Goal: Task Accomplishment & Management: Use online tool/utility

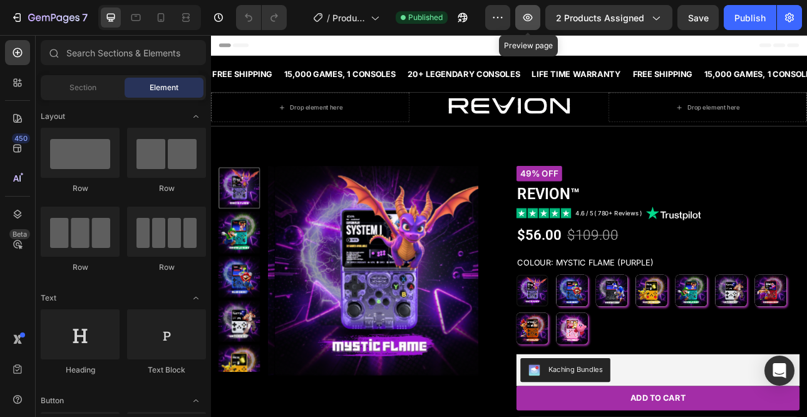
click at [537, 14] on button "button" at bounding box center [528, 17] width 25 height 25
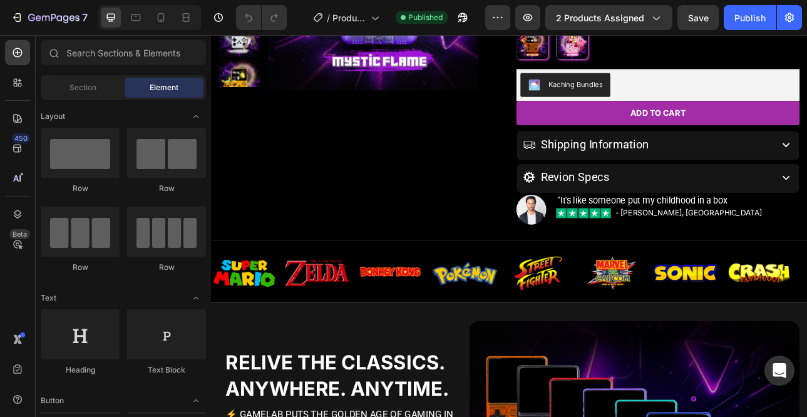
scroll to position [294, 0]
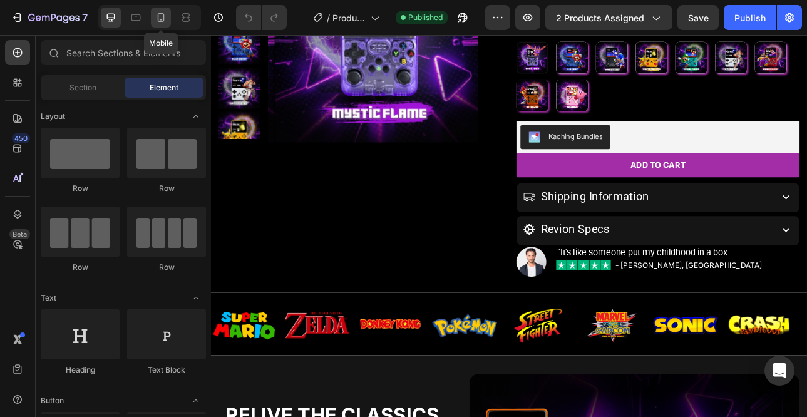
click at [163, 14] on icon at bounding box center [161, 17] width 7 height 9
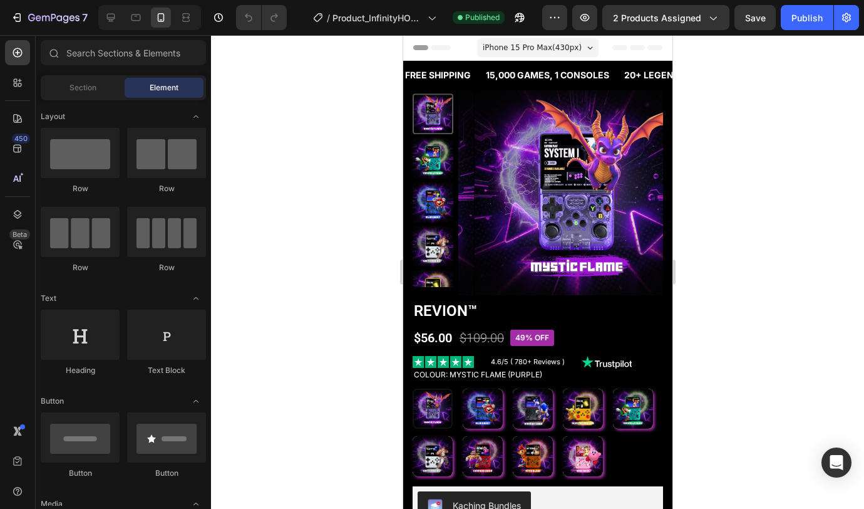
click at [541, 46] on span "iPhone 15 Pro Max ( 430 px)" at bounding box center [531, 47] width 99 height 13
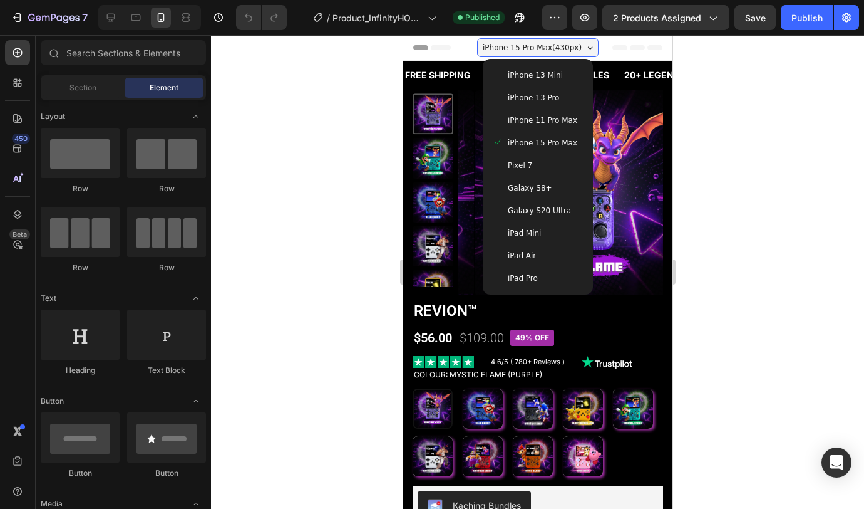
click at [543, 120] on span "iPhone 11 Pro Max" at bounding box center [542, 120] width 70 height 13
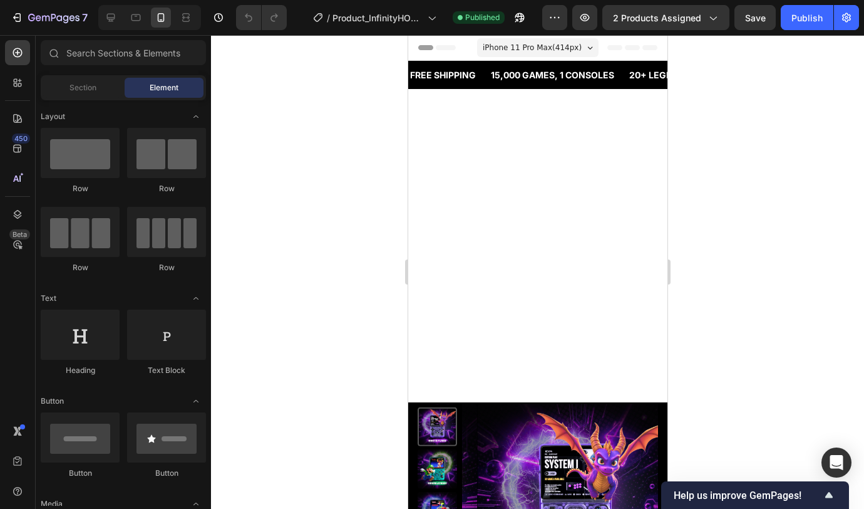
click at [567, 48] on span "iPhone 11 Pro Max ( 414 px)" at bounding box center [531, 47] width 99 height 13
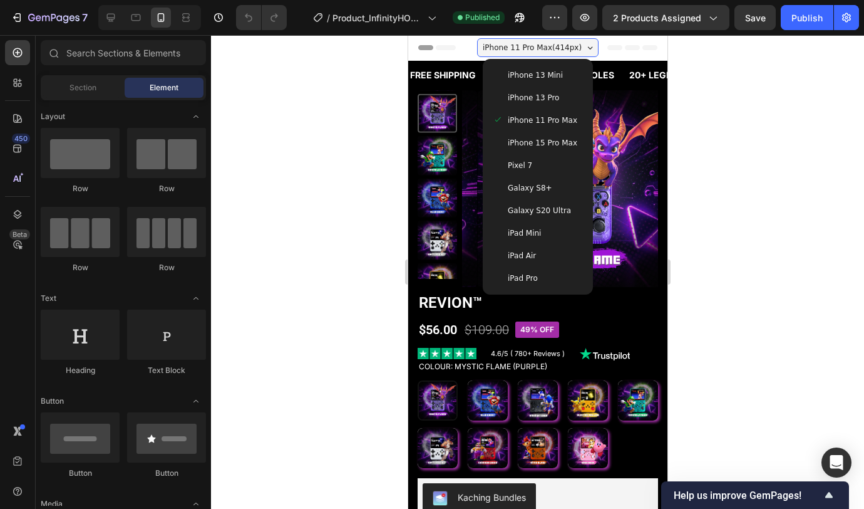
click at [549, 83] on div "iPhone 13 Mini" at bounding box center [537, 75] width 100 height 23
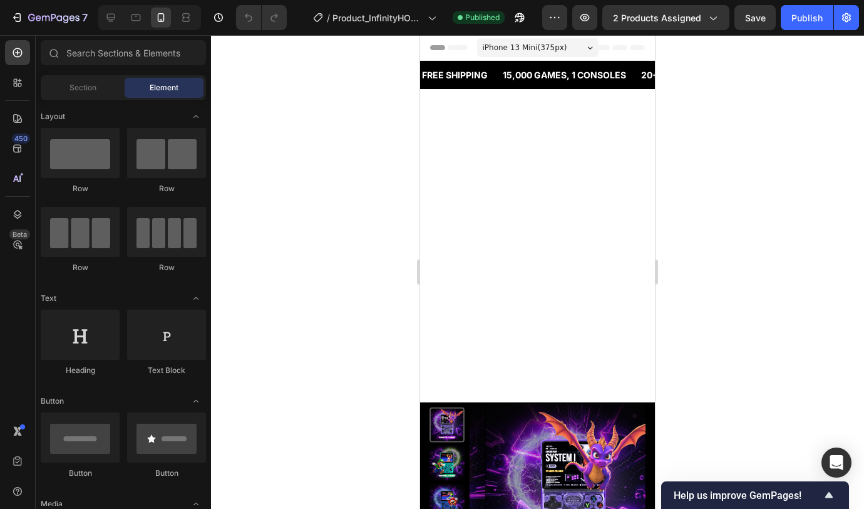
click at [551, 44] on span "iPhone 13 Mini ( 375 px)" at bounding box center [525, 47] width 85 height 13
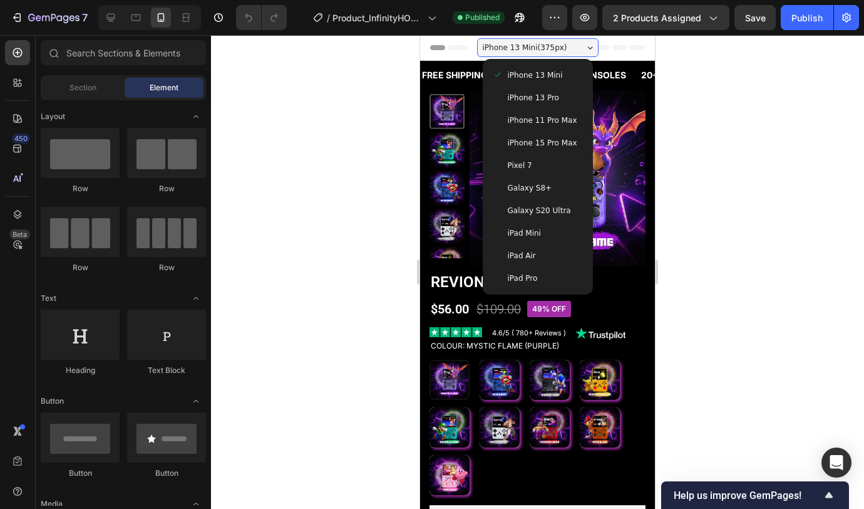
click at [539, 167] on div "Pixel 7" at bounding box center [538, 165] width 90 height 13
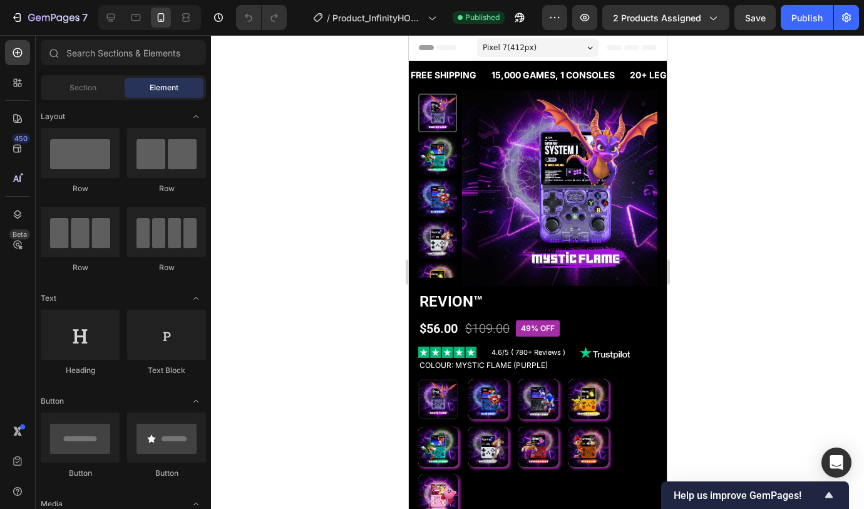
click at [553, 49] on div "Pixel 7 ( 412 px)" at bounding box center [538, 47] width 122 height 19
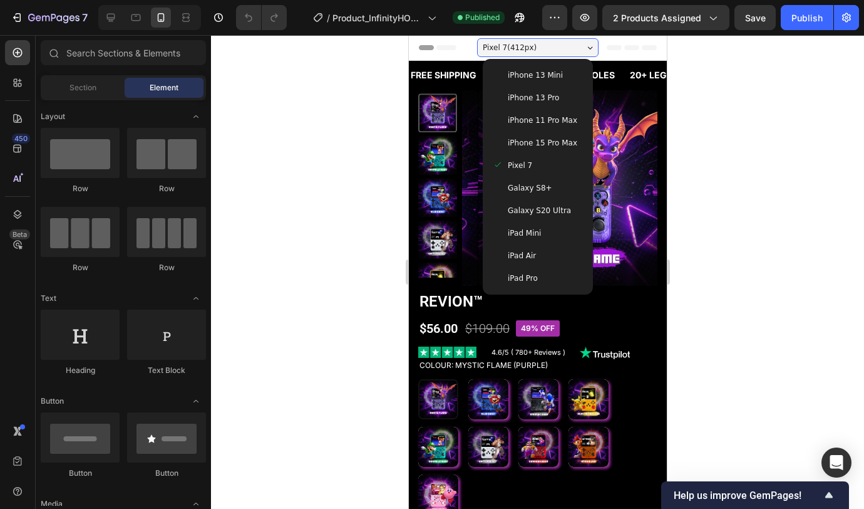
click at [546, 77] on span "iPhone 13 Mini" at bounding box center [534, 75] width 55 height 13
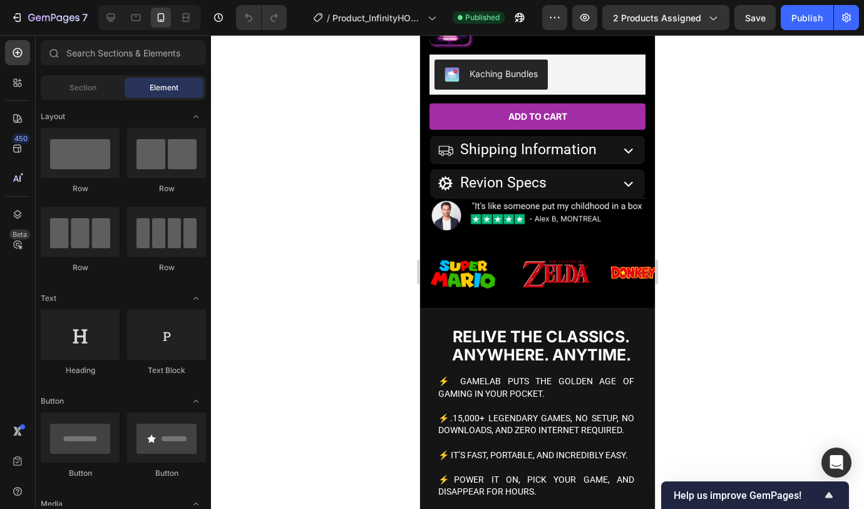
scroll to position [767, 0]
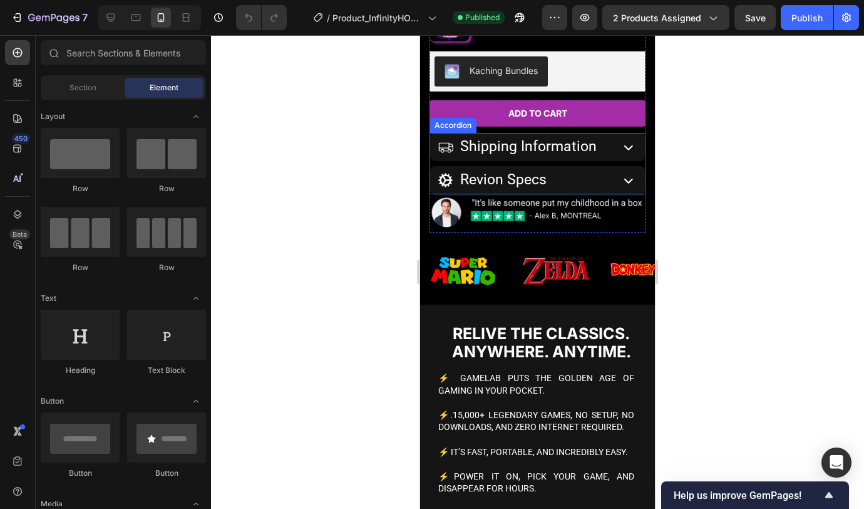
click at [620, 154] on icon at bounding box center [629, 147] width 18 height 18
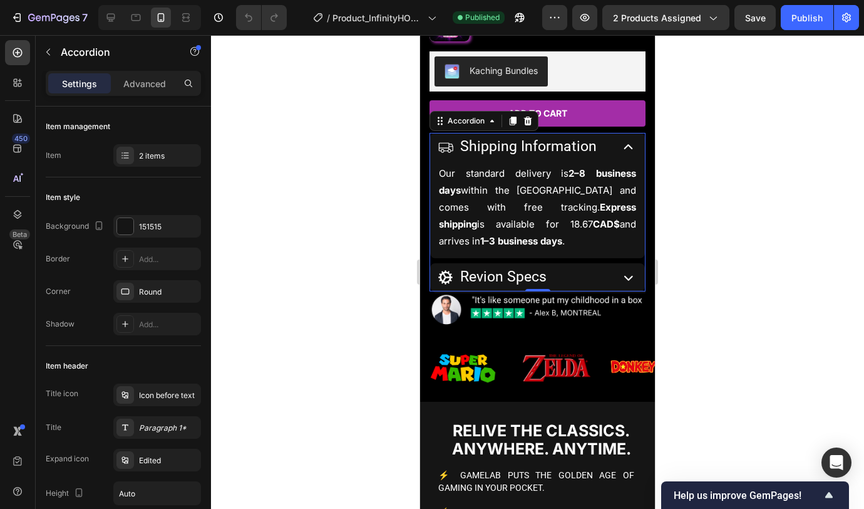
click at [620, 152] on icon at bounding box center [629, 147] width 18 height 18
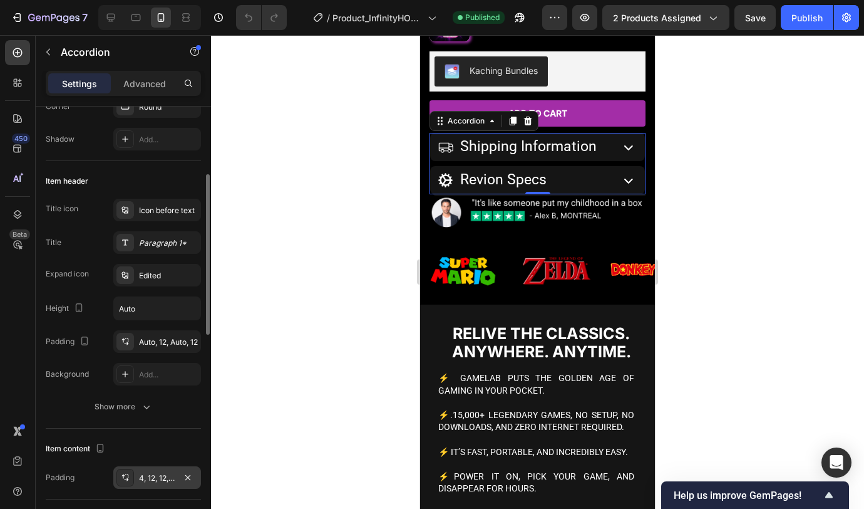
scroll to position [282, 0]
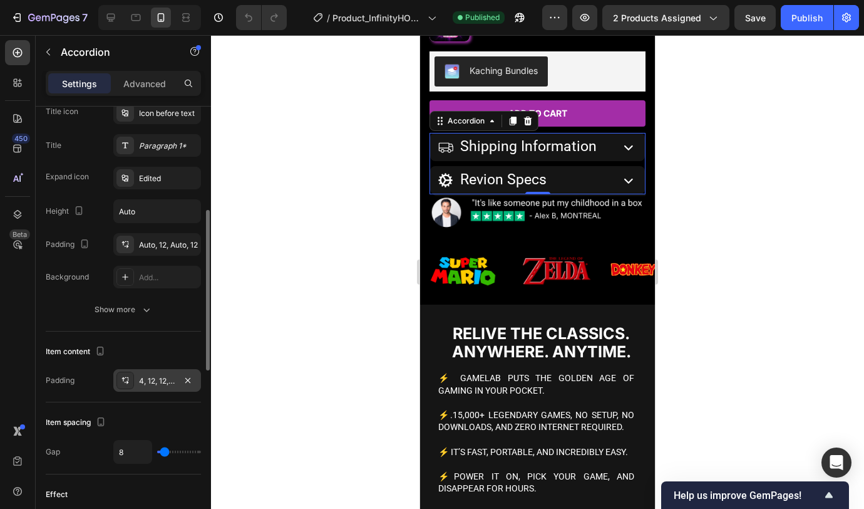
click at [155, 380] on div "4, 12, 12, 12" at bounding box center [157, 380] width 36 height 11
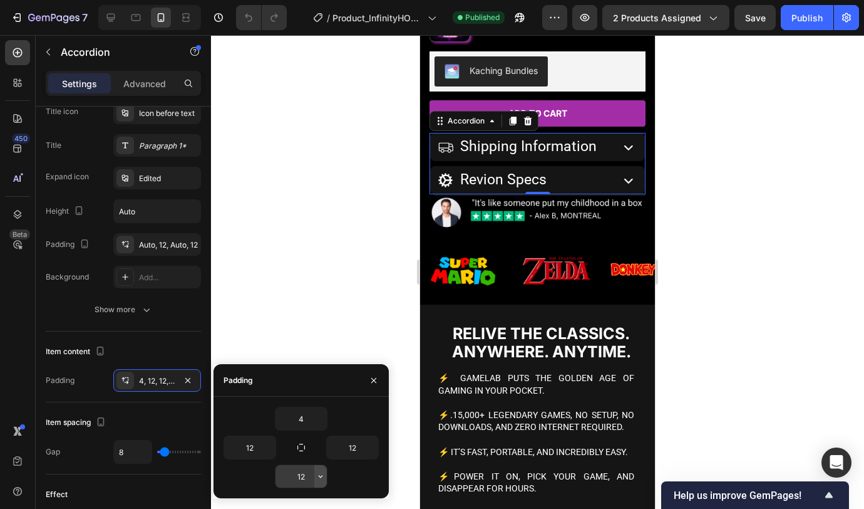
click at [318, 417] on icon "button" at bounding box center [321, 476] width 10 height 10
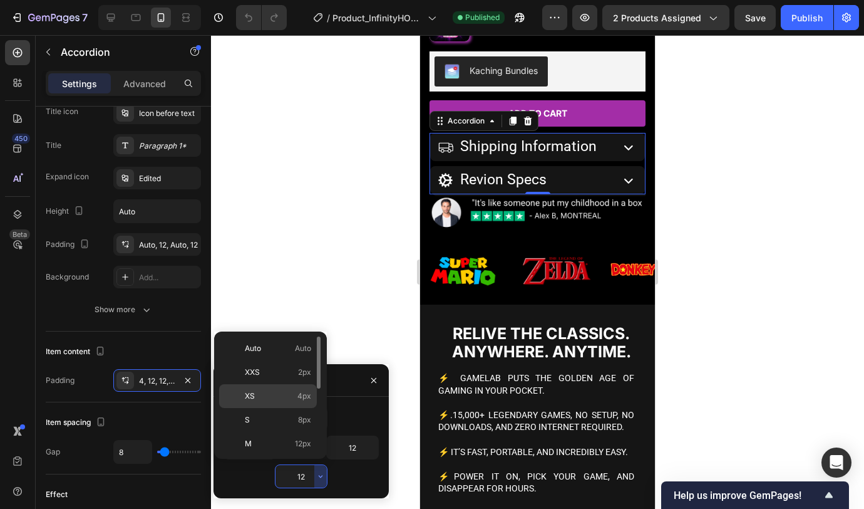
click at [288, 399] on p "XS 4px" at bounding box center [278, 395] width 66 height 11
type input "4"
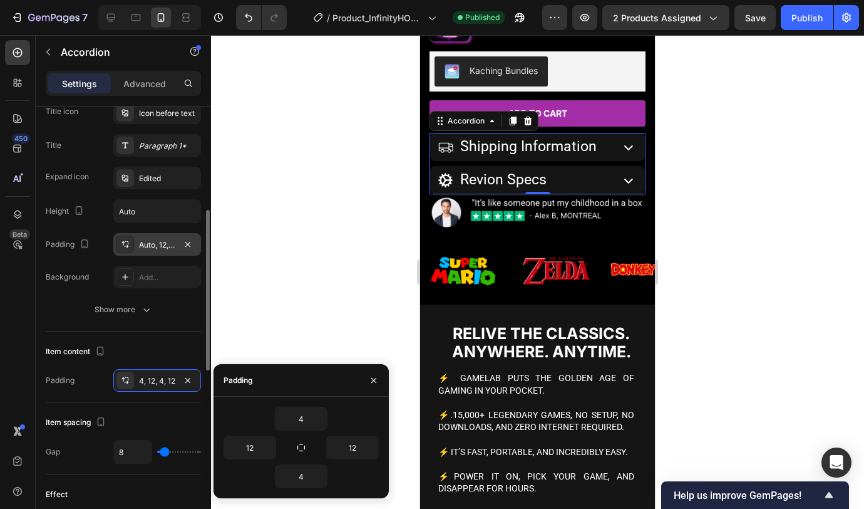
click at [161, 247] on div "Auto, 12, Auto, 12" at bounding box center [157, 244] width 36 height 11
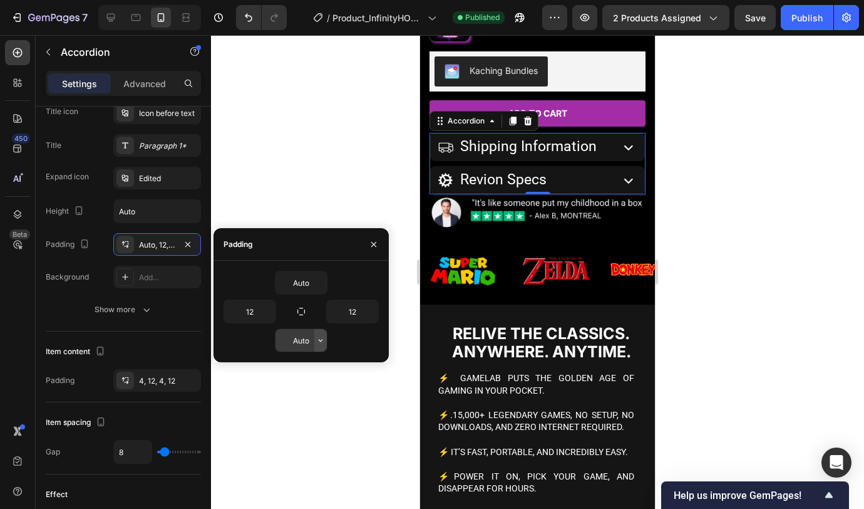
click at [321, 341] on icon "button" at bounding box center [321, 340] width 10 height 10
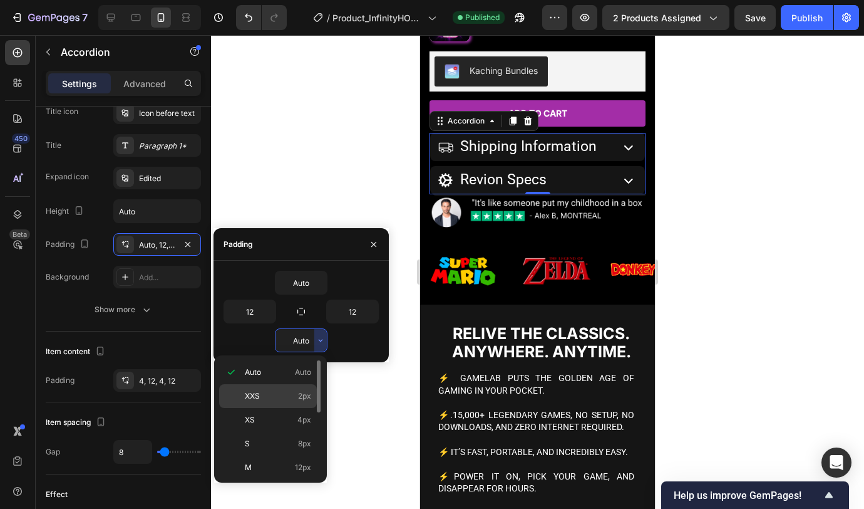
click at [281, 388] on div "XXS 2px" at bounding box center [268, 396] width 98 height 24
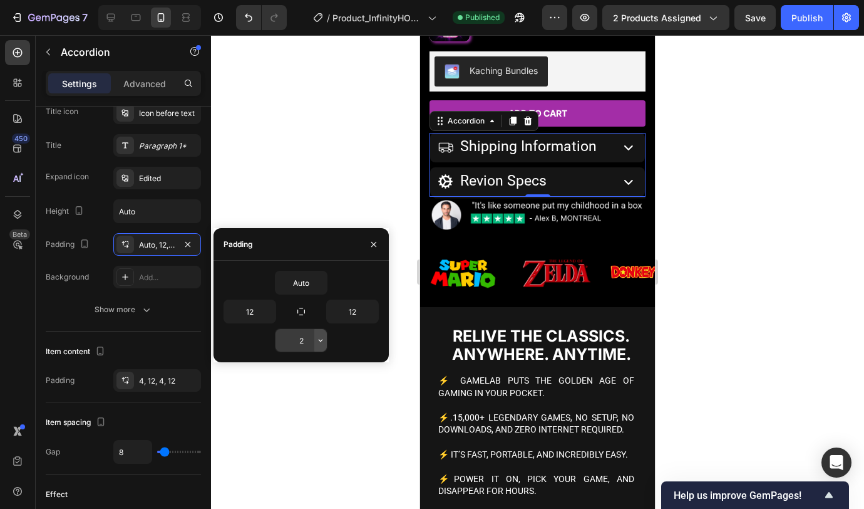
click at [323, 338] on icon "button" at bounding box center [321, 340] width 10 height 10
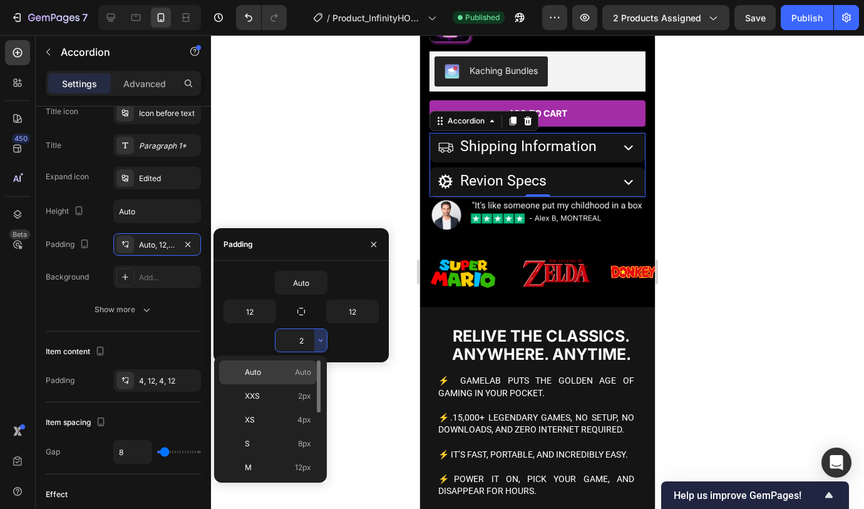
click at [283, 366] on p "Auto Auto" at bounding box center [278, 371] width 66 height 11
type input "Auto"
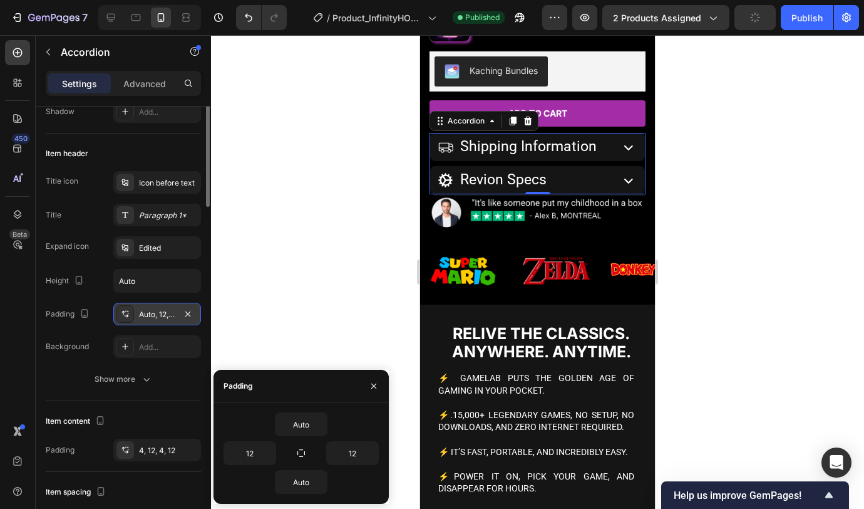
scroll to position [8, 0]
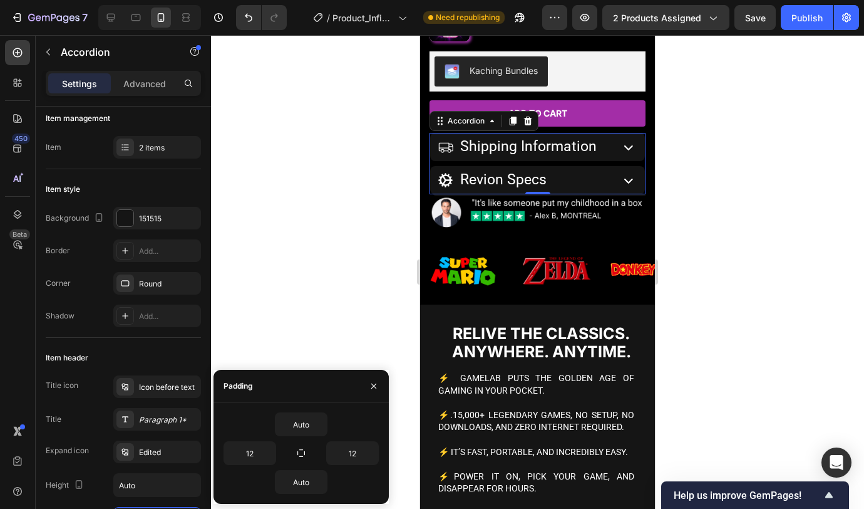
click at [306, 192] on div at bounding box center [537, 272] width 653 height 474
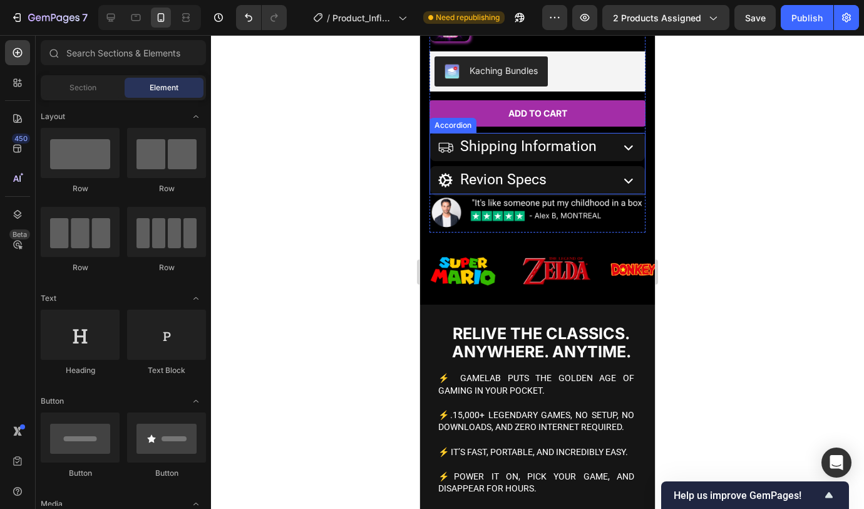
click at [625, 147] on icon at bounding box center [629, 147] width 9 height 5
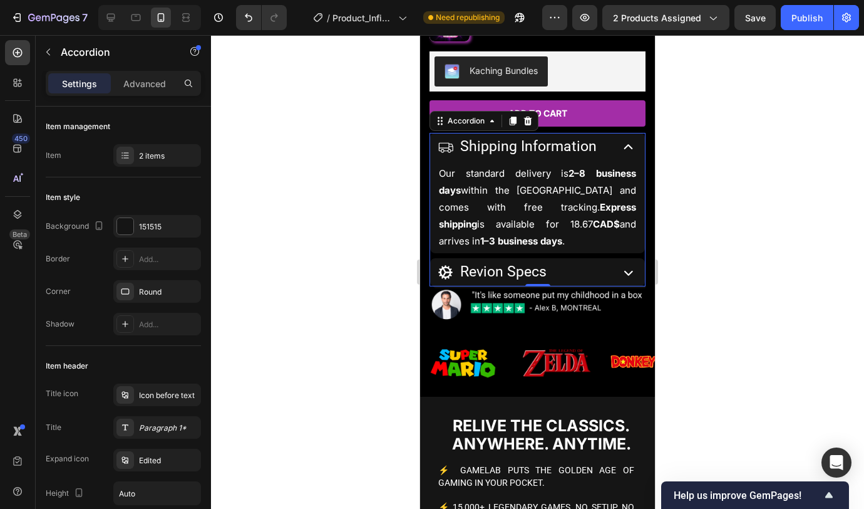
click at [621, 143] on icon at bounding box center [629, 147] width 18 height 18
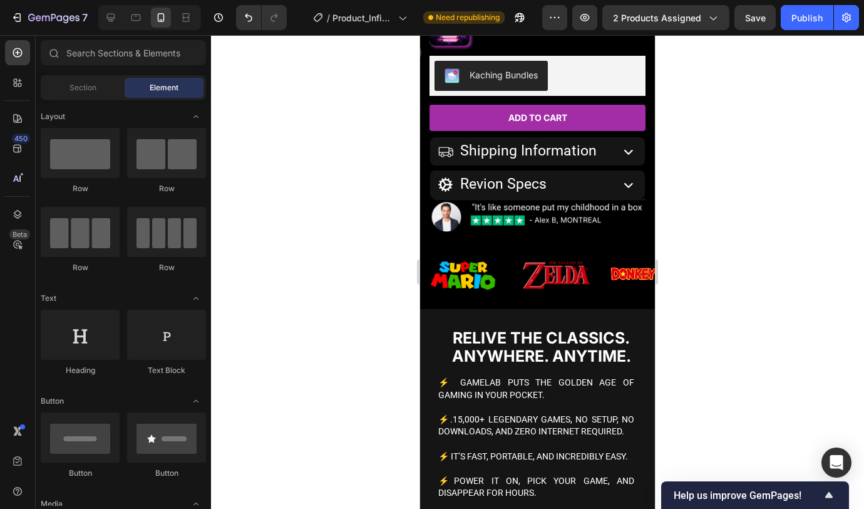
scroll to position [751, 0]
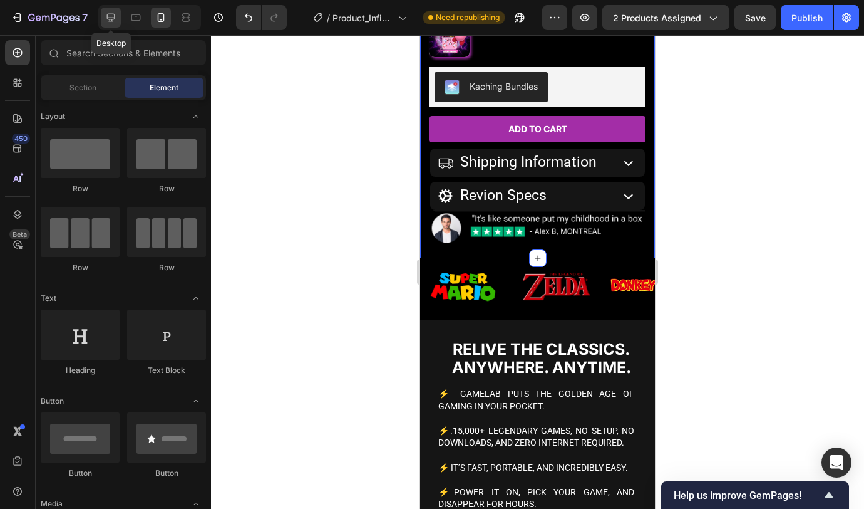
click at [115, 17] on icon at bounding box center [111, 17] width 13 height 13
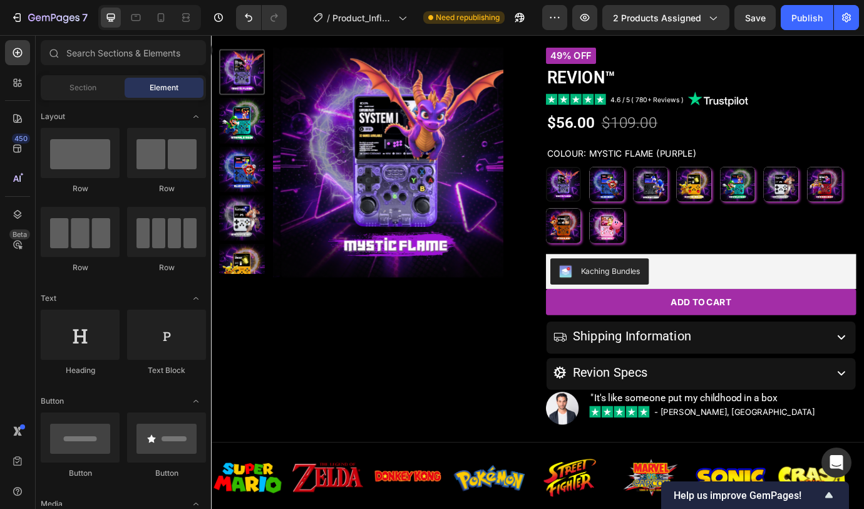
scroll to position [400, 0]
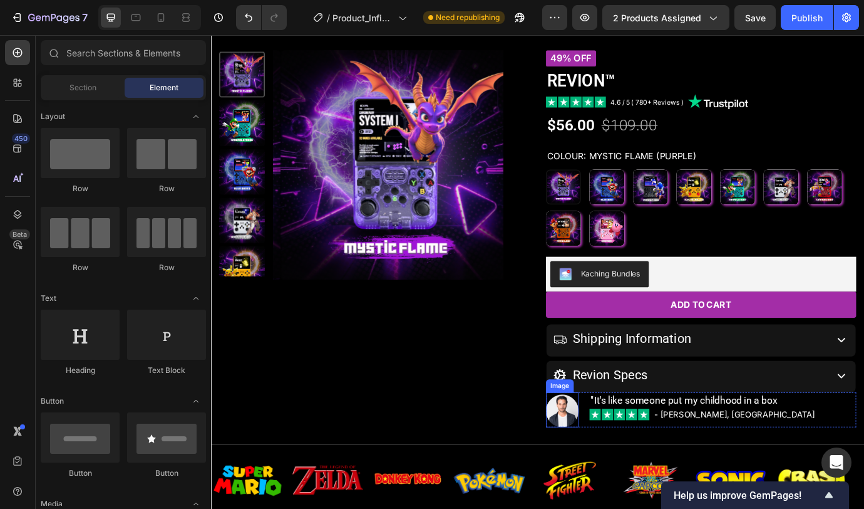
click at [615, 417] on img at bounding box center [615, 468] width 38 height 38
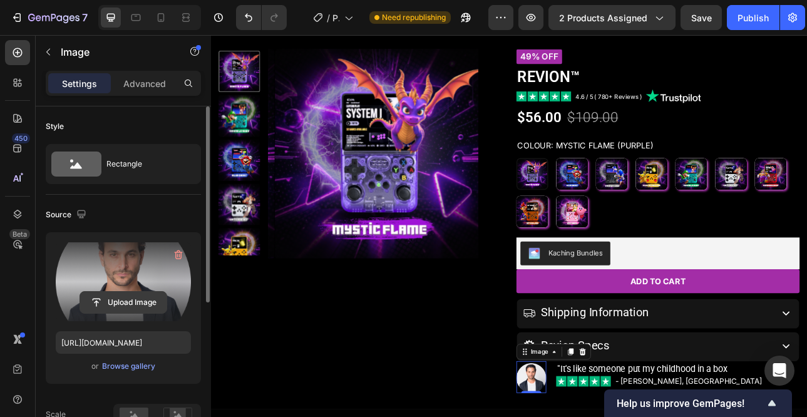
click at [121, 299] on input "file" at bounding box center [123, 302] width 86 height 21
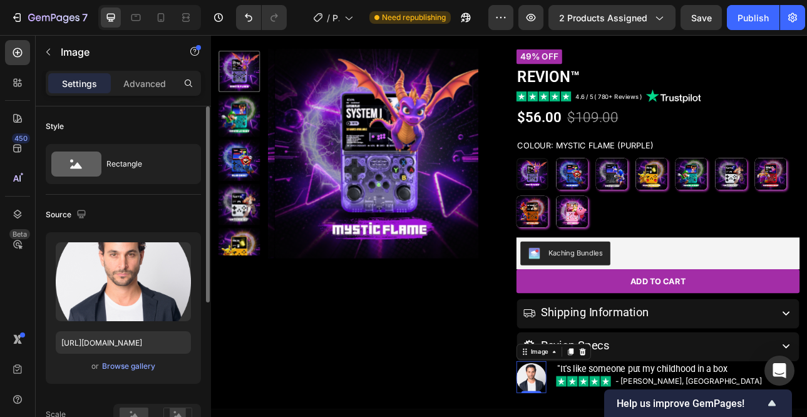
click at [143, 210] on div "Source" at bounding box center [123, 215] width 155 height 20
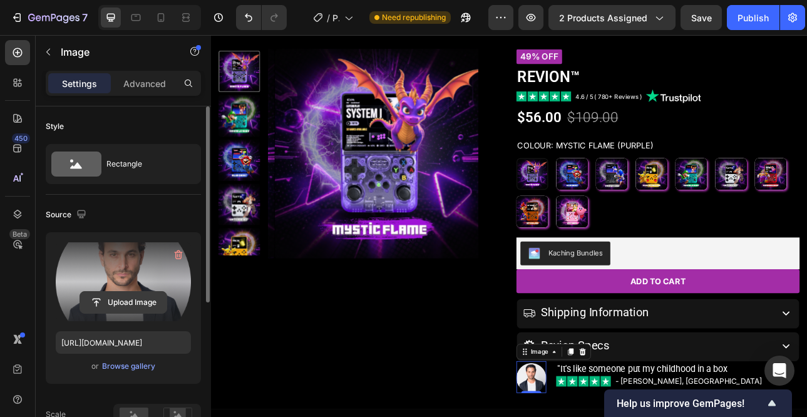
click at [127, 295] on input "file" at bounding box center [123, 302] width 86 height 21
click at [134, 309] on input "file" at bounding box center [123, 302] width 86 height 21
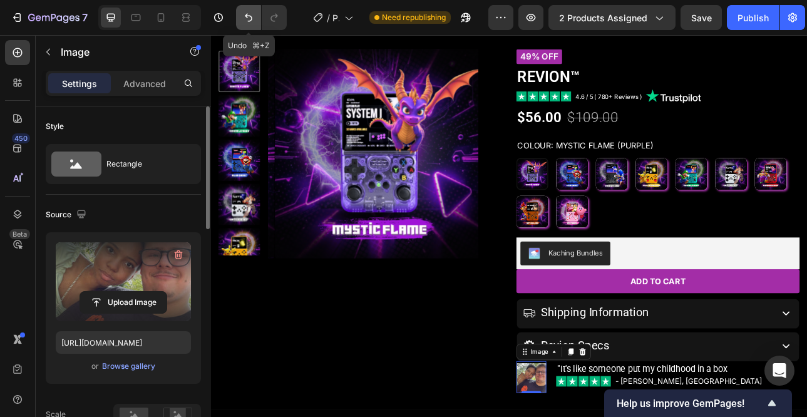
click at [245, 17] on icon "Undo/Redo" at bounding box center [248, 17] width 13 height 13
click at [252, 21] on icon "Undo/Redo" at bounding box center [248, 17] width 13 height 13
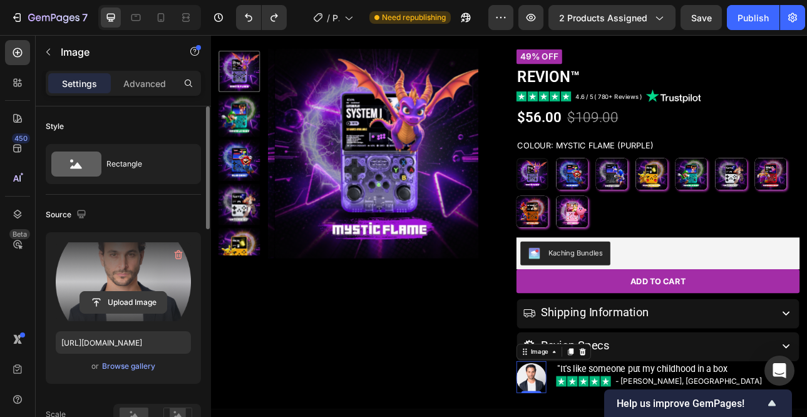
click at [120, 311] on input "file" at bounding box center [123, 302] width 86 height 21
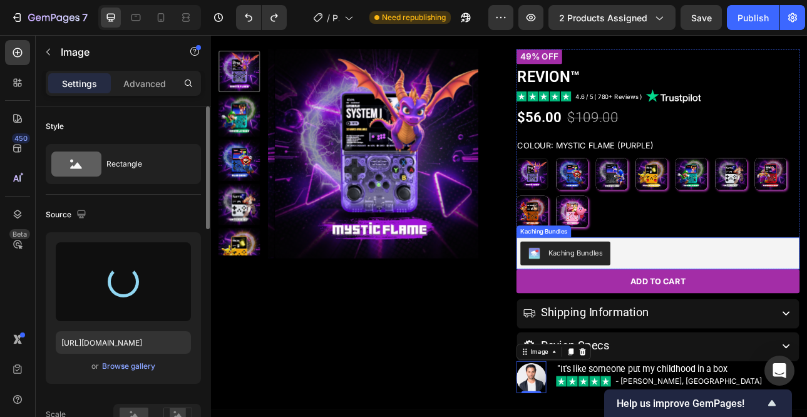
type input "[URL][DOMAIN_NAME]"
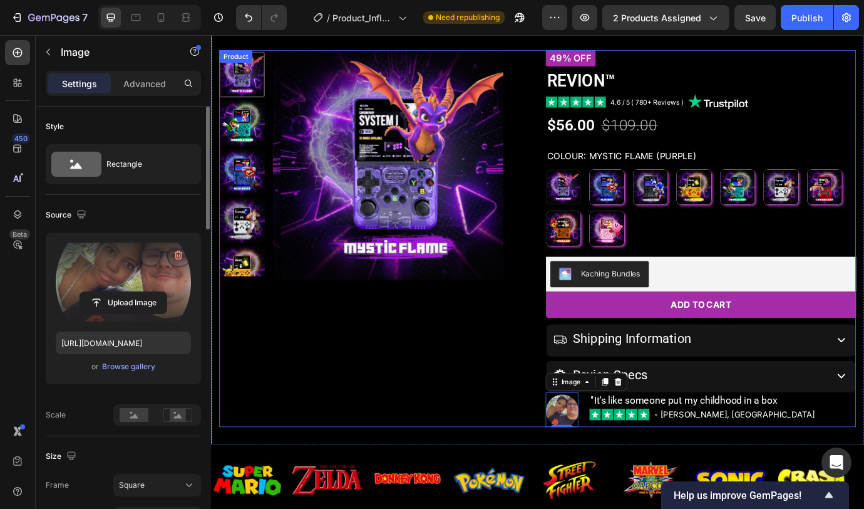
click at [535, 417] on div "Product Images" at bounding box center [399, 269] width 357 height 433
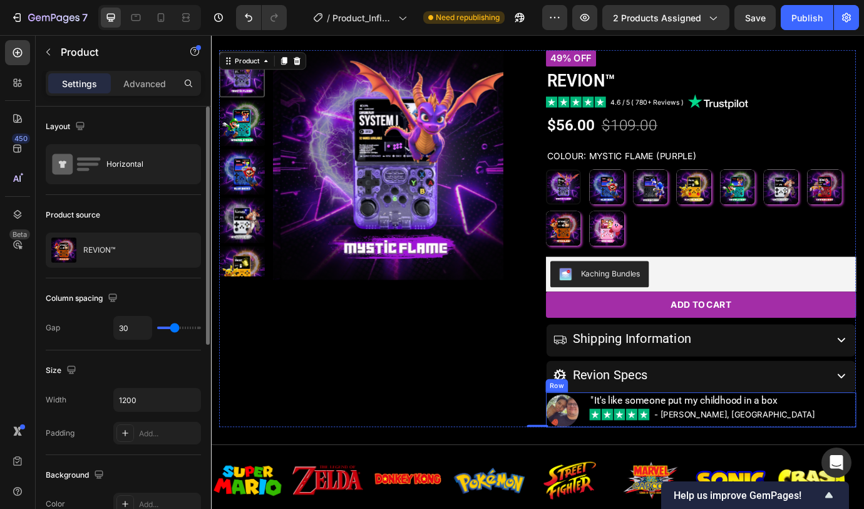
click at [630, 417] on div "Image "It's like someone put my childhood in a box Text block Image - [PERSON_N…" at bounding box center [774, 466] width 357 height 40
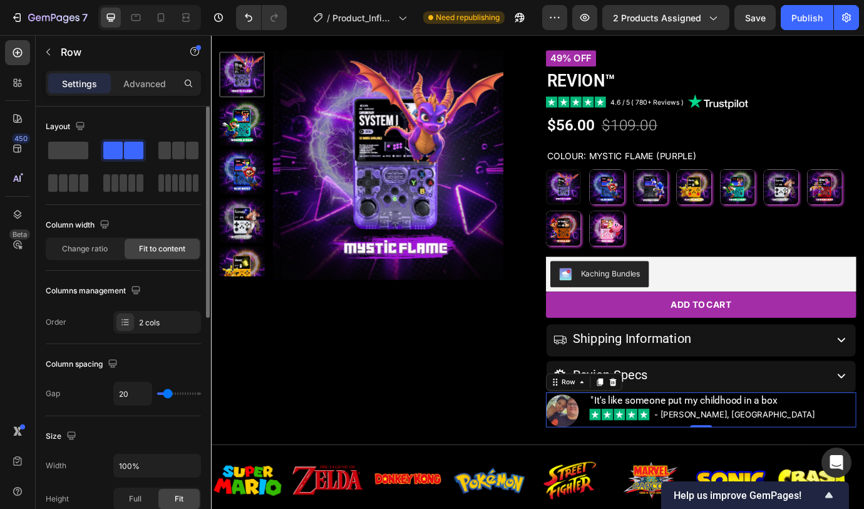
type input "19"
type input "18"
type input "17"
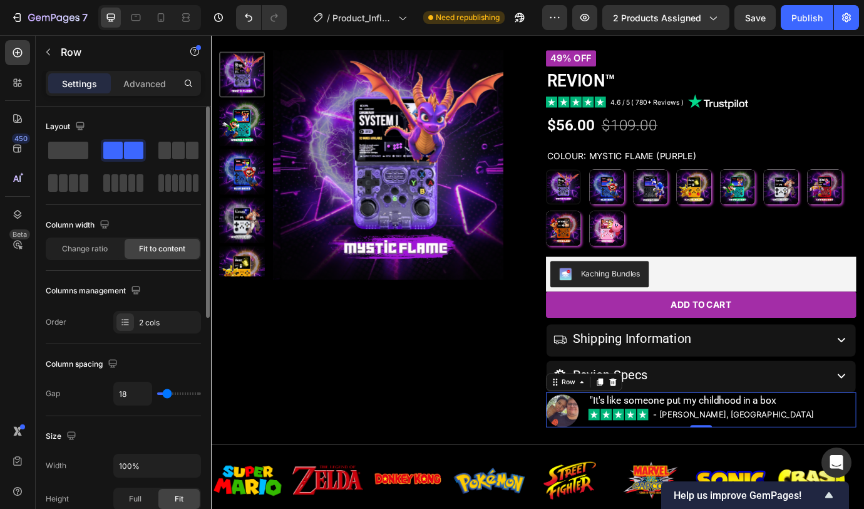
type input "17"
type input "16"
type input "15"
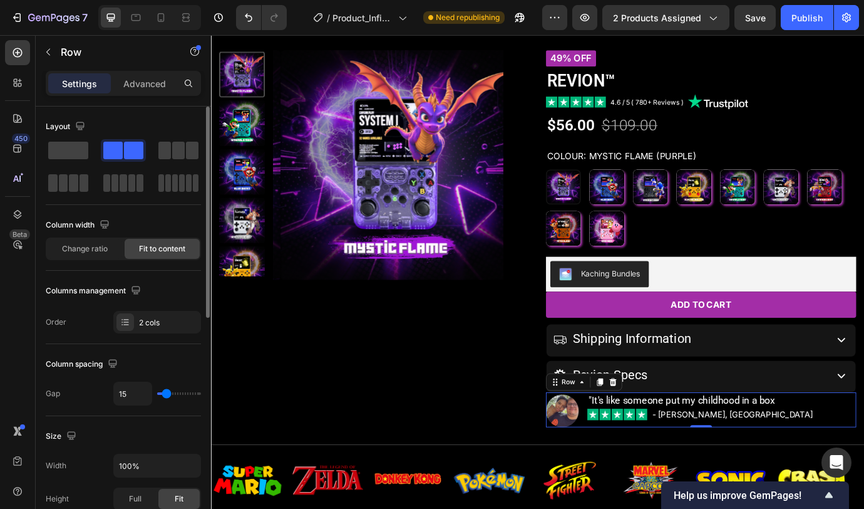
type input "14"
type input "13"
type input "12"
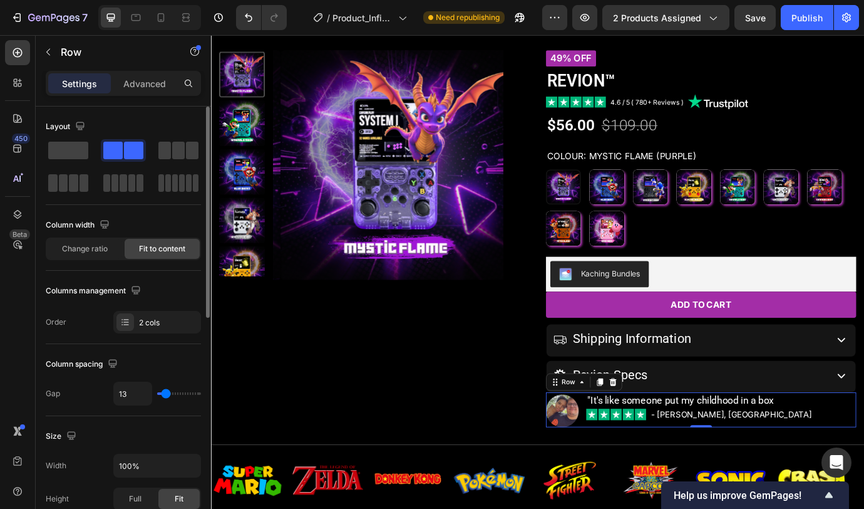
type input "12"
type input "11"
type input "10"
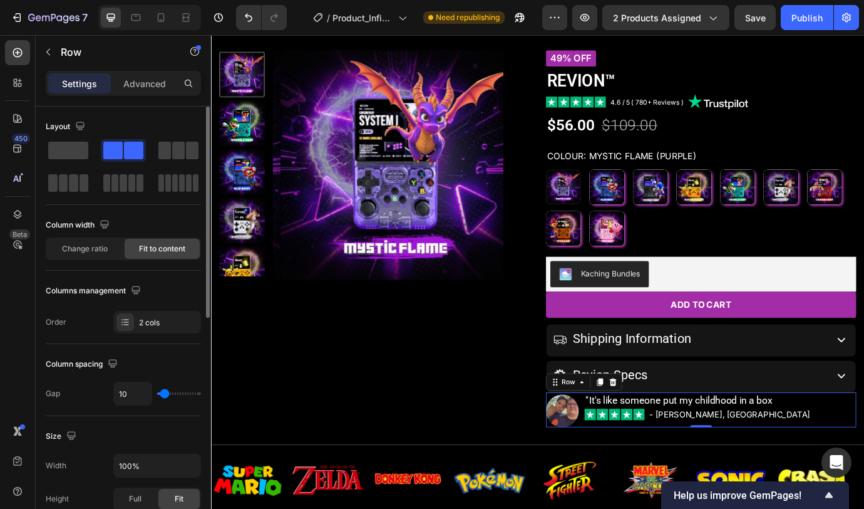
type input "9"
type input "8"
click at [164, 395] on input "range" at bounding box center [179, 393] width 44 height 3
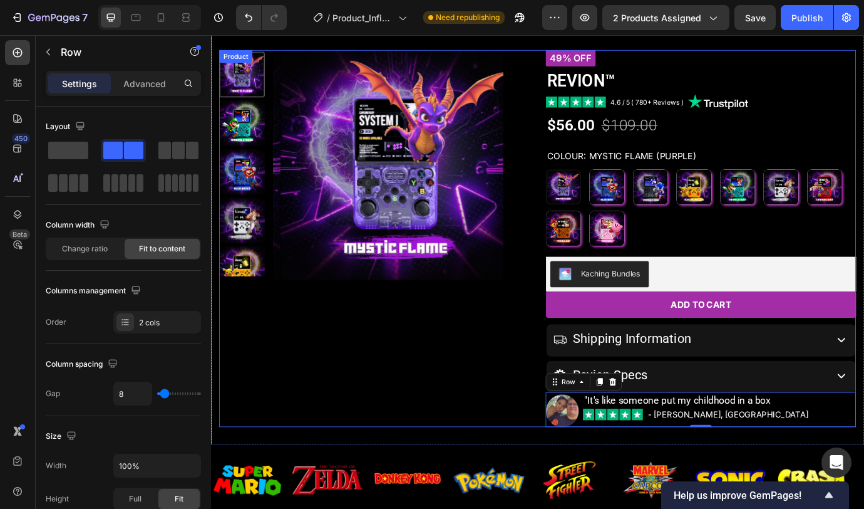
click at [434, 415] on div "Product Images" at bounding box center [399, 269] width 357 height 433
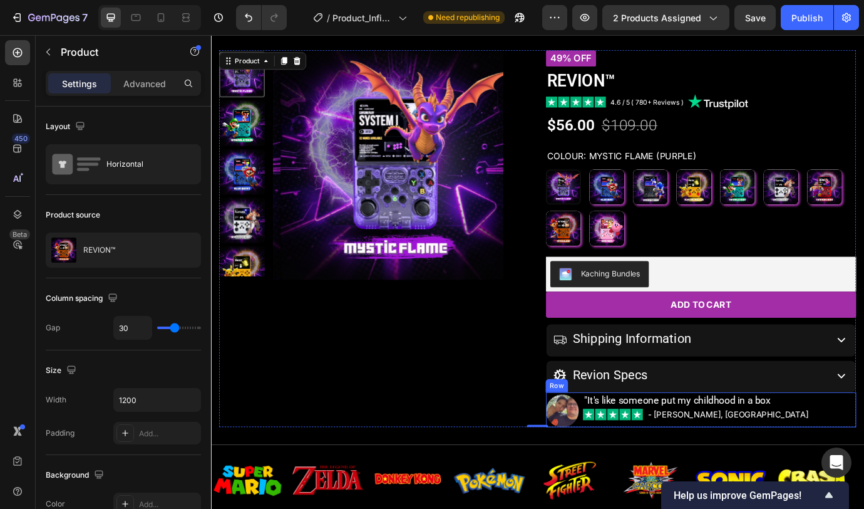
click at [632, 417] on div "Image "It's like someone put my childhood in a box Text block Image - [PERSON_N…" at bounding box center [774, 466] width 357 height 40
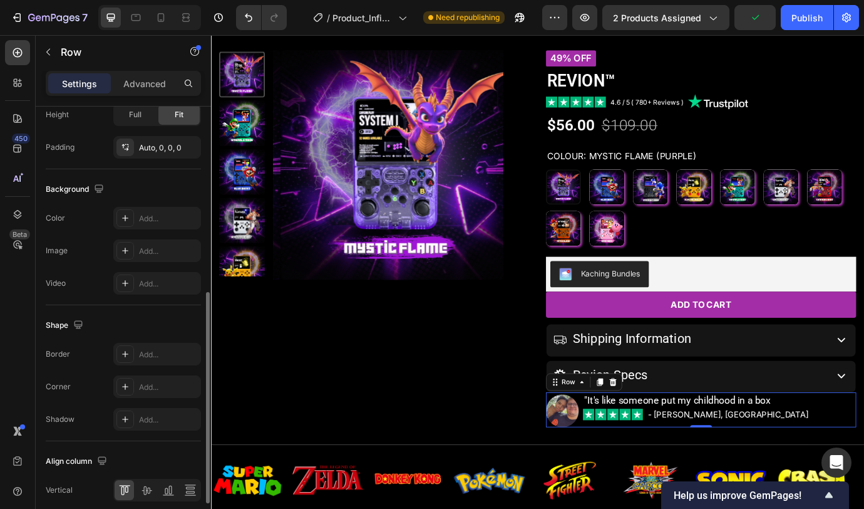
scroll to position [469, 0]
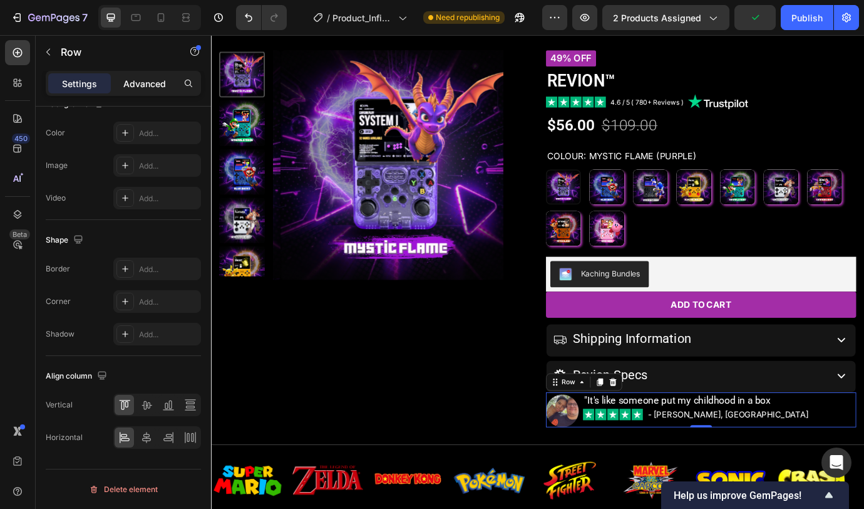
click at [143, 73] on div "Advanced" at bounding box center [144, 83] width 63 height 20
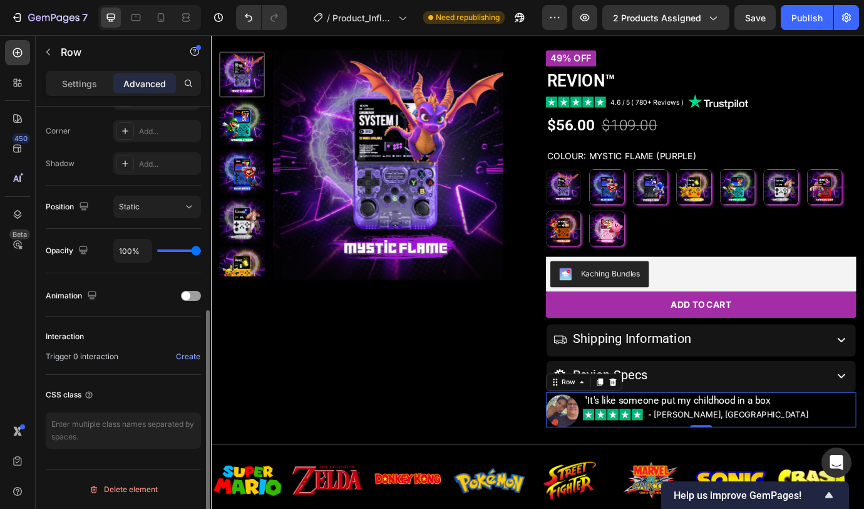
scroll to position [0, 0]
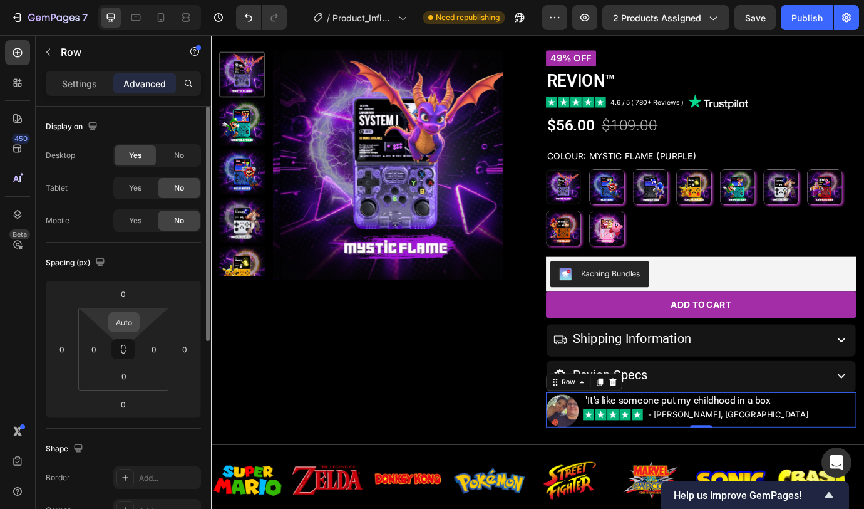
click at [126, 318] on input "Auto" at bounding box center [124, 322] width 25 height 19
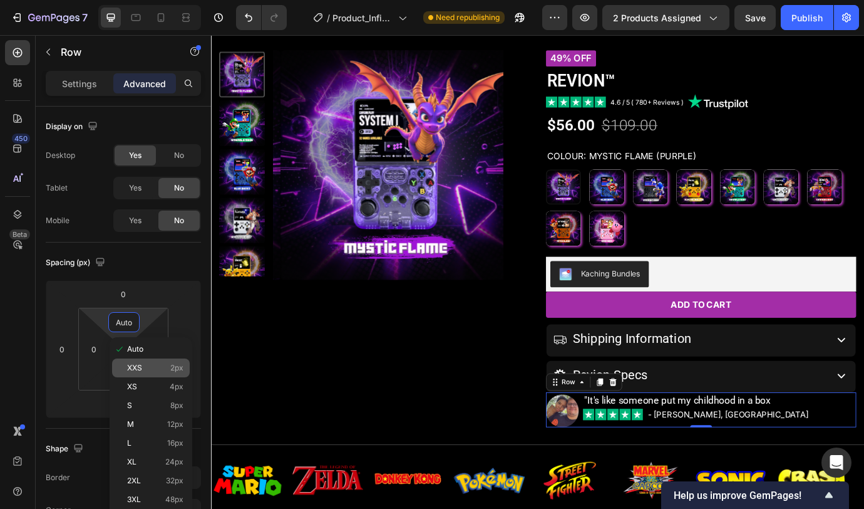
click at [133, 372] on div "XXS 2px" at bounding box center [151, 367] width 78 height 19
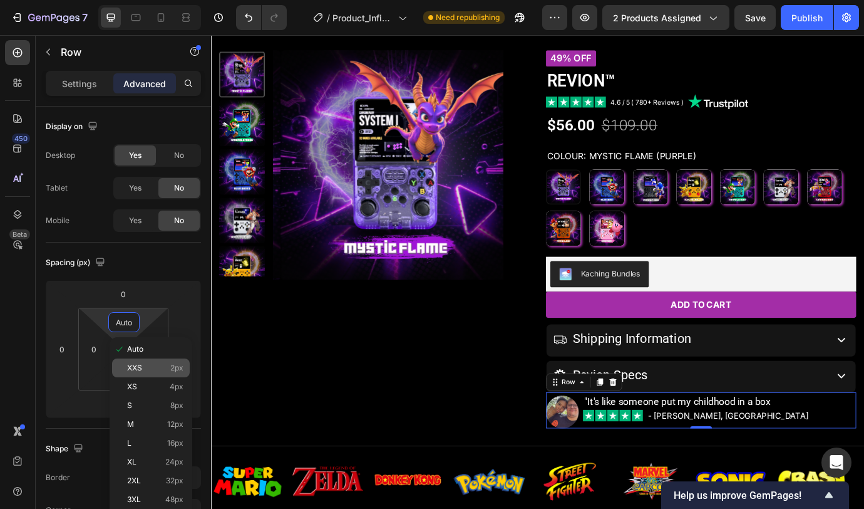
type input "2"
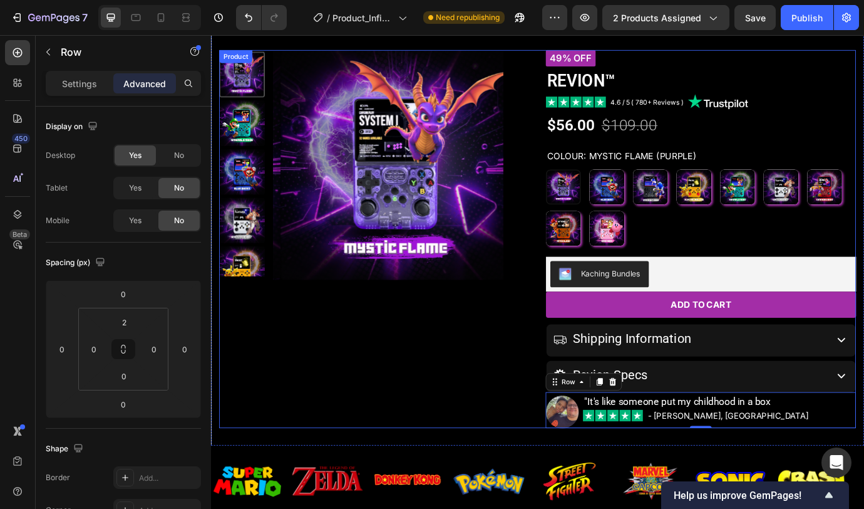
click at [477, 408] on div "Product Images" at bounding box center [399, 270] width 357 height 435
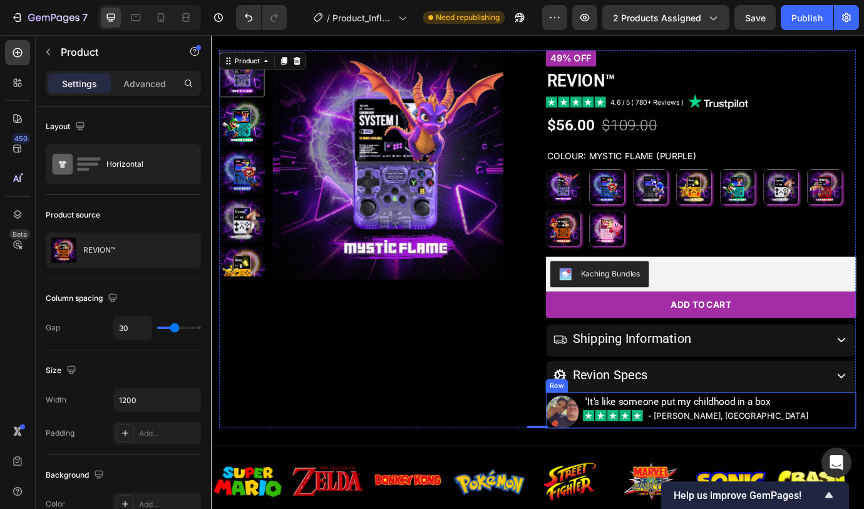
click at [633, 417] on div "Image "It's like someone put my childhood in a box Text block Image - [PERSON_N…" at bounding box center [774, 466] width 357 height 41
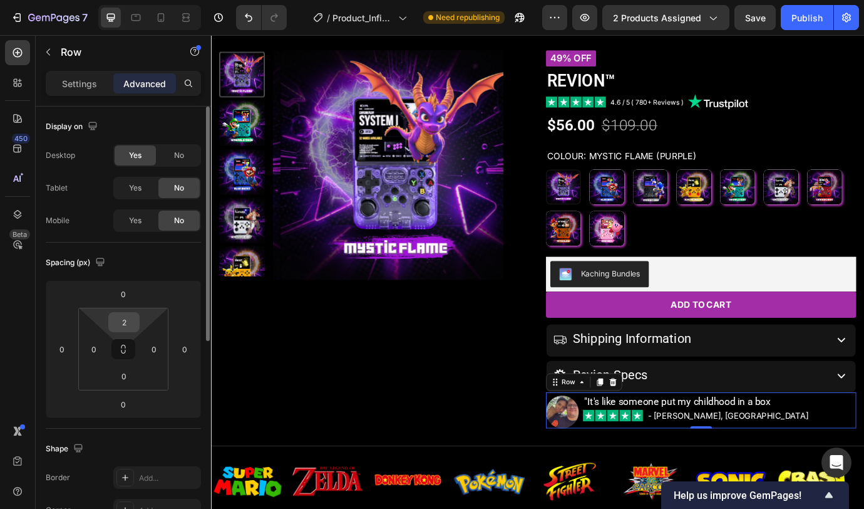
click at [123, 321] on input "2" at bounding box center [124, 322] width 25 height 19
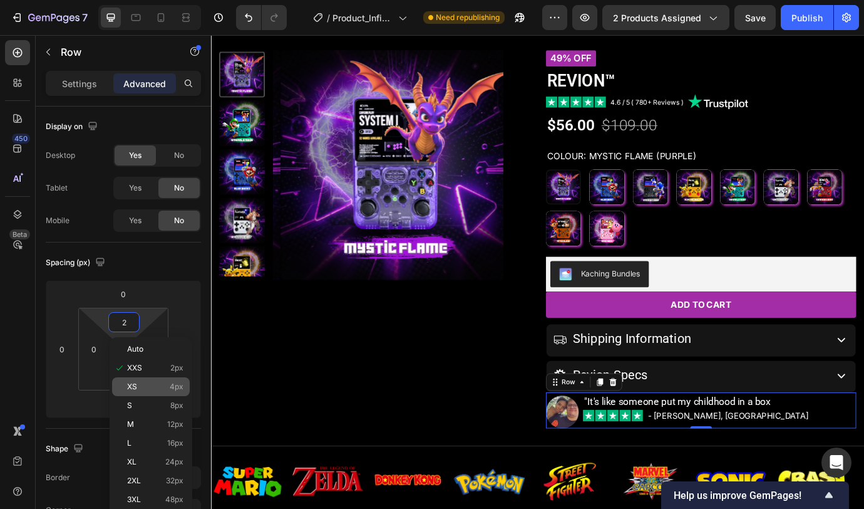
click at [163, 392] on div "XS 4px" at bounding box center [151, 386] width 78 height 19
type input "4"
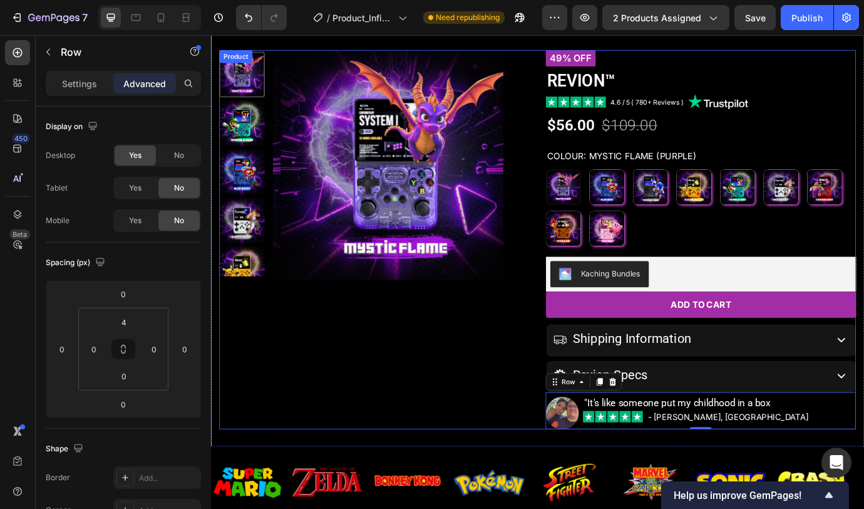
click at [496, 400] on div "Product Images" at bounding box center [399, 271] width 357 height 436
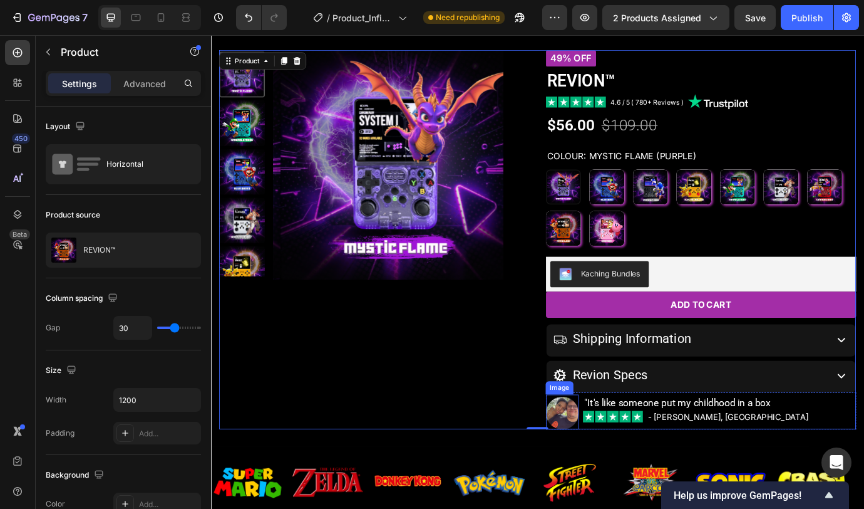
click at [627, 417] on div "Image" at bounding box center [615, 469] width 38 height 40
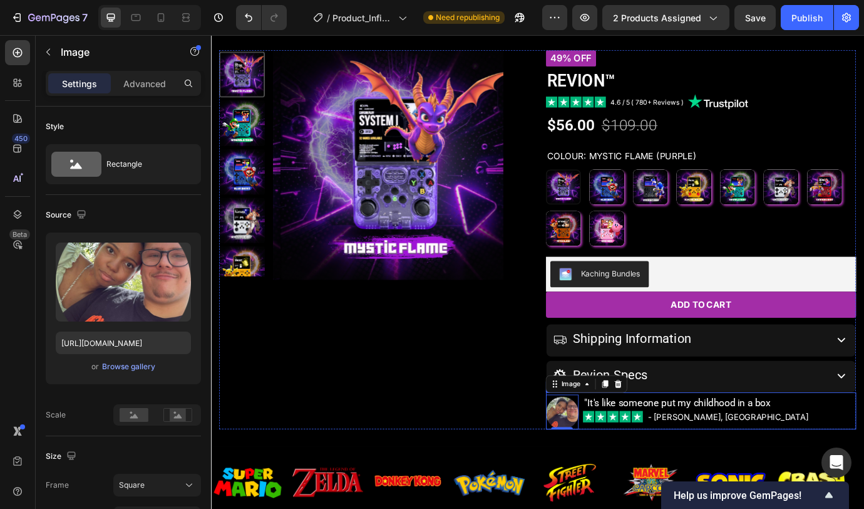
click at [633, 417] on div "Image 0 "It's like someone put my childhood in a box Text block Image - [PERSON…" at bounding box center [774, 467] width 357 height 43
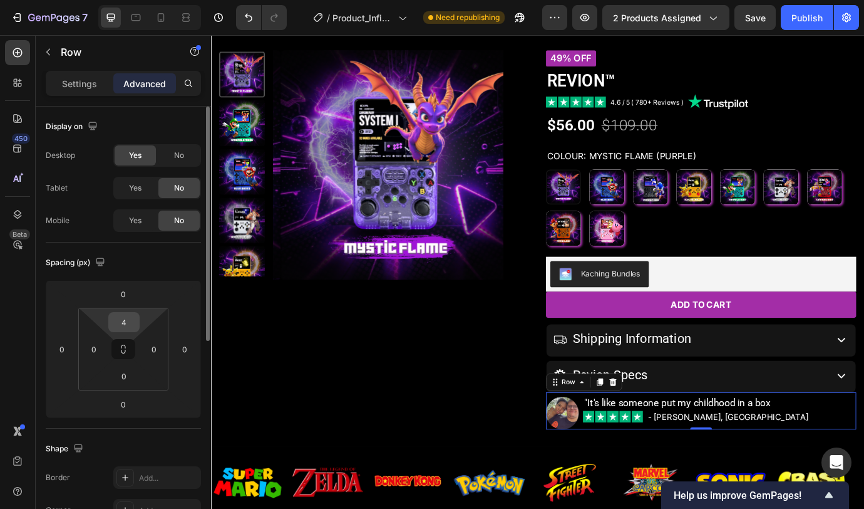
click at [130, 314] on input "4" at bounding box center [124, 322] width 25 height 19
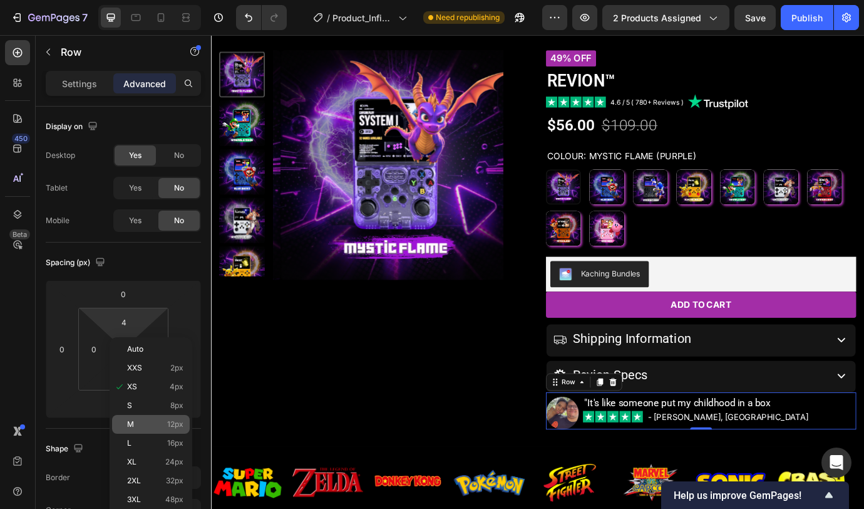
click at [149, 417] on div "M 12px" at bounding box center [151, 424] width 78 height 19
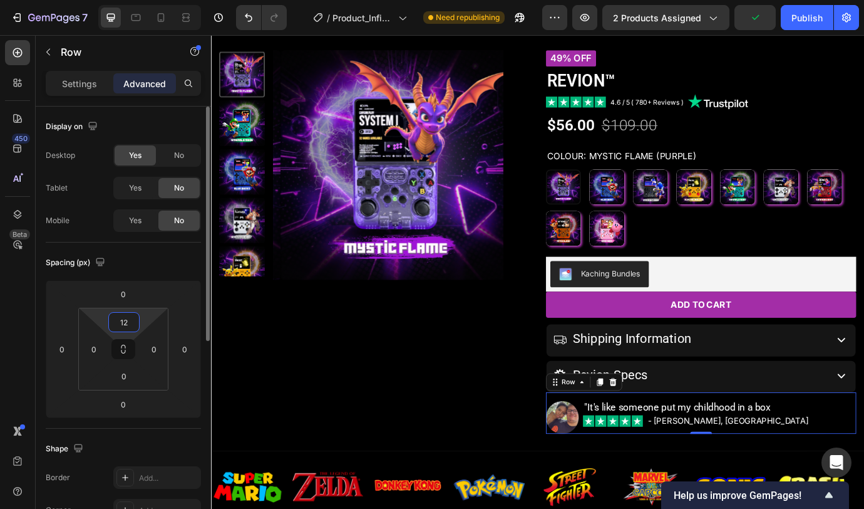
click at [130, 326] on input "12" at bounding box center [124, 322] width 25 height 19
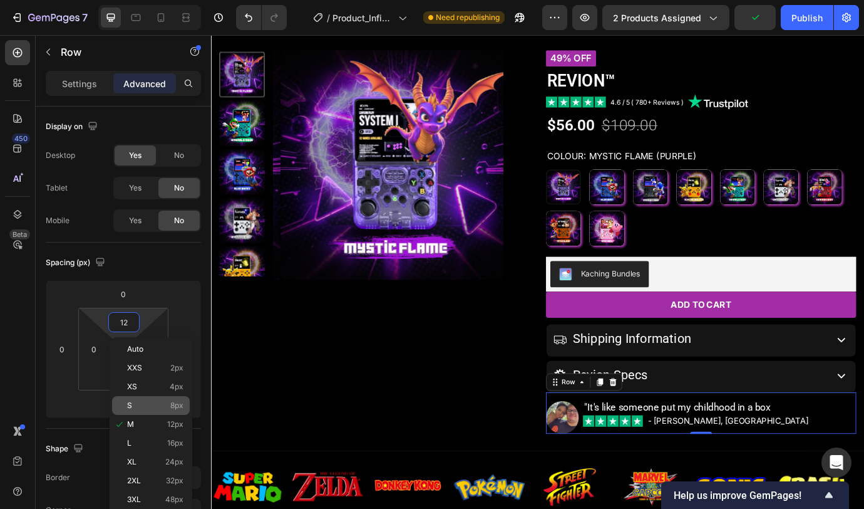
click at [149, 399] on div "S 8px" at bounding box center [151, 405] width 78 height 19
type input "8"
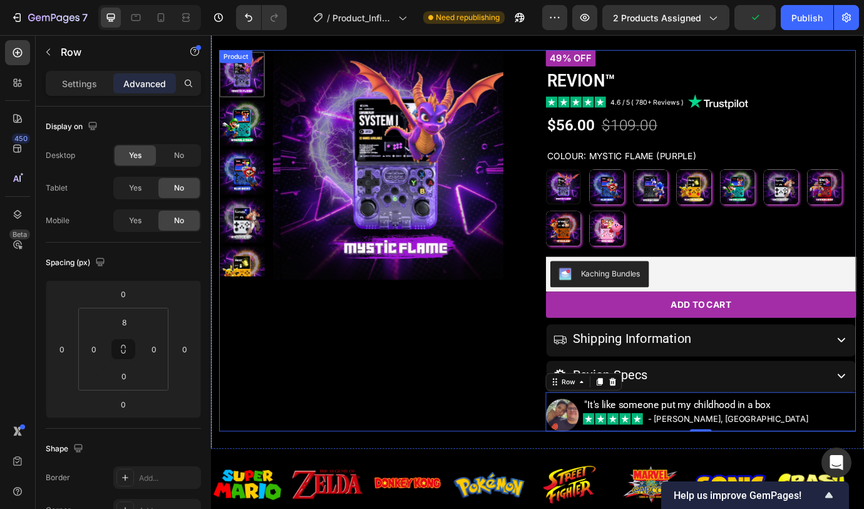
click at [423, 417] on div "Product Images" at bounding box center [399, 272] width 357 height 438
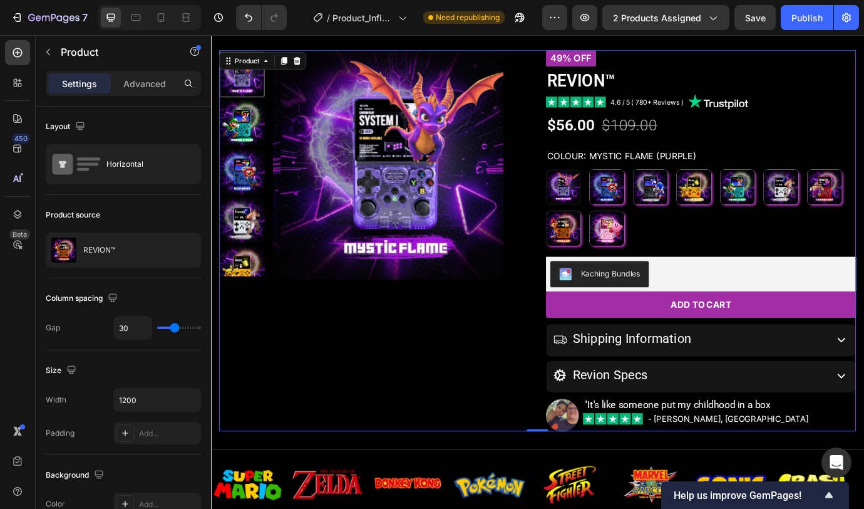
click at [409, 398] on div "Product Images" at bounding box center [399, 272] width 357 height 438
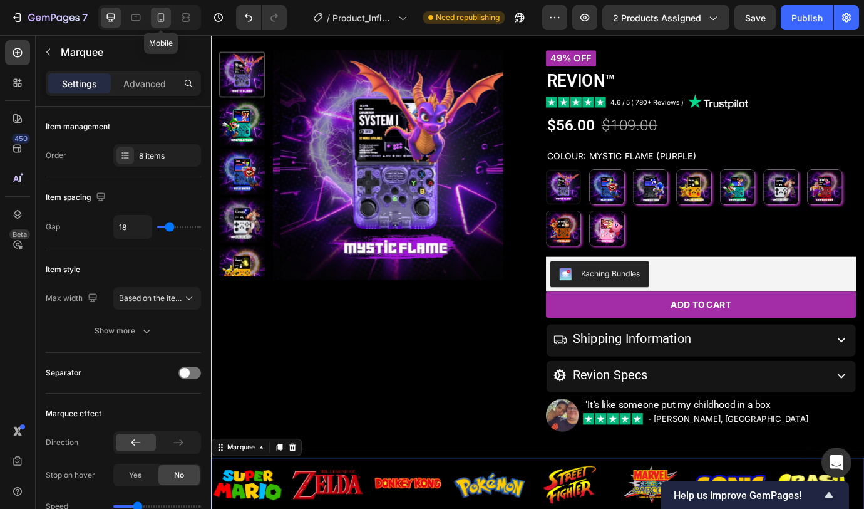
click at [154, 19] on div at bounding box center [161, 18] width 20 height 20
type input "16"
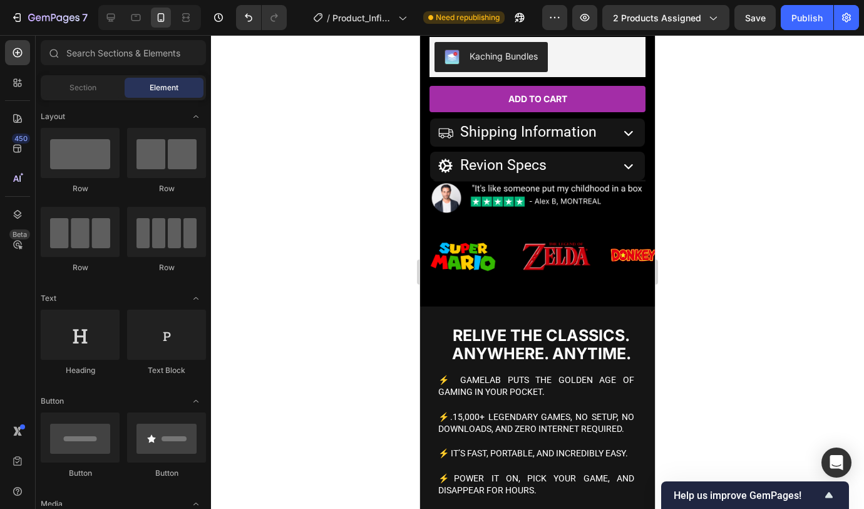
scroll to position [779, 0]
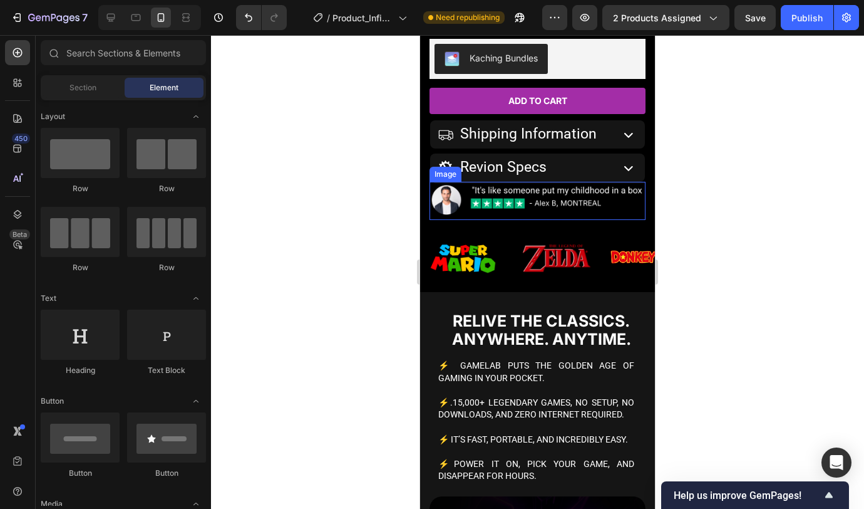
click at [556, 196] on img at bounding box center [538, 201] width 216 height 38
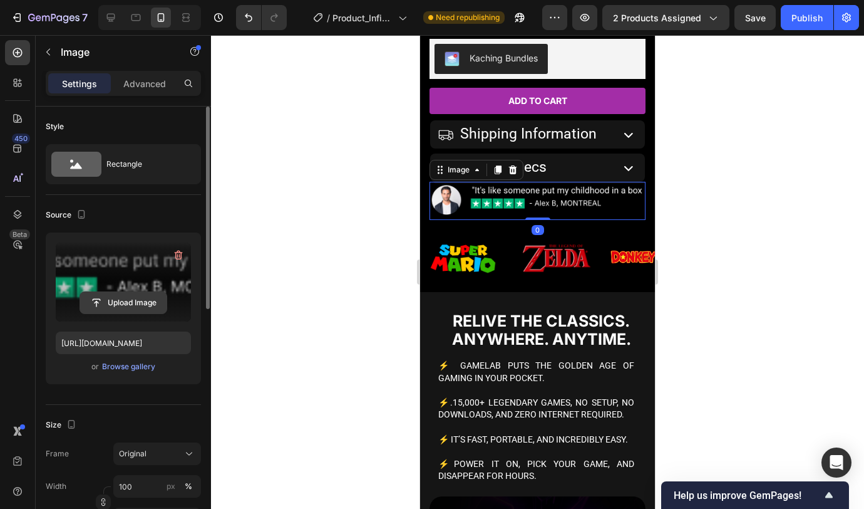
click at [126, 295] on input "file" at bounding box center [123, 302] width 86 height 21
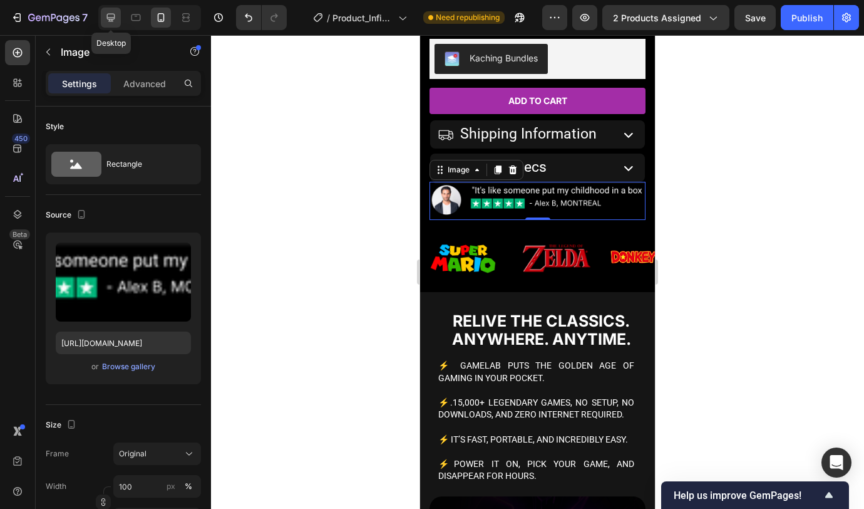
click at [117, 16] on icon at bounding box center [111, 17] width 13 height 13
type input "[URL][DOMAIN_NAME]"
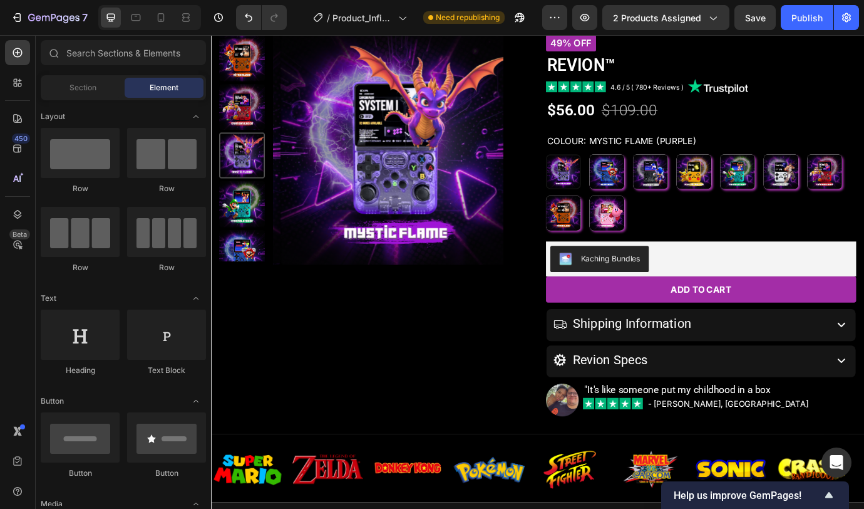
scroll to position [471, 0]
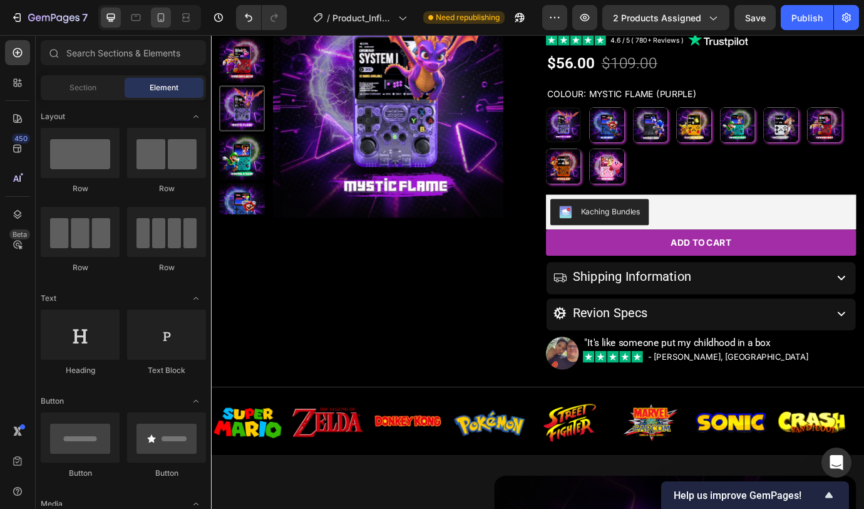
click at [163, 18] on icon at bounding box center [161, 17] width 7 height 9
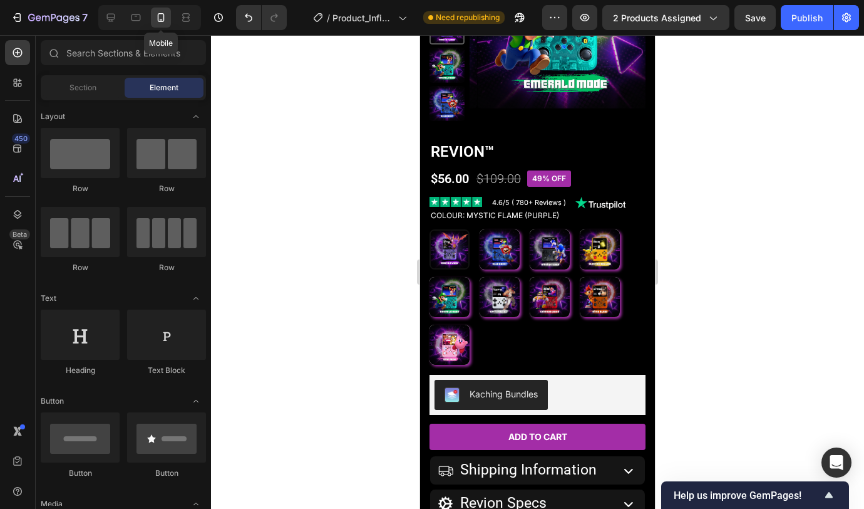
click at [162, 19] on icon at bounding box center [161, 17] width 13 height 13
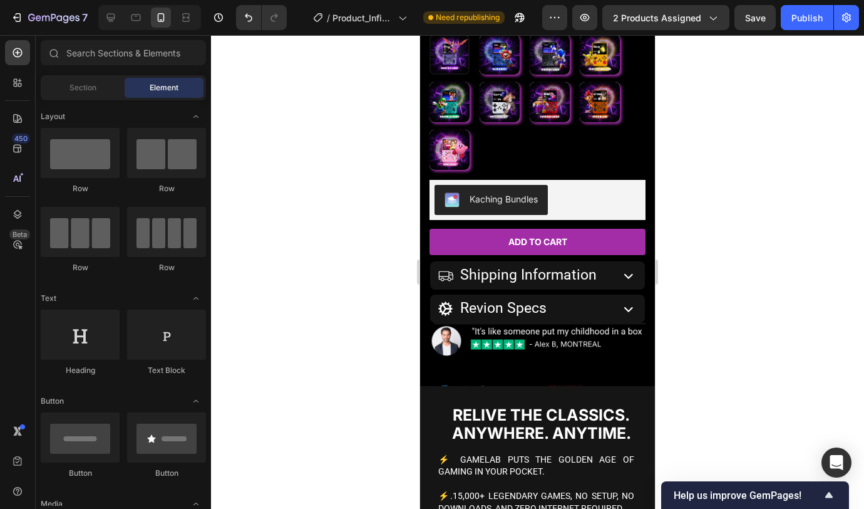
scroll to position [715, 0]
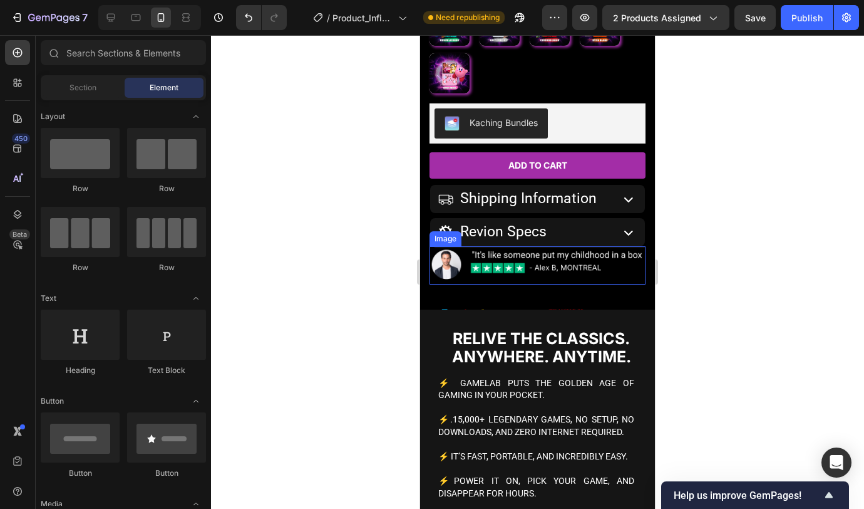
click at [566, 267] on img at bounding box center [538, 265] width 216 height 38
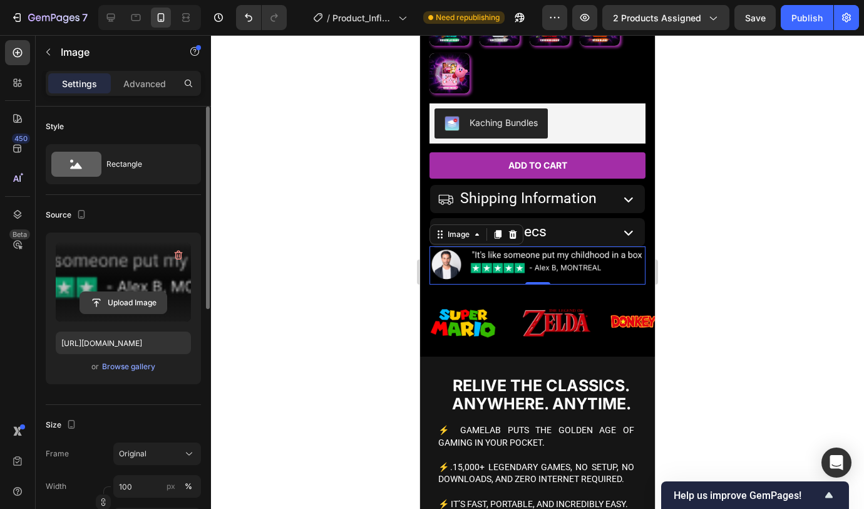
click at [122, 301] on input "file" at bounding box center [123, 302] width 86 height 21
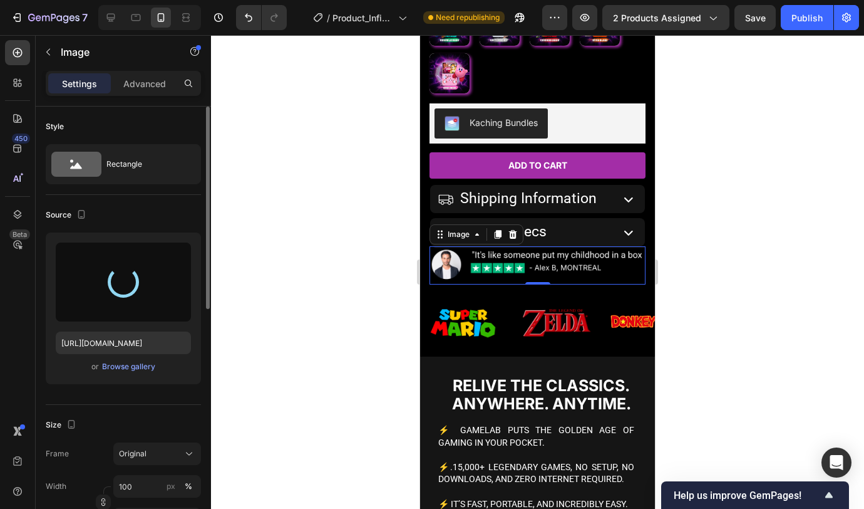
type input "[URL][DOMAIN_NAME]"
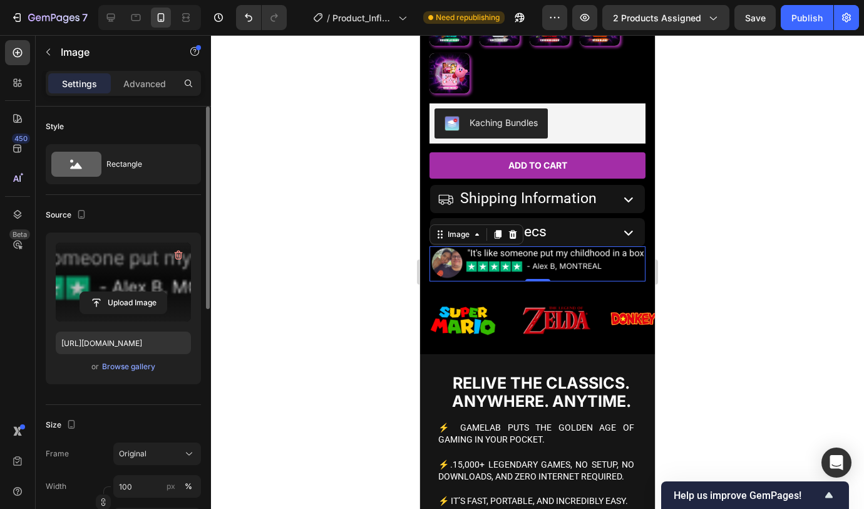
click at [690, 221] on div at bounding box center [537, 272] width 653 height 474
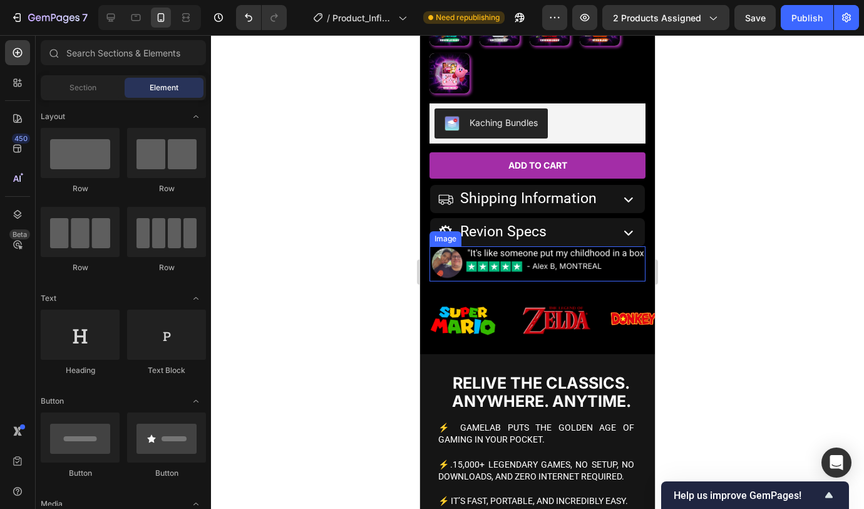
click at [594, 259] on img at bounding box center [538, 264] width 216 height 36
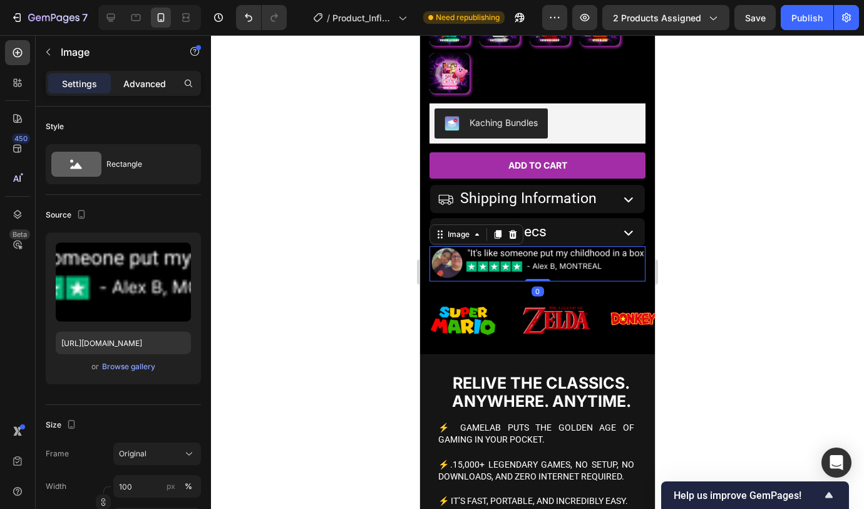
click at [138, 83] on p "Advanced" at bounding box center [144, 83] width 43 height 13
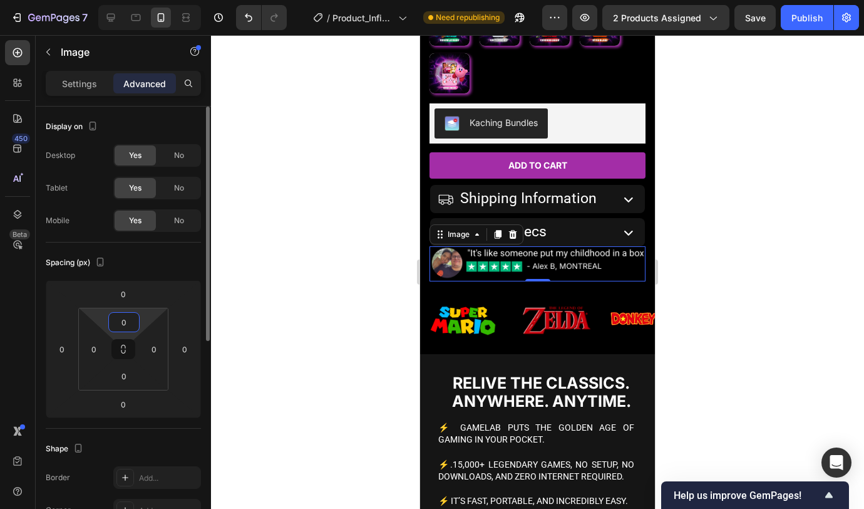
click at [122, 327] on input "0" at bounding box center [124, 322] width 25 height 19
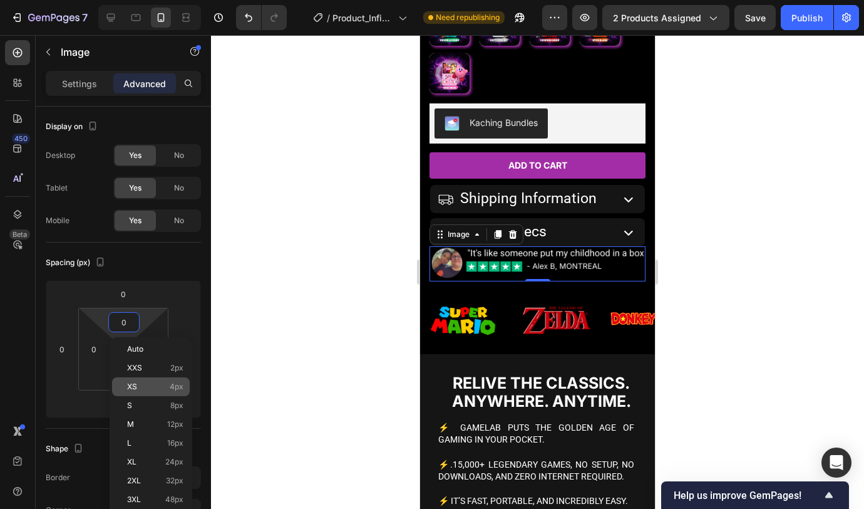
click at [149, 383] on p "XS 4px" at bounding box center [155, 386] width 56 height 9
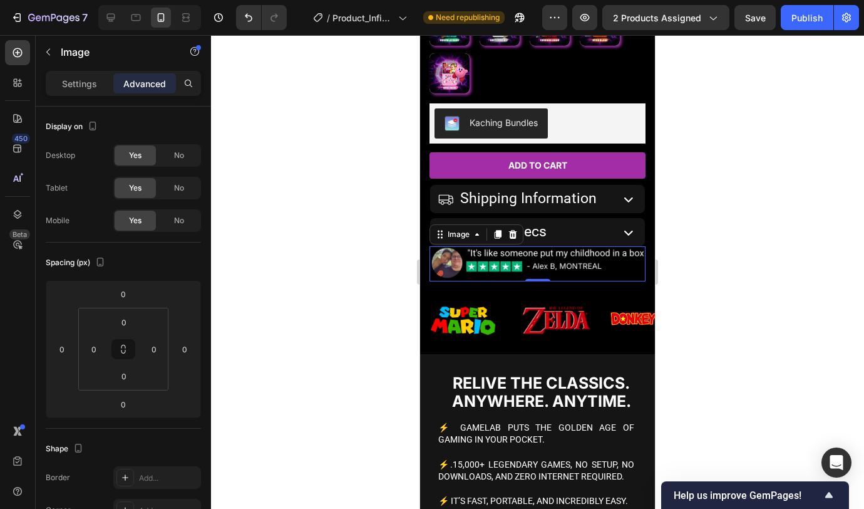
type input "4"
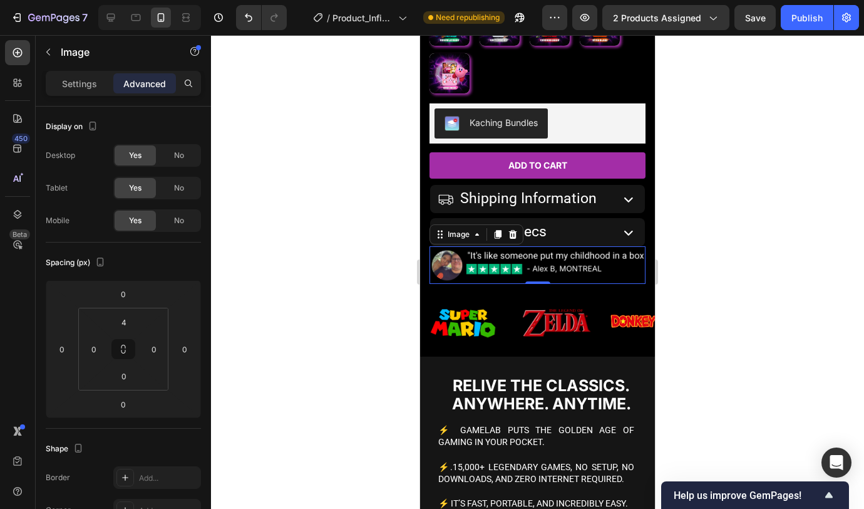
click at [361, 287] on div at bounding box center [537, 272] width 653 height 474
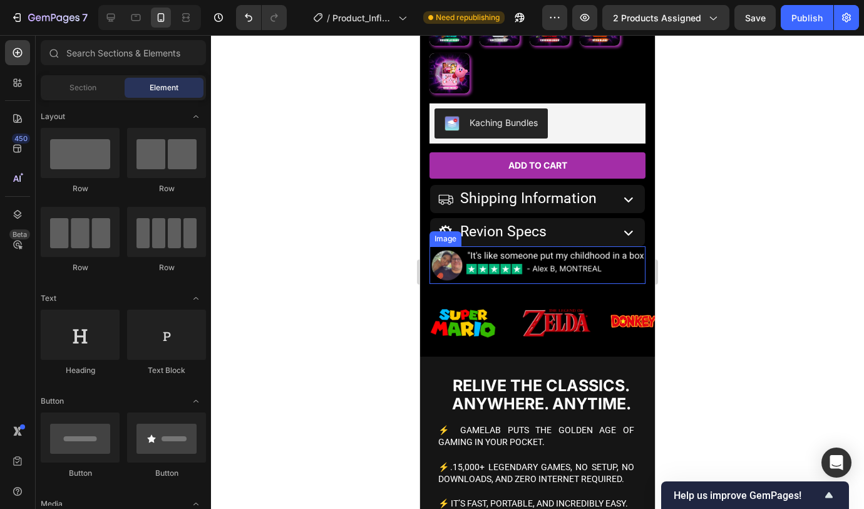
click at [589, 258] on img at bounding box center [538, 267] width 216 height 36
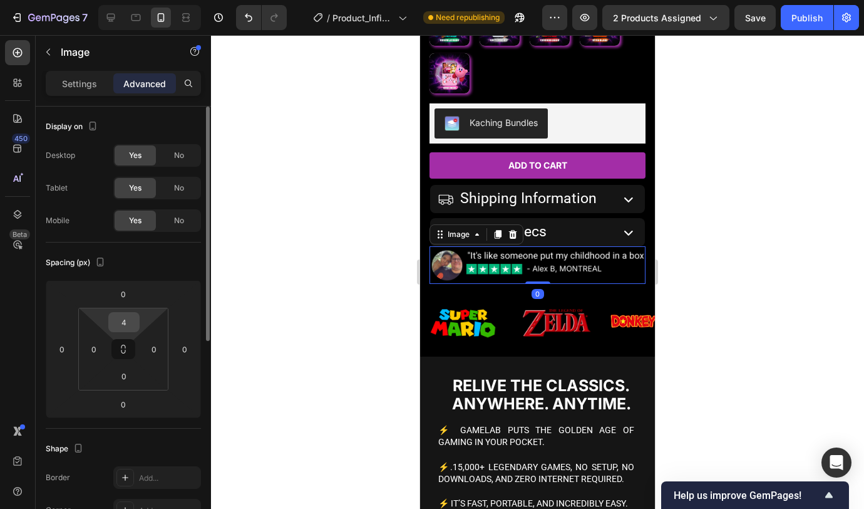
click at [135, 318] on input "4" at bounding box center [124, 322] width 25 height 19
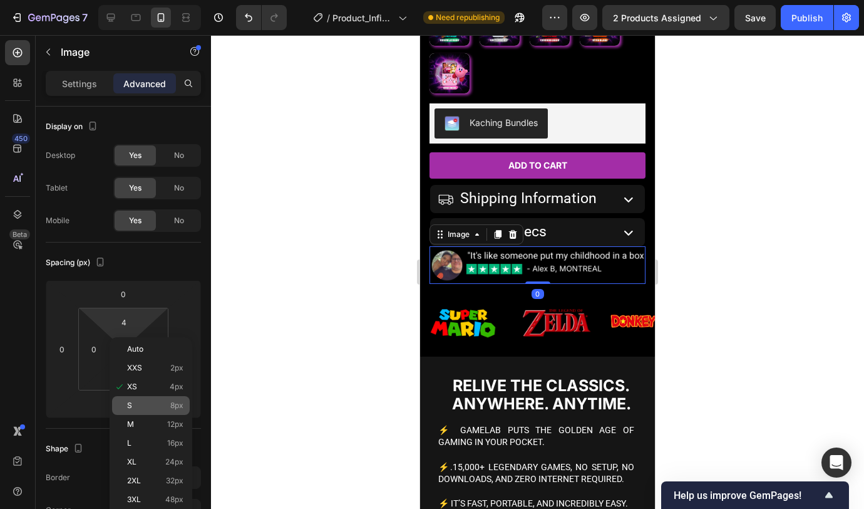
click at [132, 406] on p "S 8px" at bounding box center [155, 405] width 56 height 9
type input "8"
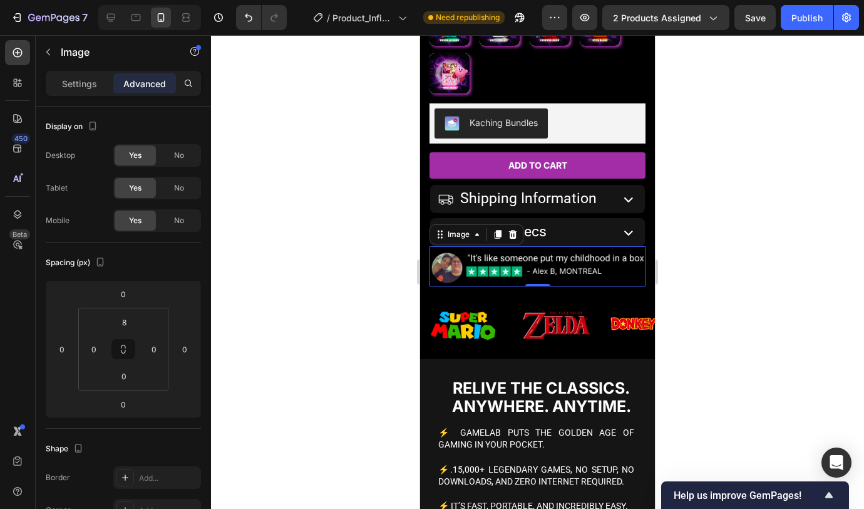
click at [329, 270] on div at bounding box center [537, 272] width 653 height 474
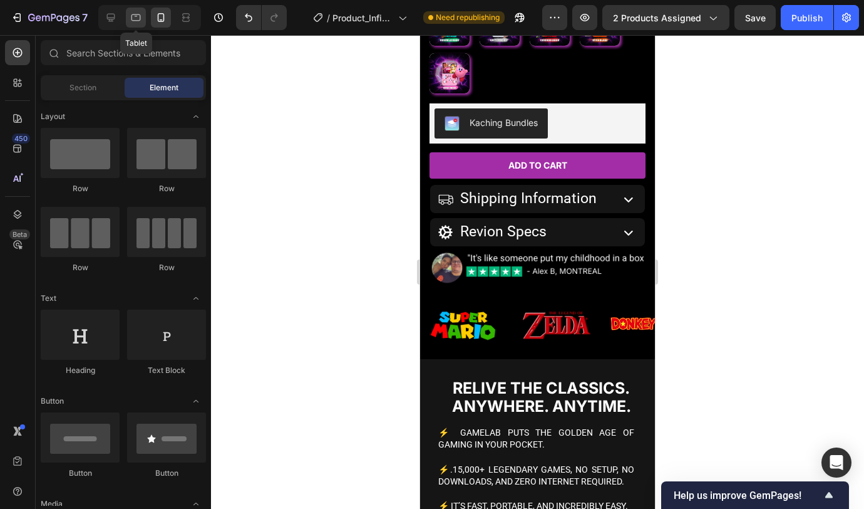
click at [143, 19] on div at bounding box center [136, 18] width 20 height 20
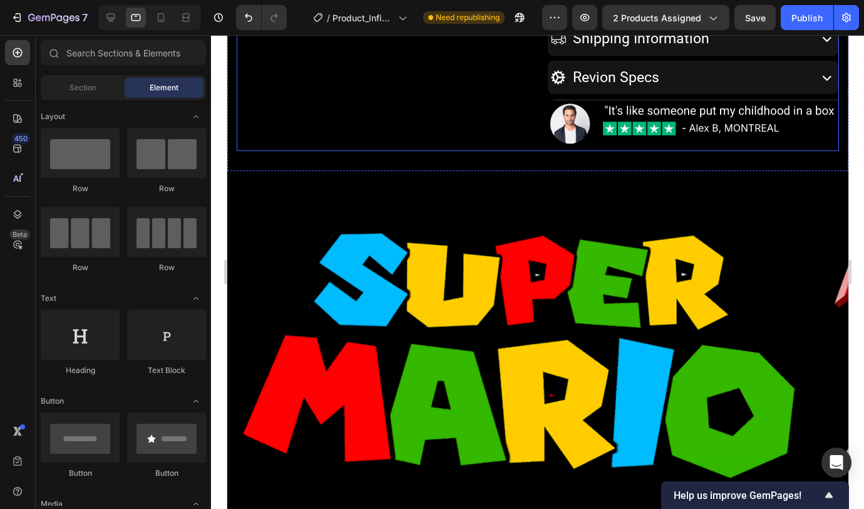
scroll to position [738, 0]
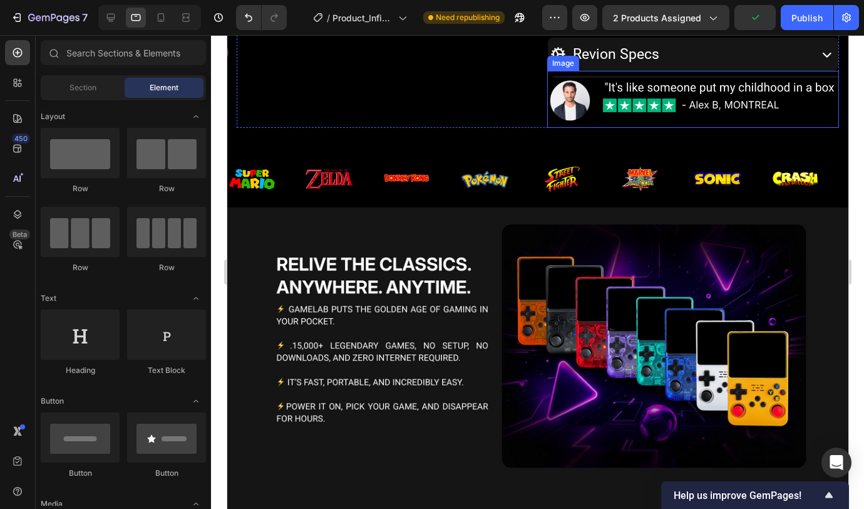
click at [672, 100] on img at bounding box center [693, 102] width 292 height 52
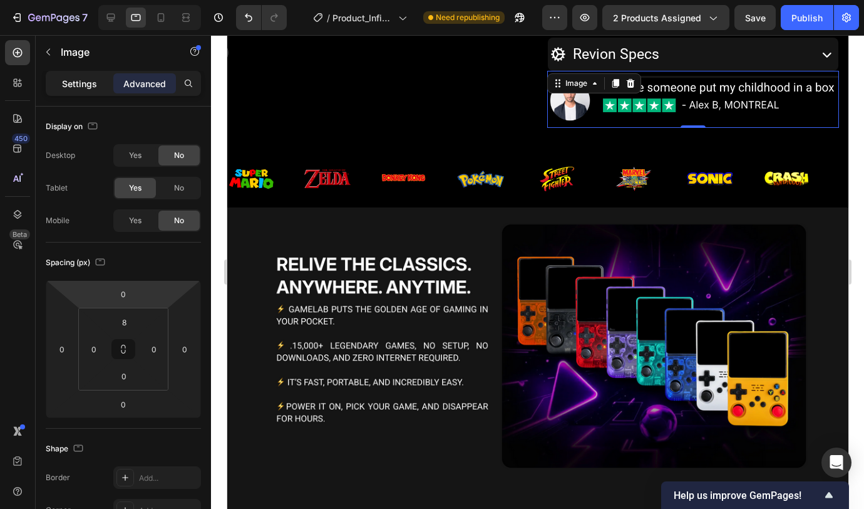
click at [86, 85] on p "Settings" at bounding box center [79, 83] width 35 height 13
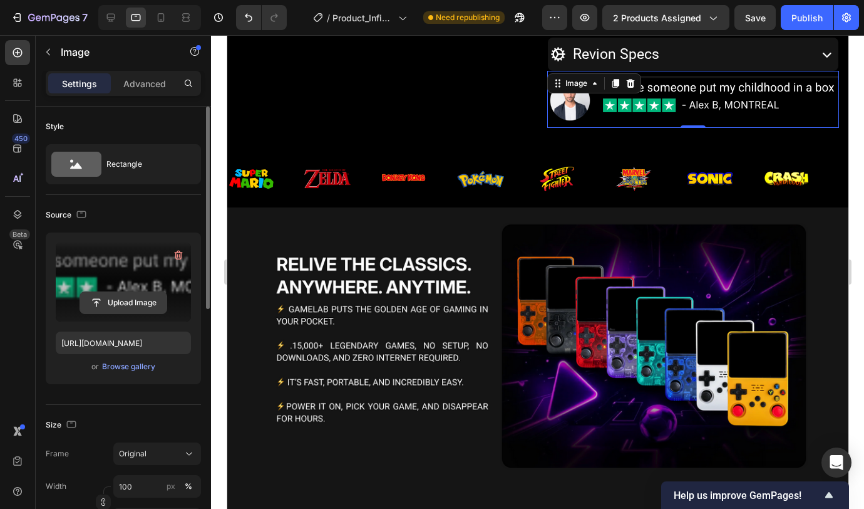
click at [116, 308] on input "file" at bounding box center [123, 302] width 86 height 21
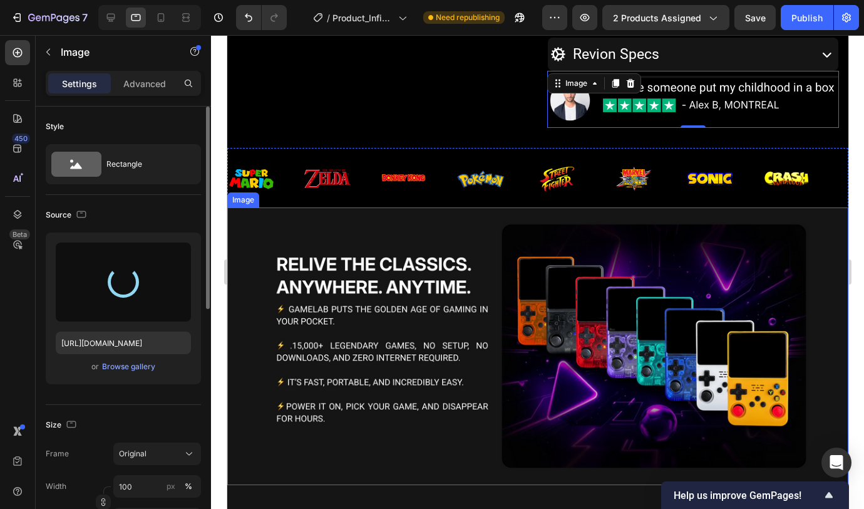
type input "[URL][DOMAIN_NAME]"
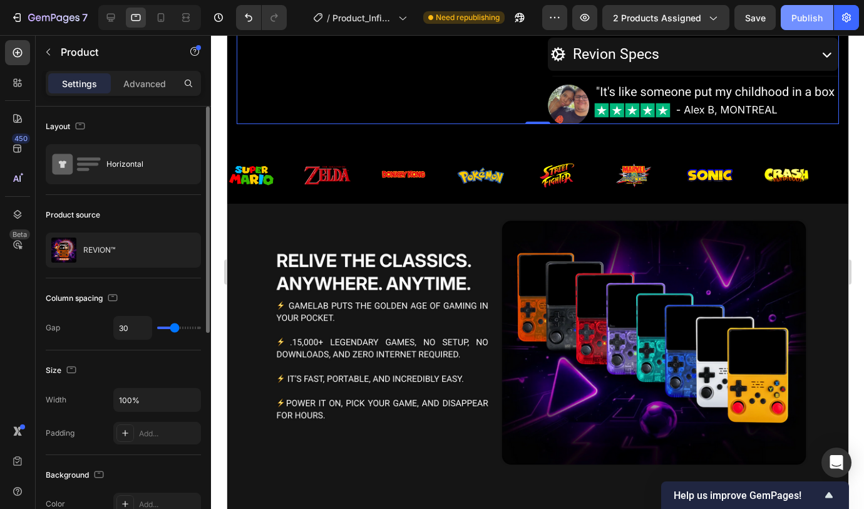
click at [807, 20] on div "Publish" at bounding box center [807, 17] width 31 height 13
click at [113, 22] on icon at bounding box center [111, 17] width 13 height 13
type input "1200"
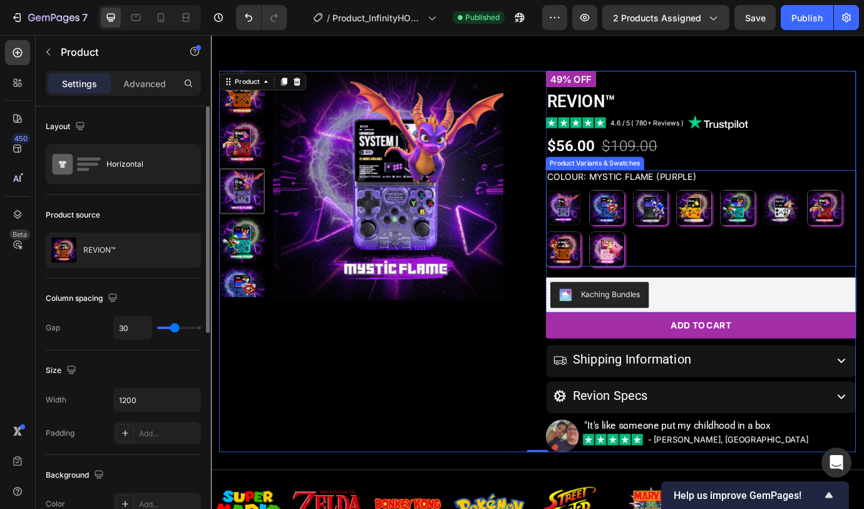
scroll to position [373, 0]
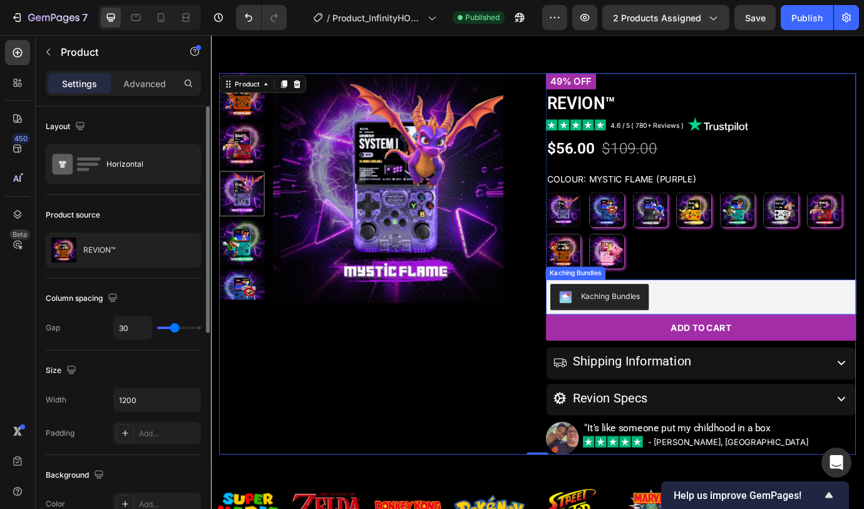
click at [807, 323] on div "Kaching Bundles" at bounding box center [774, 336] width 347 height 30
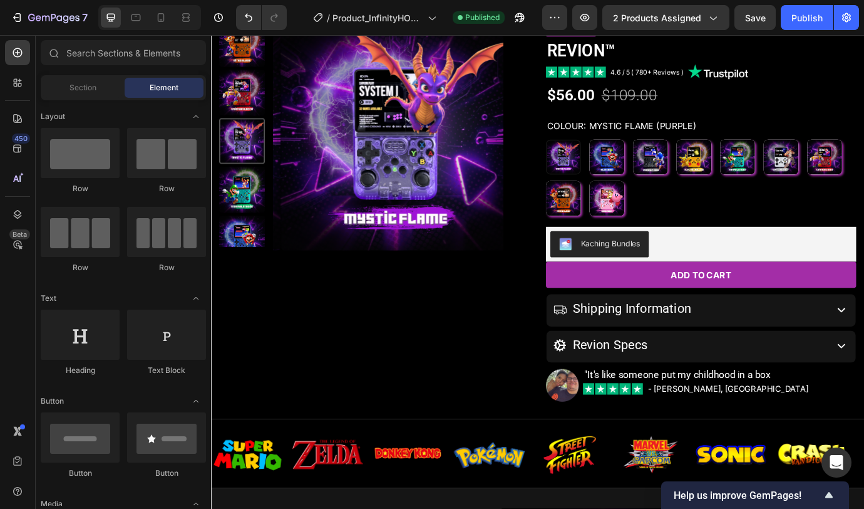
scroll to position [437, 0]
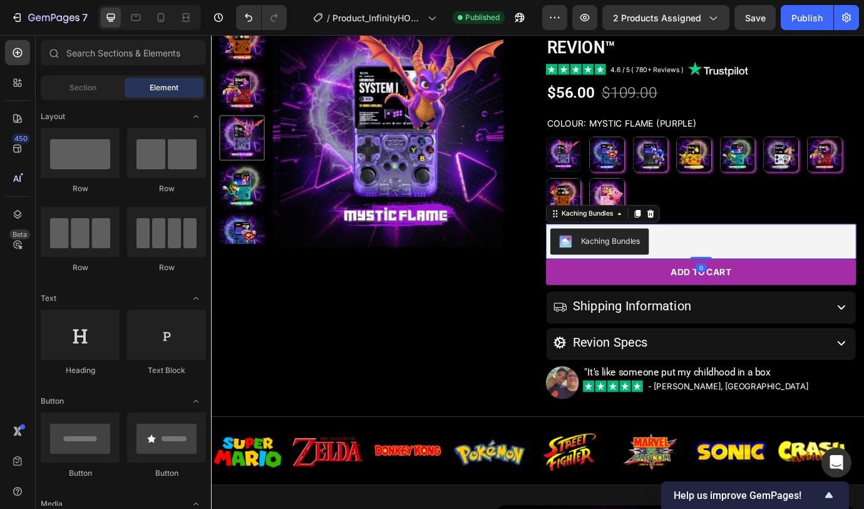
click at [796, 274] on div "Kaching Bundles" at bounding box center [774, 272] width 347 height 30
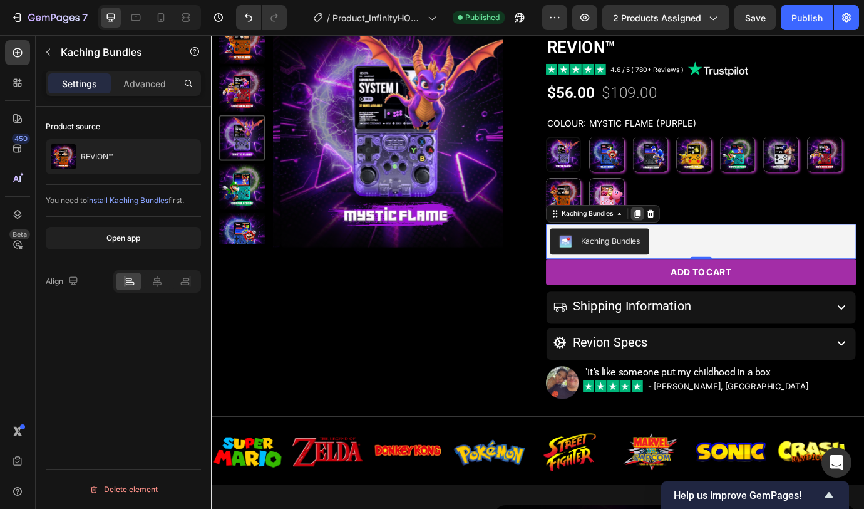
click at [698, 241] on icon at bounding box center [701, 240] width 7 height 9
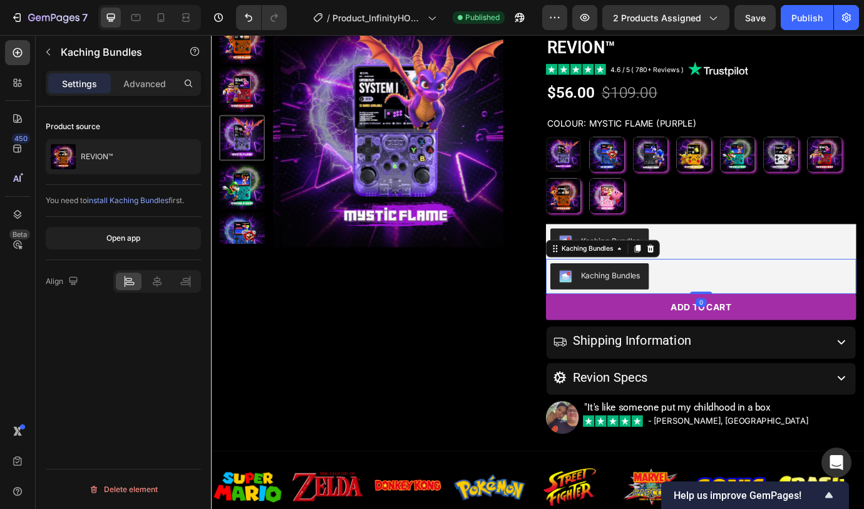
click at [787, 303] on div "Kaching Bundles" at bounding box center [774, 313] width 347 height 30
click at [777, 275] on div "Kaching Bundles" at bounding box center [774, 272] width 347 height 30
click at [803, 316] on div "Kaching Bundles" at bounding box center [774, 313] width 347 height 30
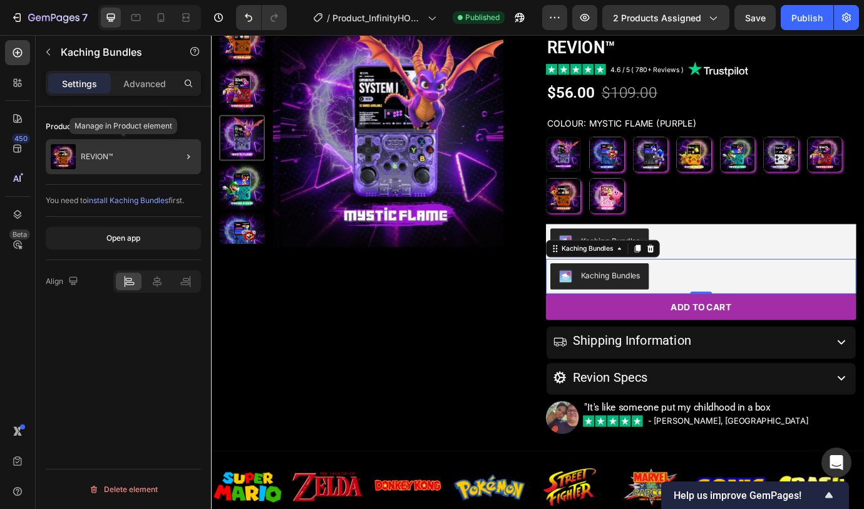
click at [147, 161] on div "REVION™" at bounding box center [123, 156] width 155 height 35
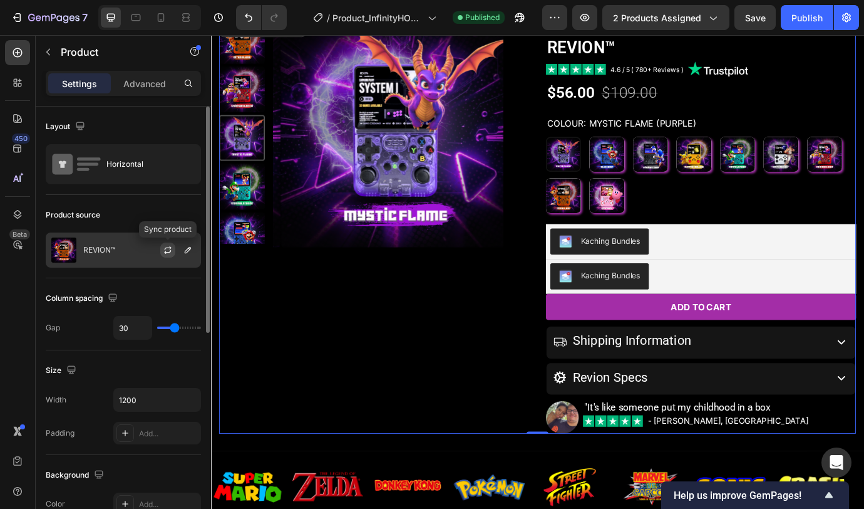
click at [167, 251] on icon "button" at bounding box center [168, 250] width 10 height 10
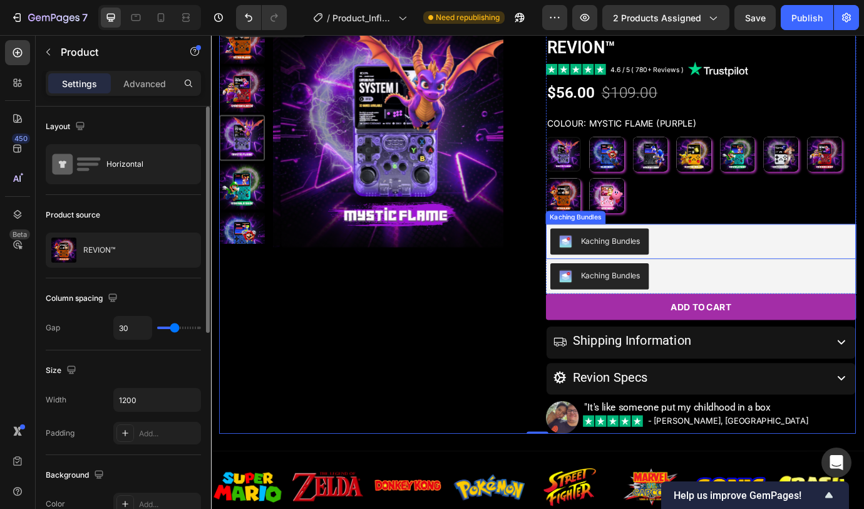
click at [742, 280] on div "Kaching Bundles" at bounding box center [774, 272] width 347 height 30
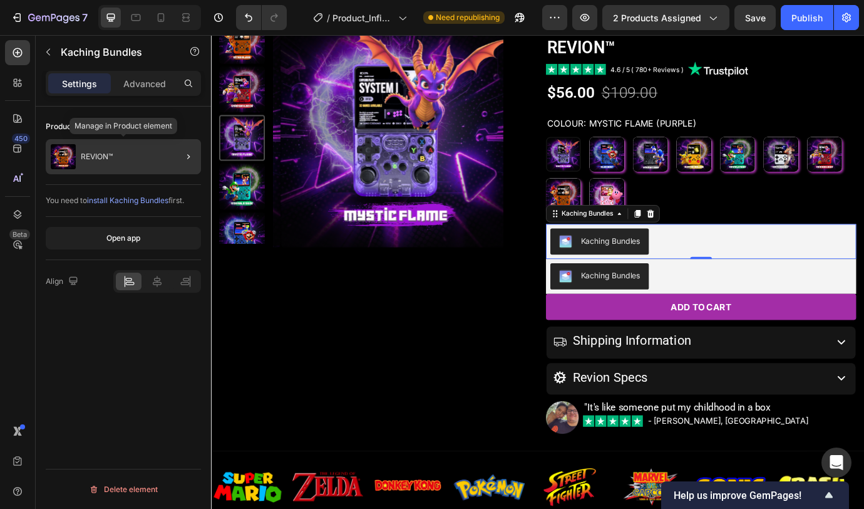
click at [148, 162] on div "REVION™" at bounding box center [123, 156] width 155 height 35
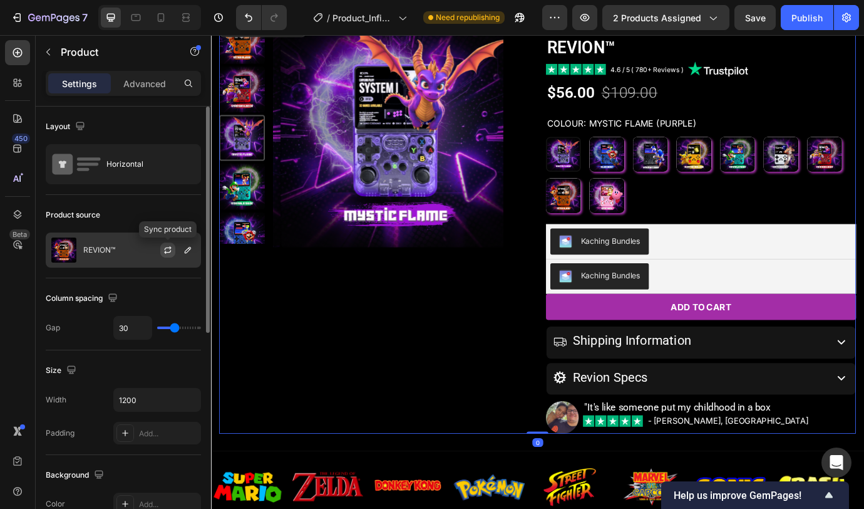
click at [163, 251] on icon "button" at bounding box center [168, 250] width 10 height 10
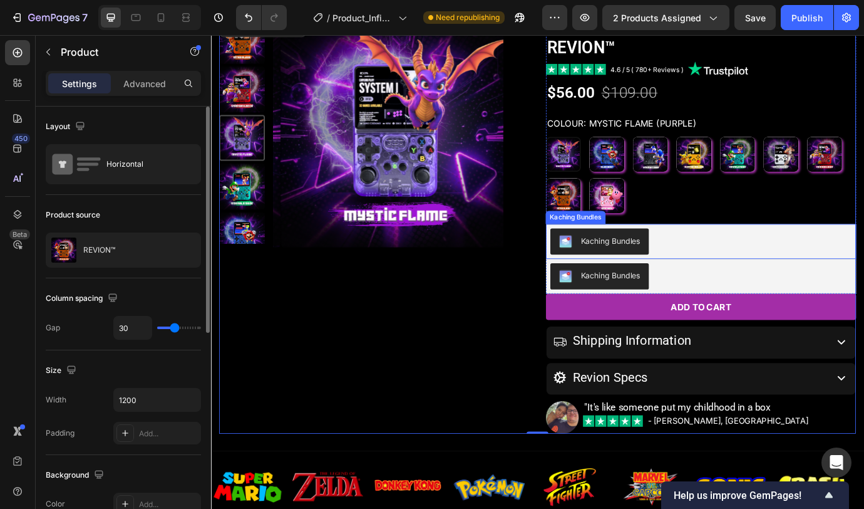
click at [787, 279] on div "Kaching Bundles" at bounding box center [774, 272] width 347 height 30
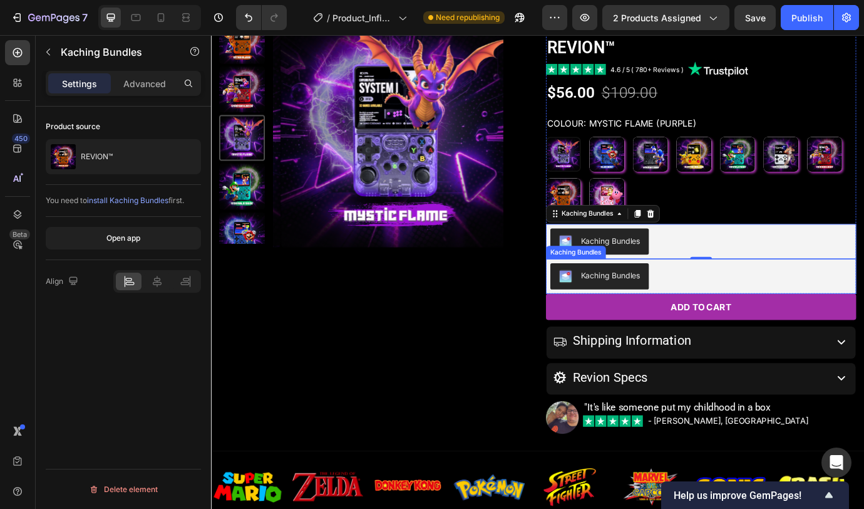
click at [780, 309] on div "Kaching Bundles" at bounding box center [774, 313] width 347 height 30
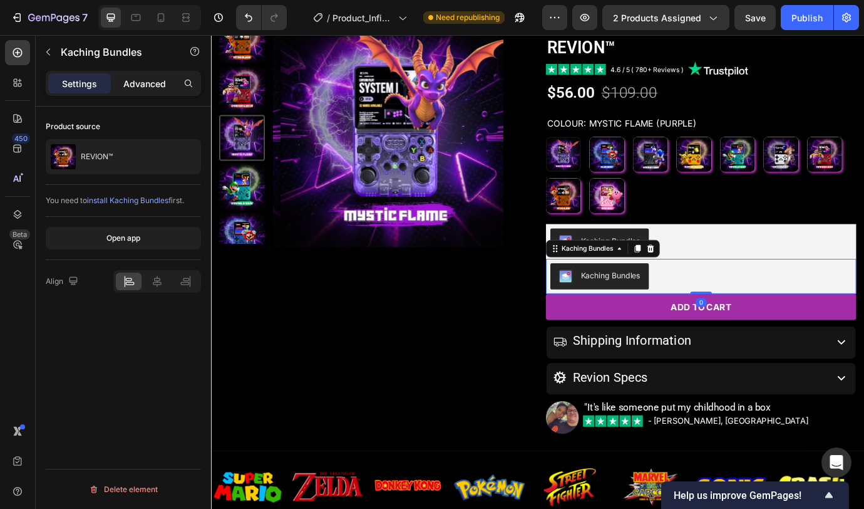
click at [144, 85] on p "Advanced" at bounding box center [144, 83] width 43 height 13
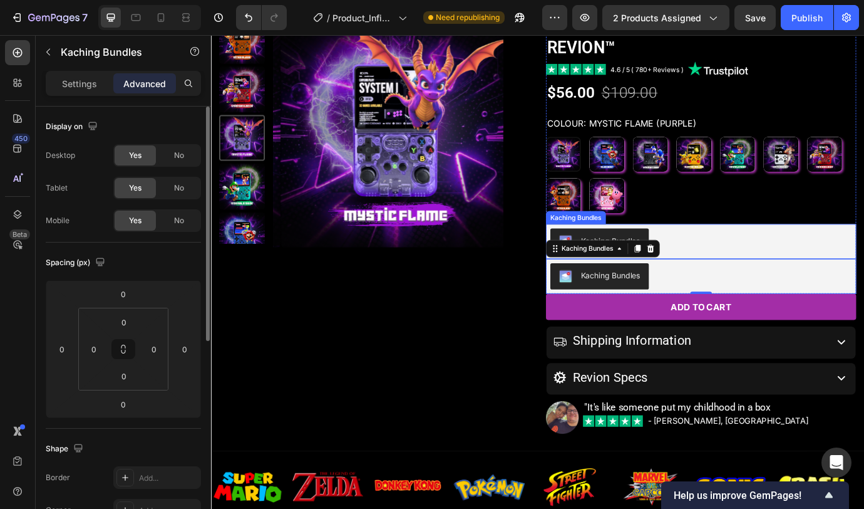
click at [778, 264] on div "Kaching Bundles" at bounding box center [774, 272] width 347 height 30
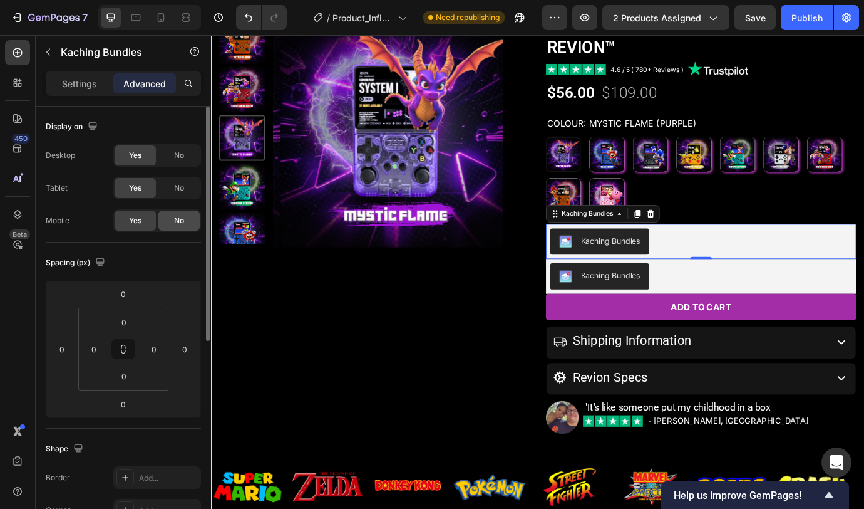
click at [179, 221] on span "No" at bounding box center [179, 220] width 10 height 11
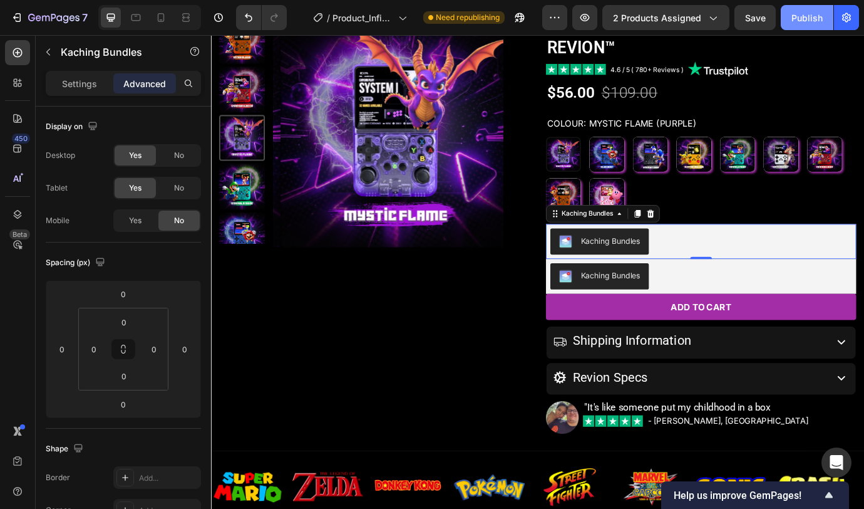
click at [807, 21] on div "Publish" at bounding box center [807, 17] width 31 height 13
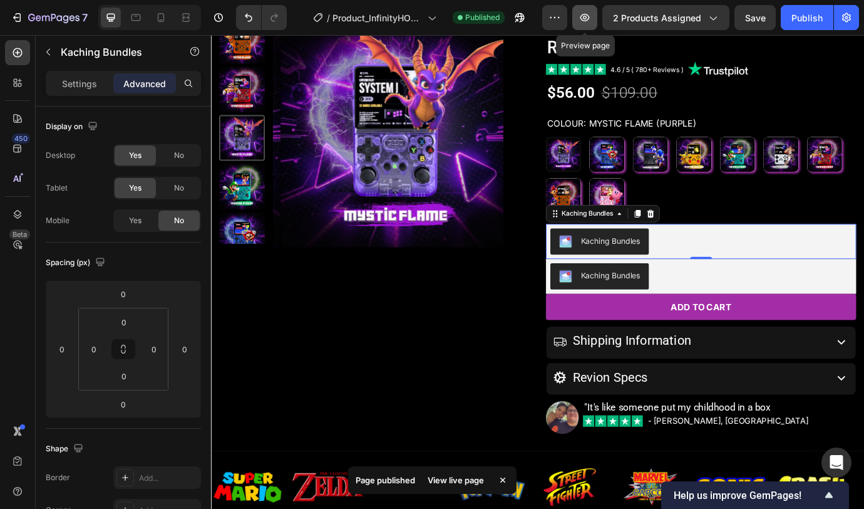
click at [581, 19] on icon "button" at bounding box center [585, 17] width 13 height 13
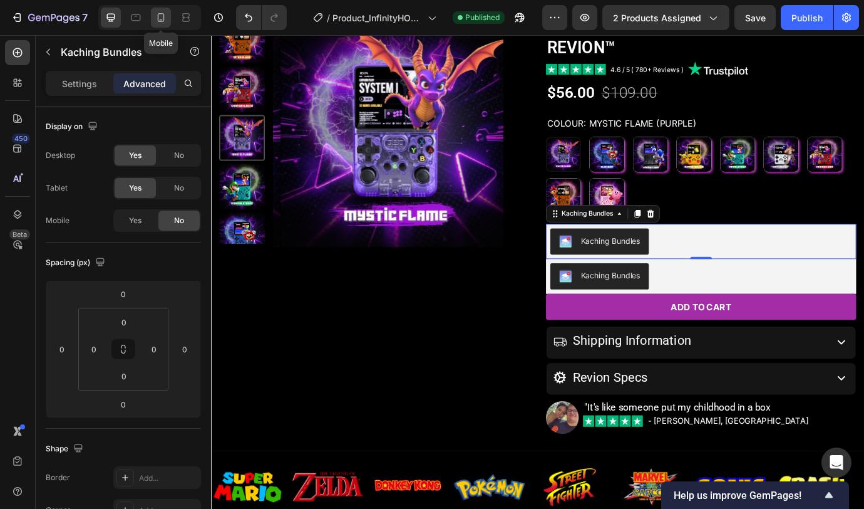
click at [167, 18] on icon at bounding box center [161, 17] width 13 height 13
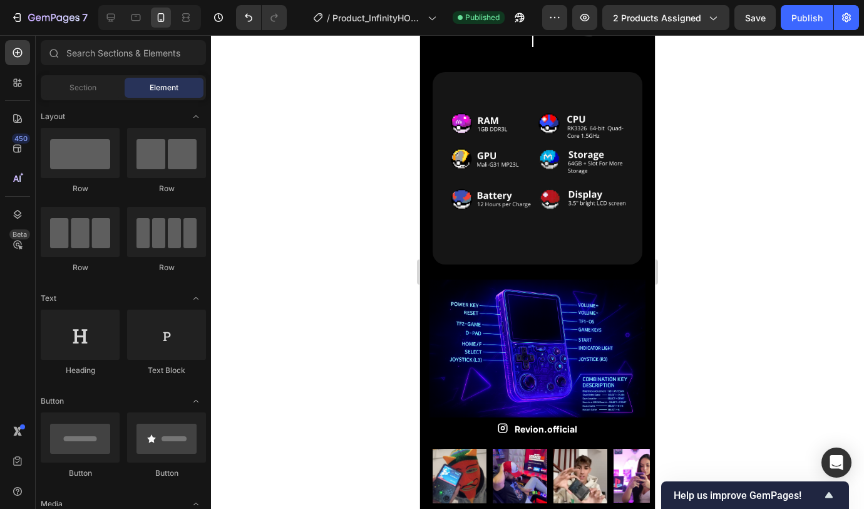
scroll to position [1779, 0]
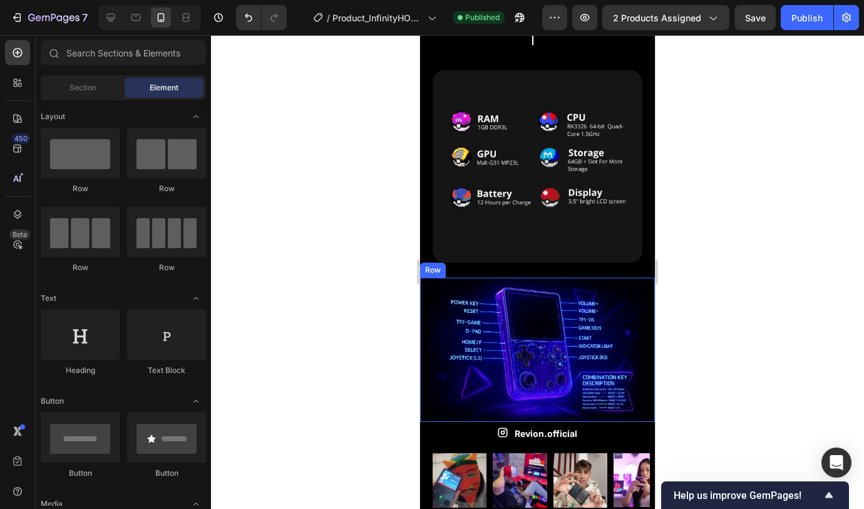
click at [639, 278] on div "Image Row" at bounding box center [537, 350] width 235 height 144
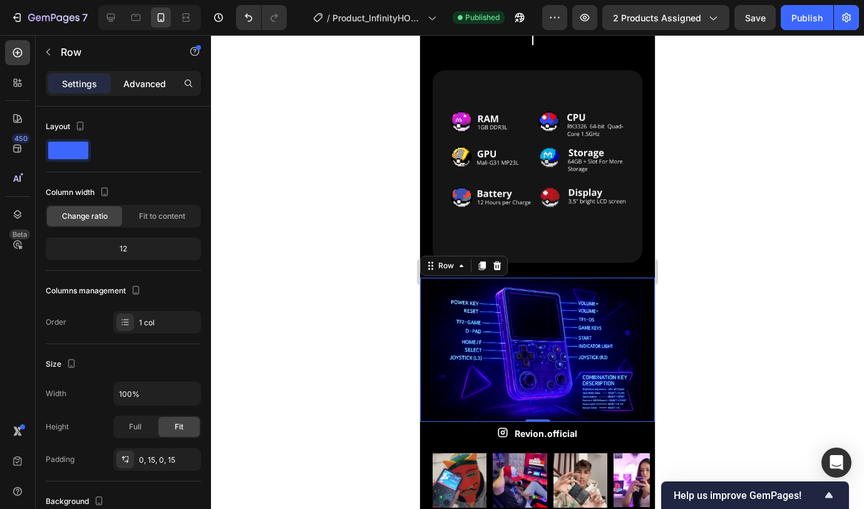
click at [135, 84] on p "Advanced" at bounding box center [144, 83] width 43 height 13
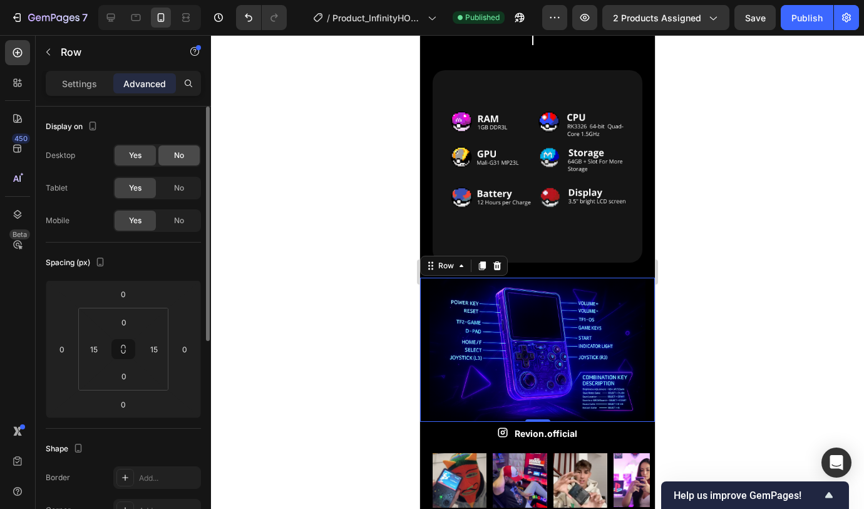
click at [184, 155] on span "No" at bounding box center [179, 155] width 10 height 11
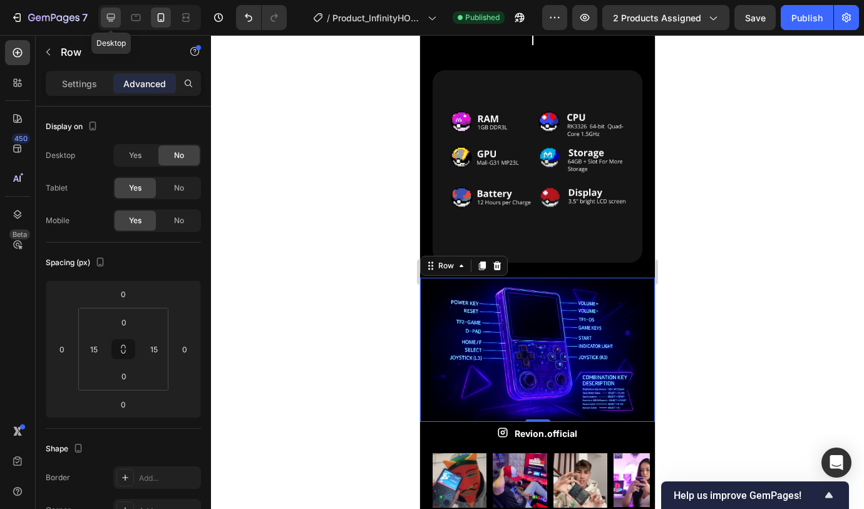
click at [109, 16] on icon at bounding box center [111, 17] width 13 height 13
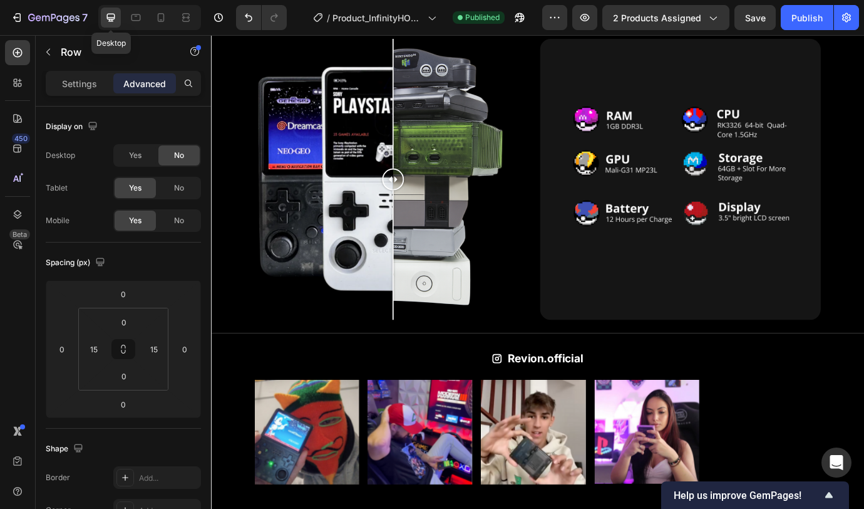
scroll to position [1753, 0]
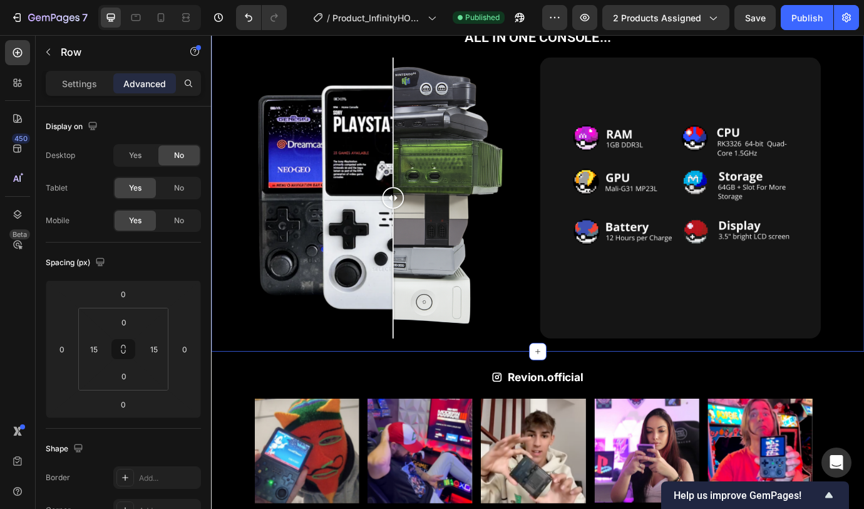
click at [807, 304] on div "ALL IN ONE CONSOLE... Heading Image Comparison Image Row Row Row Section 8" at bounding box center [587, 207] width 752 height 385
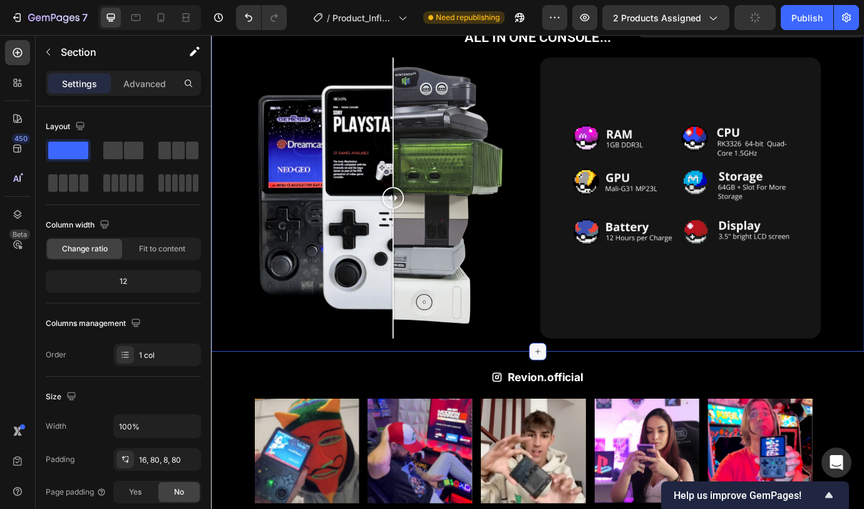
click at [582, 395] on icon at bounding box center [587, 399] width 10 height 10
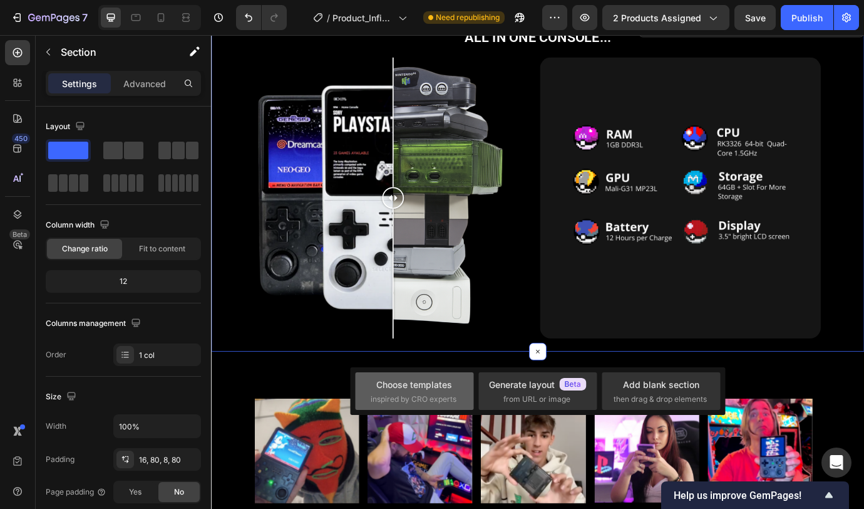
click at [413, 381] on div "Choose templates" at bounding box center [414, 384] width 76 height 13
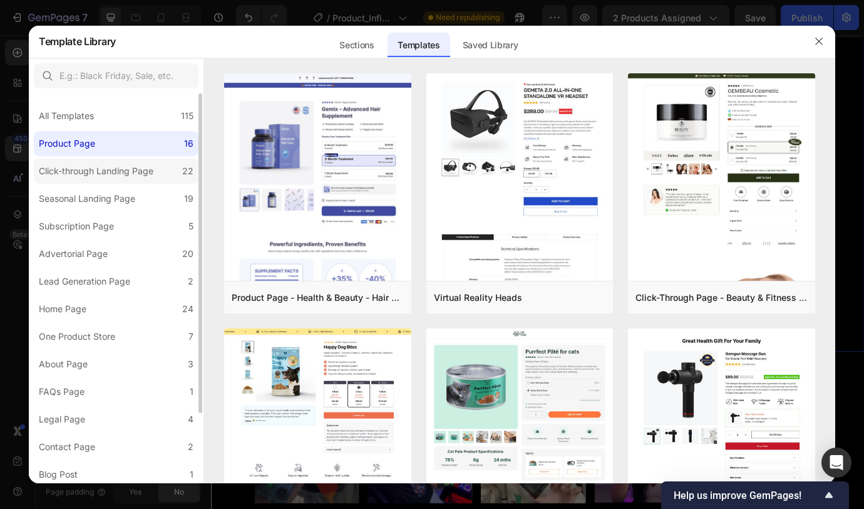
click at [122, 165] on div "Click-through Landing Page" at bounding box center [96, 170] width 115 height 15
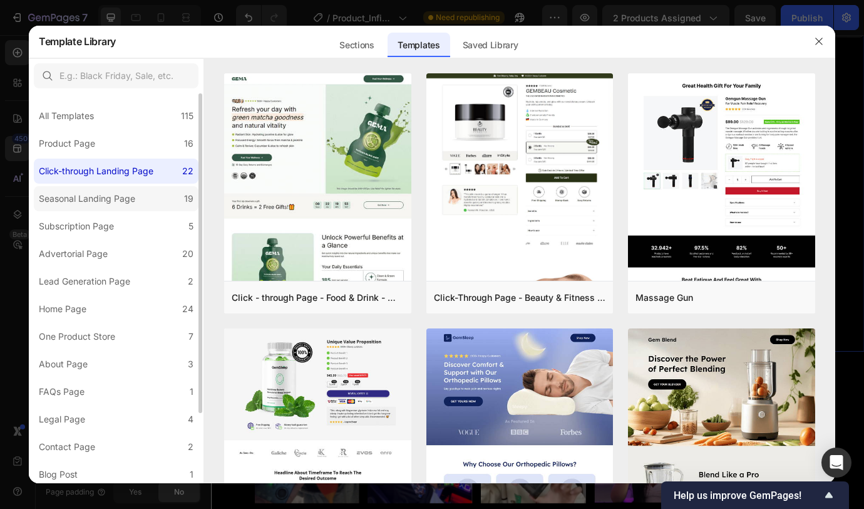
click at [120, 187] on label "Seasonal Landing Page 19" at bounding box center [116, 198] width 165 height 25
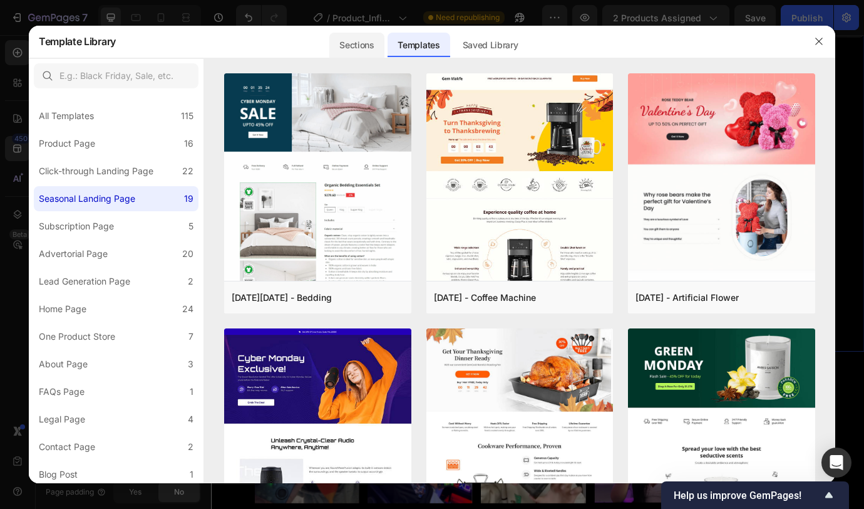
click at [357, 51] on div "Sections" at bounding box center [356, 45] width 54 height 25
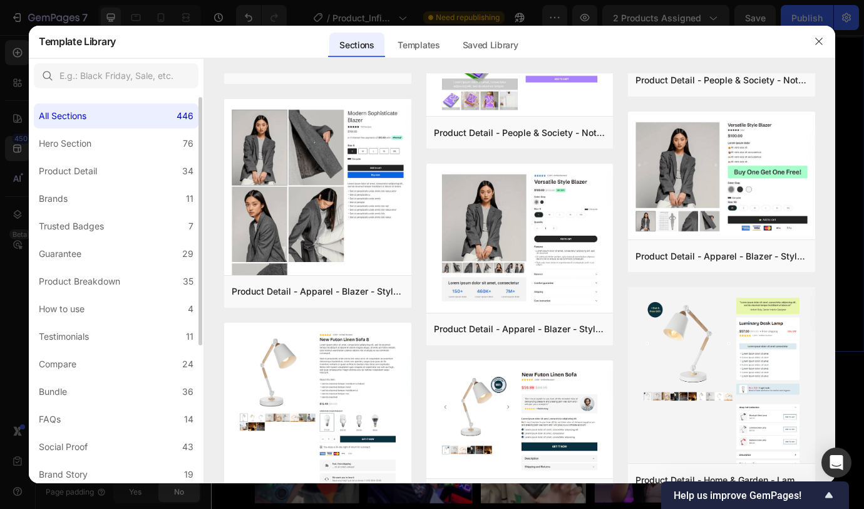
scroll to position [224, 0]
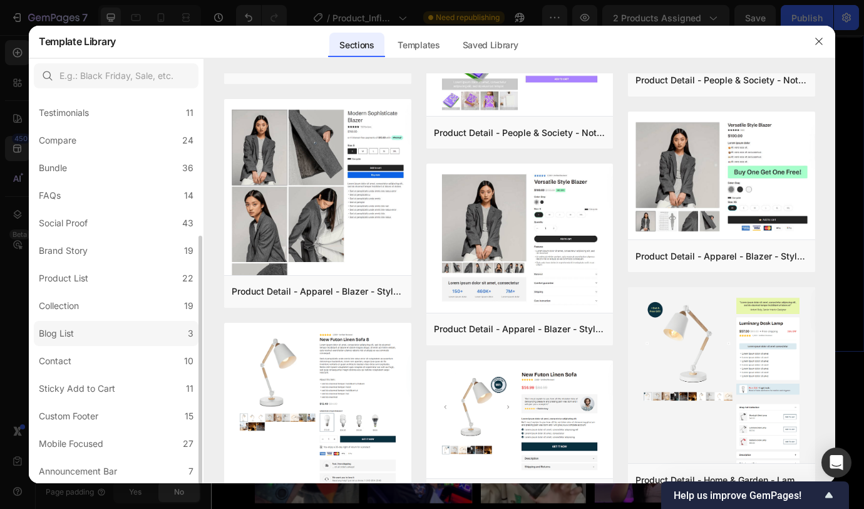
click at [100, 338] on label "Blog List 3" at bounding box center [116, 333] width 165 height 25
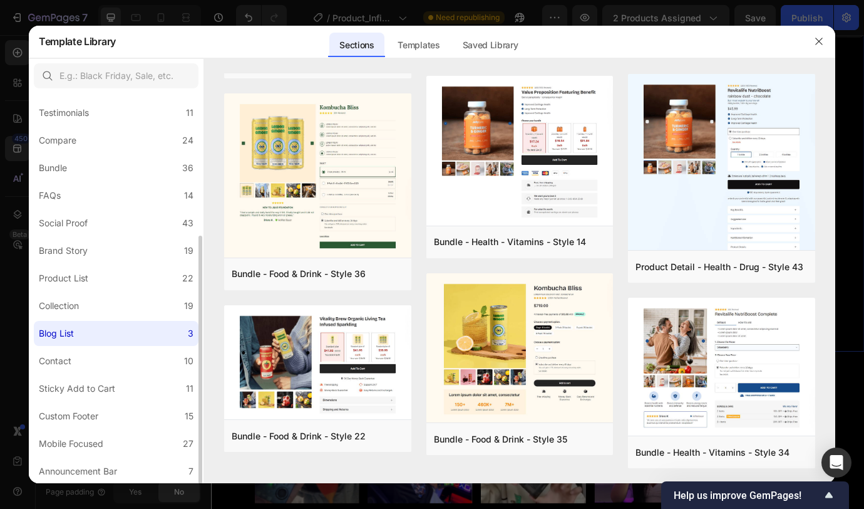
scroll to position [0, 0]
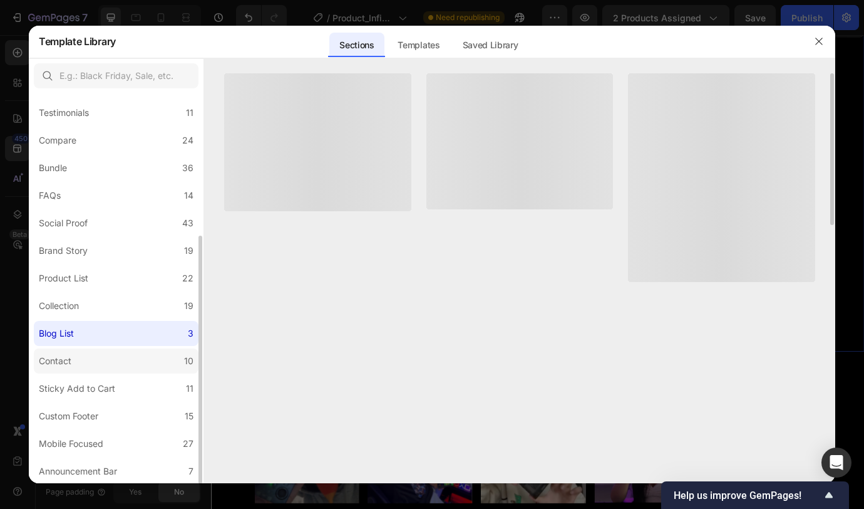
click at [91, 356] on label "Contact 10" at bounding box center [116, 360] width 165 height 25
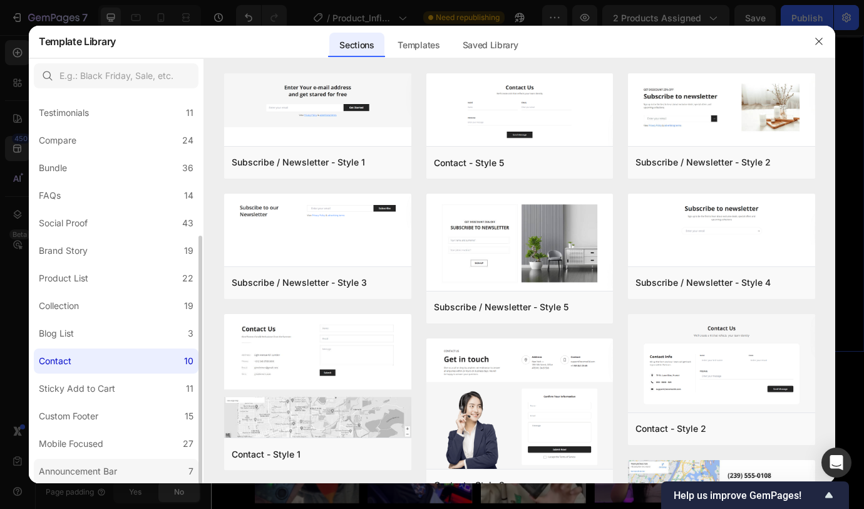
click at [93, 417] on label "Announcement Bar 7" at bounding box center [116, 471] width 165 height 25
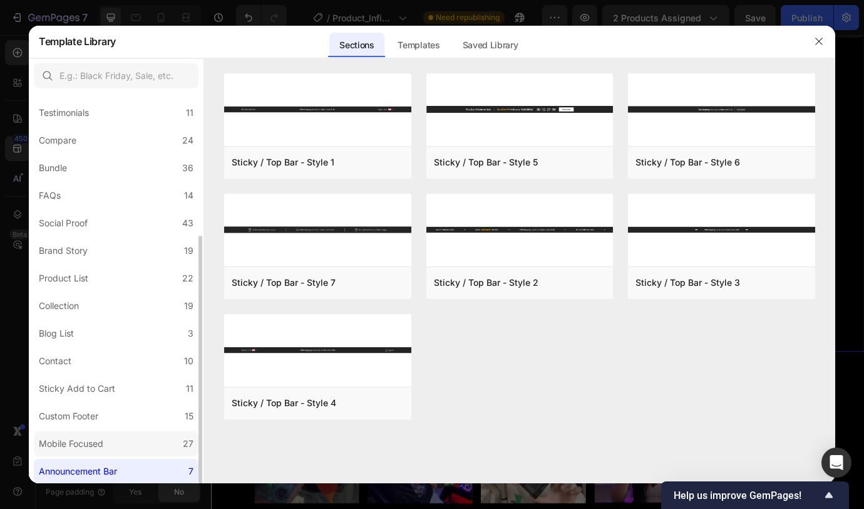
click at [96, 417] on div "Mobile Focused" at bounding box center [71, 443] width 65 height 15
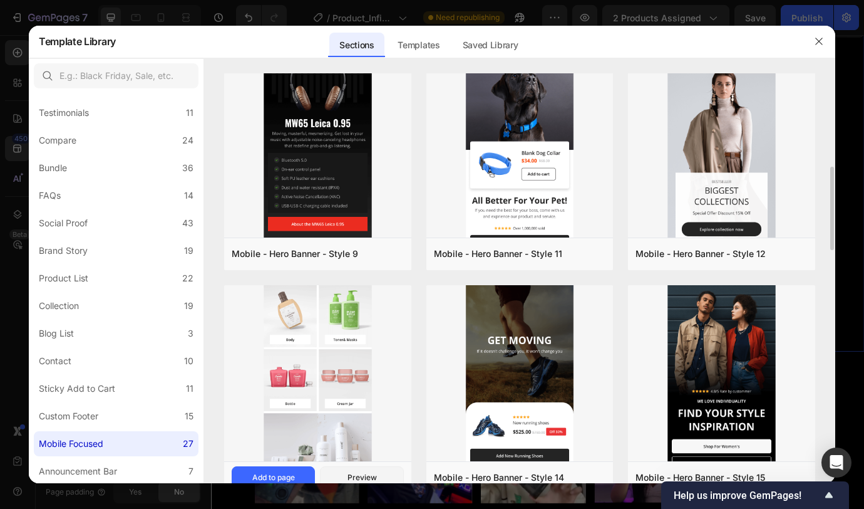
scroll to position [539, 0]
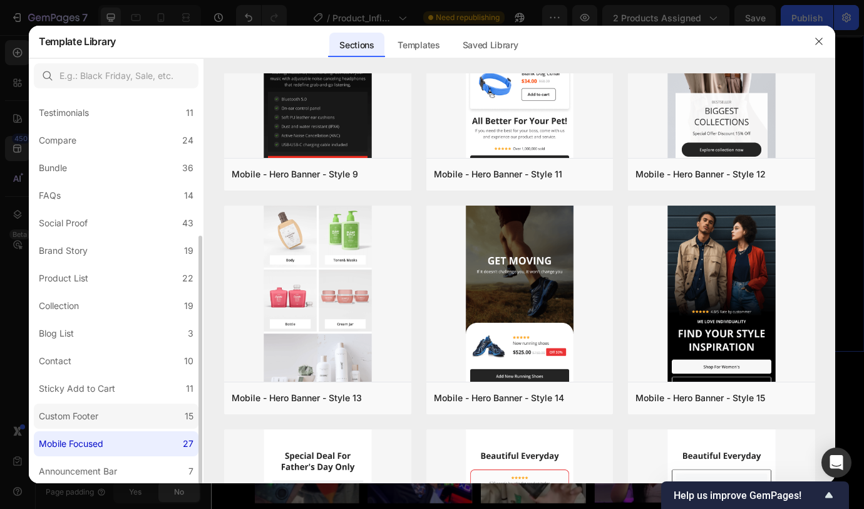
click at [68, 410] on div "Custom Footer" at bounding box center [69, 415] width 60 height 15
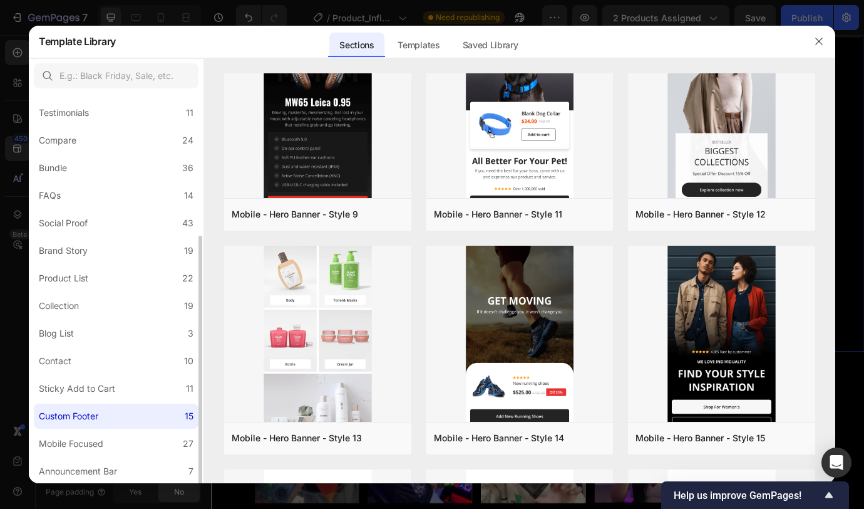
scroll to position [0, 0]
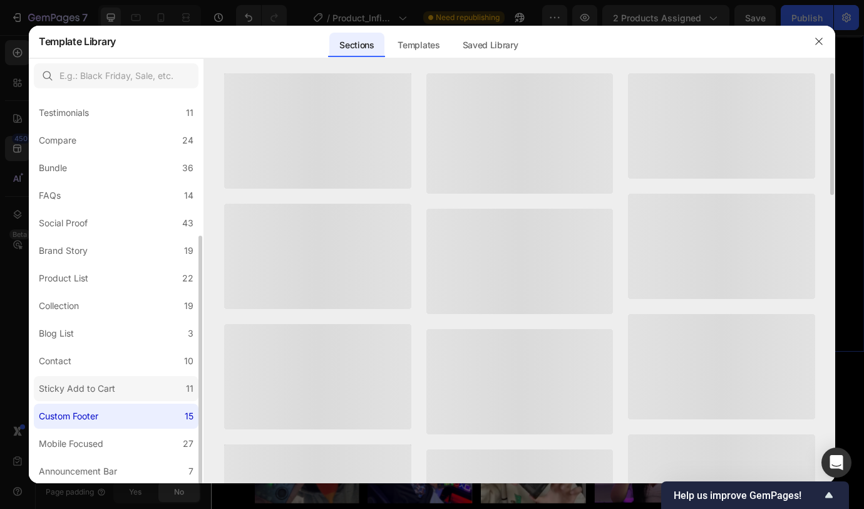
click at [75, 388] on div "Sticky Add to Cart" at bounding box center [77, 388] width 76 height 15
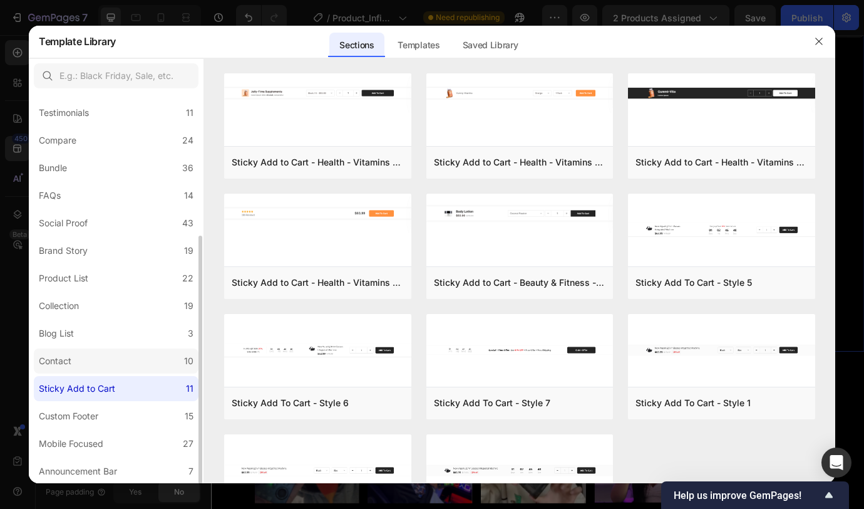
click at [76, 366] on div "Contact" at bounding box center [58, 360] width 38 height 15
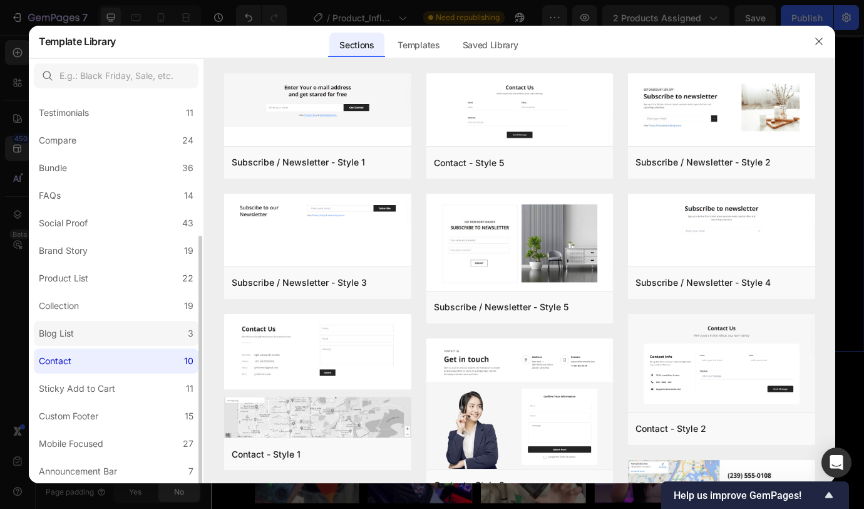
click at [77, 343] on label "Blog List 3" at bounding box center [116, 333] width 165 height 25
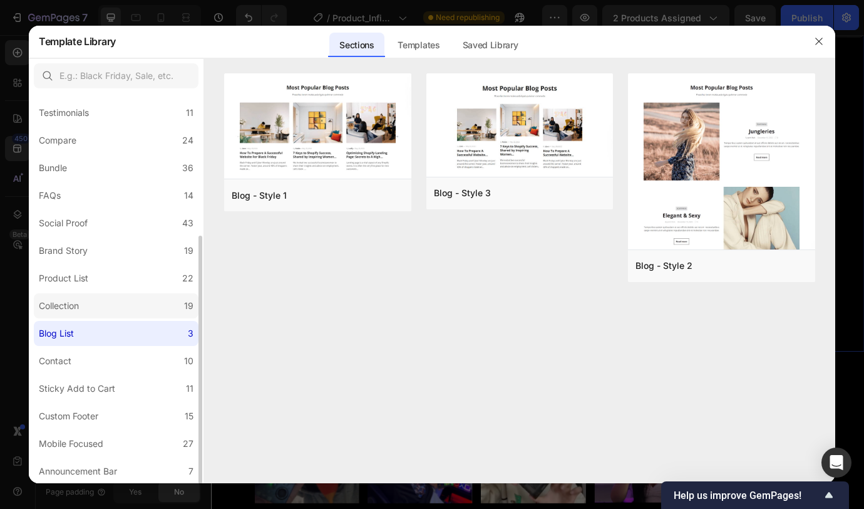
click at [81, 309] on div "Collection" at bounding box center [61, 305] width 45 height 15
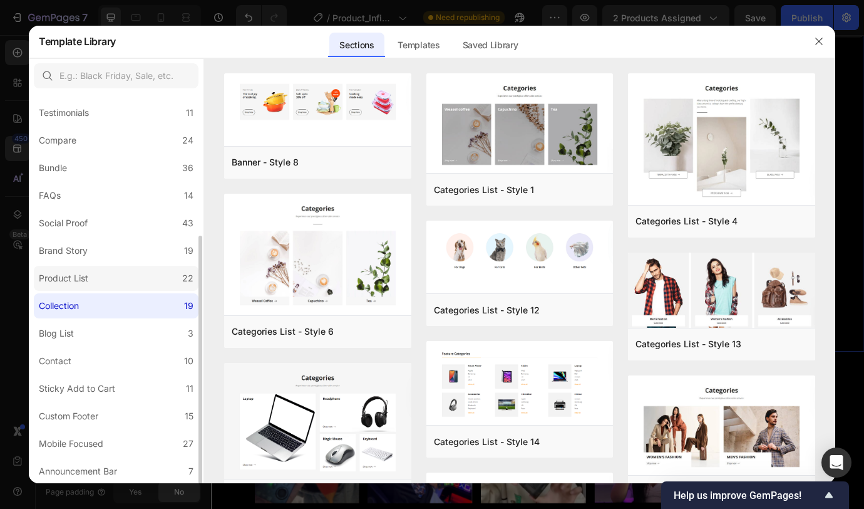
click at [84, 274] on div "Product List" at bounding box center [63, 278] width 49 height 15
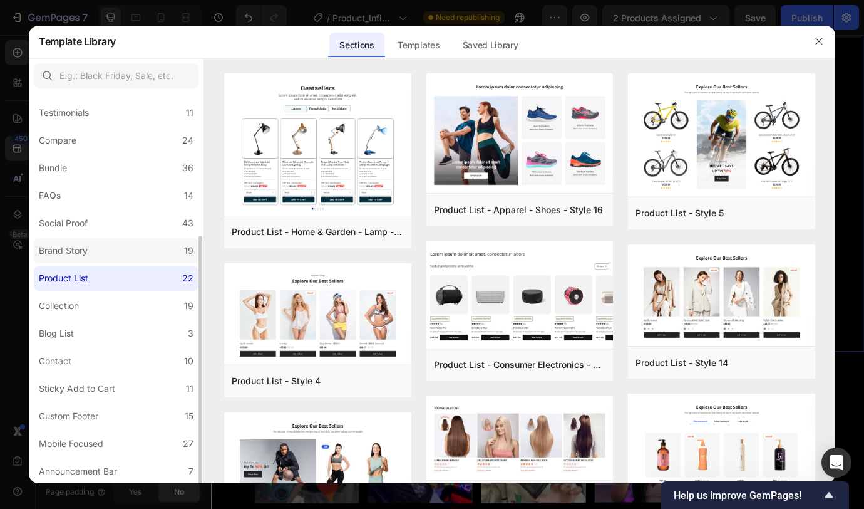
click at [99, 259] on label "Brand Story 19" at bounding box center [116, 250] width 165 height 25
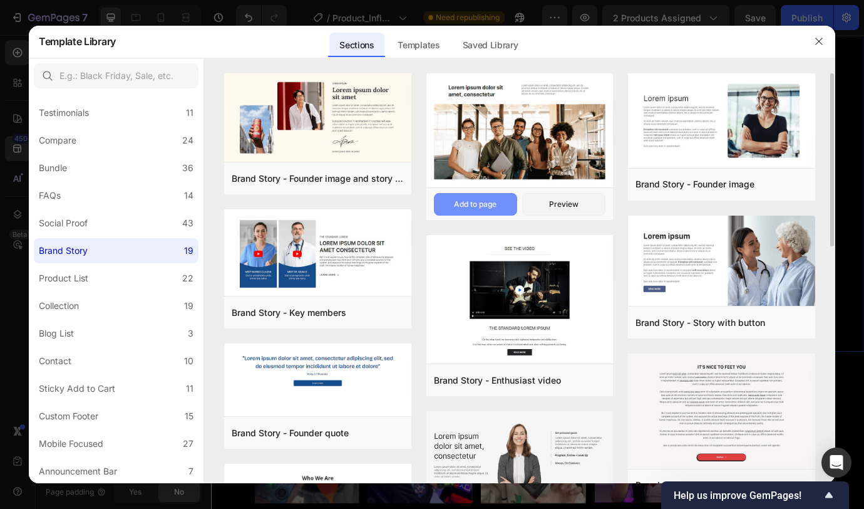
click at [483, 205] on div "Add to page" at bounding box center [475, 204] width 43 height 11
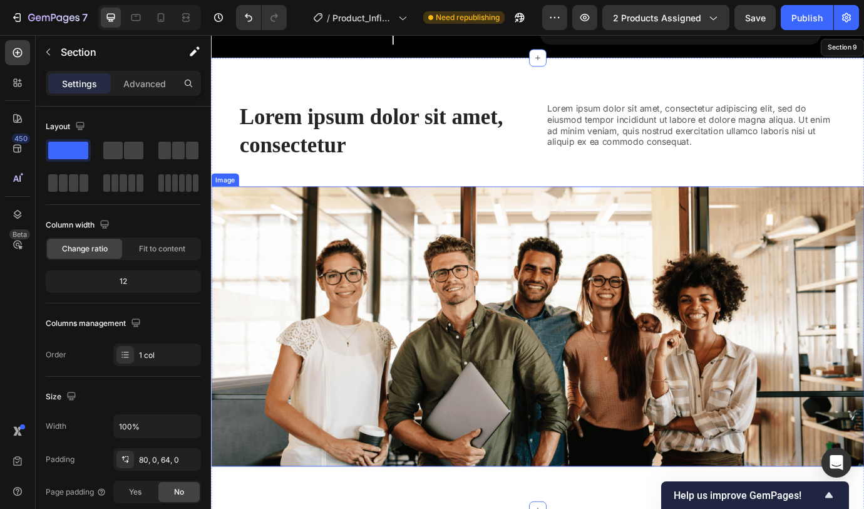
scroll to position [2112, 0]
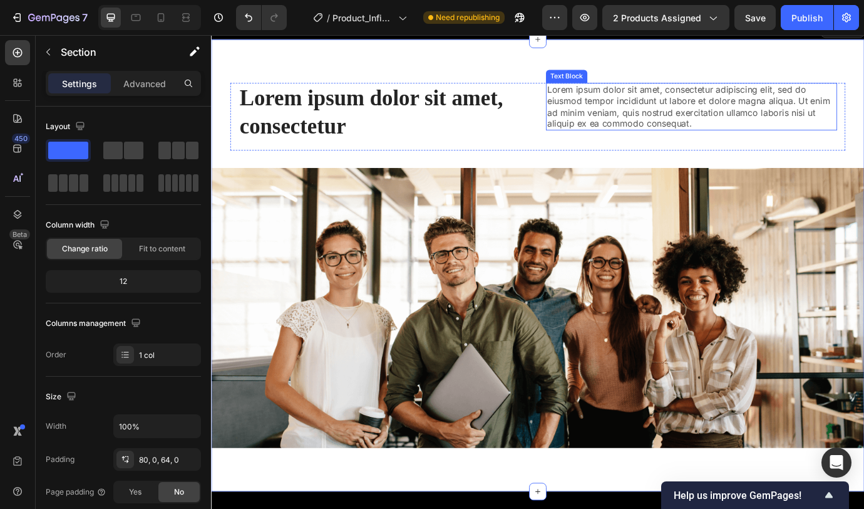
click at [644, 113] on p "Lorem ipsum dolor sit amet, consectetur adipiscing elit, sed do eiusmod tempor …" at bounding box center [764, 117] width 333 height 52
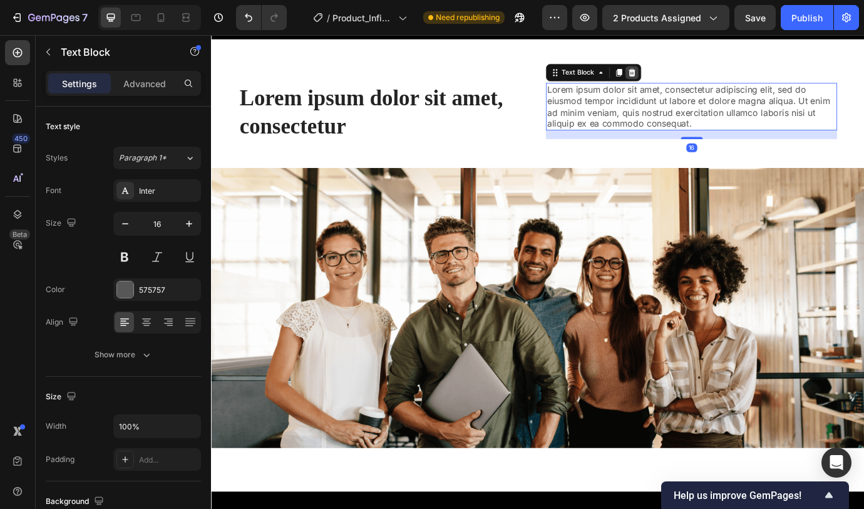
click at [693, 74] on icon at bounding box center [696, 78] width 8 height 9
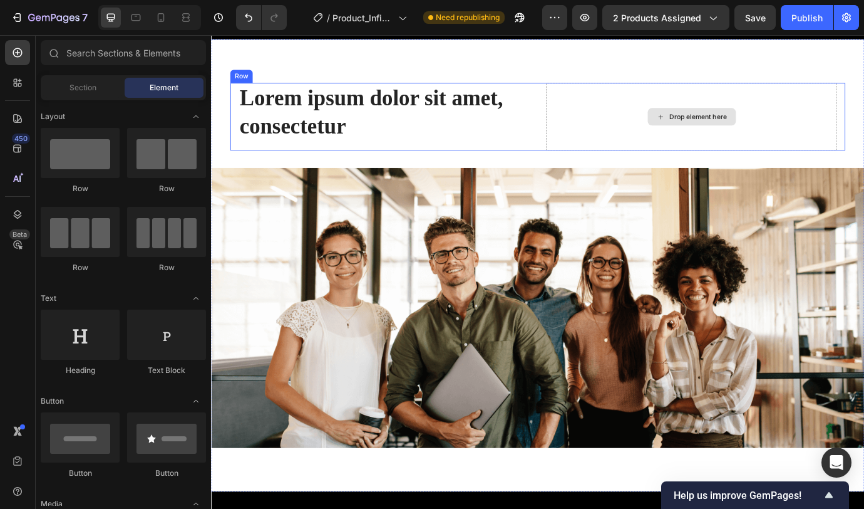
click at [628, 108] on div "Drop element here" at bounding box center [763, 129] width 335 height 78
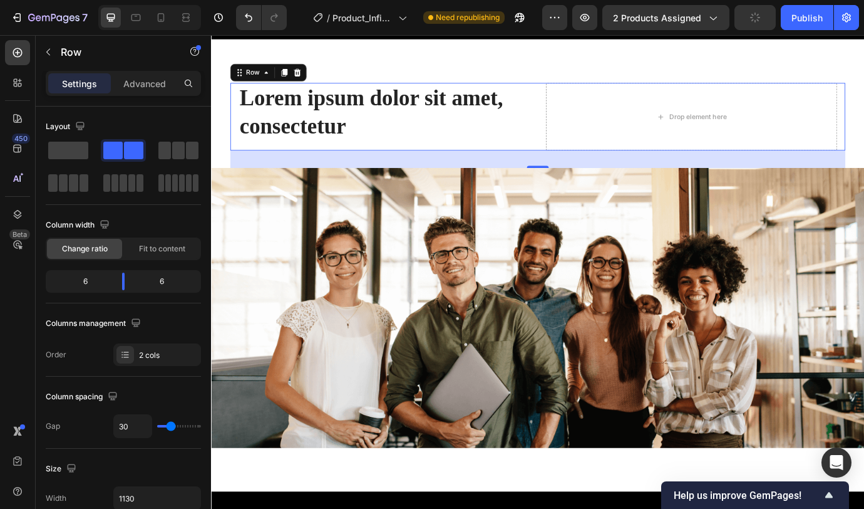
scroll to position [2027, 0]
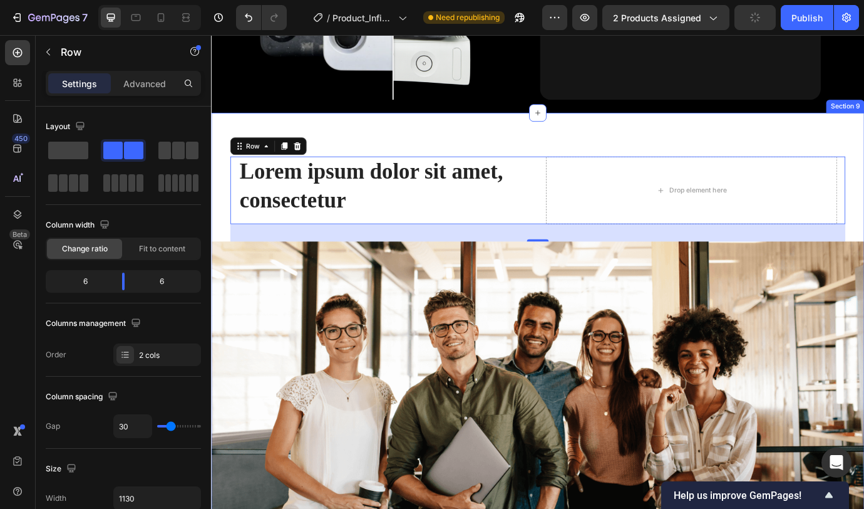
click at [654, 142] on div "Lorem ipsum dolor sit amet, consectetur Heading Drop element here Row 32 Image …" at bounding box center [587, 385] width 752 height 520
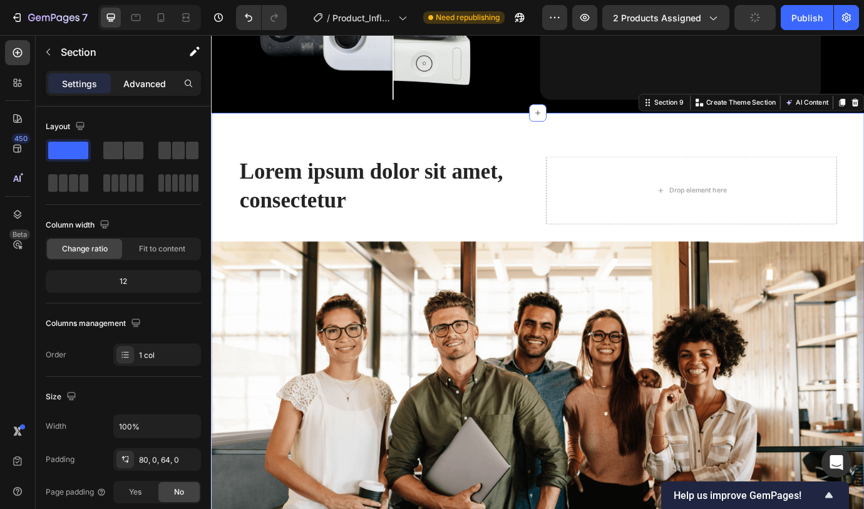
click at [140, 87] on p "Advanced" at bounding box center [144, 83] width 43 height 13
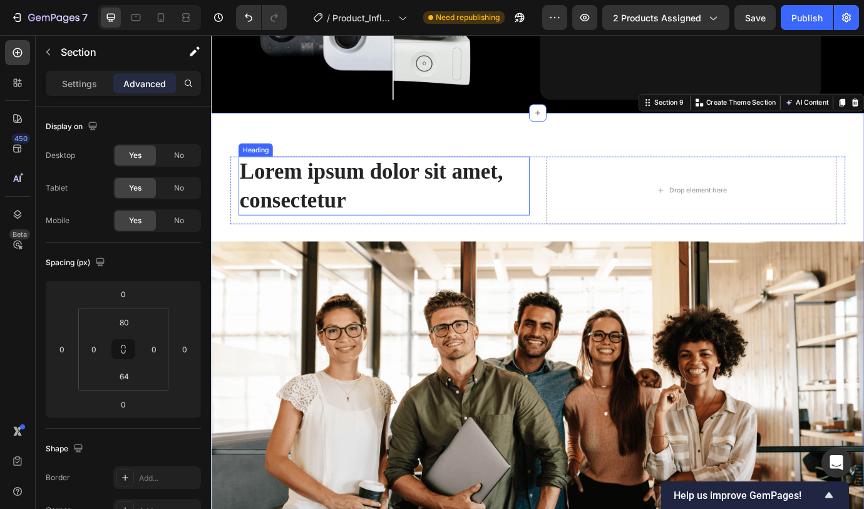
click at [516, 205] on h2 "Lorem ipsum dolor sit amet, consectetur" at bounding box center [409, 209] width 335 height 68
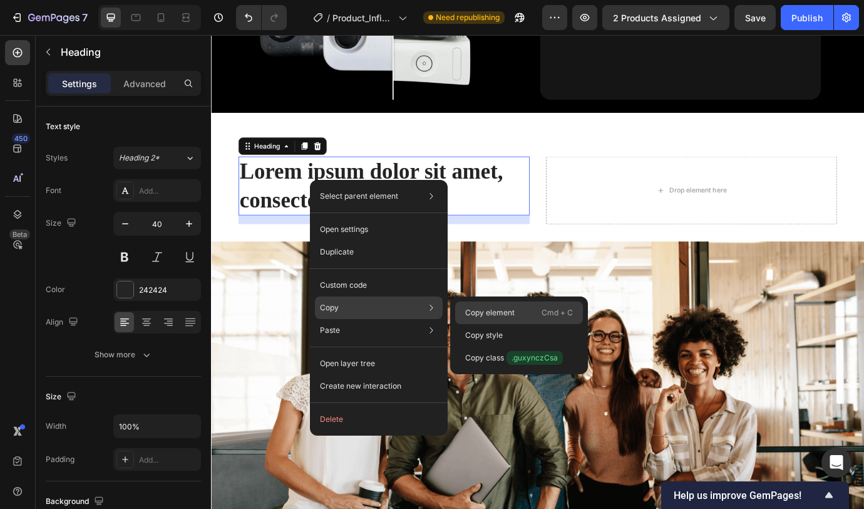
click at [485, 311] on p "Copy element" at bounding box center [489, 312] width 49 height 11
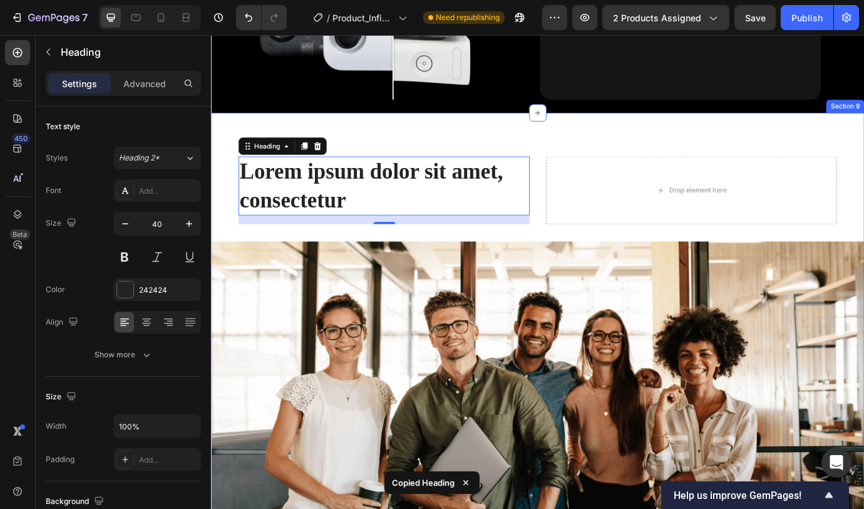
click at [460, 138] on div "Lorem ipsum dolor sit amet, consectetur Heading 16 Drop element here Row Image …" at bounding box center [587, 385] width 752 height 520
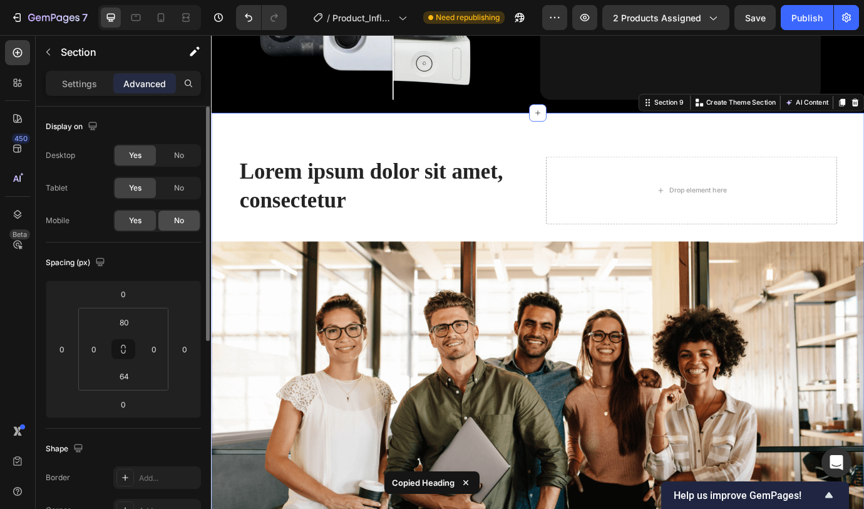
click at [180, 219] on span "No" at bounding box center [179, 220] width 10 height 11
click at [174, 187] on span "No" at bounding box center [179, 187] width 10 height 11
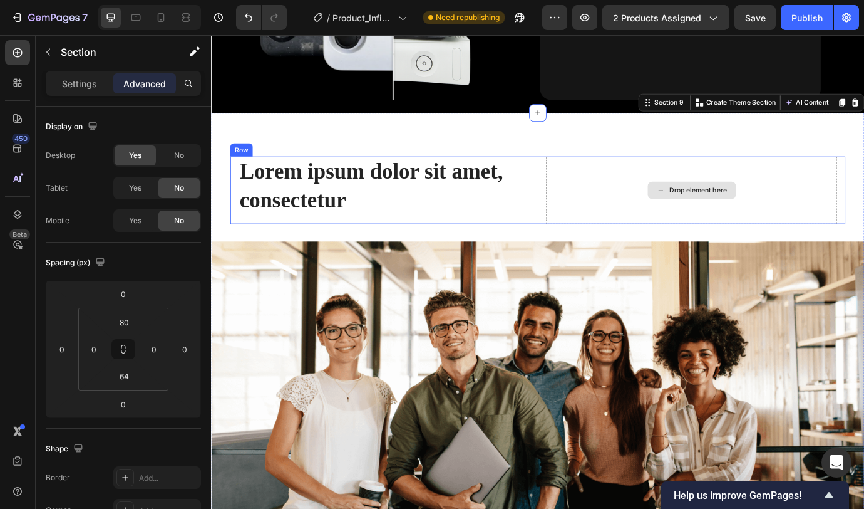
click at [599, 201] on div "Drop element here" at bounding box center [763, 214] width 335 height 78
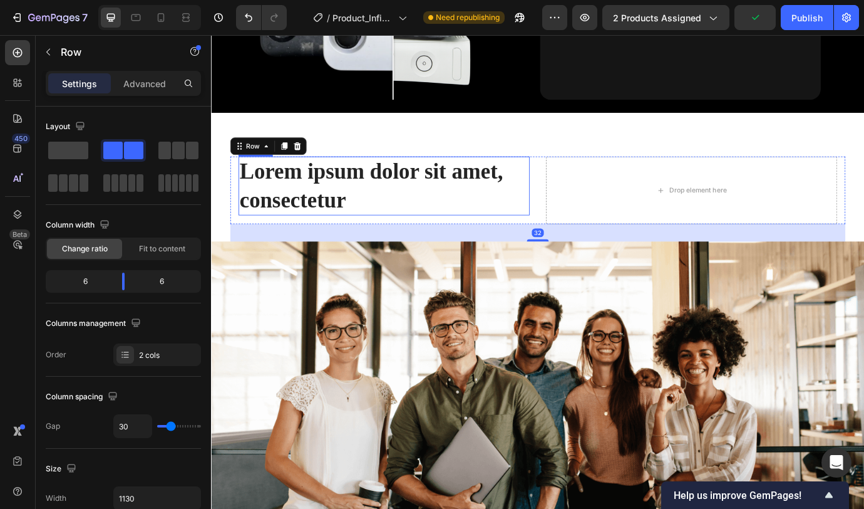
click at [467, 205] on h2 "Lorem ipsum dolor sit amet, consectetur" at bounding box center [409, 209] width 335 height 68
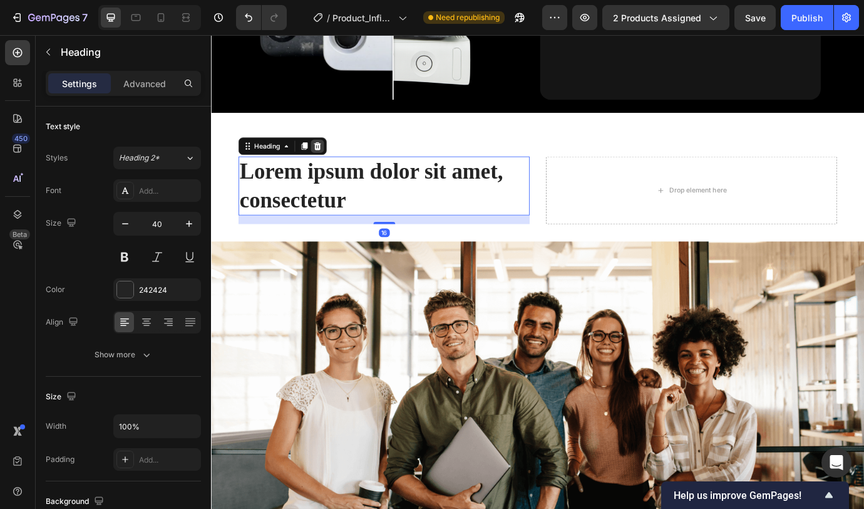
click at [329, 159] on icon at bounding box center [333, 163] width 10 height 10
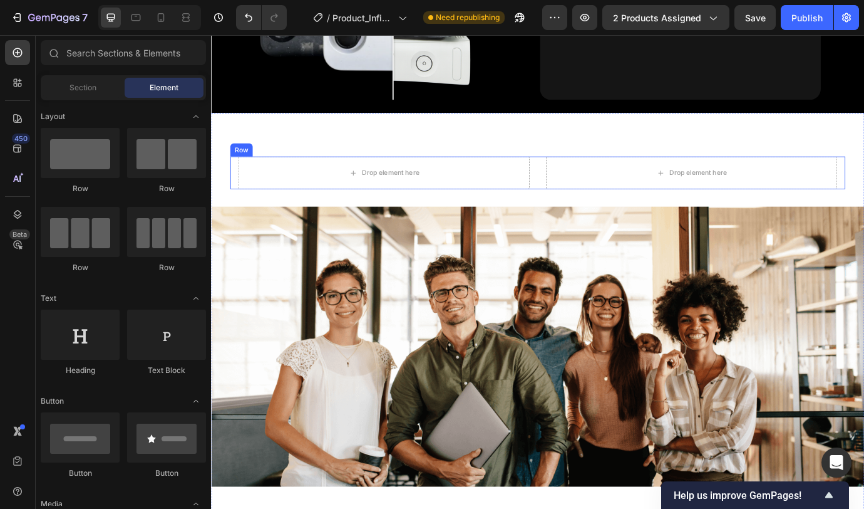
click at [581, 194] on div "Drop element here Drop element here Row" at bounding box center [587, 194] width 708 height 38
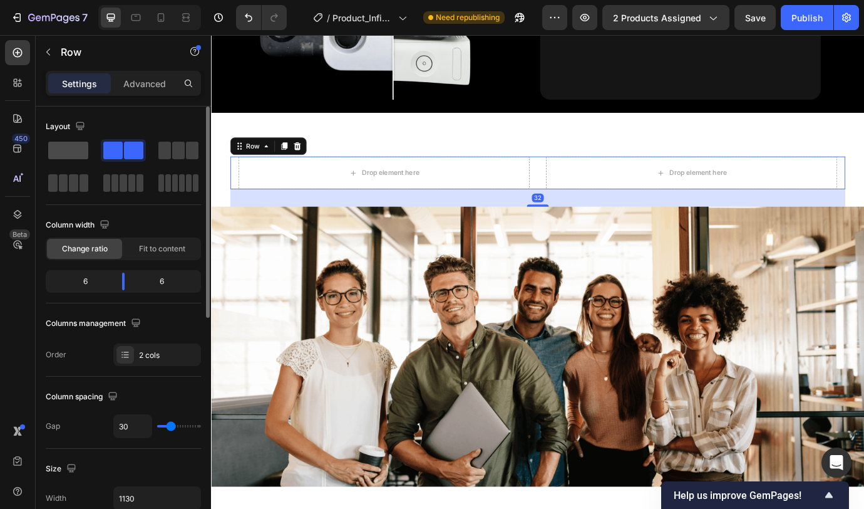
click at [70, 147] on span at bounding box center [68, 151] width 40 height 18
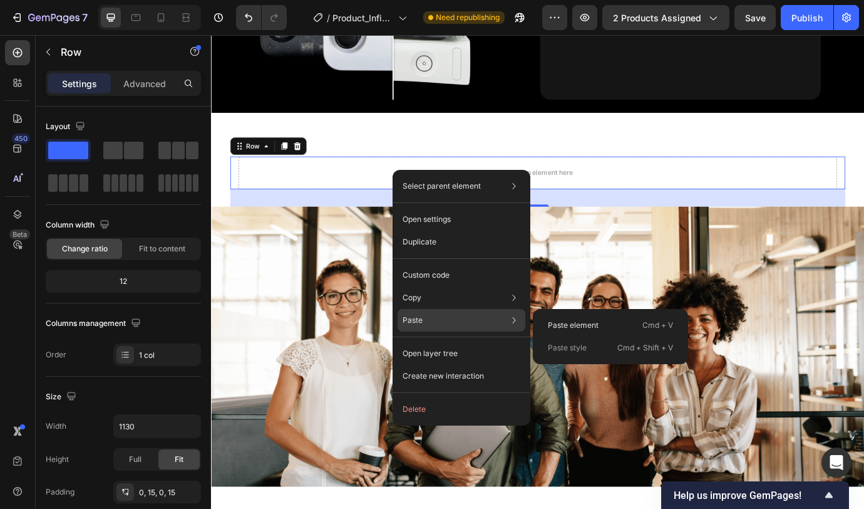
click at [449, 324] on div "Paste Paste element Cmd + V Paste style Cmd + Shift + V" at bounding box center [462, 320] width 128 height 23
drag, startPoint x: 551, startPoint y: 323, endPoint x: 392, endPoint y: 331, distance: 159.3
click at [552, 323] on p "Paste element" at bounding box center [573, 324] width 51 height 11
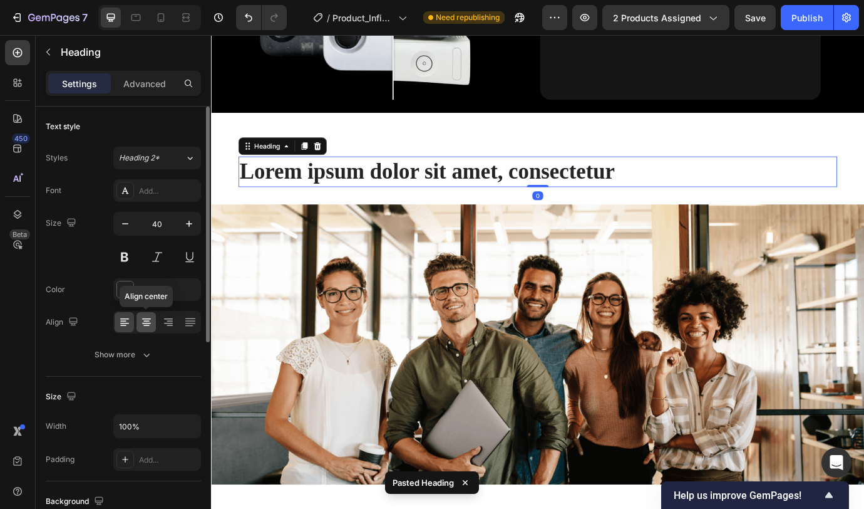
click at [152, 321] on icon at bounding box center [146, 322] width 13 height 13
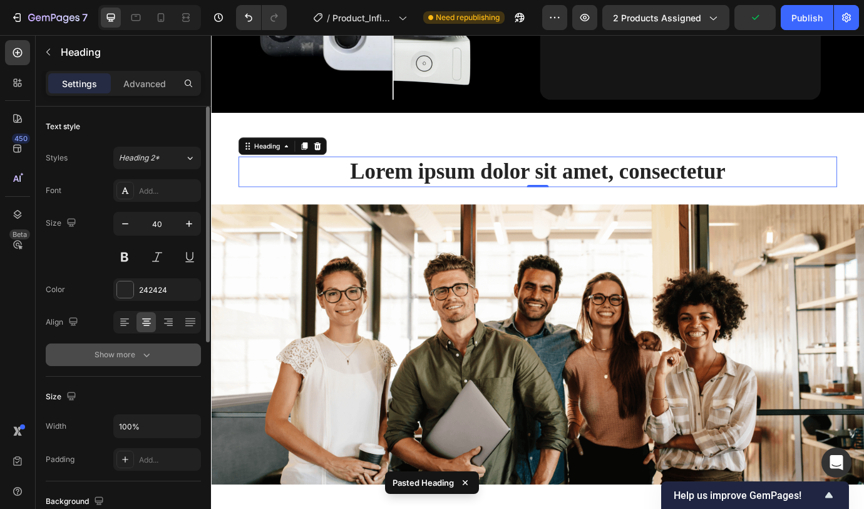
click at [153, 346] on button "Show more" at bounding box center [123, 354] width 155 height 23
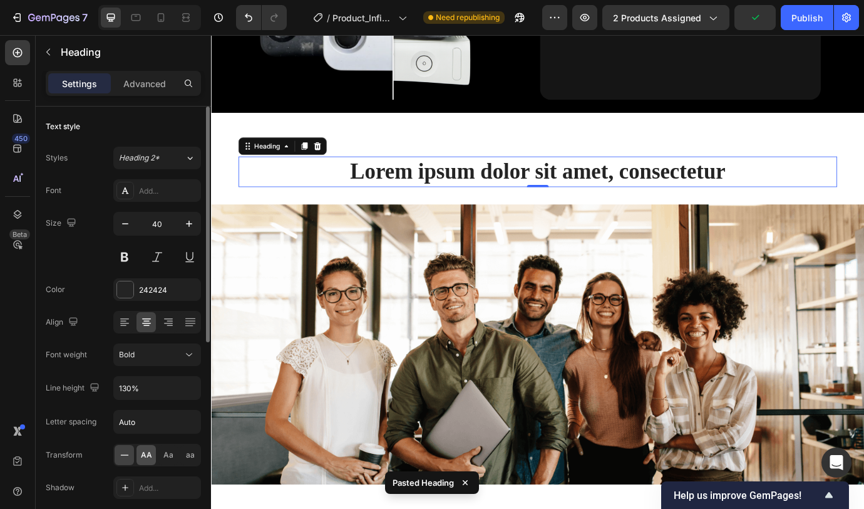
click at [148, 417] on span "AA" at bounding box center [146, 454] width 11 height 11
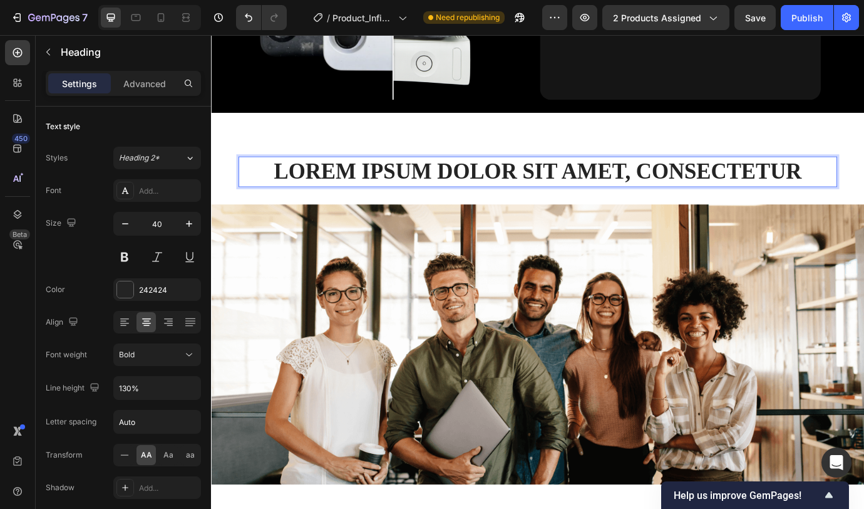
click at [575, 181] on h2 "Lorem ipsum dolor sit amet, consectetur" at bounding box center [586, 192] width 689 height 35
click at [575, 181] on p "Lorem ipsum dolor sit amet, consectetur" at bounding box center [587, 192] width 687 height 33
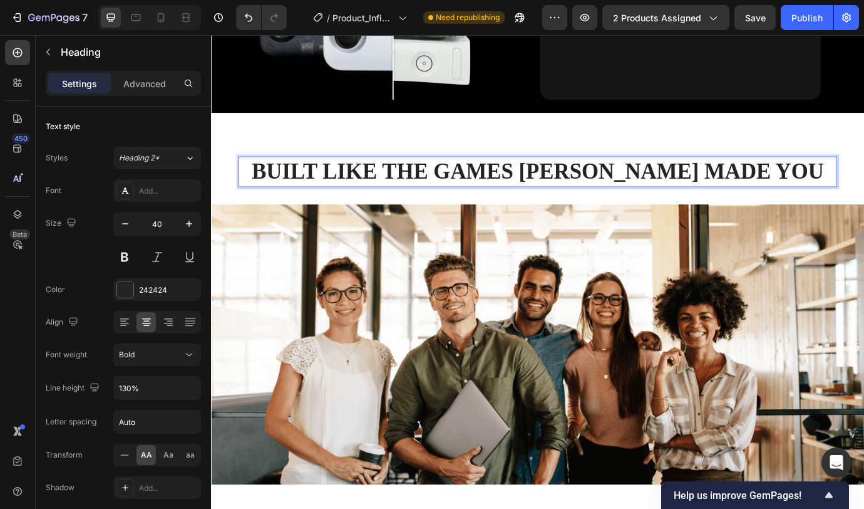
click at [547, 180] on p "Built like the games [PERSON_NAME] made you" at bounding box center [587, 192] width 687 height 33
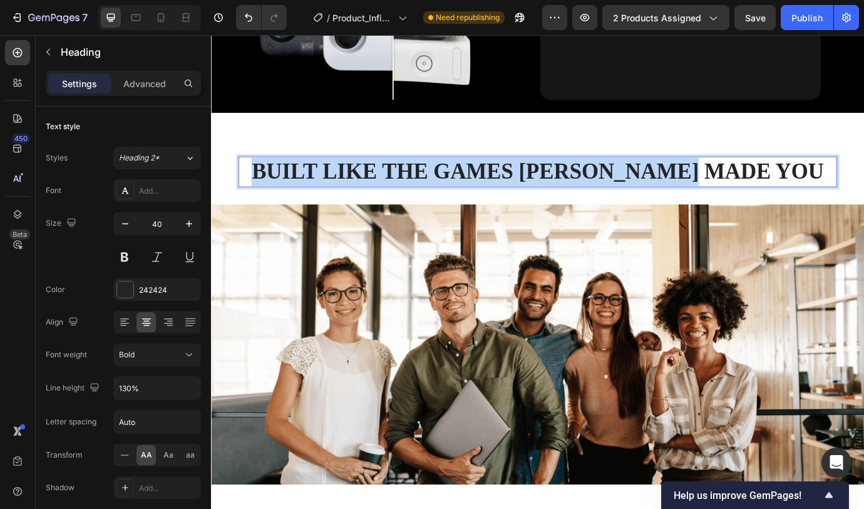
click at [547, 180] on p "Built like the games [PERSON_NAME] made you" at bounding box center [587, 192] width 687 height 33
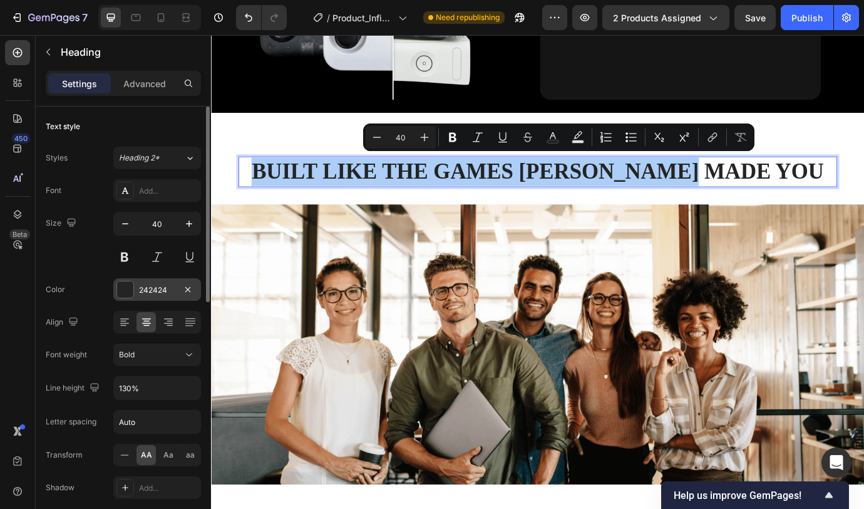
click at [135, 291] on div "242424" at bounding box center [157, 289] width 88 height 23
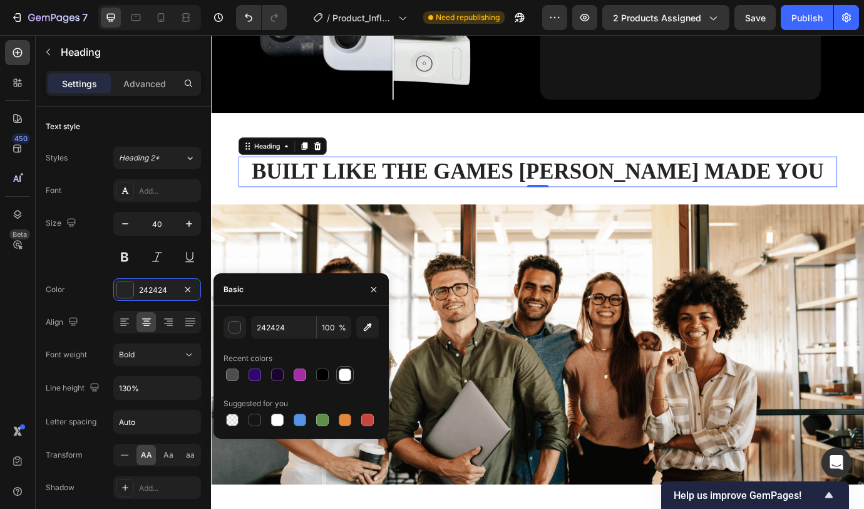
click at [344, 370] on div at bounding box center [345, 374] width 13 height 13
type input "FFFFFF"
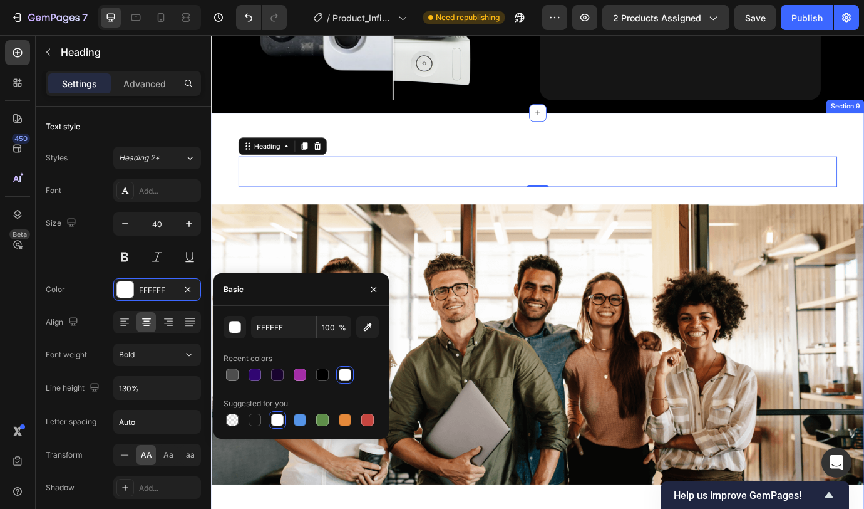
click at [241, 133] on div "Built like the games [PERSON_NAME] made you Heading 0 Row Image Lorem ipsum dol…" at bounding box center [587, 363] width 752 height 477
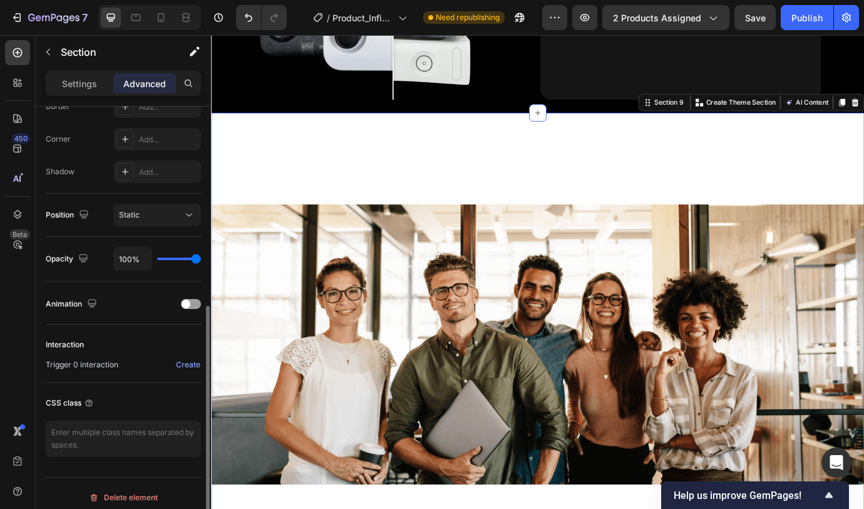
scroll to position [0, 0]
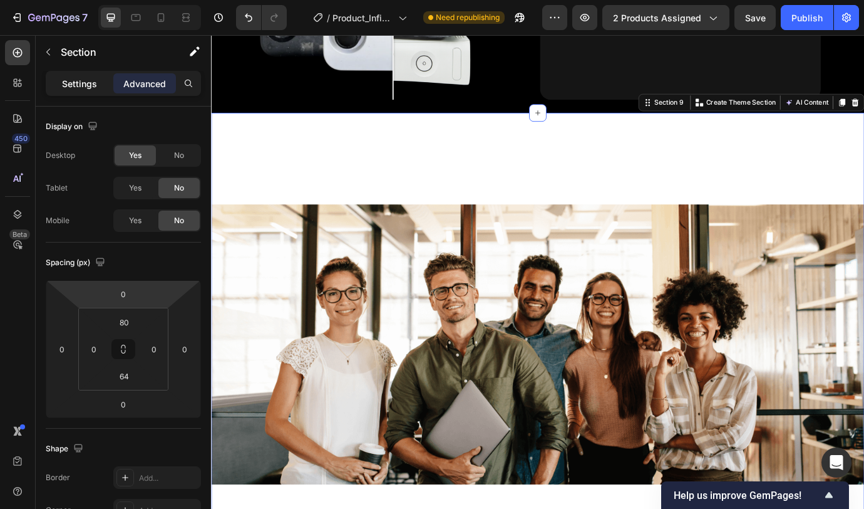
click at [73, 90] on p "Settings" at bounding box center [79, 83] width 35 height 13
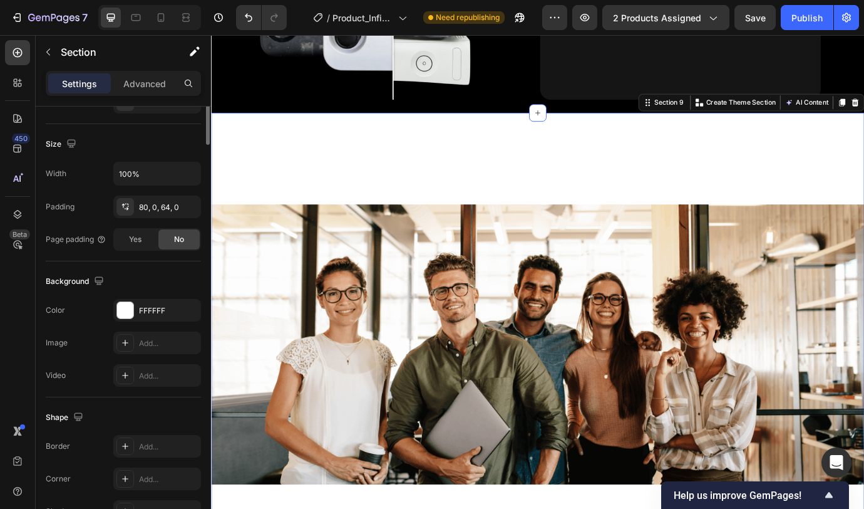
scroll to position [326, 0]
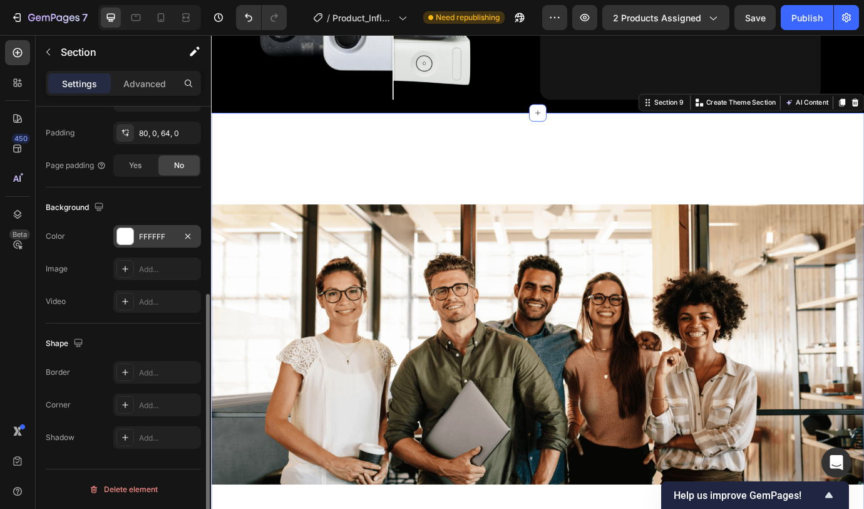
click at [150, 234] on div "FFFFFF" at bounding box center [157, 236] width 36 height 11
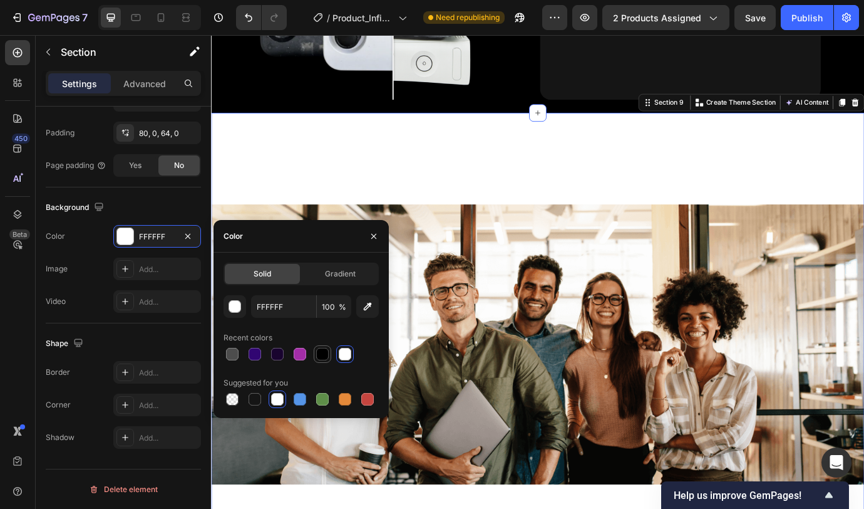
click at [321, 356] on div at bounding box center [322, 354] width 13 height 13
type input "000000"
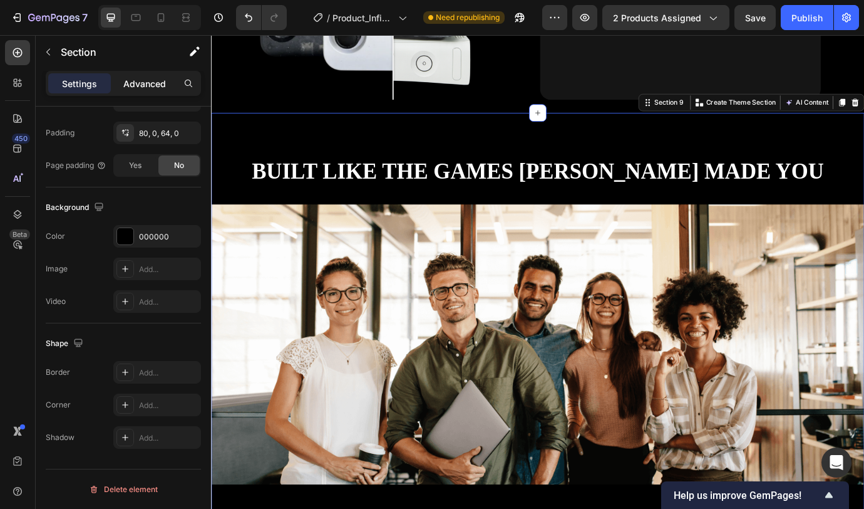
click at [143, 83] on p "Advanced" at bounding box center [144, 83] width 43 height 13
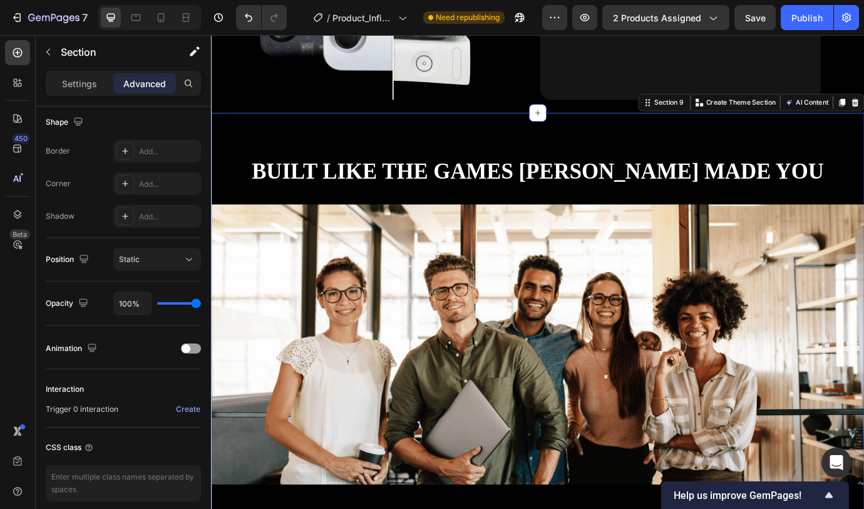
scroll to position [0, 0]
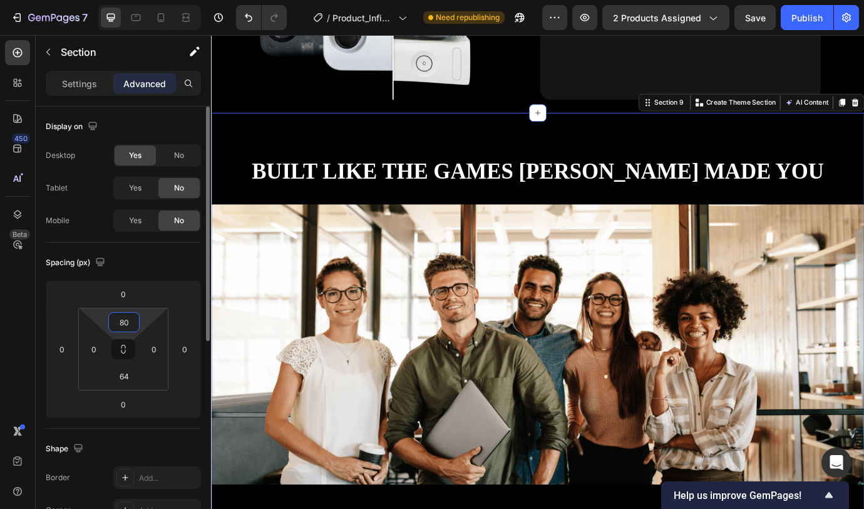
click at [119, 325] on input "80" at bounding box center [124, 322] width 25 height 19
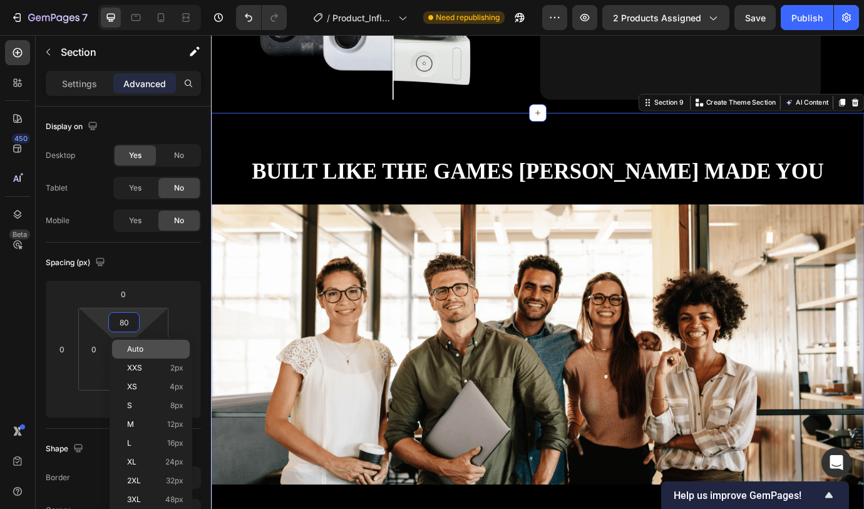
click at [139, 348] on span "Auto" at bounding box center [135, 349] width 16 height 9
type input "Auto"
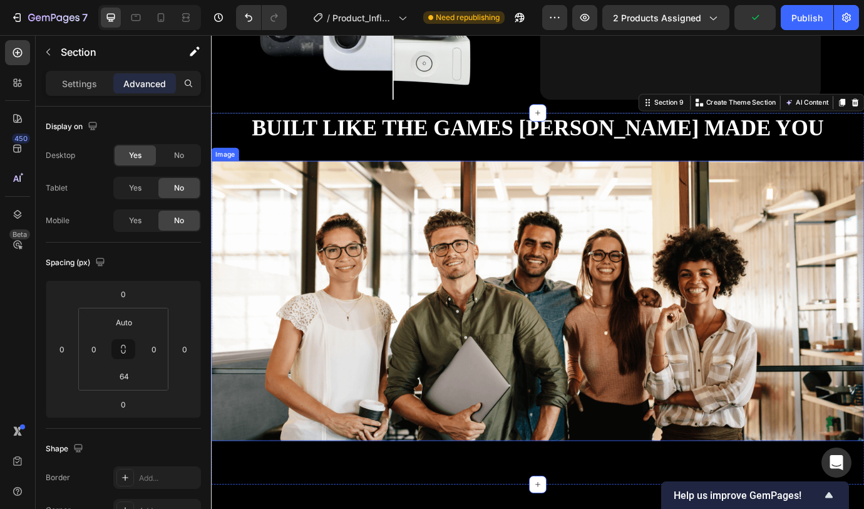
click at [353, 180] on img at bounding box center [587, 341] width 752 height 322
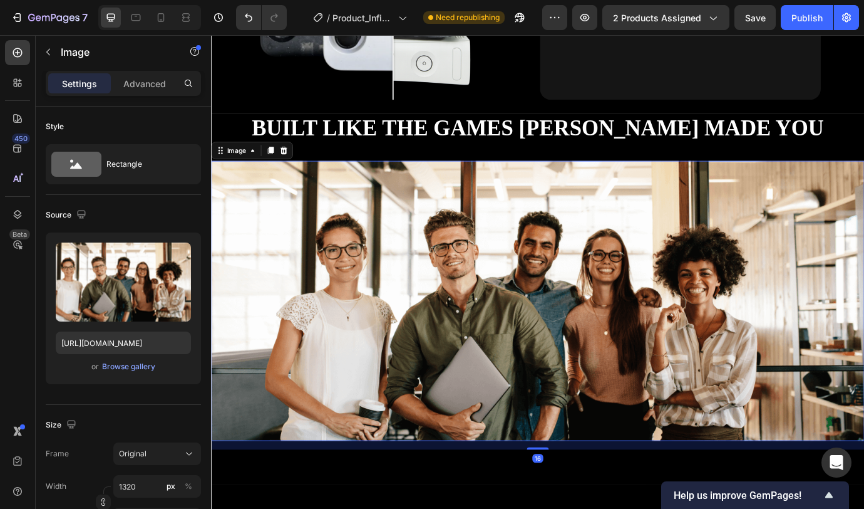
click at [153, 95] on div "Settings Advanced" at bounding box center [123, 83] width 155 height 25
click at [150, 86] on p "Advanced" at bounding box center [144, 83] width 43 height 13
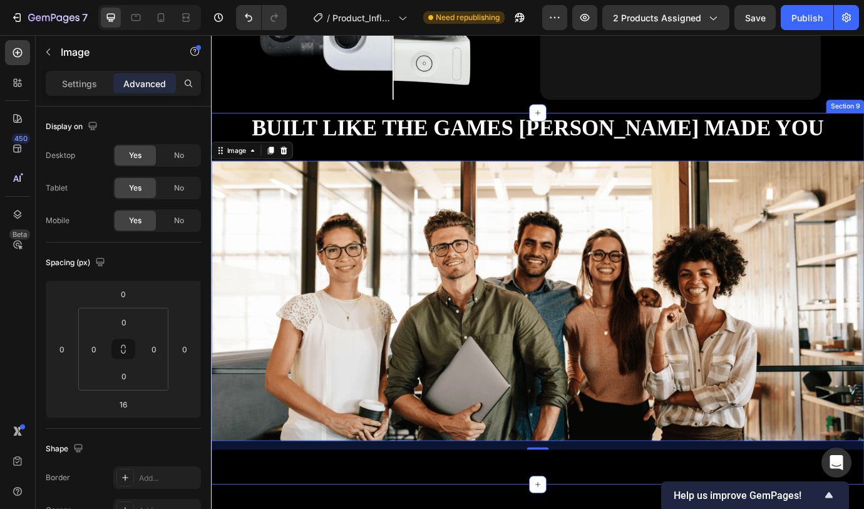
click at [366, 163] on div "Built like the games [PERSON_NAME] made you Heading Row Image 16 Lorem ipsum do…" at bounding box center [587, 318] width 752 height 387
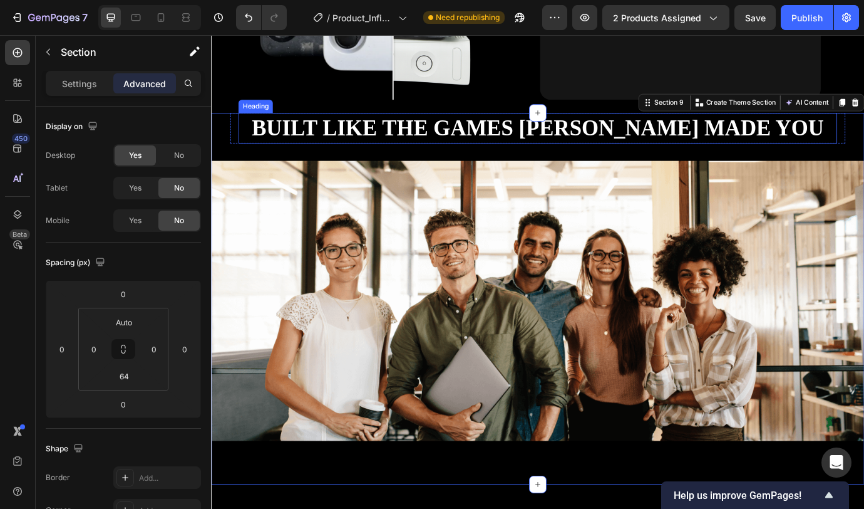
click at [366, 153] on p "Built like the games [PERSON_NAME] made you" at bounding box center [587, 142] width 687 height 33
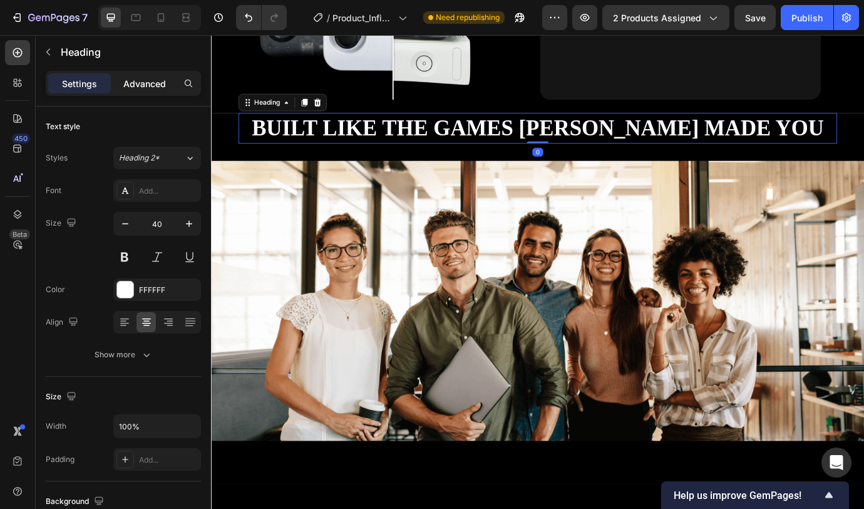
click at [132, 88] on p "Advanced" at bounding box center [144, 83] width 43 height 13
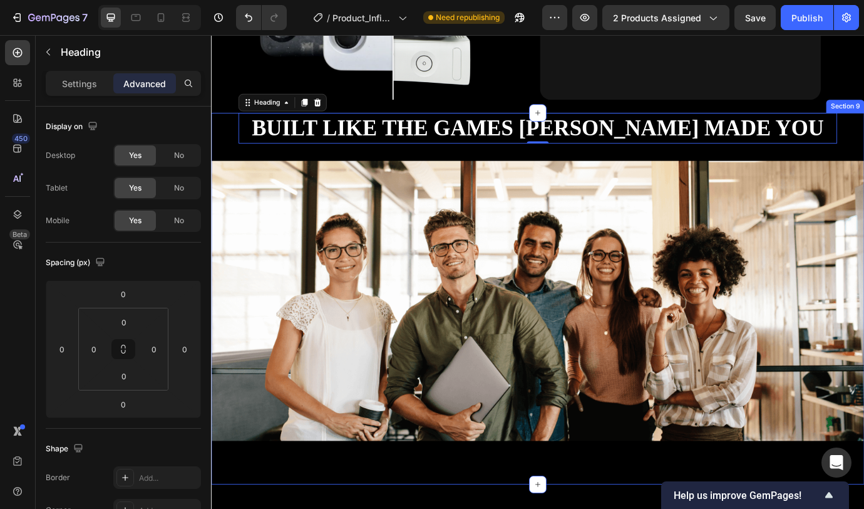
click at [222, 147] on div "Built like the games [PERSON_NAME] made you Heading 0 Row Image Lorem ipsum dol…" at bounding box center [587, 318] width 752 height 387
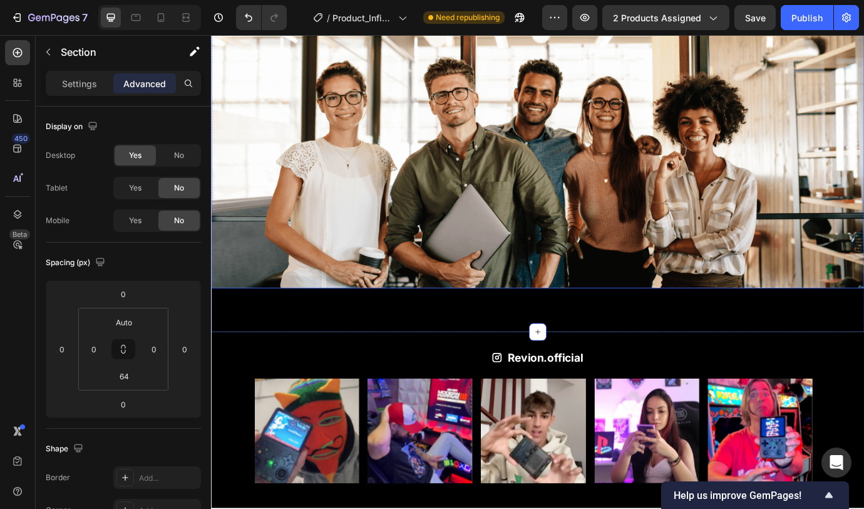
scroll to position [2176, 0]
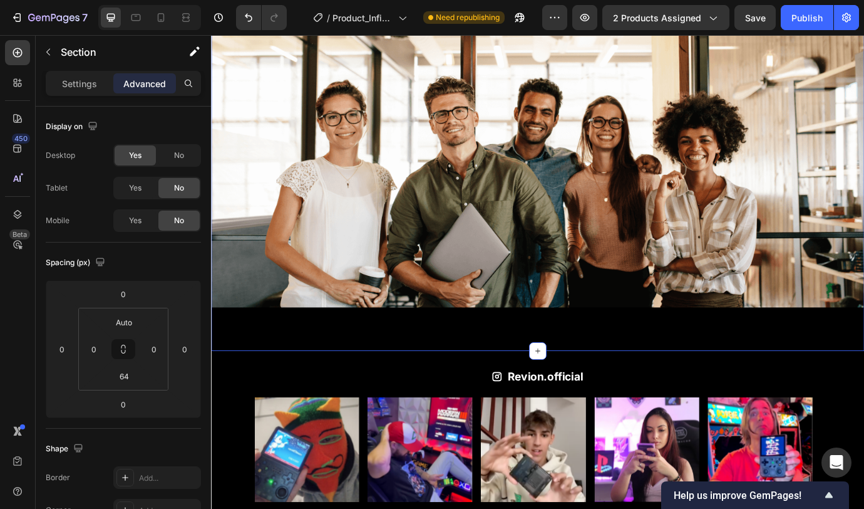
click at [303, 361] on div "Built like the games [PERSON_NAME] made you Heading Row Image Lorem ipsum dolor…" at bounding box center [587, 185] width 752 height 427
click at [127, 381] on input "64" at bounding box center [124, 375] width 25 height 19
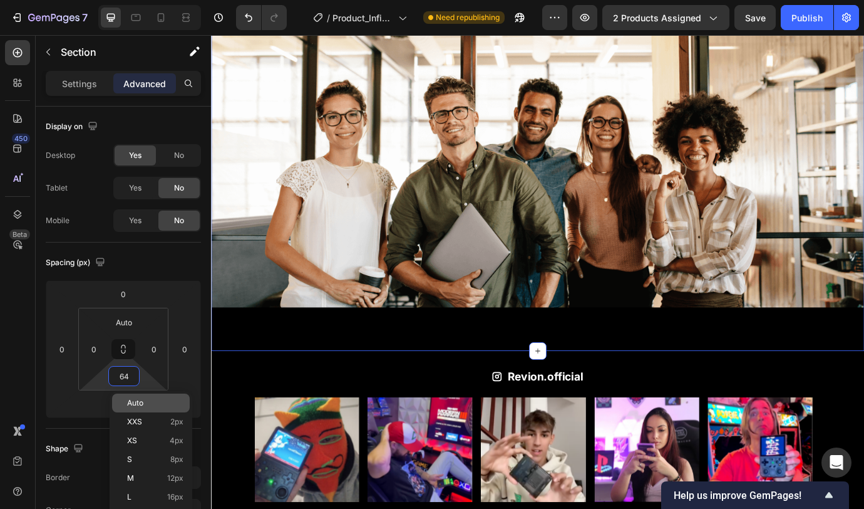
click at [142, 410] on div "Auto" at bounding box center [151, 402] width 78 height 19
type input "Auto"
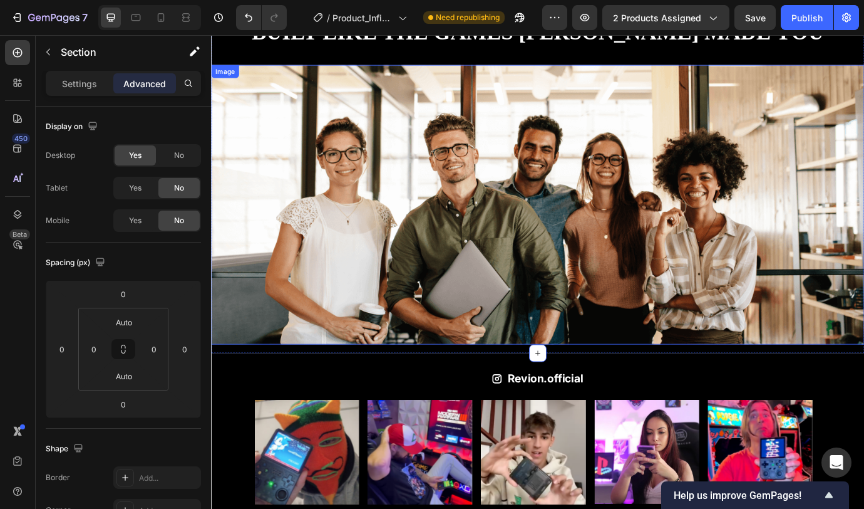
scroll to position [2063, 0]
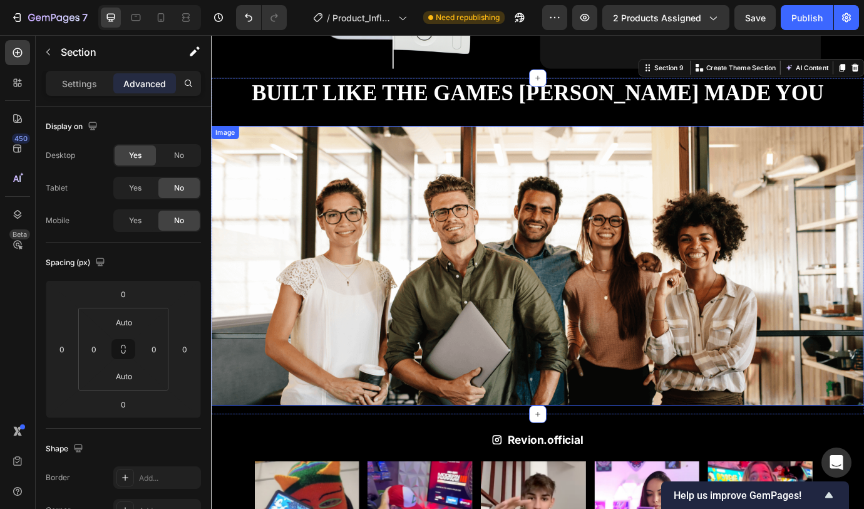
click at [326, 283] on img at bounding box center [587, 301] width 752 height 322
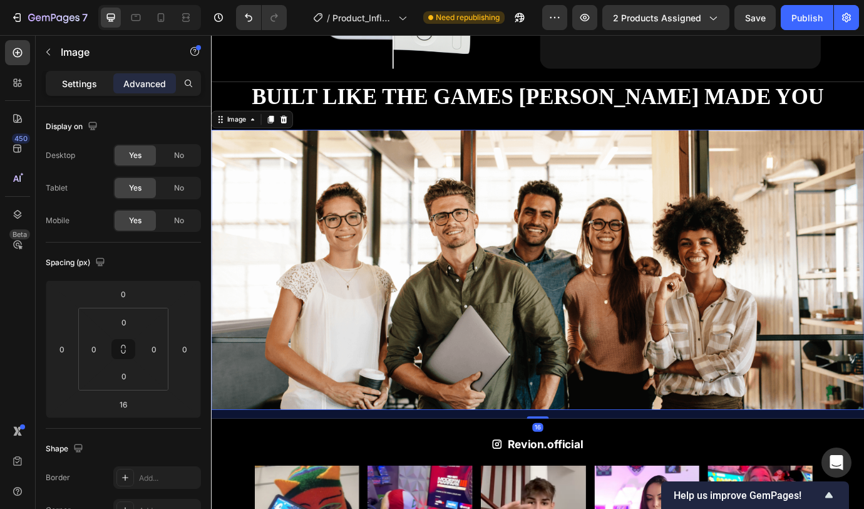
click at [79, 88] on p "Settings" at bounding box center [79, 83] width 35 height 13
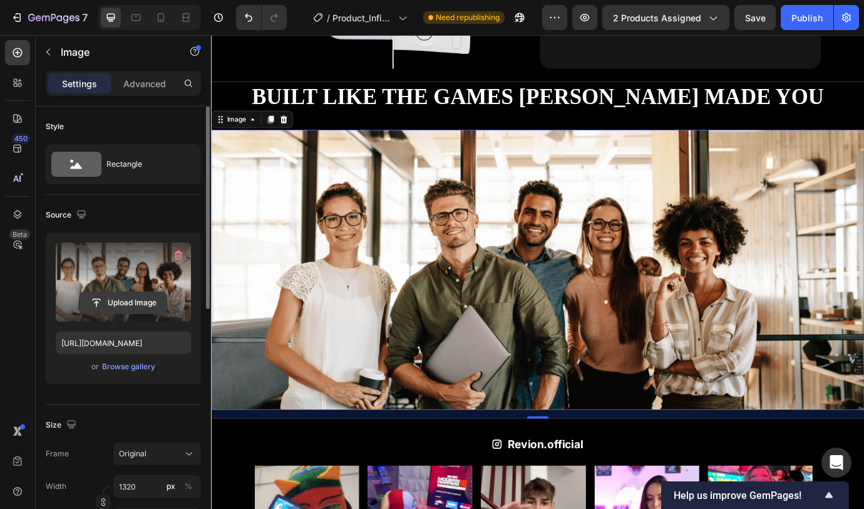
click at [133, 304] on input "file" at bounding box center [123, 302] width 86 height 21
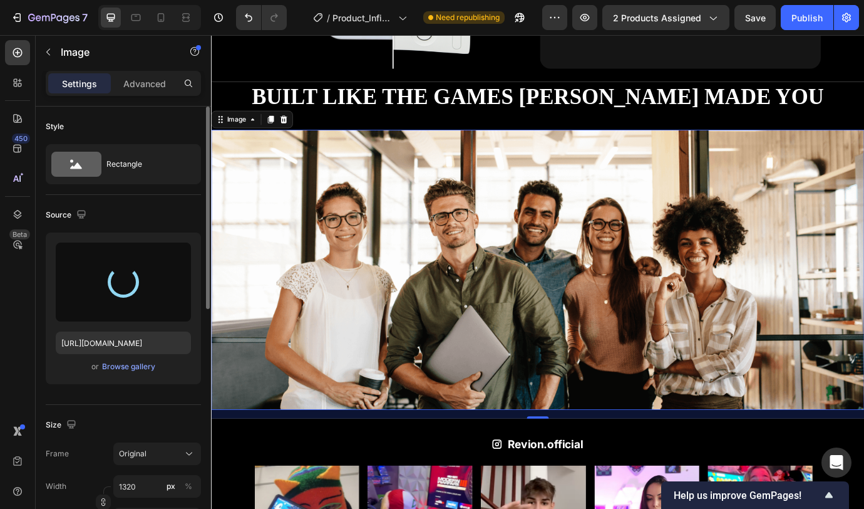
type input "[URL][DOMAIN_NAME]"
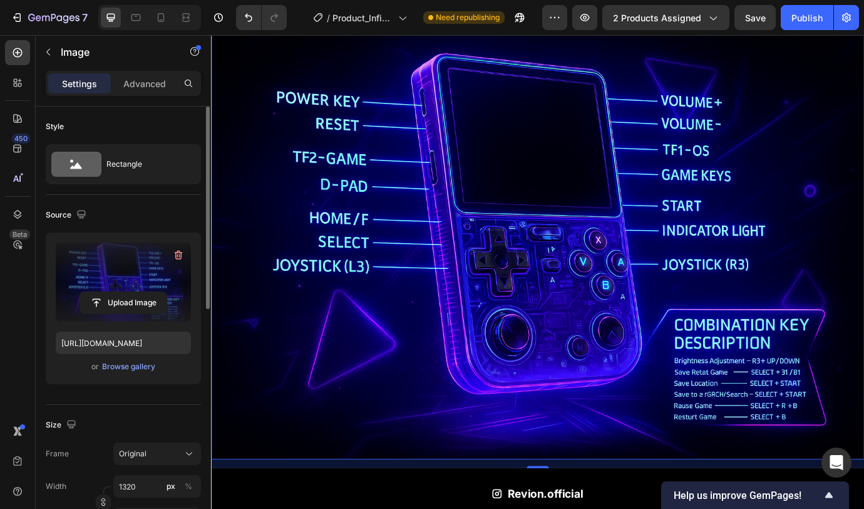
scroll to position [1939, 0]
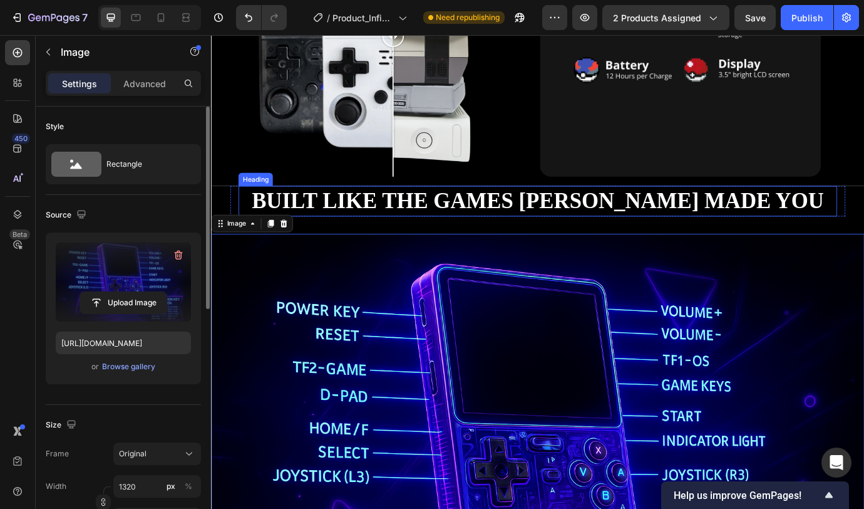
click at [738, 223] on p "Built like the games [PERSON_NAME] made you" at bounding box center [587, 226] width 687 height 33
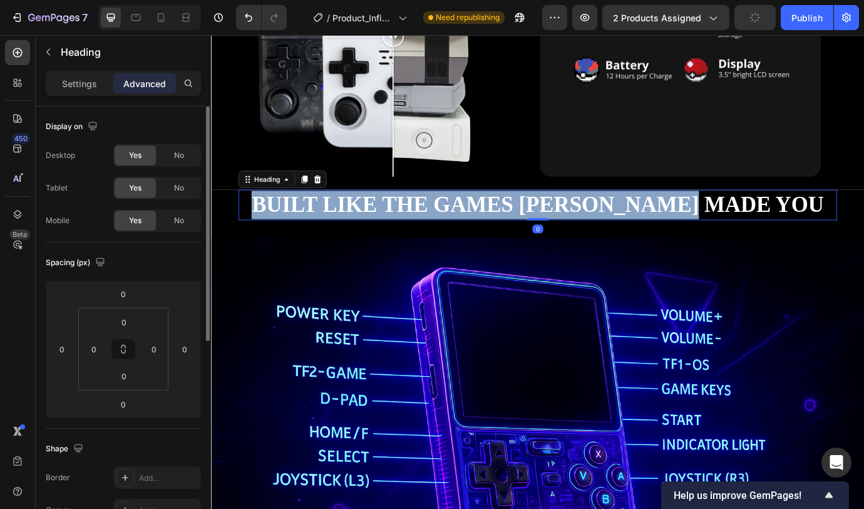
click at [409, 227] on p "Built like the games [PERSON_NAME] made you" at bounding box center [587, 230] width 687 height 33
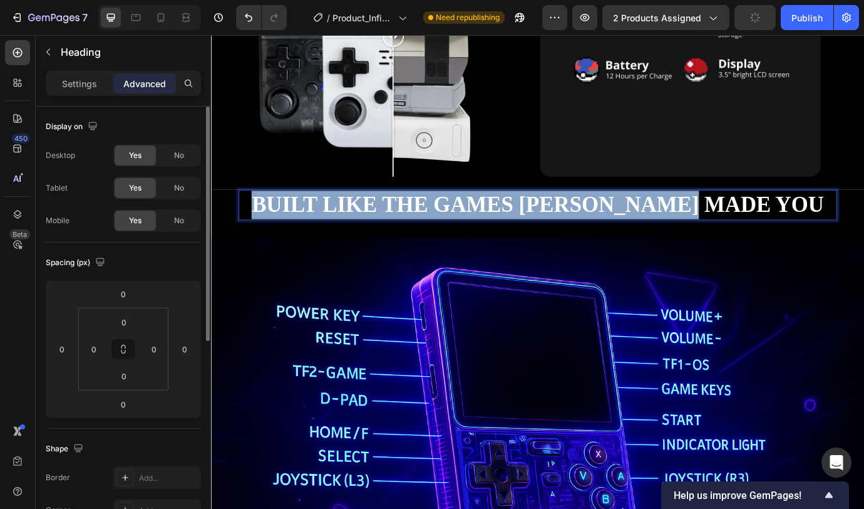
click at [409, 227] on p "Built like the games [PERSON_NAME] made you" at bounding box center [587, 230] width 687 height 33
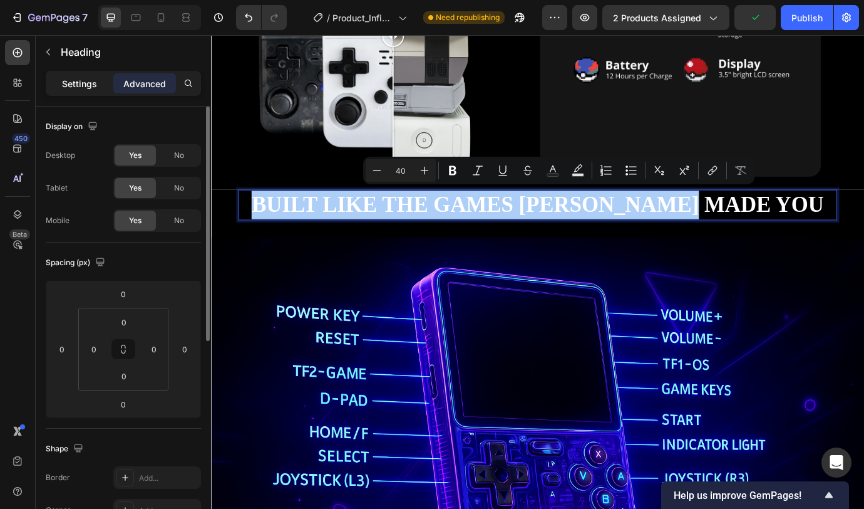
click at [89, 87] on p "Settings" at bounding box center [79, 83] width 35 height 13
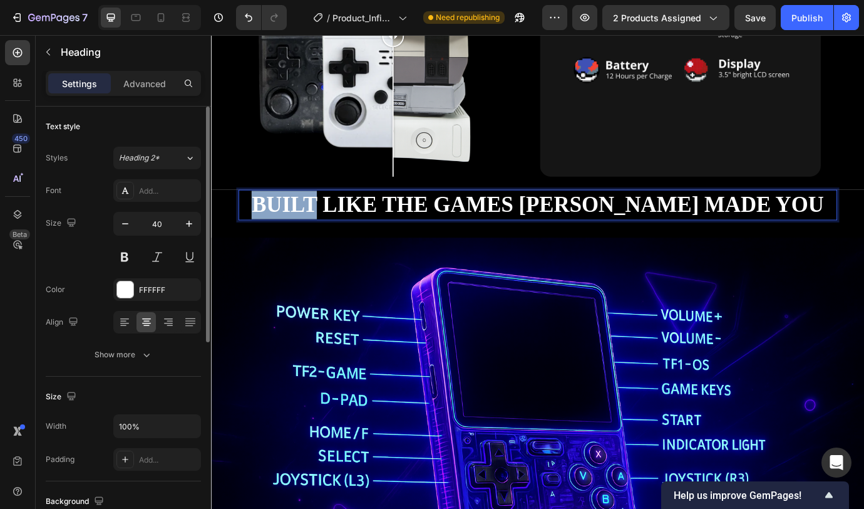
click at [376, 226] on p "Built like the games [PERSON_NAME] made you" at bounding box center [587, 230] width 687 height 33
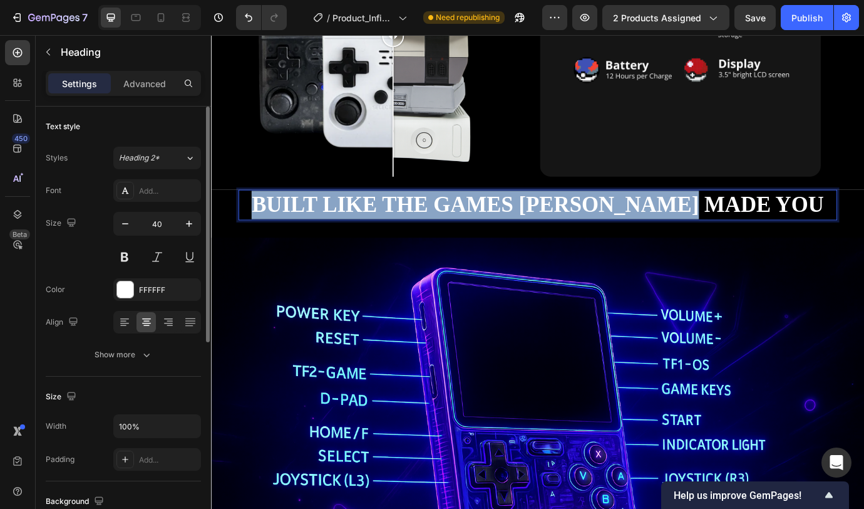
click at [376, 226] on p "Built like the games [PERSON_NAME] made you" at bounding box center [587, 230] width 687 height 33
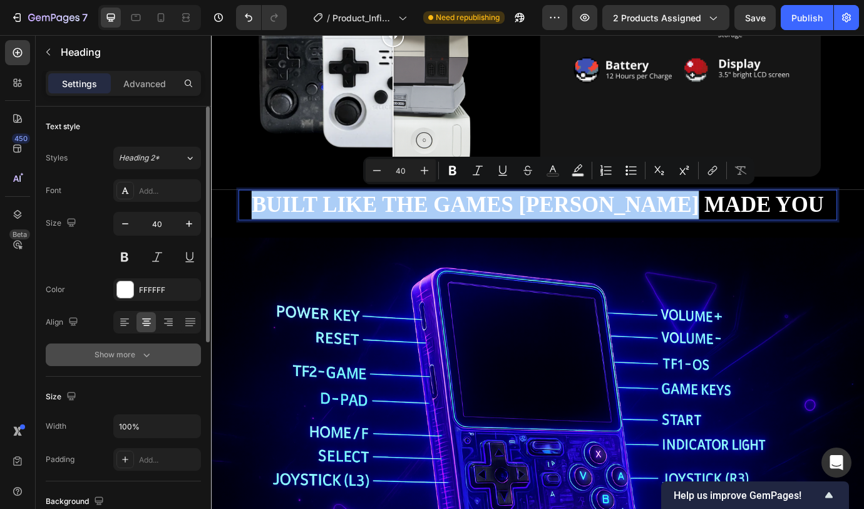
click at [131, 346] on button "Show more" at bounding box center [123, 354] width 155 height 23
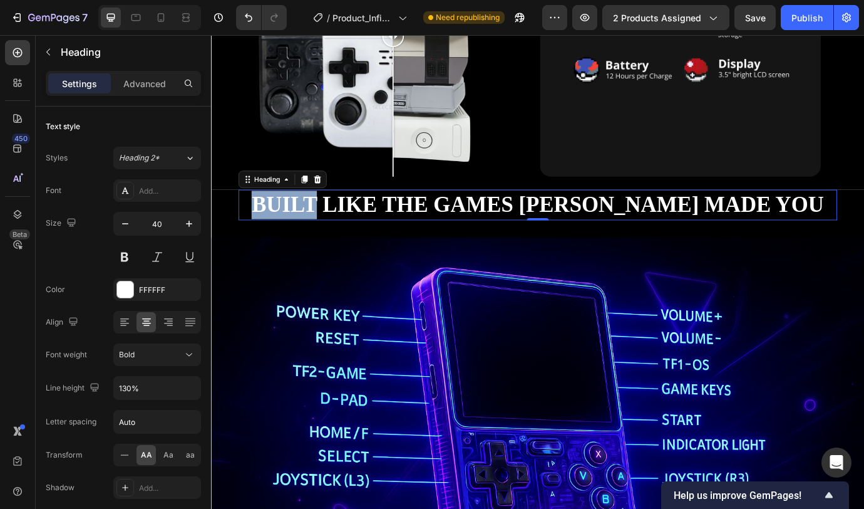
click at [376, 222] on p "Built like the games [PERSON_NAME] made you" at bounding box center [587, 230] width 687 height 33
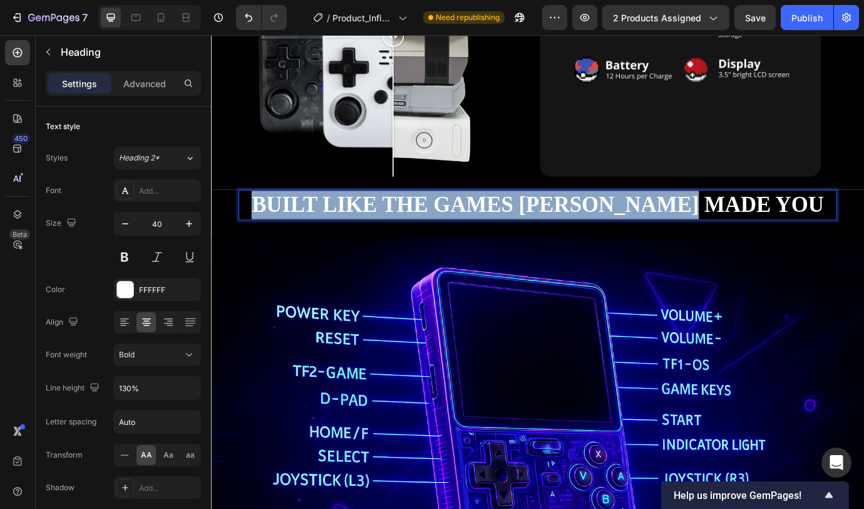
click at [376, 222] on p "Built like the games [PERSON_NAME] made you" at bounding box center [587, 230] width 687 height 33
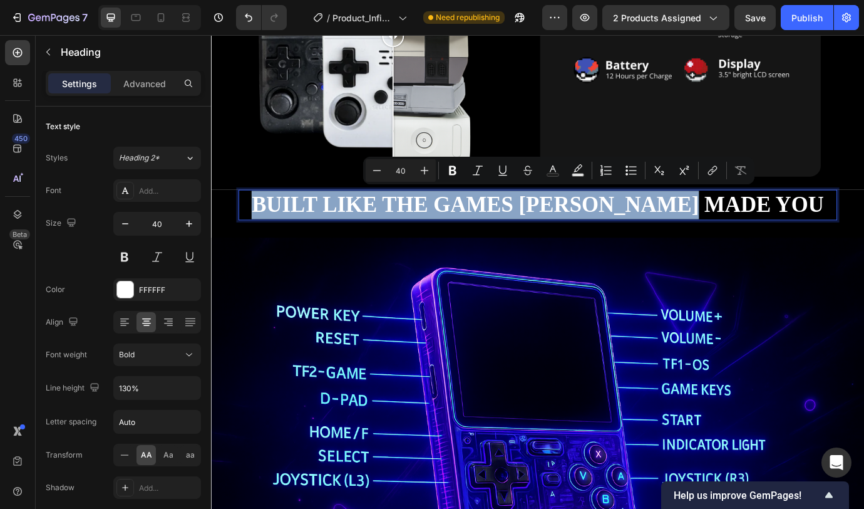
click at [376, 222] on p "Built like the games [PERSON_NAME] made you" at bounding box center [587, 230] width 687 height 33
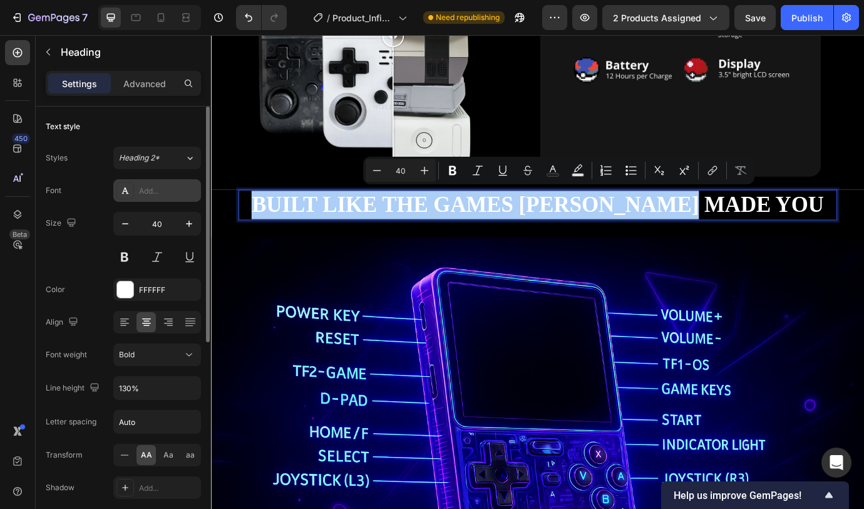
click at [140, 187] on div "Add..." at bounding box center [168, 190] width 59 height 11
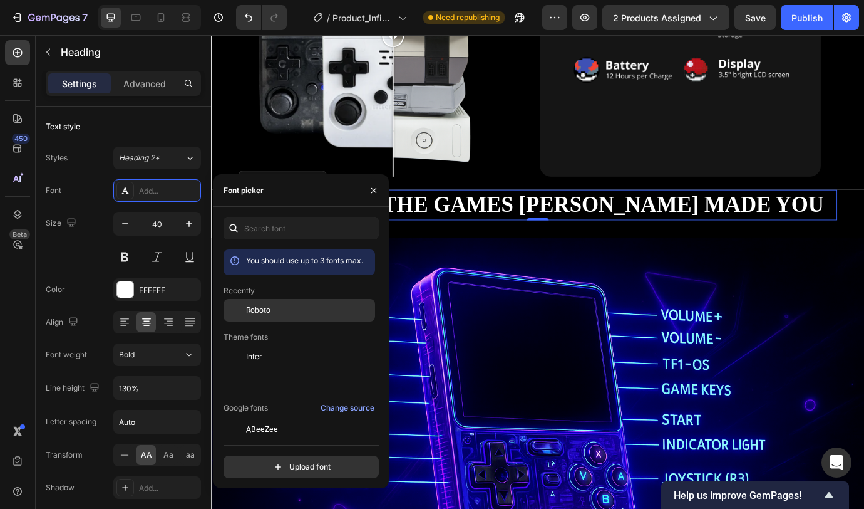
click at [291, 310] on div "Roboto" at bounding box center [309, 309] width 127 height 11
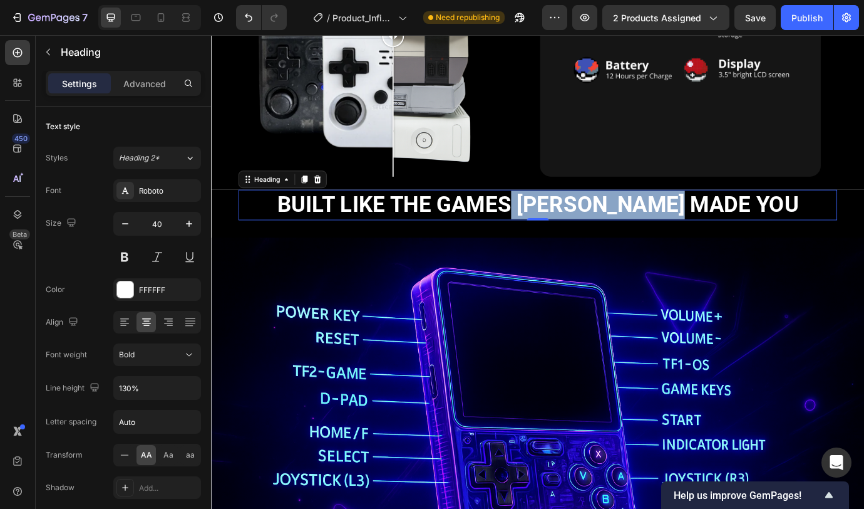
click at [612, 228] on p "Built like the games [PERSON_NAME] made you" at bounding box center [587, 230] width 687 height 33
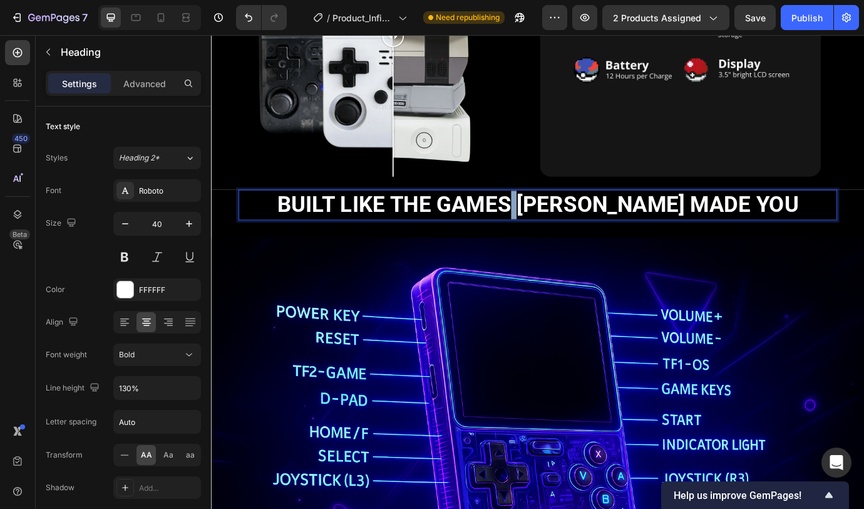
click at [612, 227] on p "Built like the games [PERSON_NAME] made you" at bounding box center [587, 230] width 687 height 33
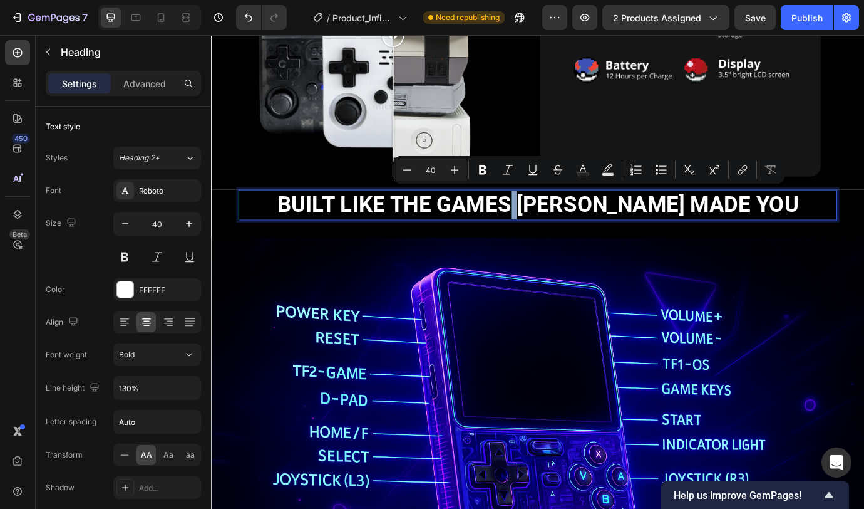
click at [613, 226] on p "Built like the games [PERSON_NAME] made you" at bounding box center [587, 230] width 687 height 33
click at [613, 225] on p "Built like the games [PERSON_NAME] made you" at bounding box center [587, 230] width 687 height 33
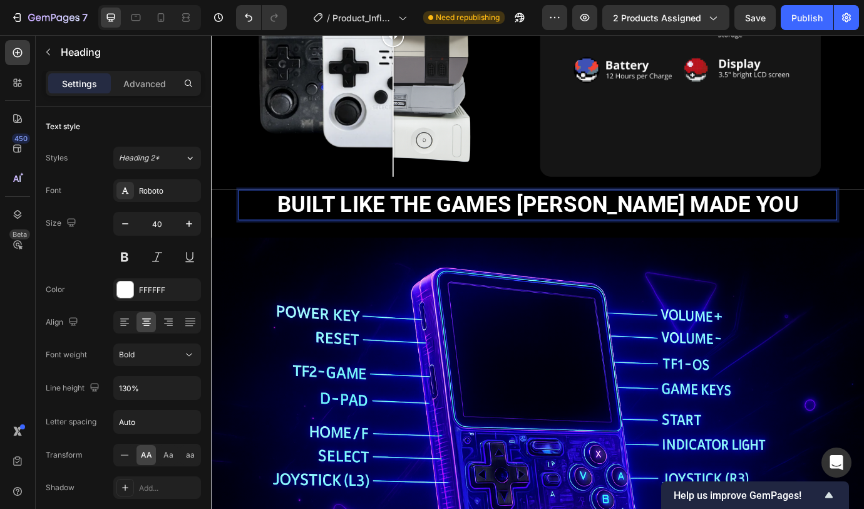
click at [584, 226] on p "Built like the games [PERSON_NAME] made you" at bounding box center [587, 230] width 687 height 33
click at [584, 225] on p "Built like the games [PERSON_NAME] made you" at bounding box center [587, 230] width 687 height 33
click at [583, 225] on p "Built like the games [PERSON_NAME] made you" at bounding box center [587, 230] width 687 height 33
click at [584, 222] on p "Built like the games [PERSON_NAME] made you" at bounding box center [587, 230] width 687 height 33
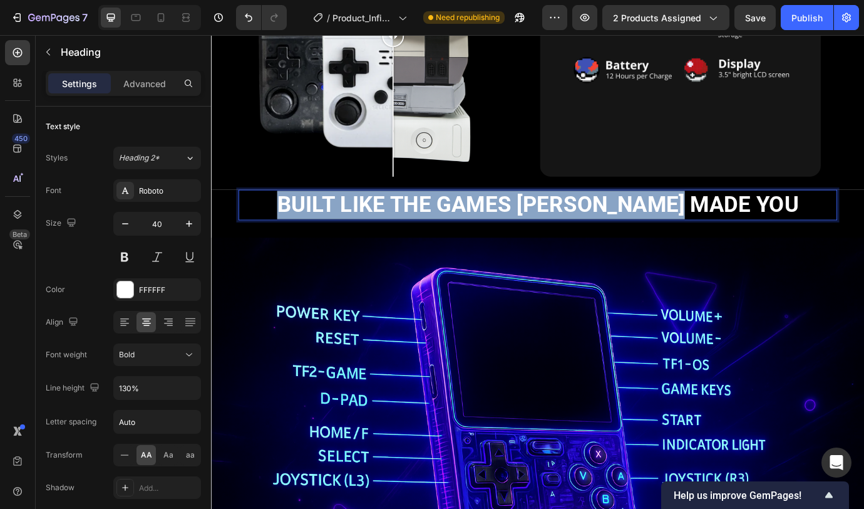
click at [584, 222] on p "Built like the games [PERSON_NAME] made you" at bounding box center [587, 230] width 687 height 33
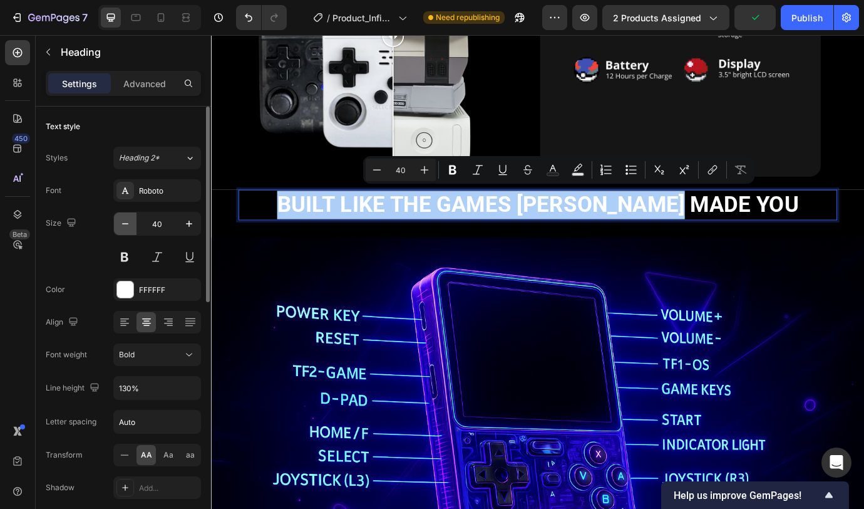
click at [122, 224] on icon "button" at bounding box center [125, 223] width 13 height 13
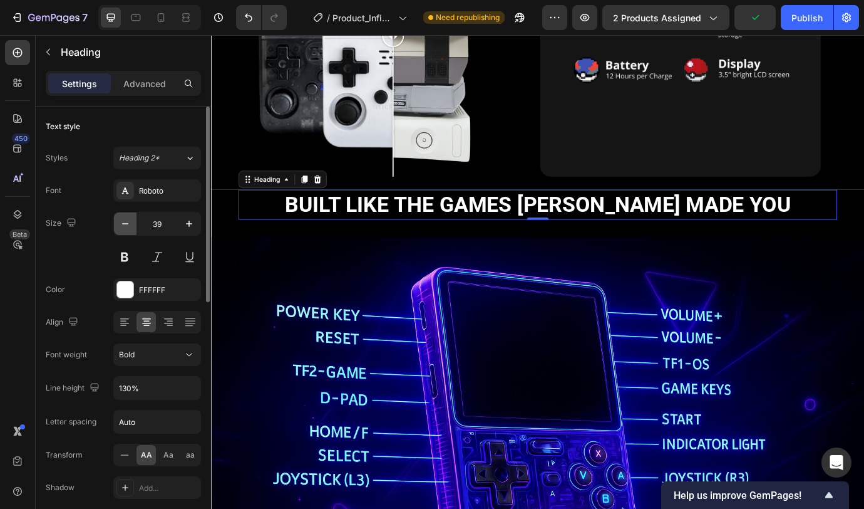
click at [122, 224] on icon "button" at bounding box center [125, 223] width 13 height 13
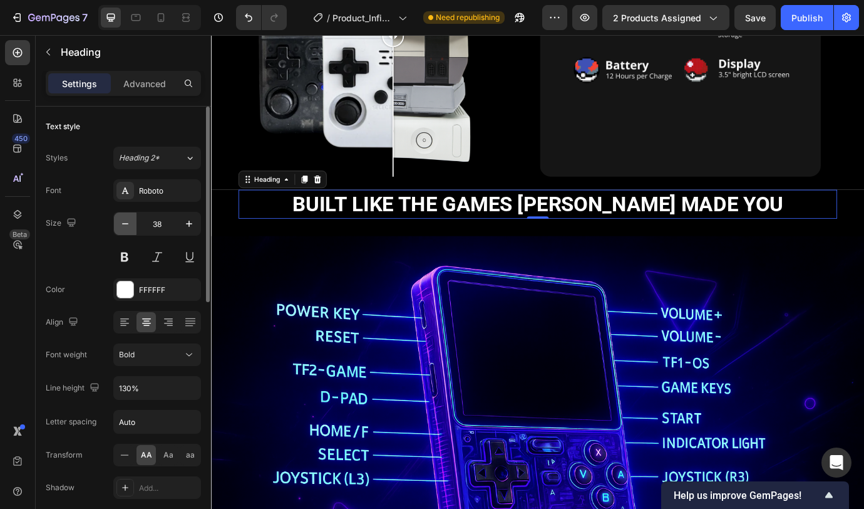
click at [122, 224] on icon "button" at bounding box center [125, 223] width 13 height 13
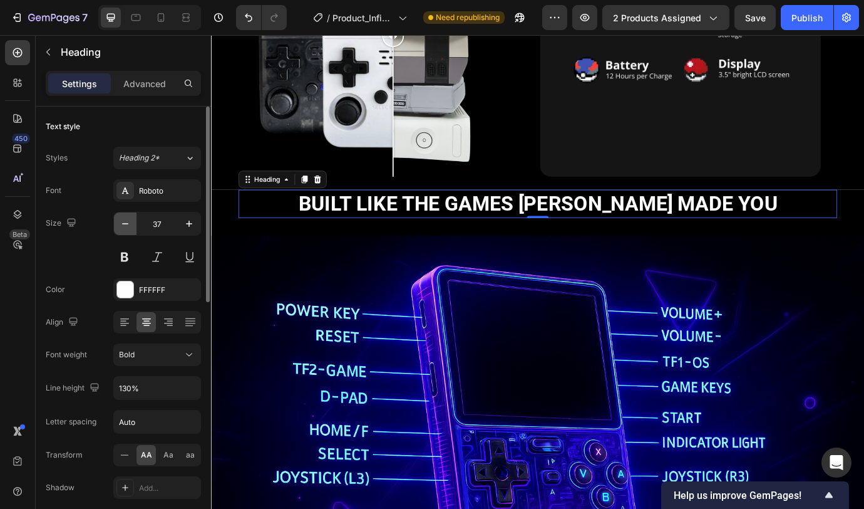
click at [122, 224] on icon "button" at bounding box center [125, 223] width 13 height 13
click at [122, 223] on icon "button" at bounding box center [125, 223] width 13 height 13
type input "35"
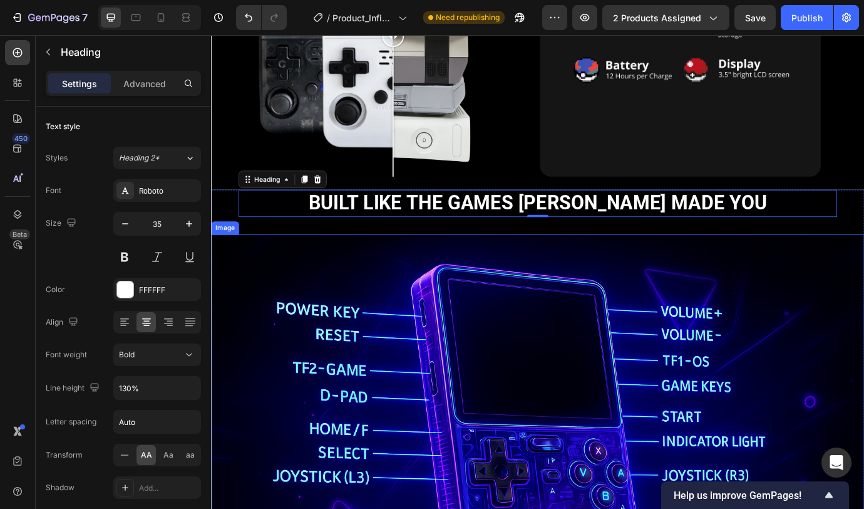
click at [437, 324] on img at bounding box center [587, 514] width 752 height 501
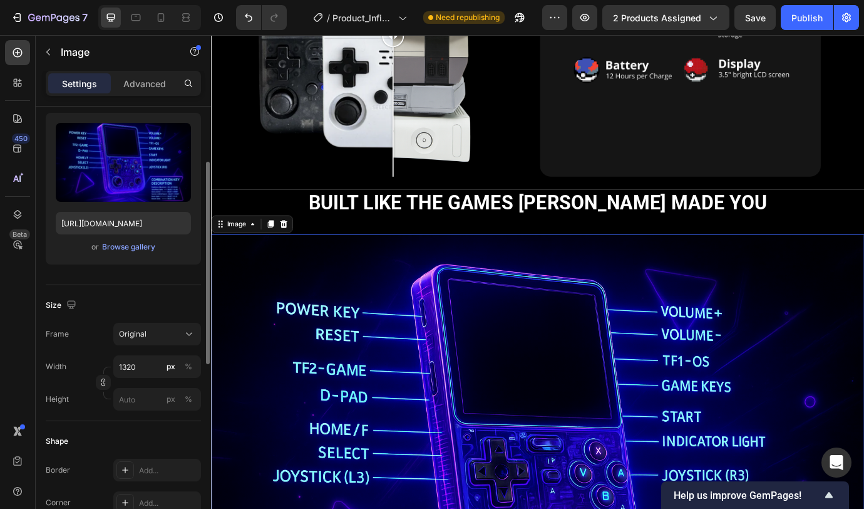
scroll to position [140, 0]
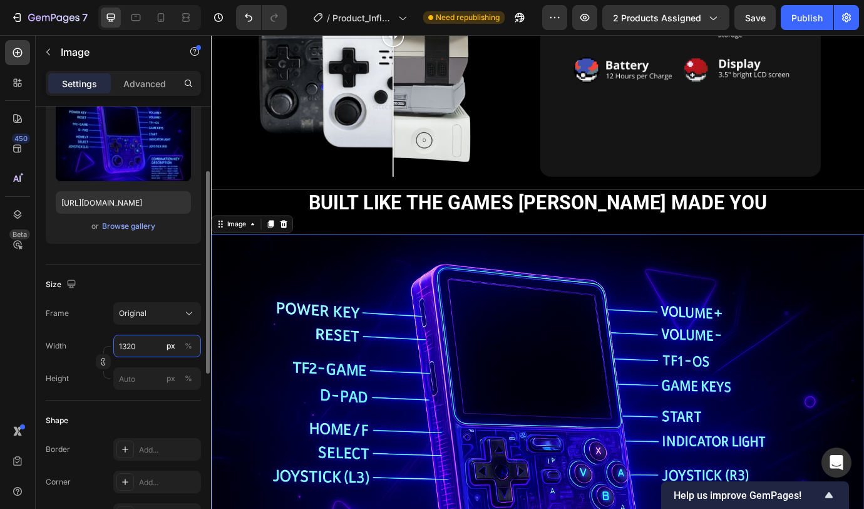
click at [145, 347] on input "1320" at bounding box center [157, 346] width 88 height 23
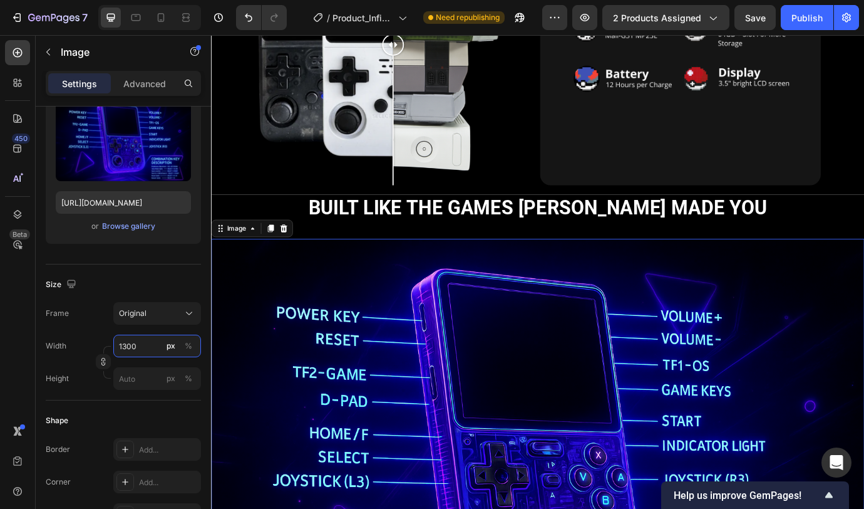
scroll to position [1906, 0]
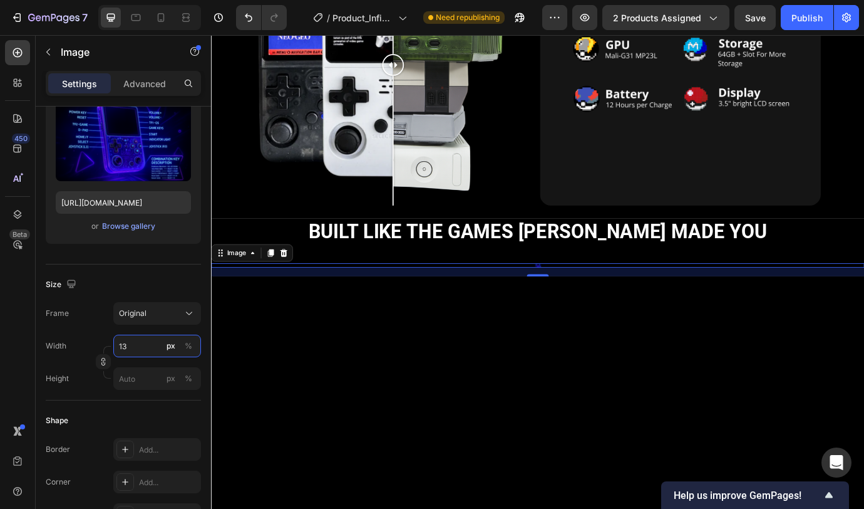
type input "1"
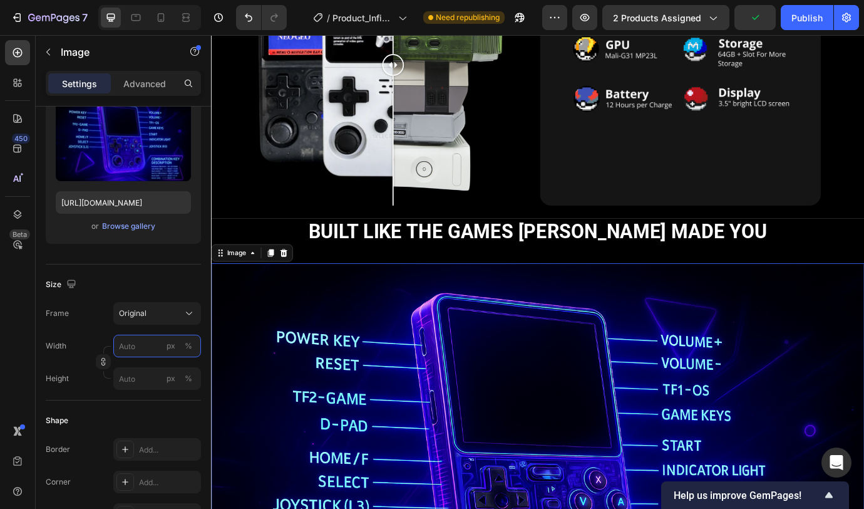
type input "1"
click at [85, 335] on div "Width px %" at bounding box center [123, 346] width 155 height 23
click at [188, 19] on icon at bounding box center [186, 17] width 13 height 13
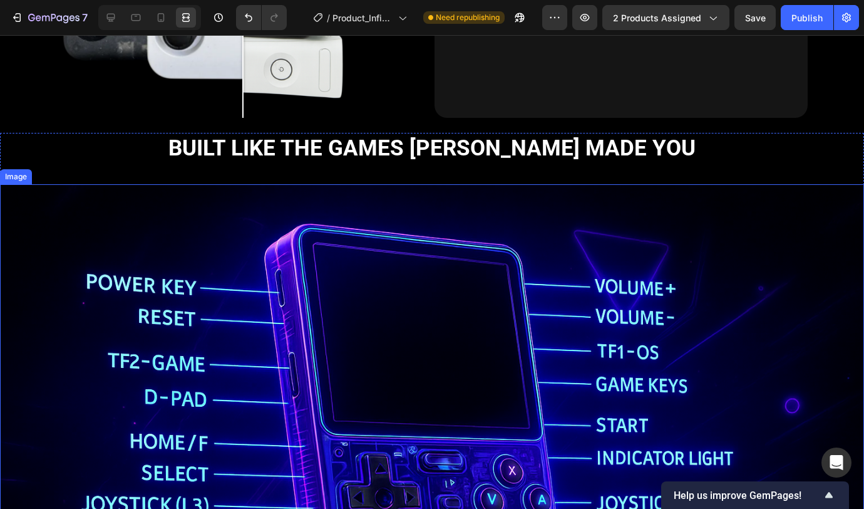
scroll to position [2070, 0]
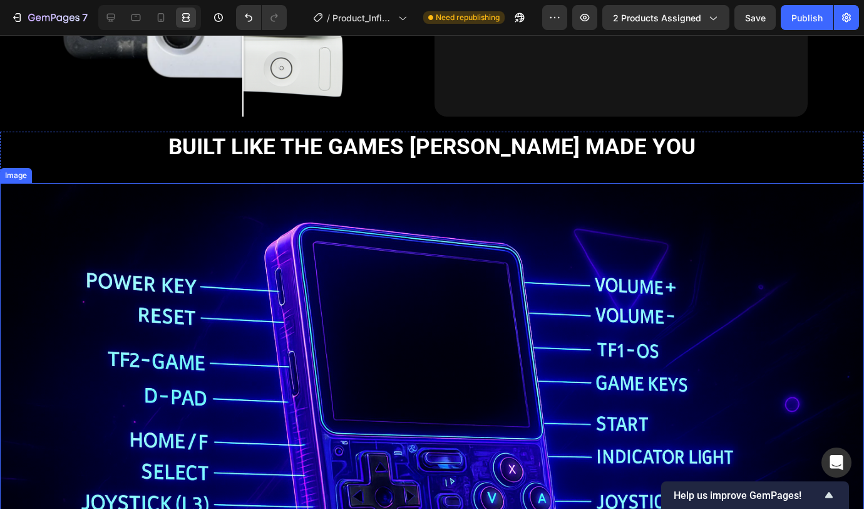
click at [668, 316] on img at bounding box center [432, 471] width 864 height 576
click at [112, 18] on icon at bounding box center [111, 17] width 13 height 13
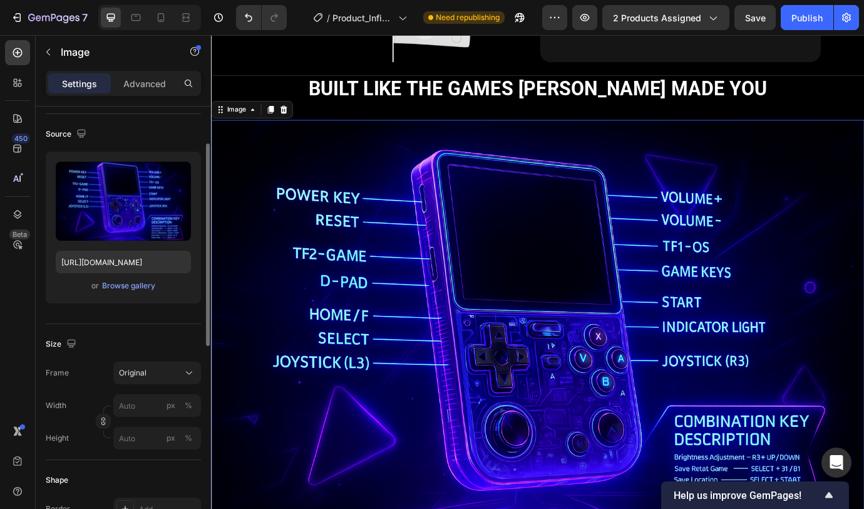
scroll to position [139, 0]
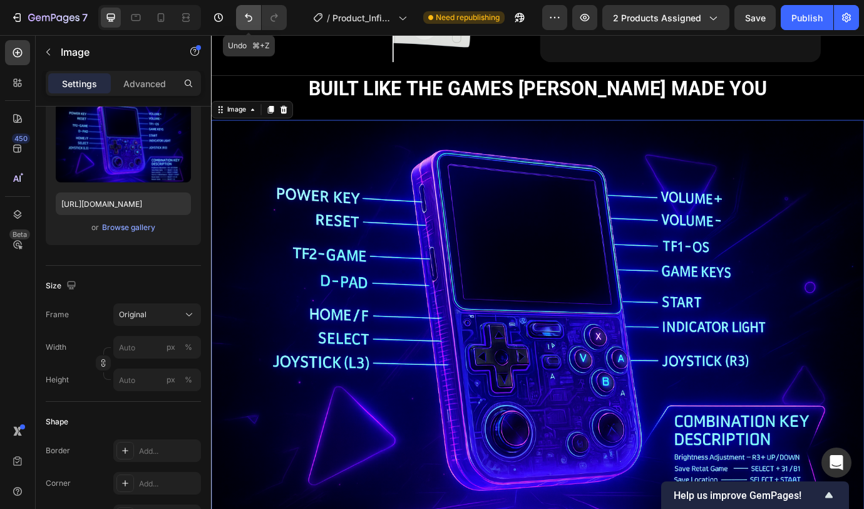
click at [246, 20] on icon "Undo/Redo" at bounding box center [248, 17] width 13 height 13
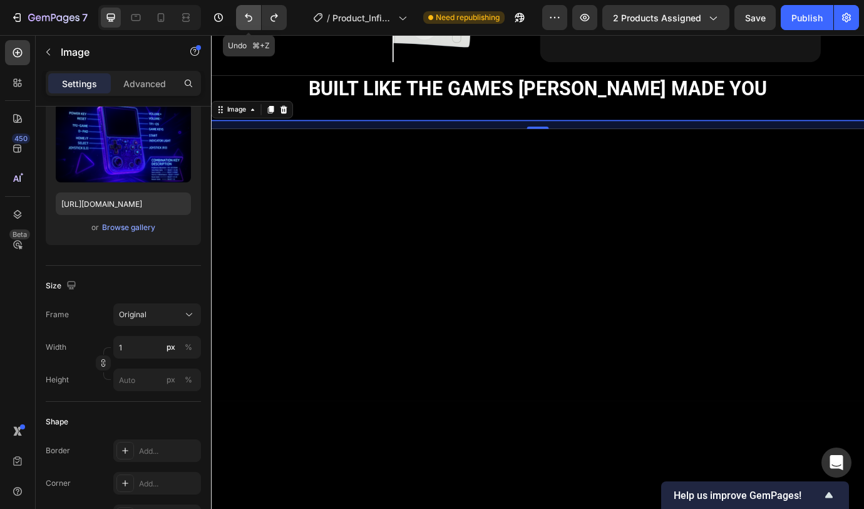
click at [246, 20] on icon "Undo/Redo" at bounding box center [248, 17] width 13 height 13
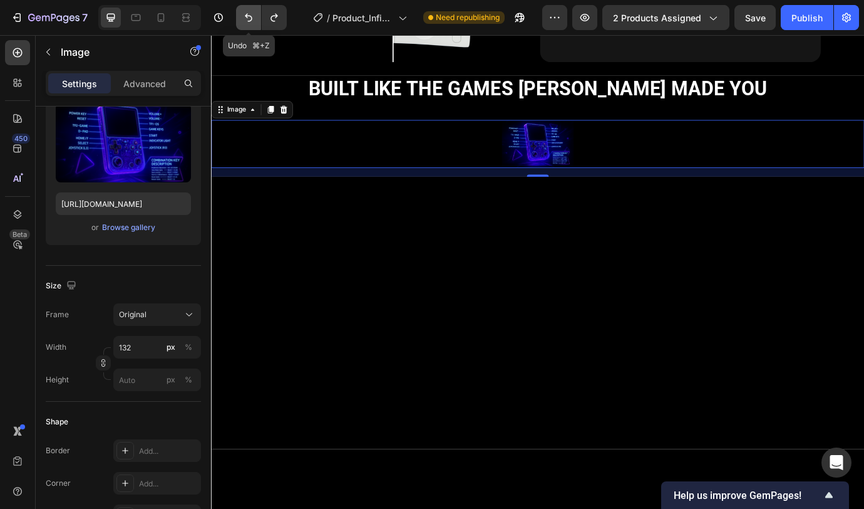
click at [246, 20] on icon "Undo/Redo" at bounding box center [248, 17] width 13 height 13
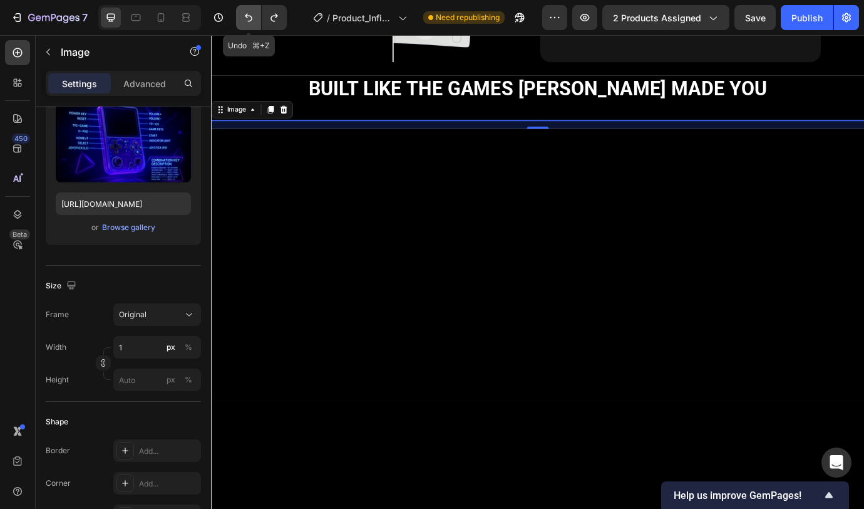
click at [246, 19] on icon "Undo/Redo" at bounding box center [248, 17] width 13 height 13
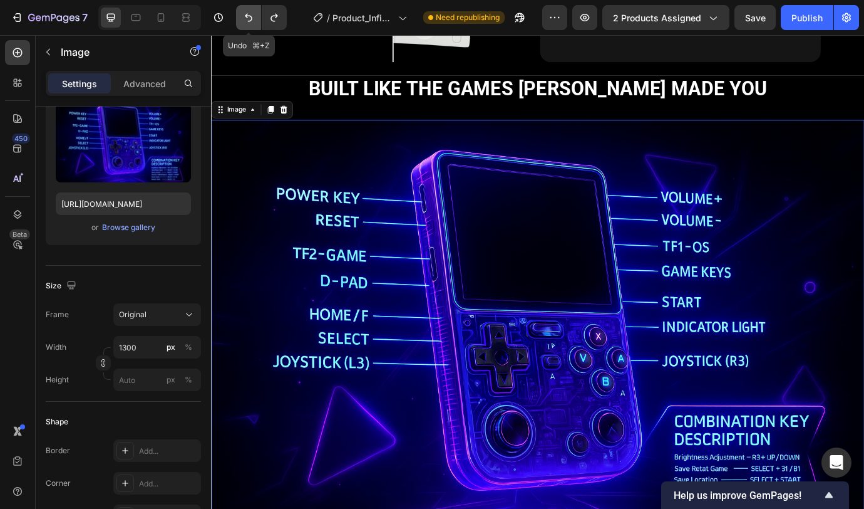
click at [246, 19] on icon "Undo/Redo" at bounding box center [248, 17] width 13 height 13
type input "1320"
click at [246, 18] on icon "Undo/Redo" at bounding box center [248, 17] width 13 height 13
click at [253, 16] on icon "Undo/Redo" at bounding box center [248, 17] width 13 height 13
click at [252, 17] on icon "Undo/Redo" at bounding box center [248, 17] width 13 height 13
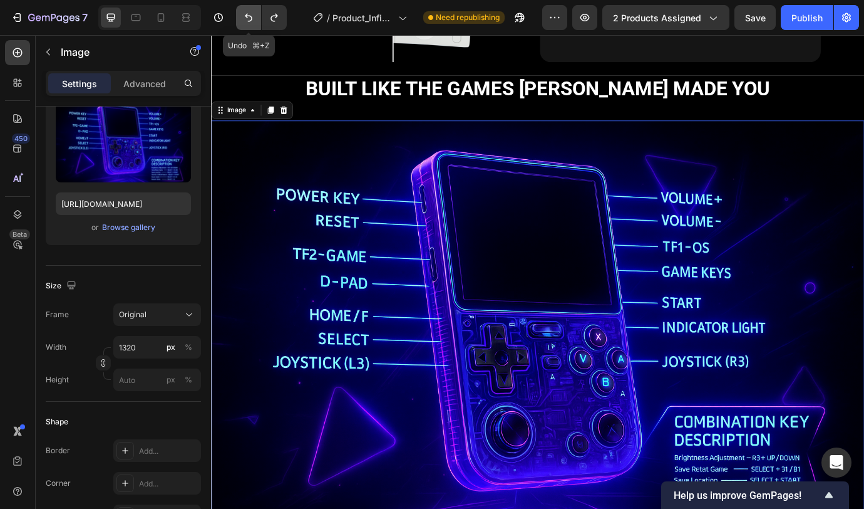
click at [252, 17] on icon "Undo/Redo" at bounding box center [249, 18] width 8 height 8
click at [252, 16] on icon "Undo/Redo" at bounding box center [249, 18] width 8 height 8
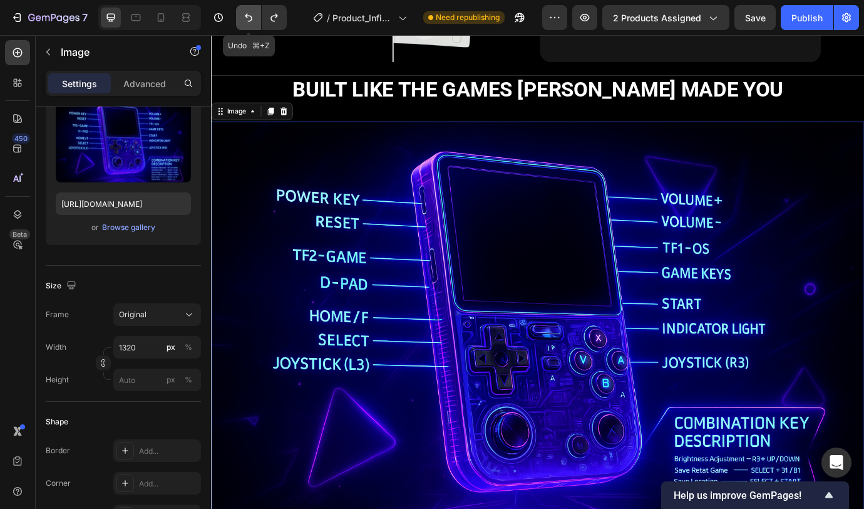
click at [251, 17] on icon "Undo/Redo" at bounding box center [249, 18] width 8 height 8
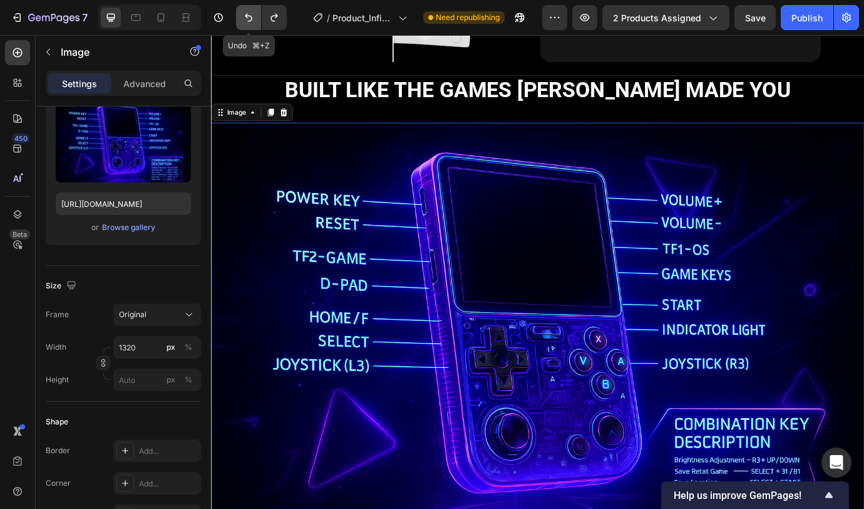
click at [251, 16] on icon "Undo/Redo" at bounding box center [249, 18] width 8 height 8
click at [250, 16] on icon "Undo/Redo" at bounding box center [249, 18] width 8 height 8
click at [250, 13] on icon "Undo/Redo" at bounding box center [248, 17] width 13 height 13
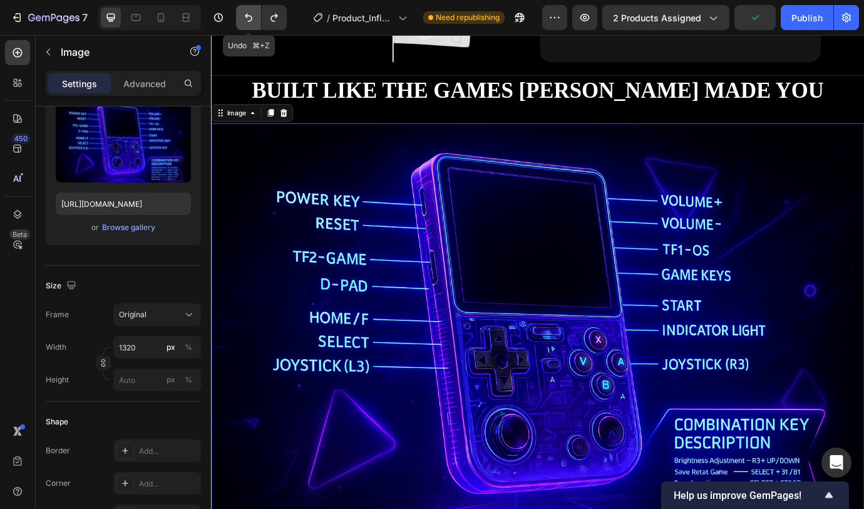
click at [250, 13] on icon "Undo/Redo" at bounding box center [248, 17] width 13 height 13
click at [250, 12] on icon "Undo/Redo" at bounding box center [248, 17] width 13 height 13
click at [248, 19] on icon "Undo/Redo" at bounding box center [248, 17] width 13 height 13
click at [249, 19] on icon "Undo/Redo" at bounding box center [248, 17] width 13 height 13
click at [248, 19] on icon "Undo/Redo" at bounding box center [248, 17] width 13 height 13
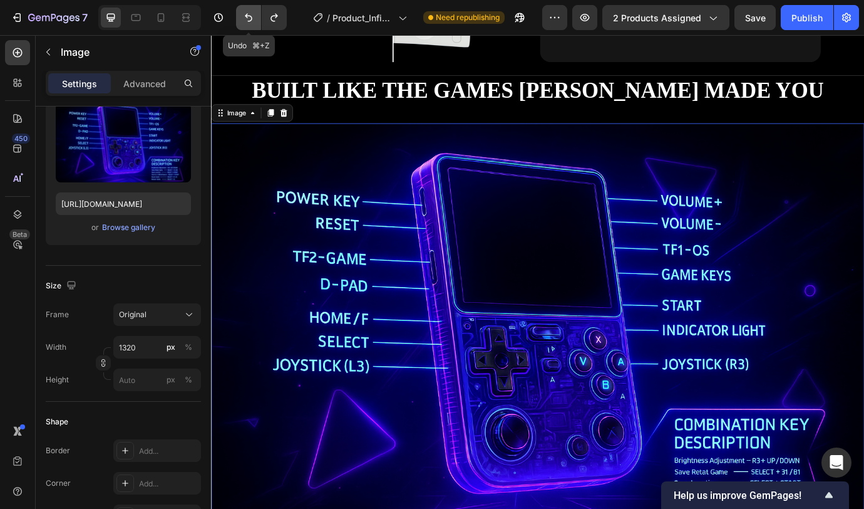
click at [247, 24] on button "Undo/Redo" at bounding box center [248, 17] width 25 height 25
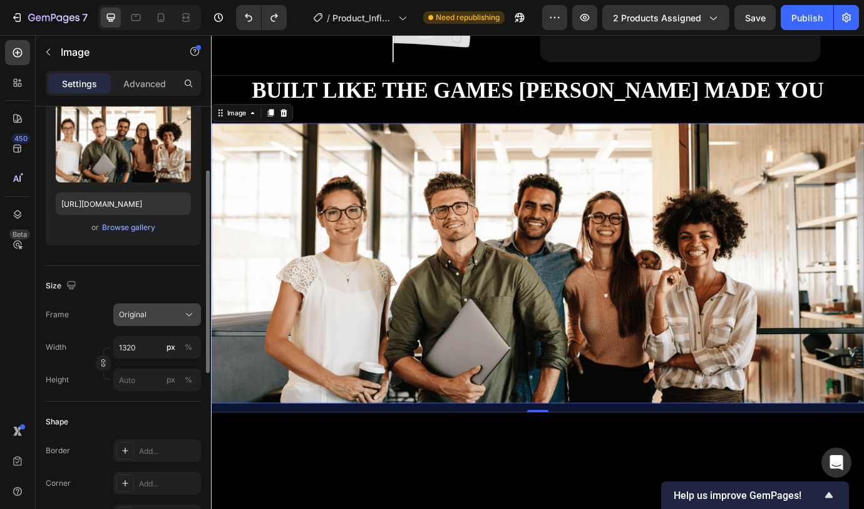
click at [160, 316] on div "Original" at bounding box center [149, 314] width 61 height 11
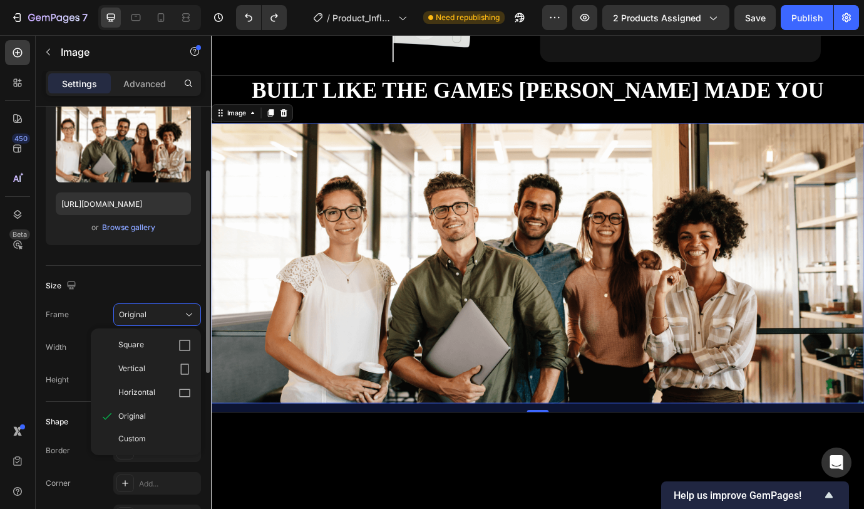
click at [167, 283] on div "Size" at bounding box center [123, 286] width 155 height 20
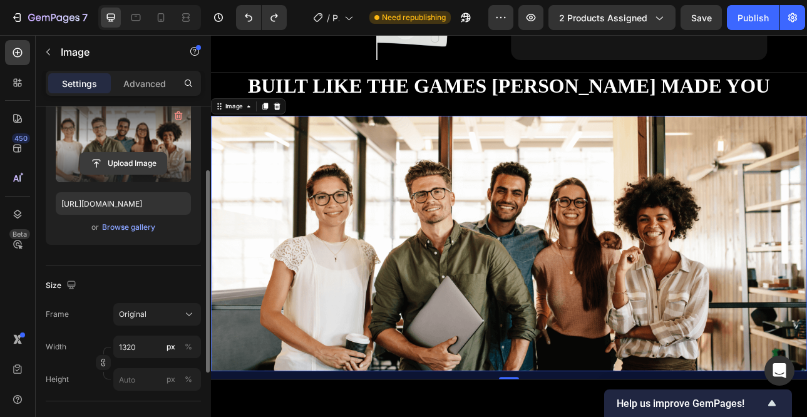
click at [110, 161] on input "file" at bounding box center [123, 163] width 86 height 21
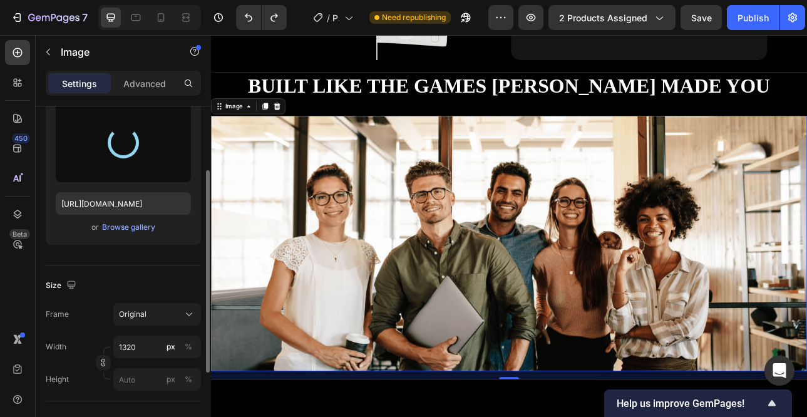
type input "[URL][DOMAIN_NAME]"
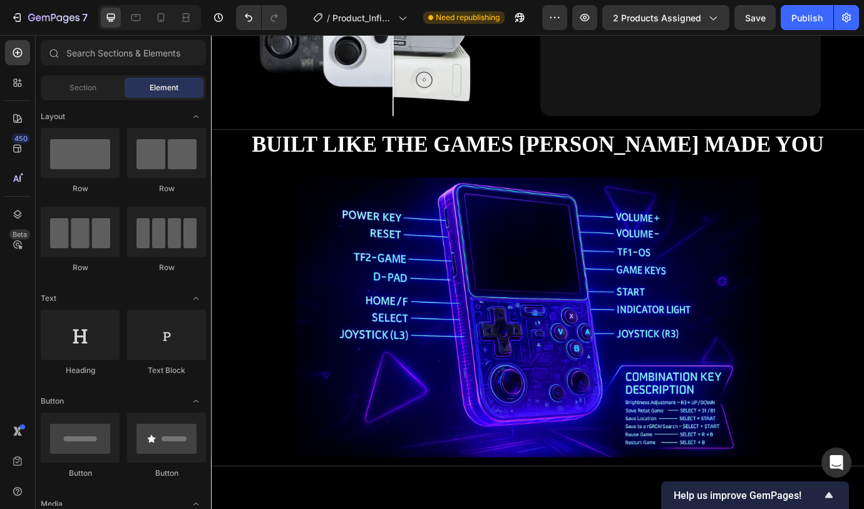
scroll to position [2010, 0]
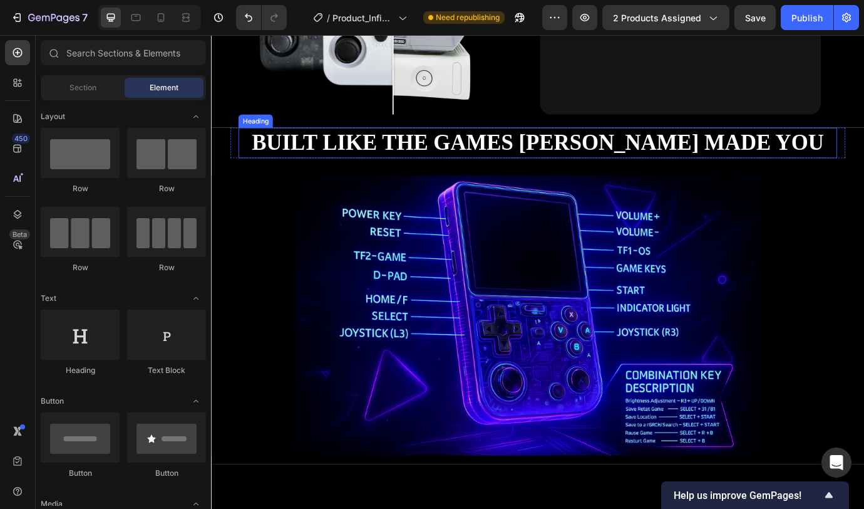
click at [764, 161] on p "Built like the games [PERSON_NAME] made you" at bounding box center [587, 159] width 687 height 33
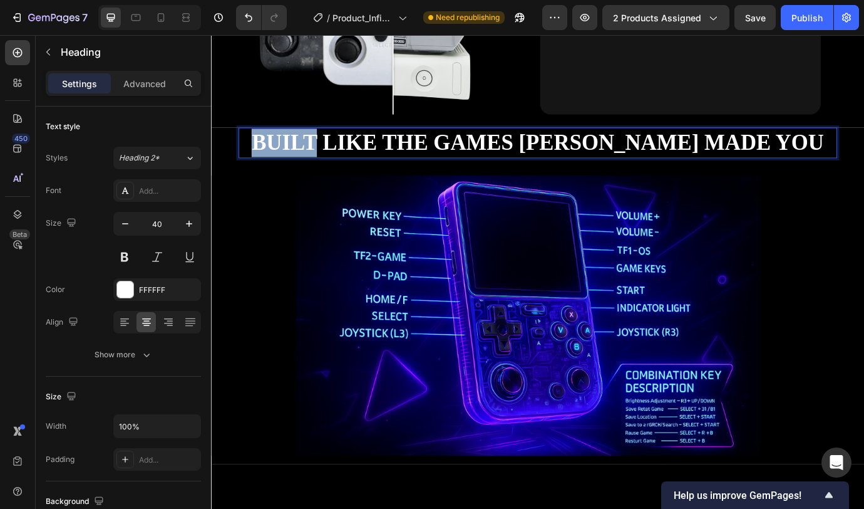
click at [369, 160] on p "Built like the games [PERSON_NAME] made you" at bounding box center [587, 159] width 687 height 33
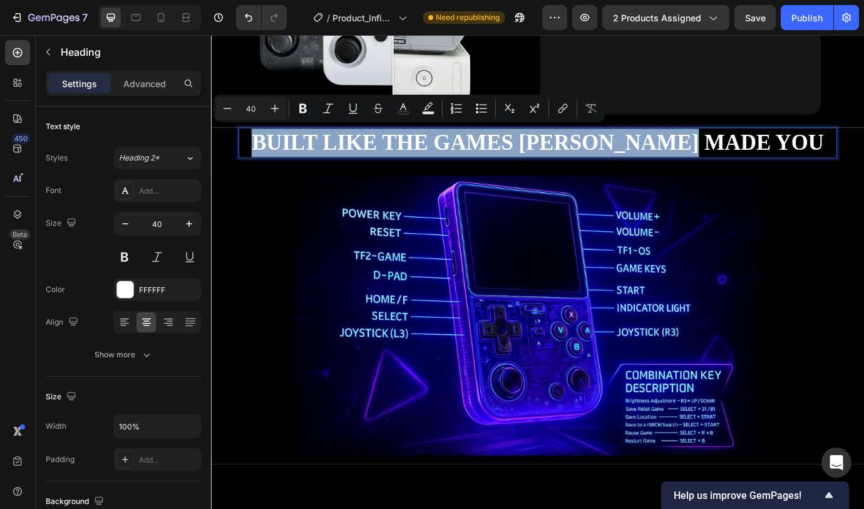
click at [369, 160] on p "Built like the games [PERSON_NAME] made you" at bounding box center [587, 159] width 687 height 33
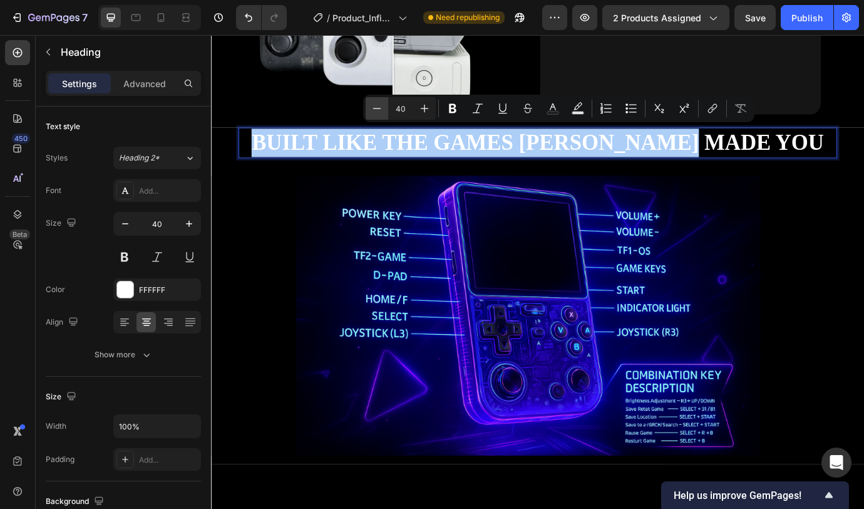
click at [384, 110] on button "Minus" at bounding box center [377, 108] width 23 height 23
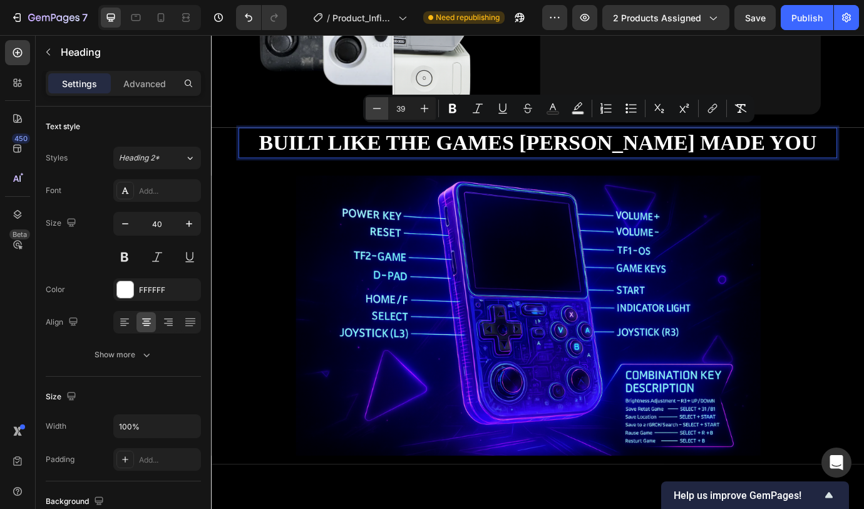
click at [383, 108] on button "Minus" at bounding box center [377, 108] width 23 height 23
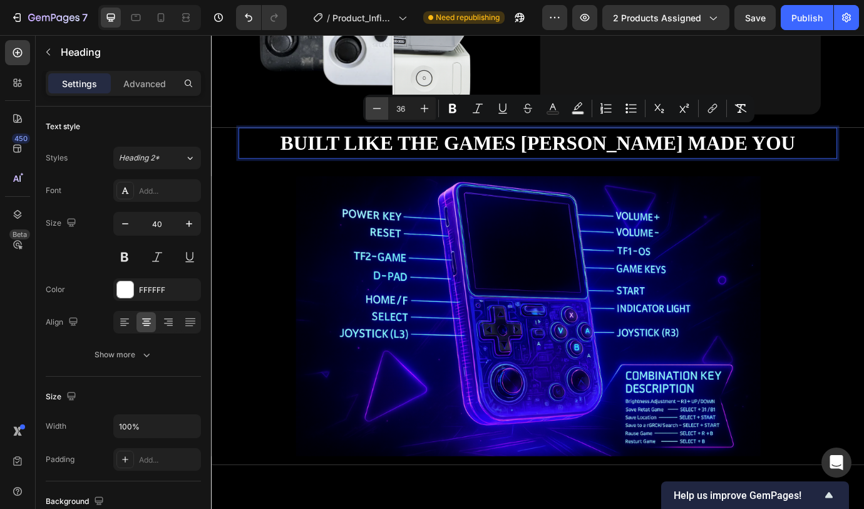
click at [383, 108] on button "Minus" at bounding box center [377, 108] width 23 height 23
type input "35"
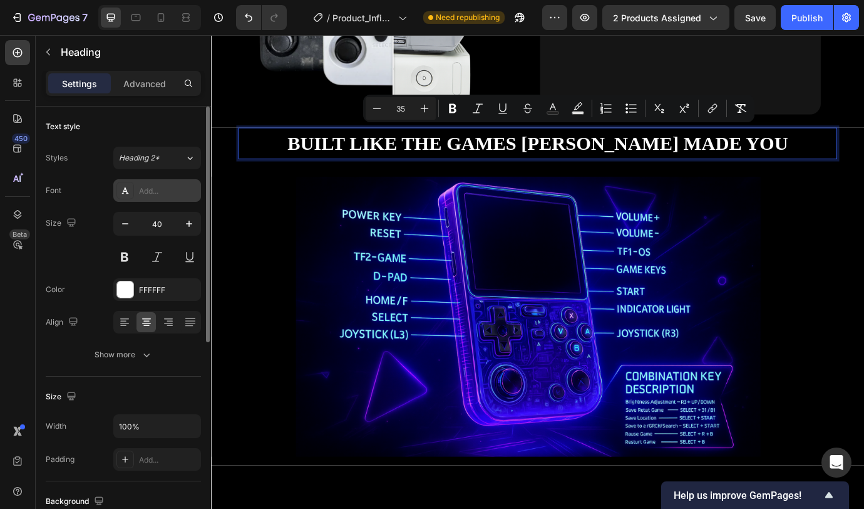
click at [146, 195] on div "Add..." at bounding box center [168, 190] width 59 height 11
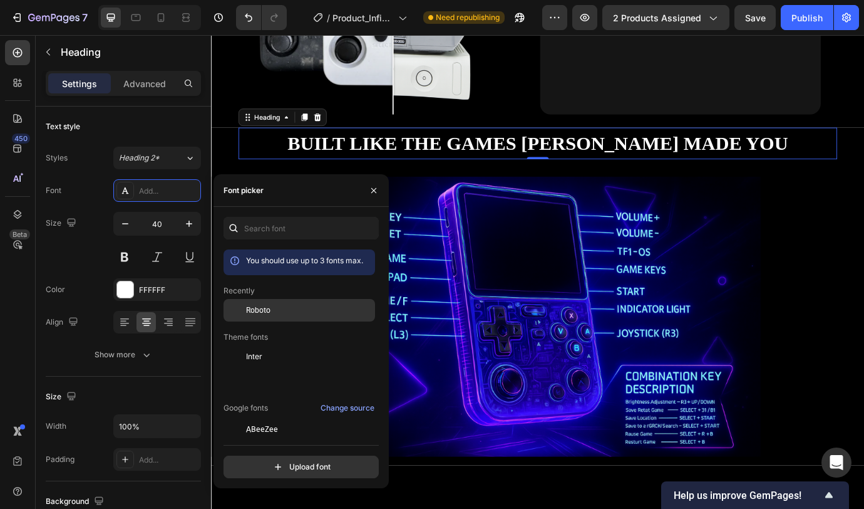
click at [274, 319] on div "Roboto" at bounding box center [300, 310] width 152 height 23
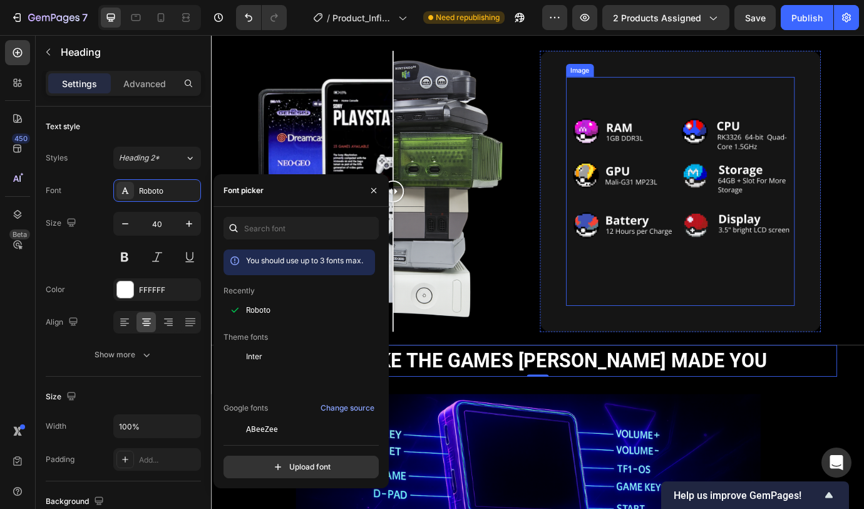
scroll to position [1596, 0]
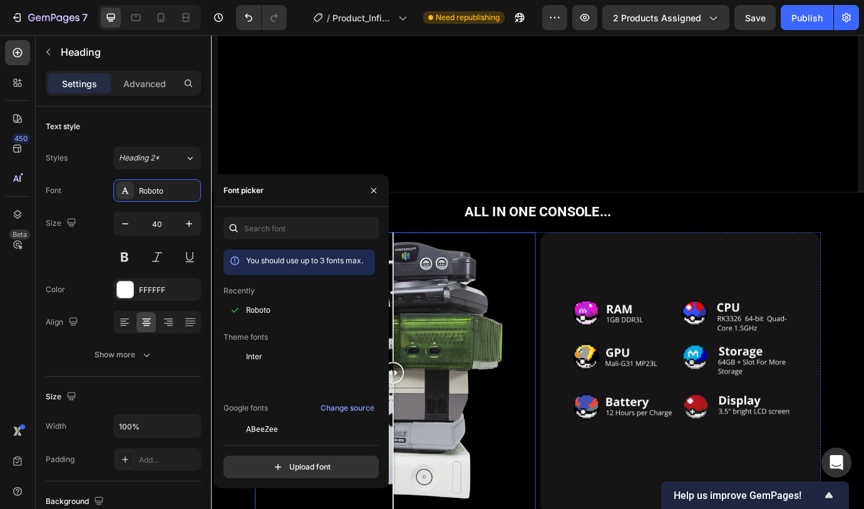
scroll to position [1613, 0]
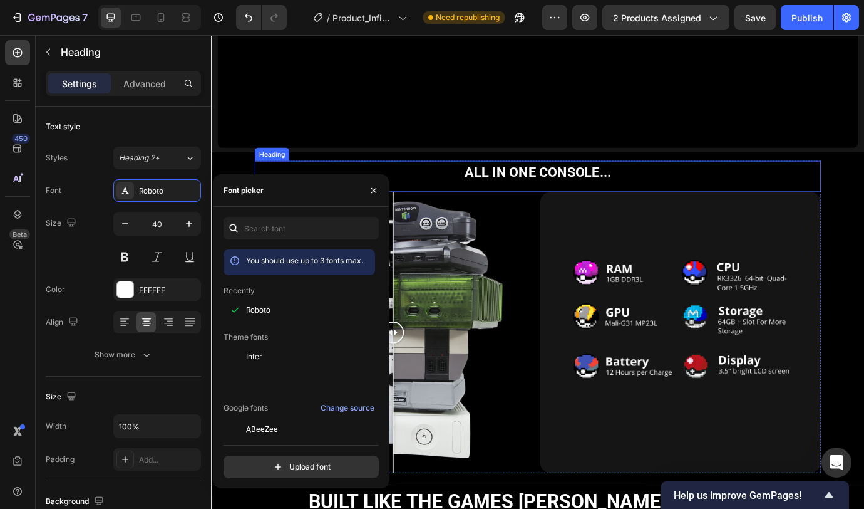
click at [566, 184] on strong "ALL IN ONE CONSOLE..." at bounding box center [587, 193] width 169 height 18
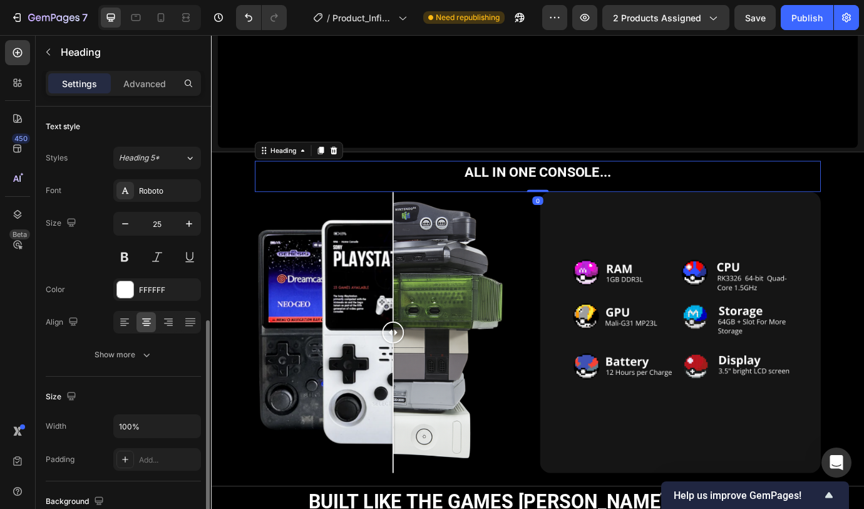
scroll to position [139, 0]
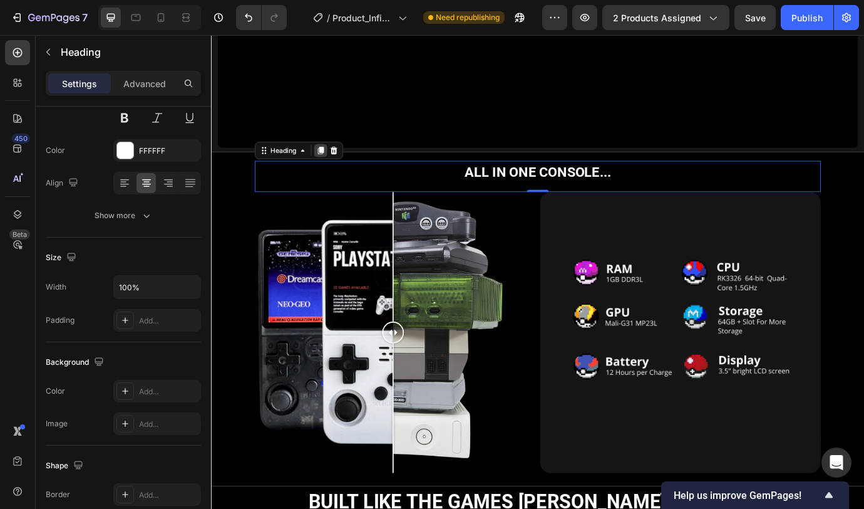
click at [339, 160] on div at bounding box center [336, 167] width 15 height 15
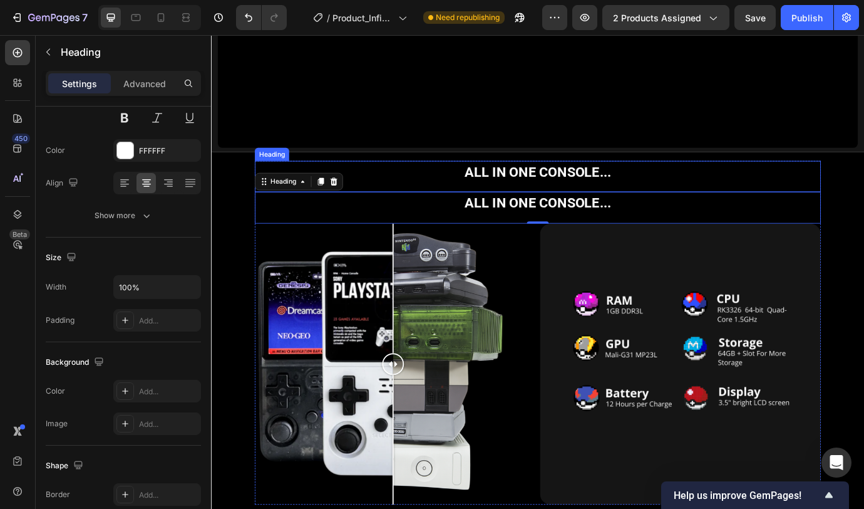
click at [467, 180] on h2 "ALL IN ONE CONSOLE..." at bounding box center [586, 193] width 651 height 26
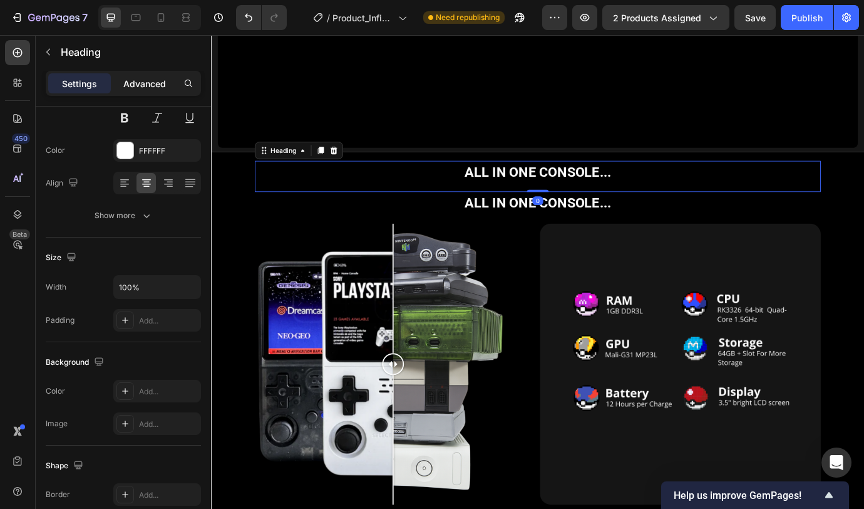
click at [145, 88] on p "Advanced" at bounding box center [144, 83] width 43 height 13
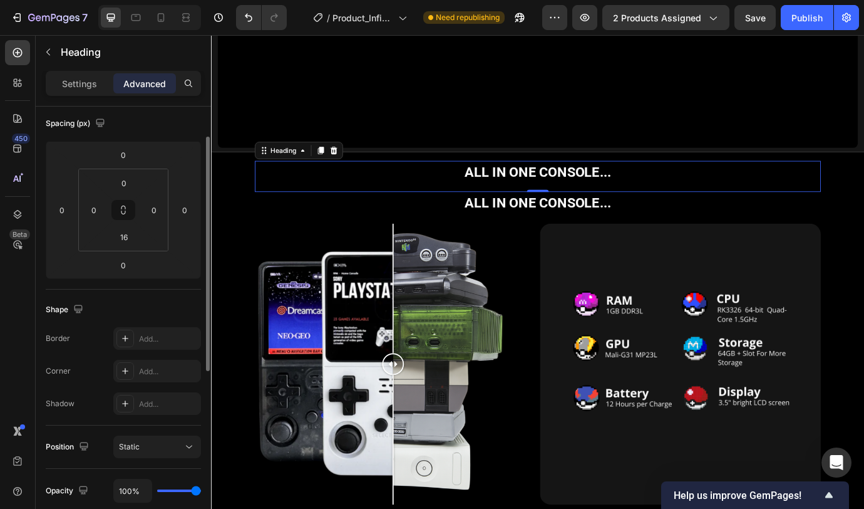
scroll to position [0, 0]
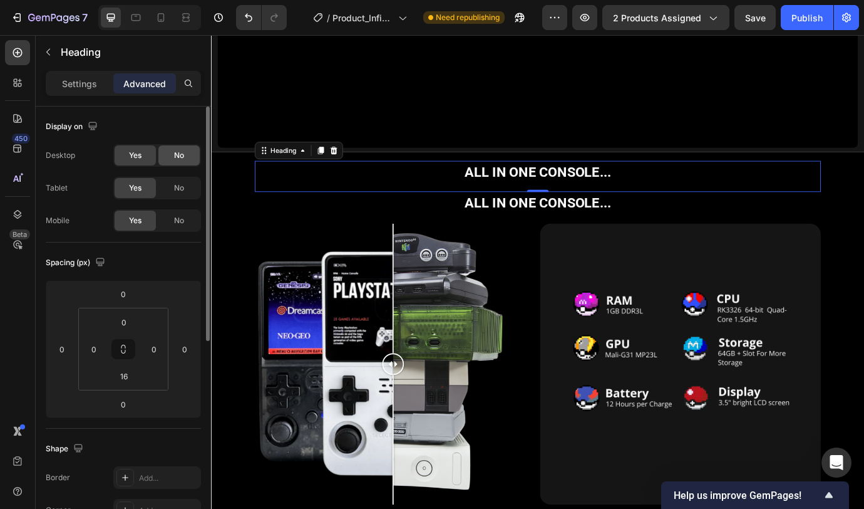
click at [178, 160] on span "No" at bounding box center [179, 155] width 10 height 11
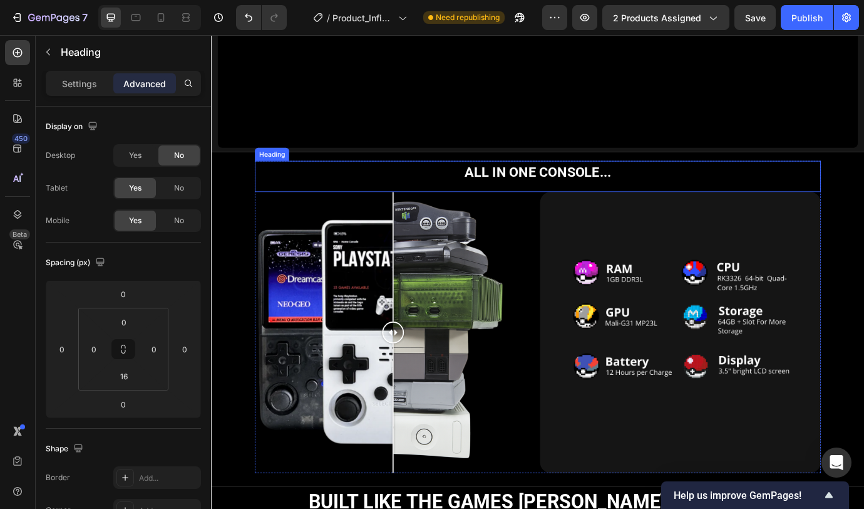
click at [630, 184] on strong "ALL IN ONE CONSOLE..." at bounding box center [587, 193] width 169 height 18
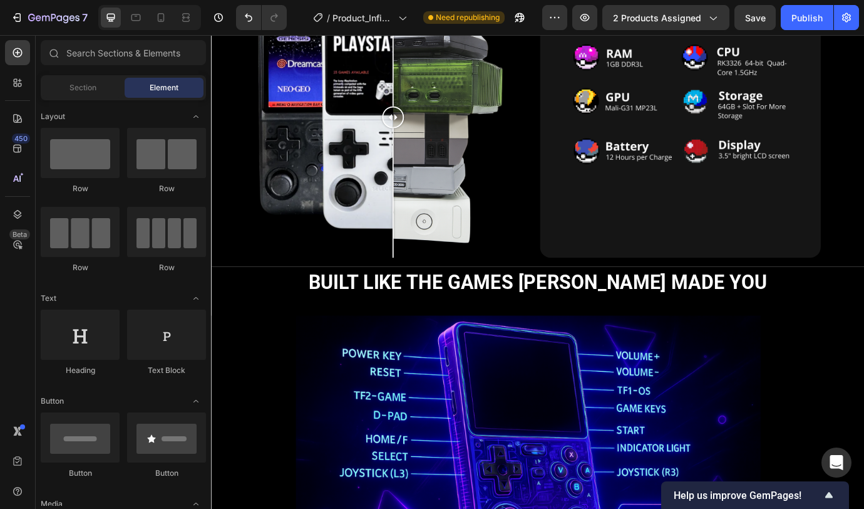
scroll to position [1763, 0]
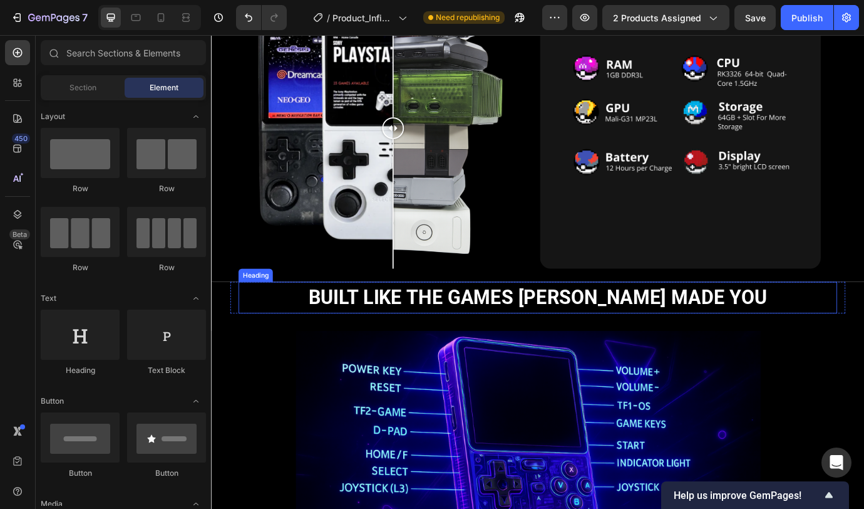
click at [598, 327] on span "Built like the games [PERSON_NAME] made you" at bounding box center [586, 337] width 527 height 26
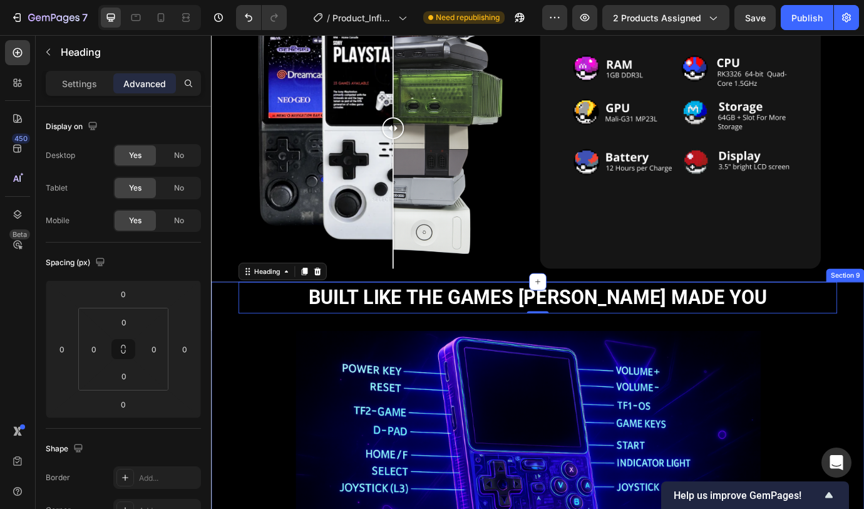
click at [224, 338] on div "Built like the games [PERSON_NAME] made you Heading 0 Row Image Lorem ipsum dol…" at bounding box center [587, 513] width 752 height 388
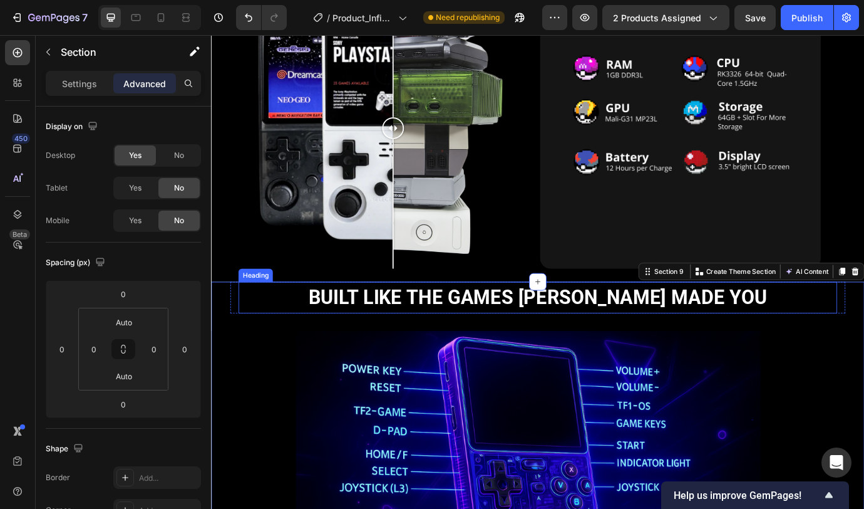
click at [397, 329] on span "Built like the games [PERSON_NAME] made you" at bounding box center [586, 337] width 527 height 26
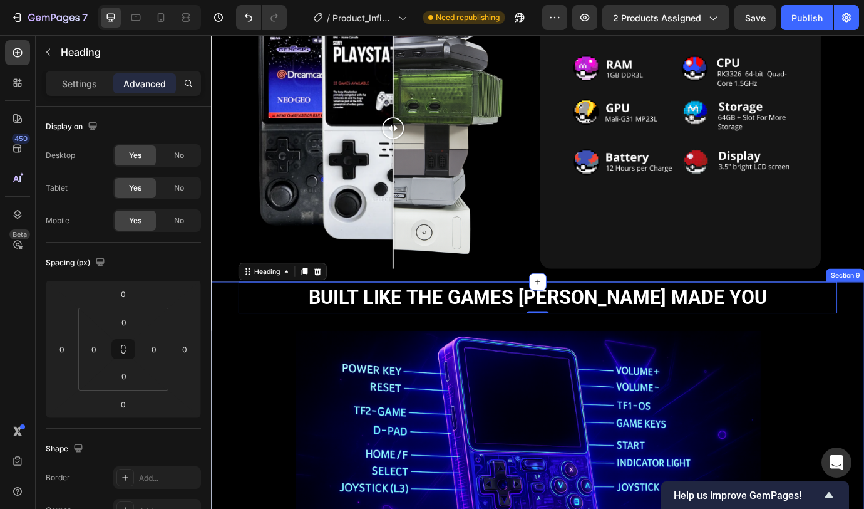
click at [226, 343] on div "Built like the games [PERSON_NAME] made you Heading 0 Row Image Lorem ipsum dol…" at bounding box center [587, 513] width 752 height 388
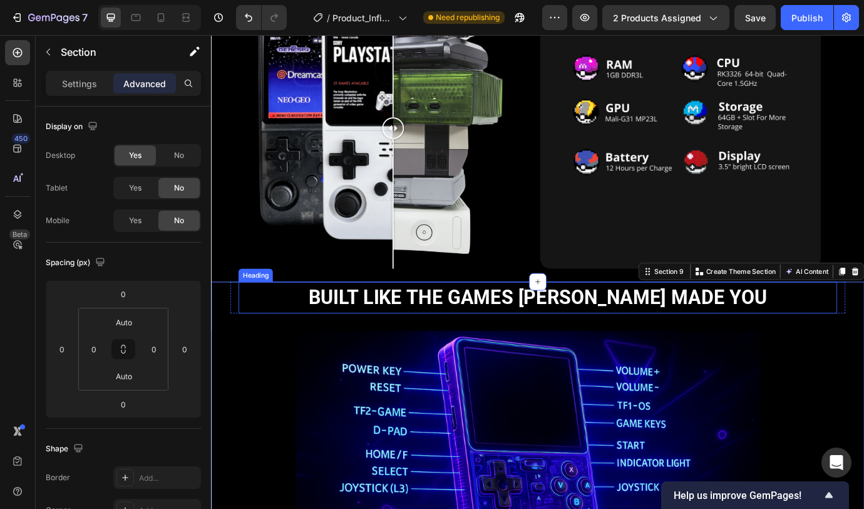
click at [291, 336] on h2 "Built like the games [PERSON_NAME] made you" at bounding box center [586, 337] width 689 height 36
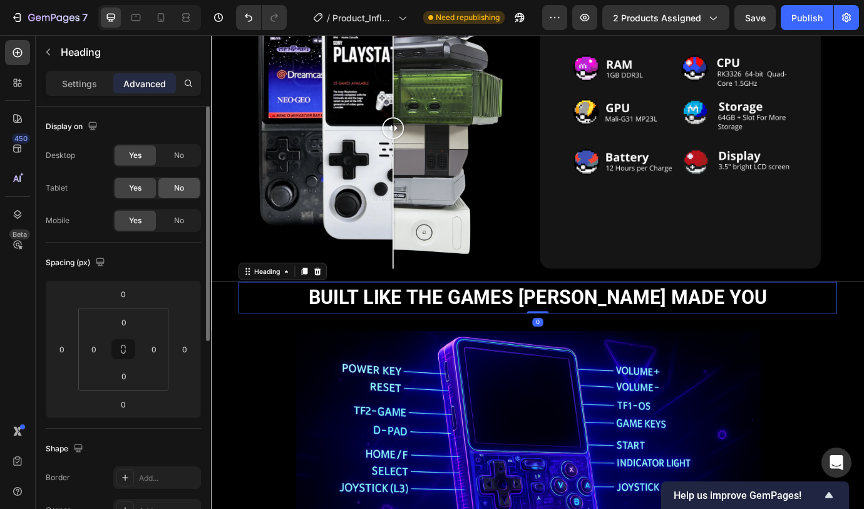
click at [186, 189] on div "No" at bounding box center [178, 188] width 41 height 20
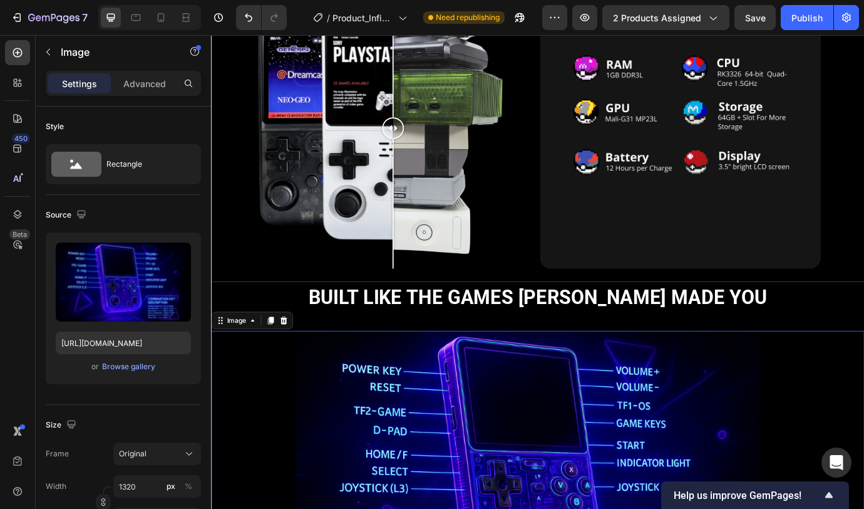
click at [155, 93] on div "Settings Advanced" at bounding box center [123, 83] width 155 height 25
click at [155, 86] on p "Advanced" at bounding box center [144, 83] width 43 height 13
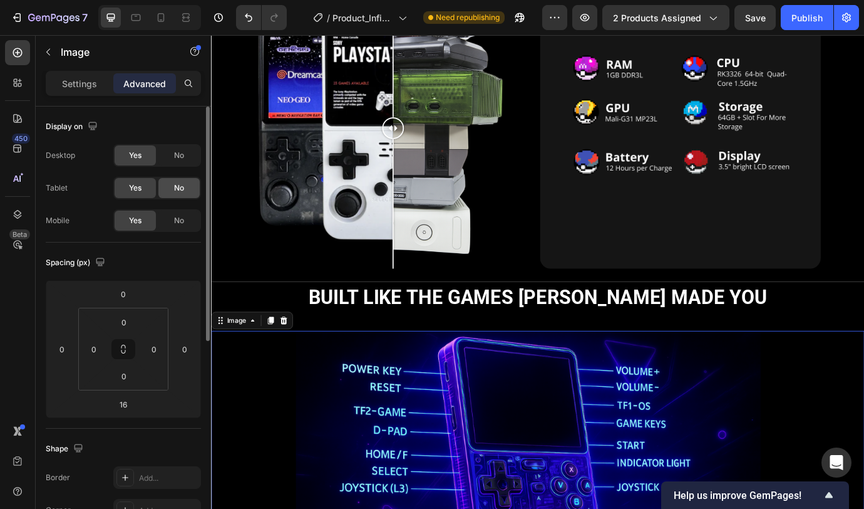
click at [176, 185] on span "No" at bounding box center [179, 187] width 10 height 11
click at [180, 222] on span "No" at bounding box center [179, 220] width 10 height 11
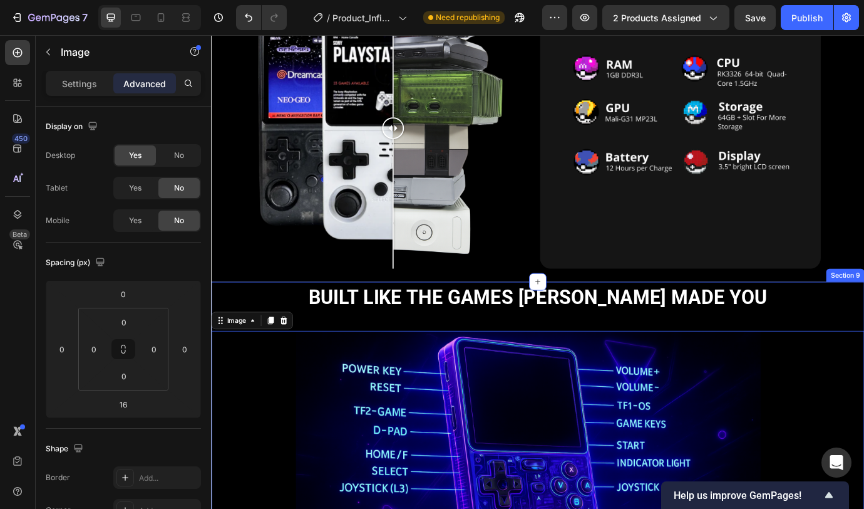
click at [218, 335] on div "Built like the games [PERSON_NAME] made you Heading Row Image 16 Lorem ipsum do…" at bounding box center [587, 513] width 752 height 388
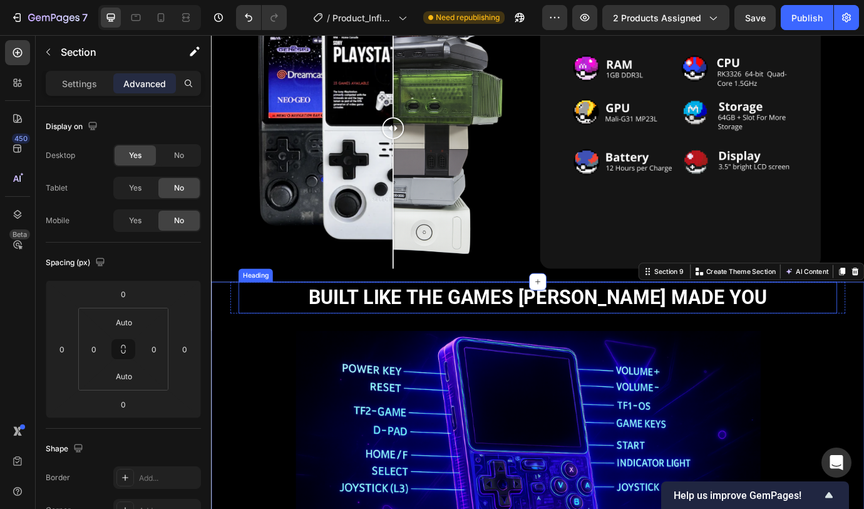
click at [247, 335] on h2 "Built like the games [PERSON_NAME] made you" at bounding box center [586, 337] width 689 height 36
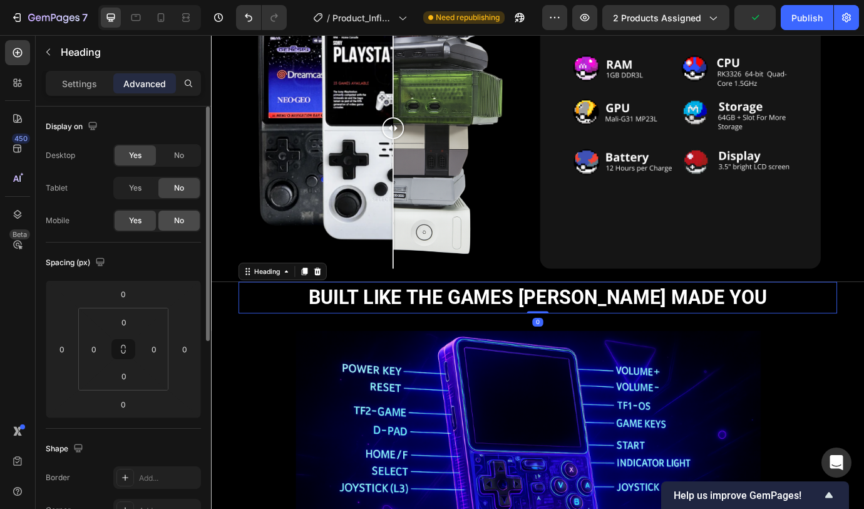
click at [173, 219] on div "No" at bounding box center [178, 220] width 41 height 20
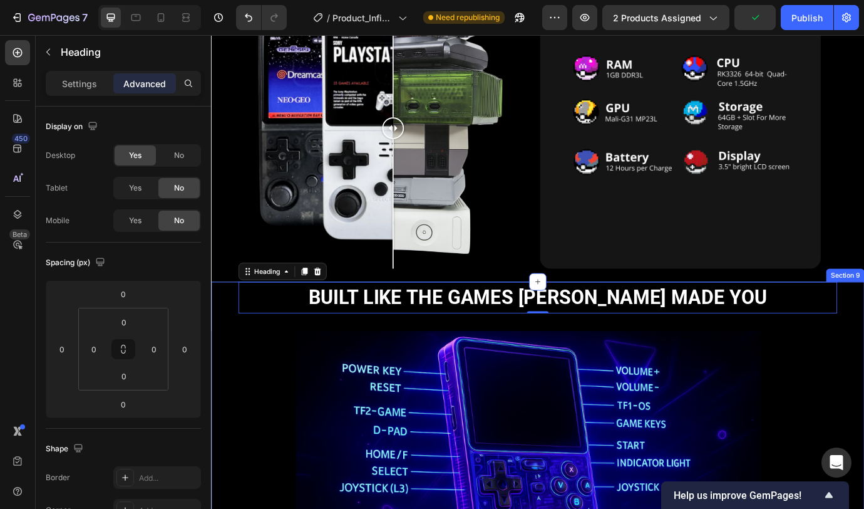
click at [226, 332] on div "Built like the games [PERSON_NAME] made you Heading 0 Row Image Lorem ipsum dol…" at bounding box center [587, 513] width 752 height 388
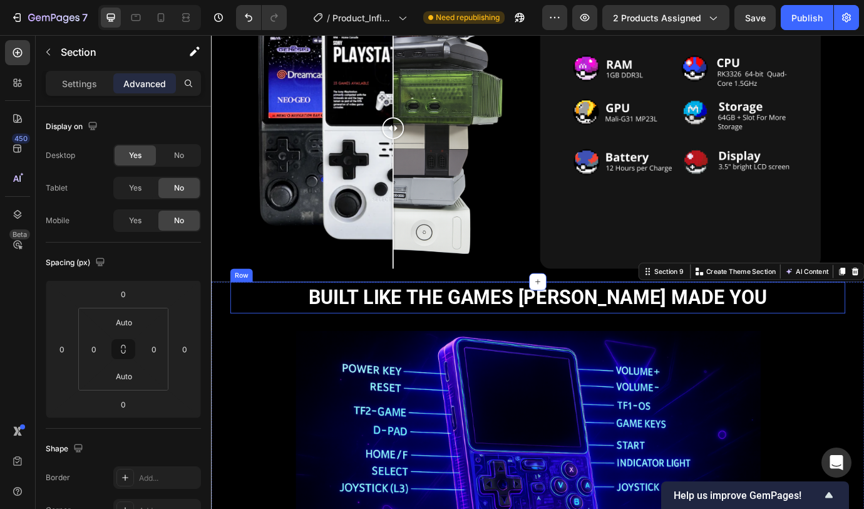
click at [236, 333] on div "Built like the games thad made you Heading Row" at bounding box center [587, 337] width 708 height 36
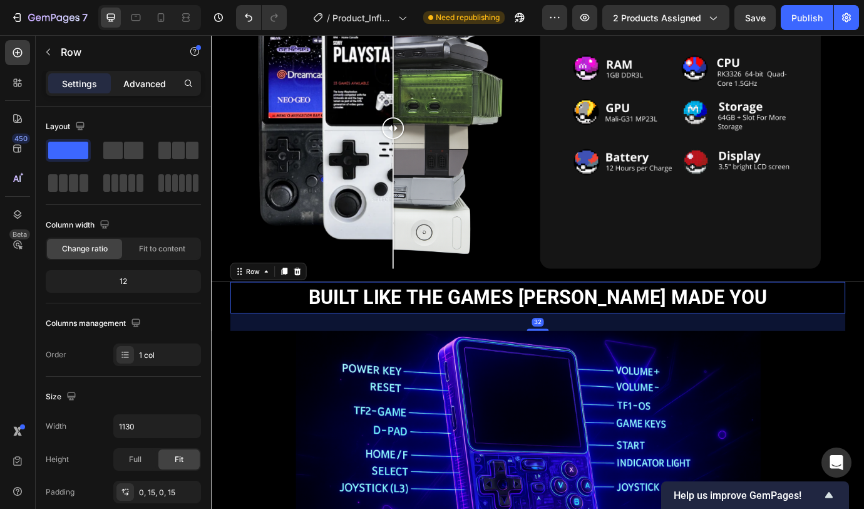
click at [149, 80] on p "Advanced" at bounding box center [144, 83] width 43 height 13
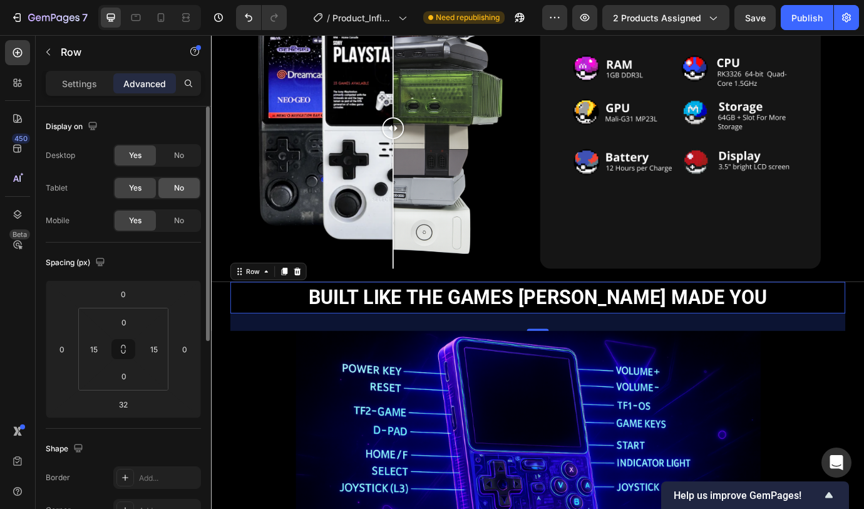
click at [176, 191] on span "No" at bounding box center [179, 187] width 10 height 11
click at [178, 217] on span "No" at bounding box center [179, 220] width 10 height 11
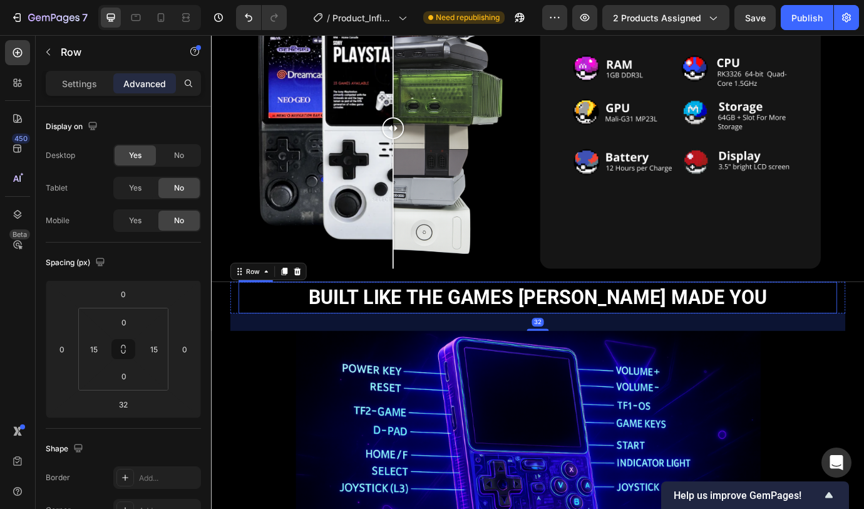
click at [313, 333] on h2 "Built like the games [PERSON_NAME] made you" at bounding box center [586, 337] width 689 height 36
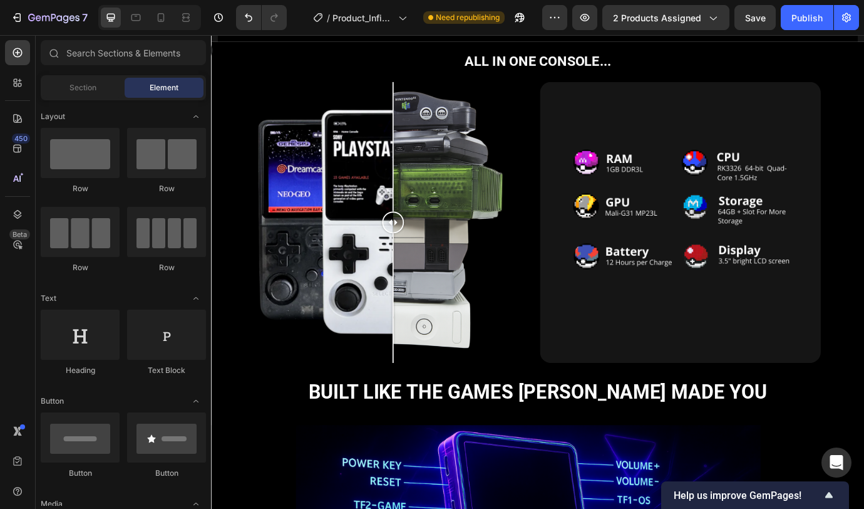
scroll to position [1652, 0]
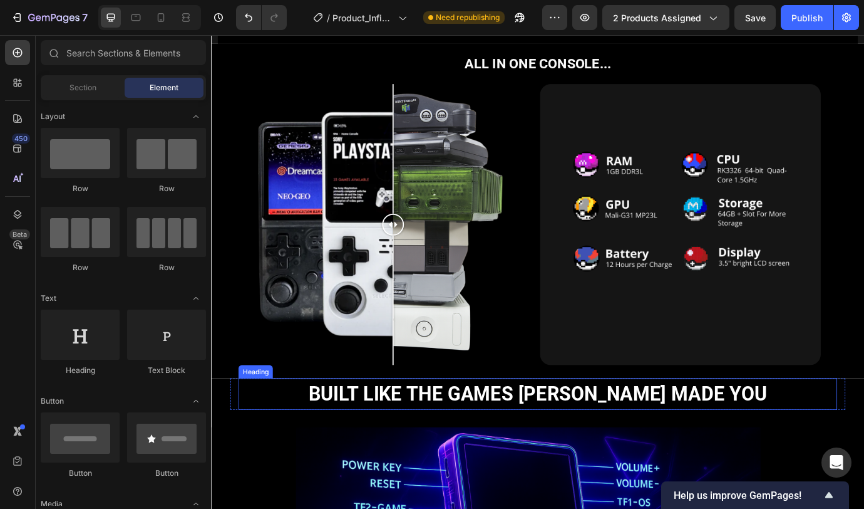
click at [668, 443] on span "Built like the games [PERSON_NAME] made you" at bounding box center [586, 448] width 527 height 26
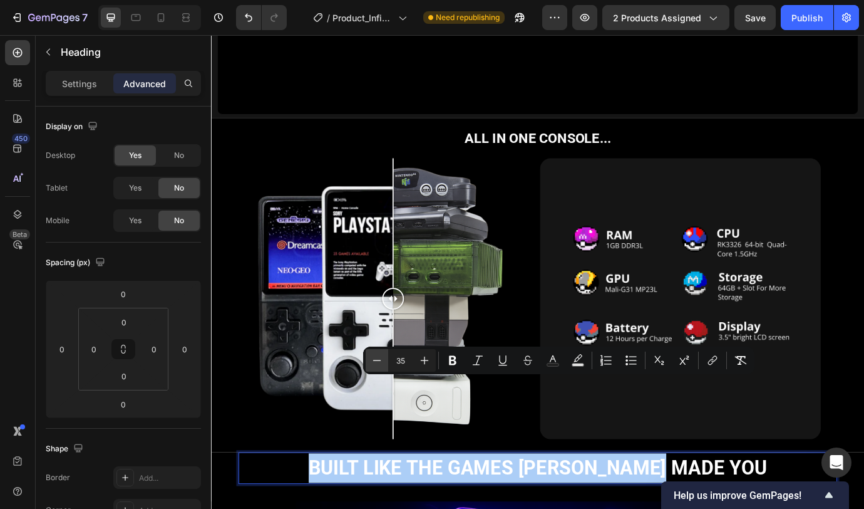
click at [378, 361] on icon "Editor contextual toolbar" at bounding box center [377, 360] width 13 height 13
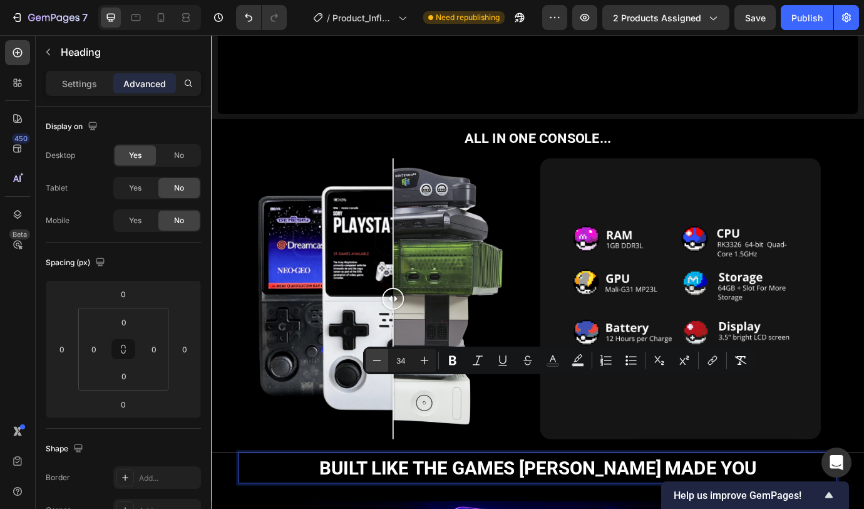
click at [378, 361] on icon "Editor contextual toolbar" at bounding box center [377, 360] width 13 height 13
type input "30"
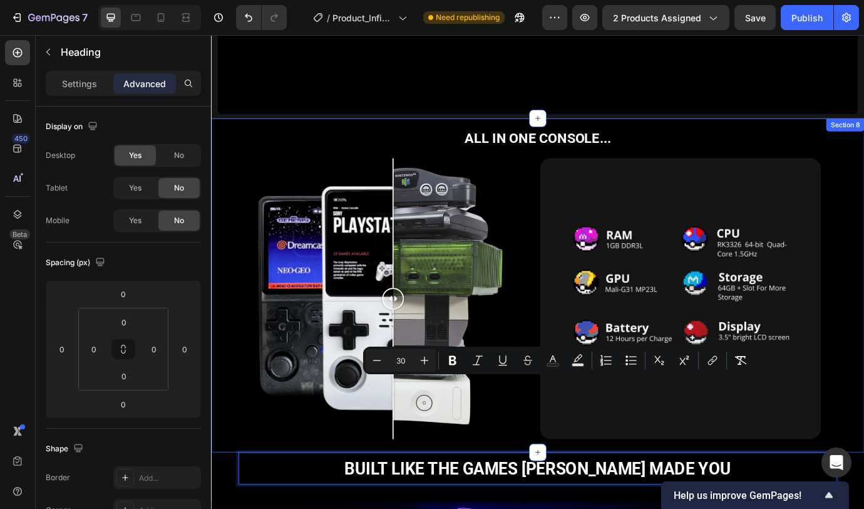
click at [864, 371] on div "ALL IN ONE CONSOLE... Heading ALL IN ONE CONSOLE... Heading Image Comparison Im…" at bounding box center [587, 323] width 752 height 385
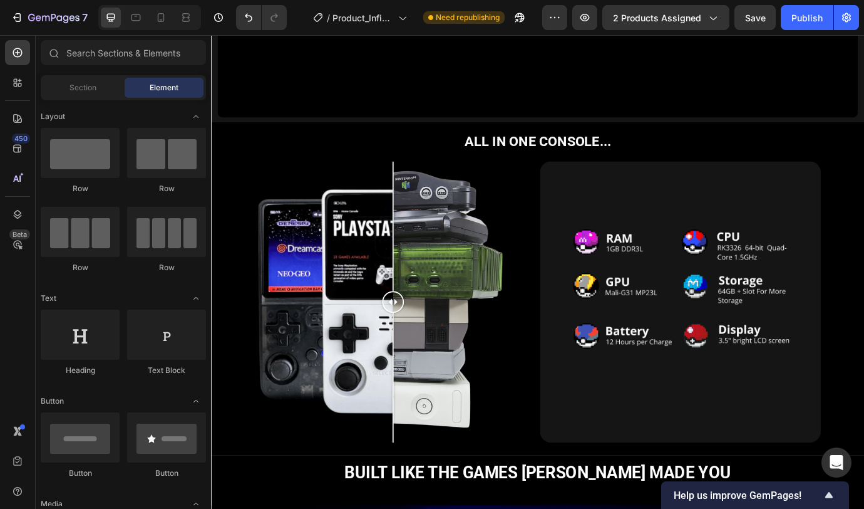
scroll to position [1689, 0]
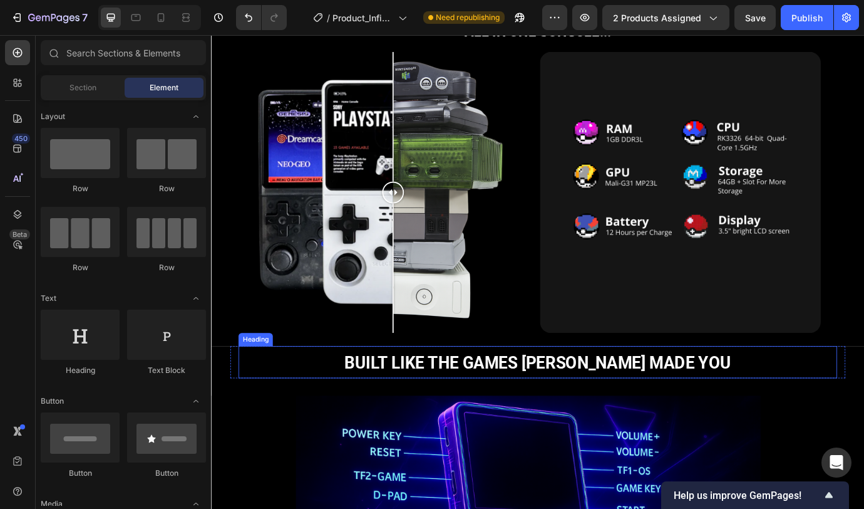
click at [625, 401] on span "Built like the games [PERSON_NAME] made you" at bounding box center [587, 412] width 445 height 22
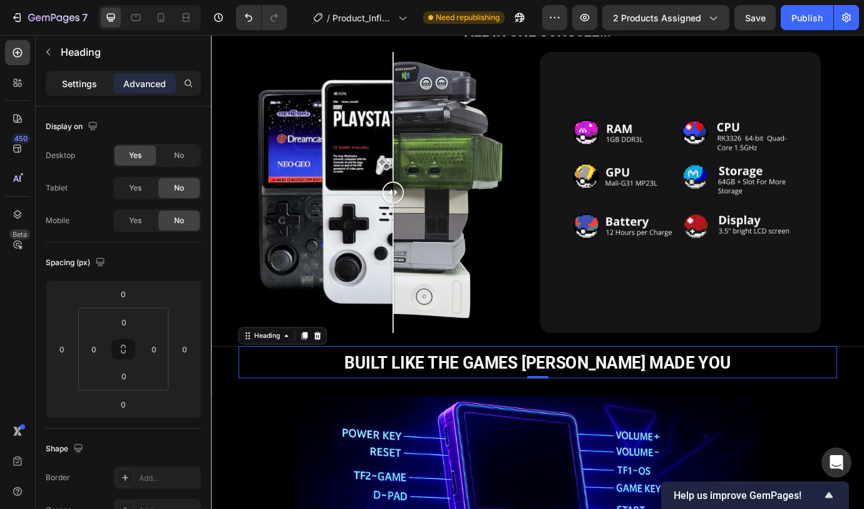
click at [75, 81] on p "Settings" at bounding box center [79, 83] width 35 height 13
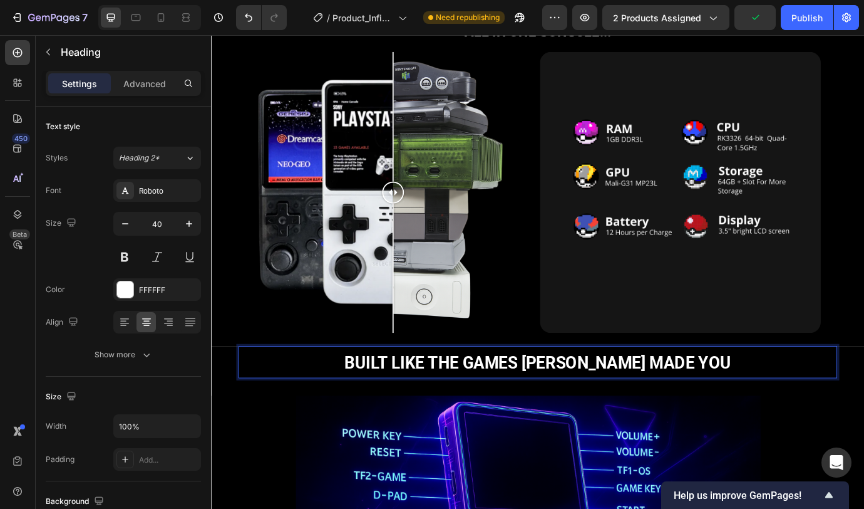
click at [516, 406] on span "Built like the games [PERSON_NAME] made you" at bounding box center [587, 412] width 445 height 22
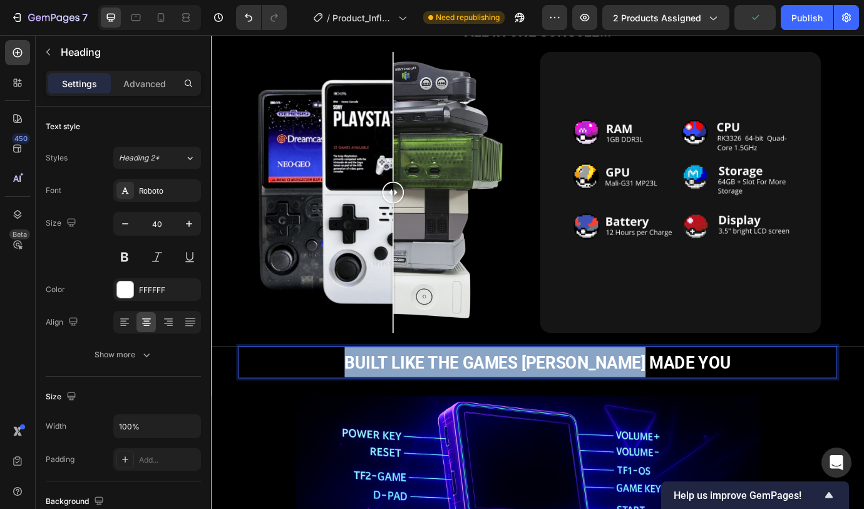
click at [516, 406] on span "Built like the games [PERSON_NAME] made you" at bounding box center [587, 412] width 445 height 22
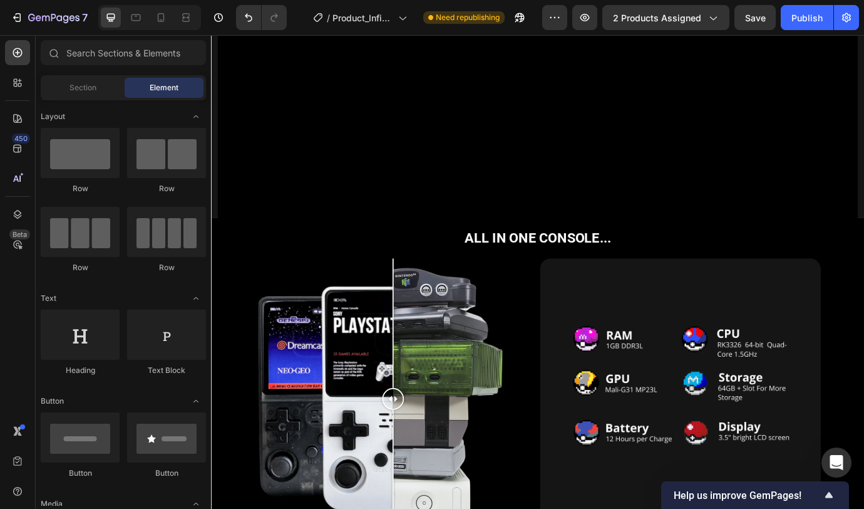
scroll to position [1366, 0]
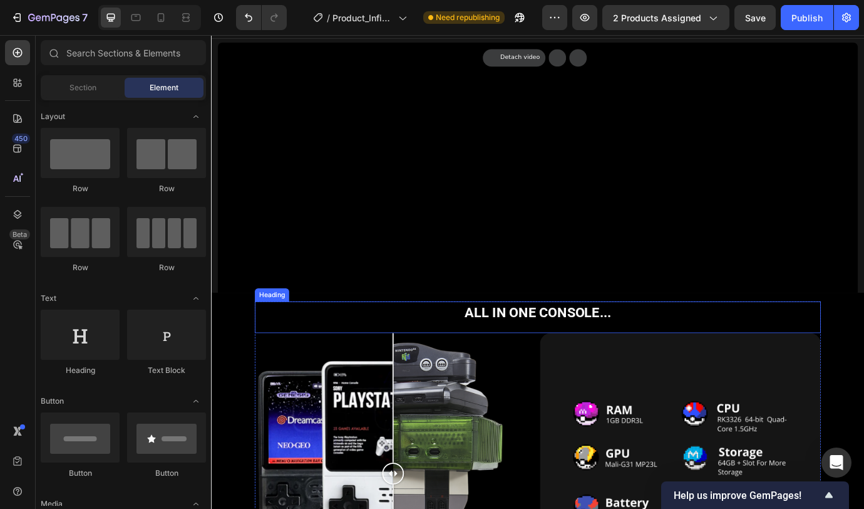
click at [619, 351] on strong "ALL IN ONE CONSOLE..." at bounding box center [587, 354] width 169 height 18
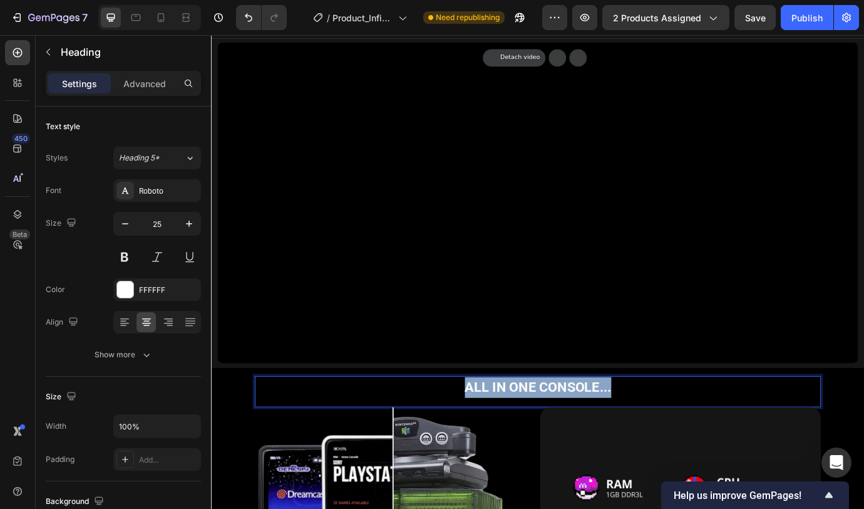
click at [619, 431] on strong "ALL IN ONE CONSOLE..." at bounding box center [587, 440] width 169 height 18
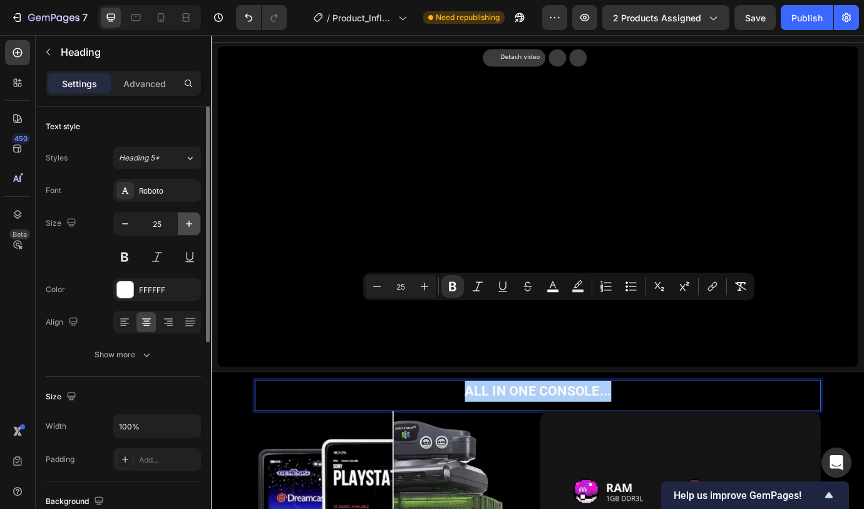
click at [195, 227] on icon "button" at bounding box center [189, 223] width 13 height 13
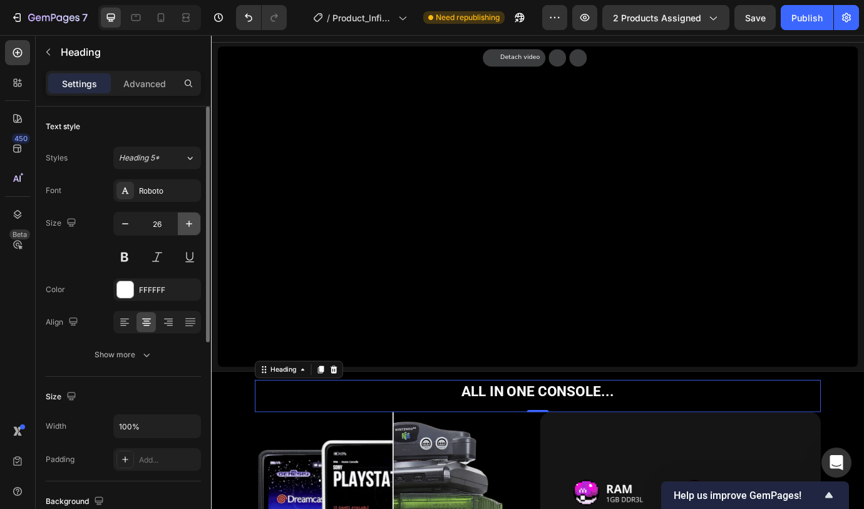
click at [193, 226] on icon "button" at bounding box center [189, 223] width 13 height 13
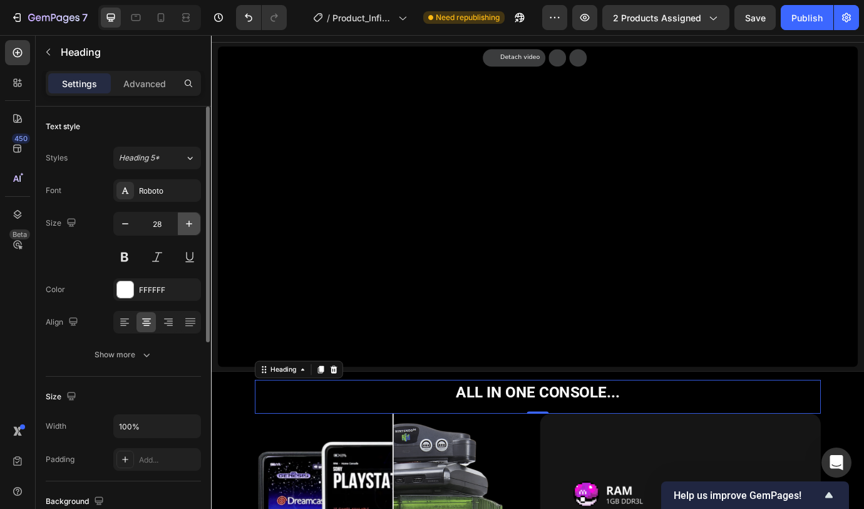
click at [193, 226] on icon "button" at bounding box center [189, 223] width 13 height 13
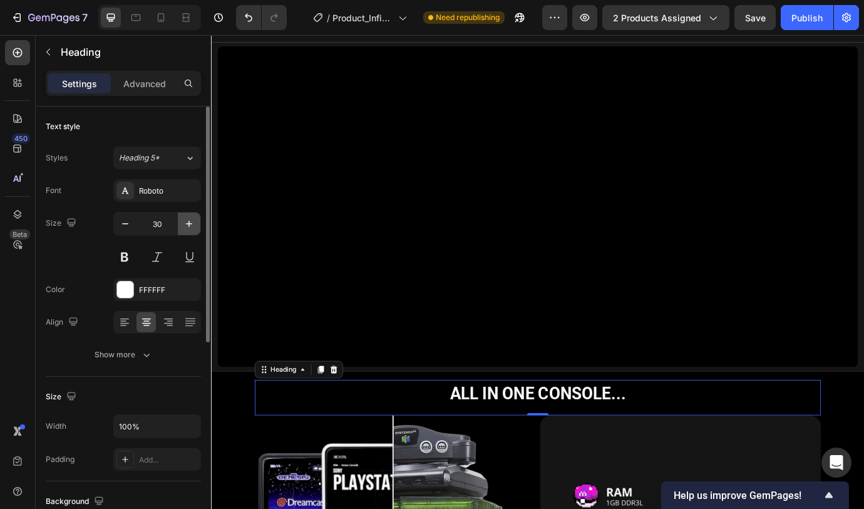
click at [193, 225] on icon "button" at bounding box center [189, 223] width 13 height 13
type input "31"
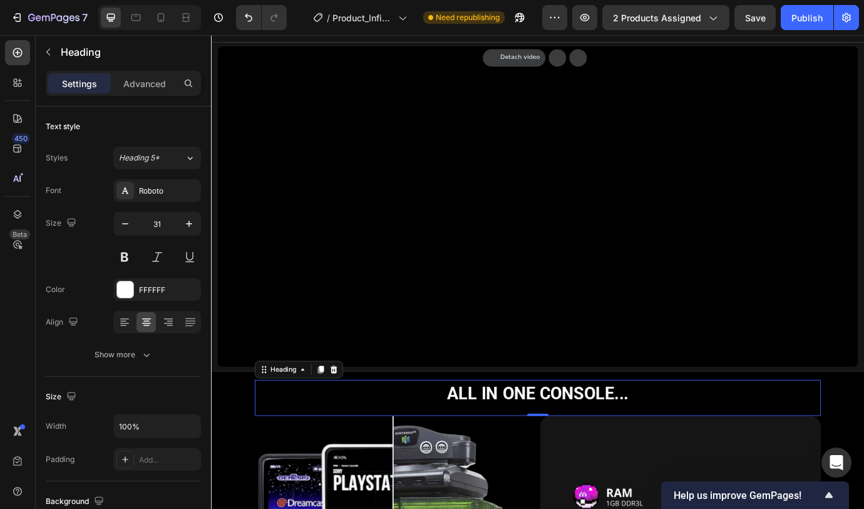
click at [569, 435] on strong "ALL IN ONE CONSOLE..." at bounding box center [586, 446] width 209 height 23
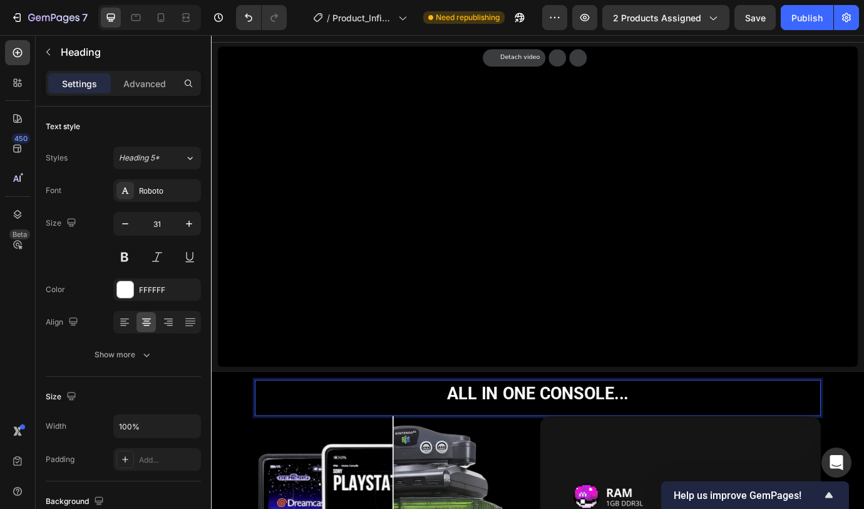
click at [569, 435] on strong "ALL IN ONE CONSOLE..." at bounding box center [586, 446] width 209 height 23
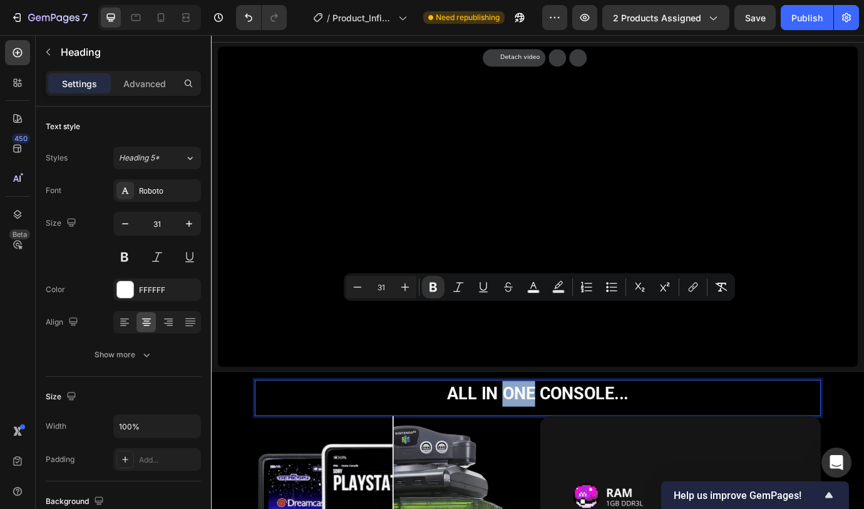
click at [569, 435] on strong "ALL IN ONE CONSOLE..." at bounding box center [586, 446] width 209 height 23
click at [570, 435] on strong "ALL IN ONE CONSOLE..." at bounding box center [586, 446] width 209 height 23
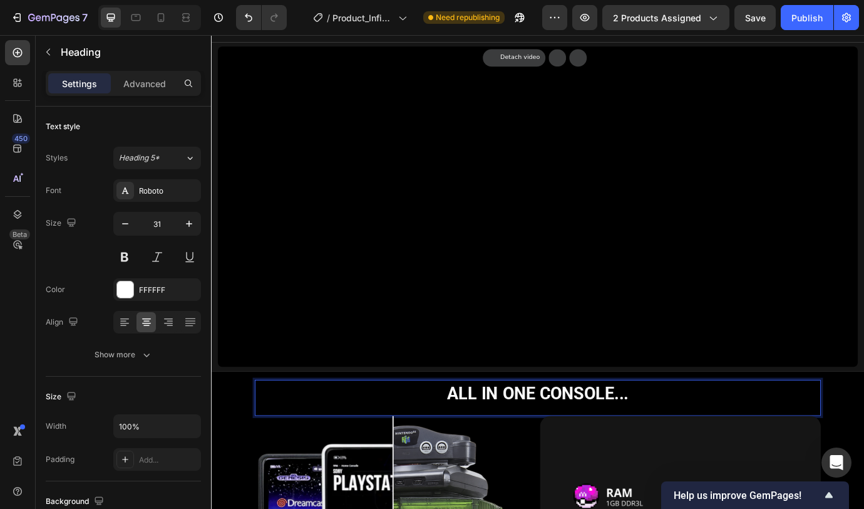
click at [756, 433] on p "ALL IN ONE CONSOLE..." at bounding box center [586, 447] width 649 height 29
click at [752, 432] on div "ALL IN ONE CONSOLE... Heading 0" at bounding box center [586, 453] width 651 height 42
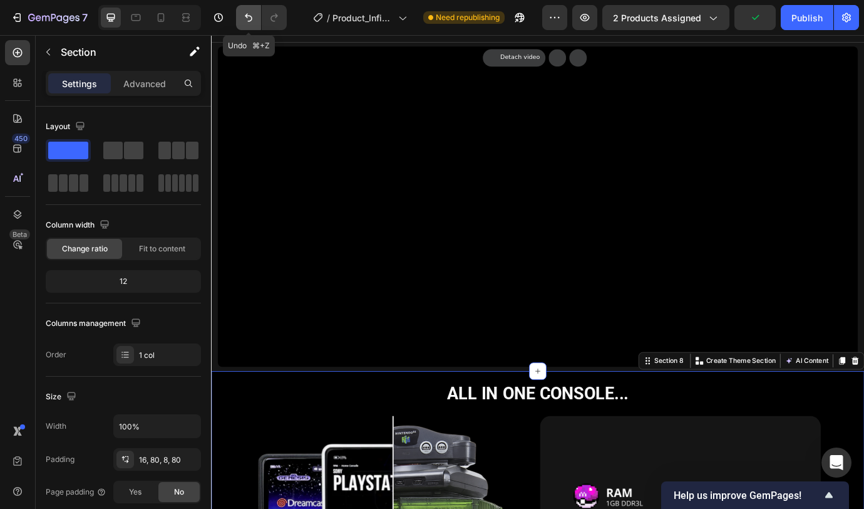
click at [244, 21] on icon "Undo/Redo" at bounding box center [248, 17] width 13 height 13
click at [244, 20] on icon "Undo/Redo" at bounding box center [248, 17] width 13 height 13
click at [244, 19] on icon "Undo/Redo" at bounding box center [248, 17] width 13 height 13
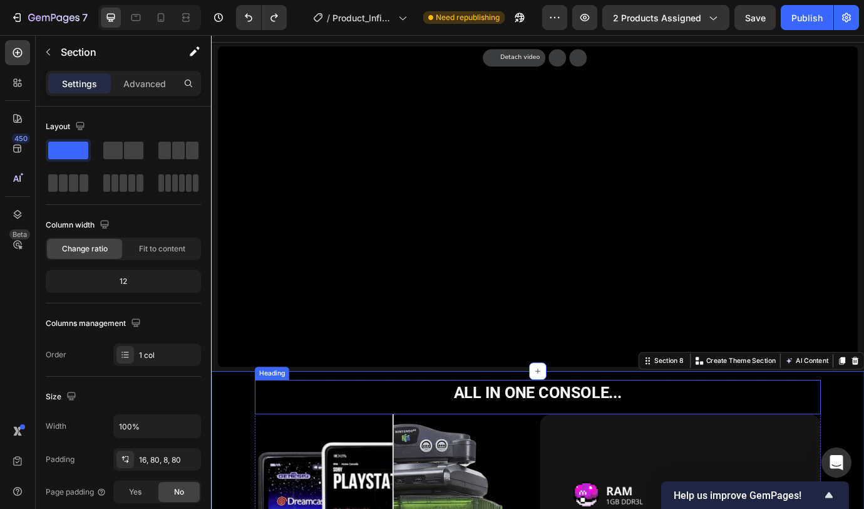
click at [512, 435] on strong "ALL IN ONE CONSOLE..." at bounding box center [587, 445] width 194 height 21
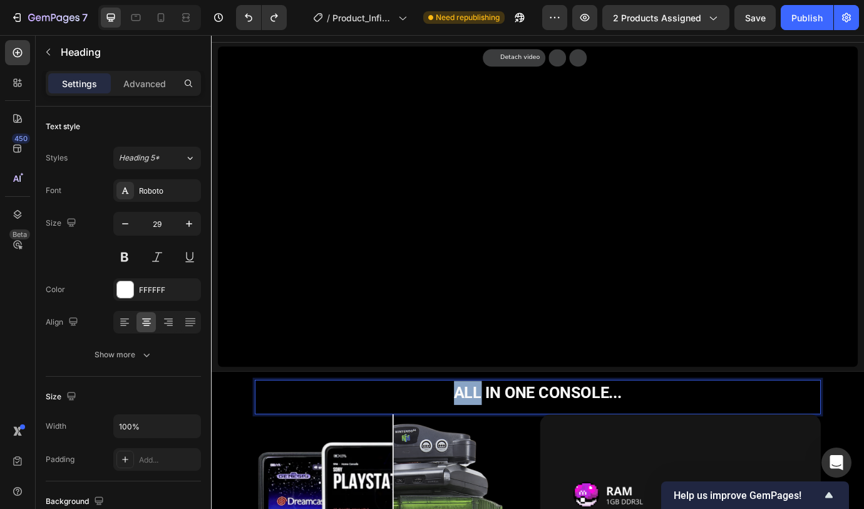
click at [490, 435] on strong "ALL IN ONE CONSOLE..." at bounding box center [587, 445] width 194 height 21
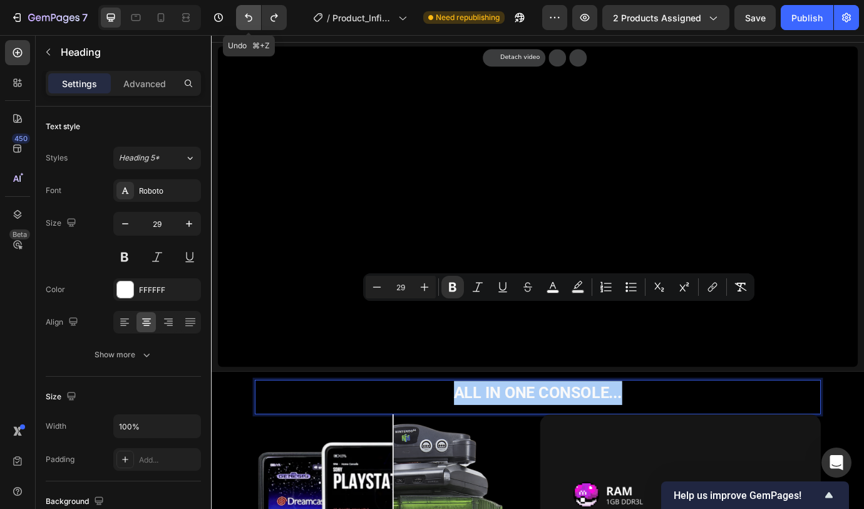
click at [243, 21] on icon "Undo/Redo" at bounding box center [248, 17] width 13 height 13
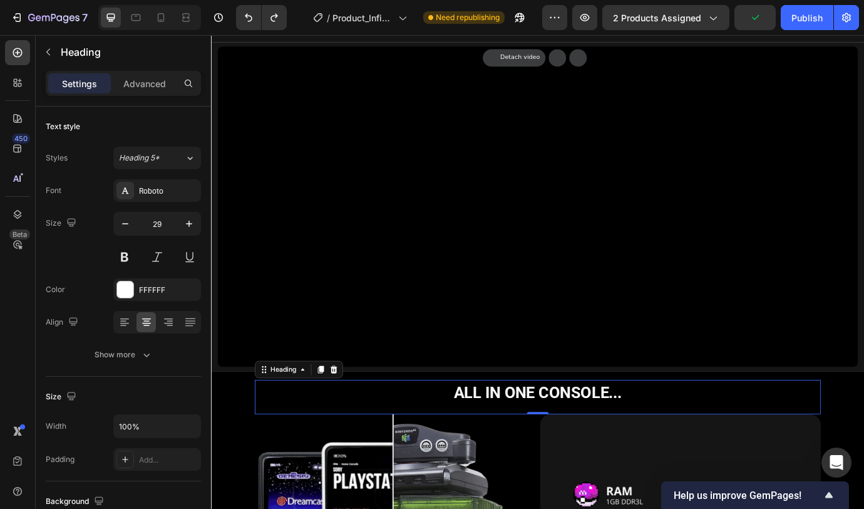
click at [505, 435] on strong "ALL IN ONE CONSOLE..." at bounding box center [587, 445] width 194 height 21
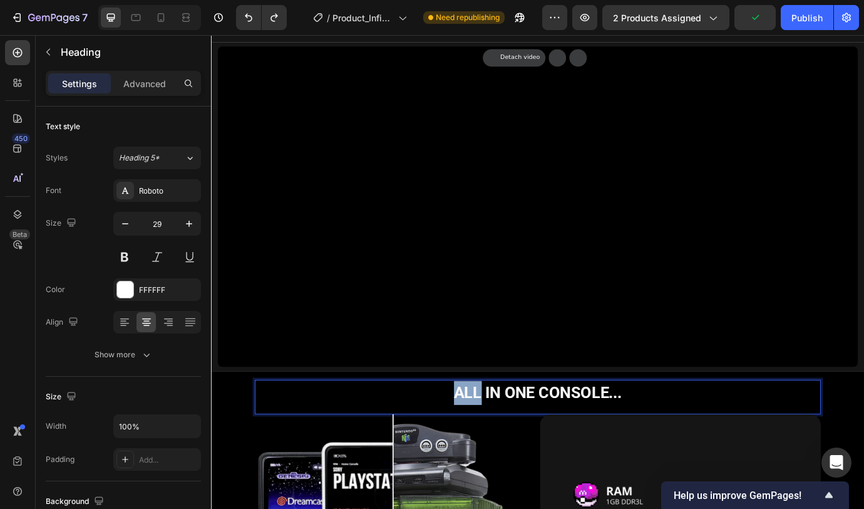
click at [505, 435] on strong "ALL IN ONE CONSOLE..." at bounding box center [587, 445] width 194 height 21
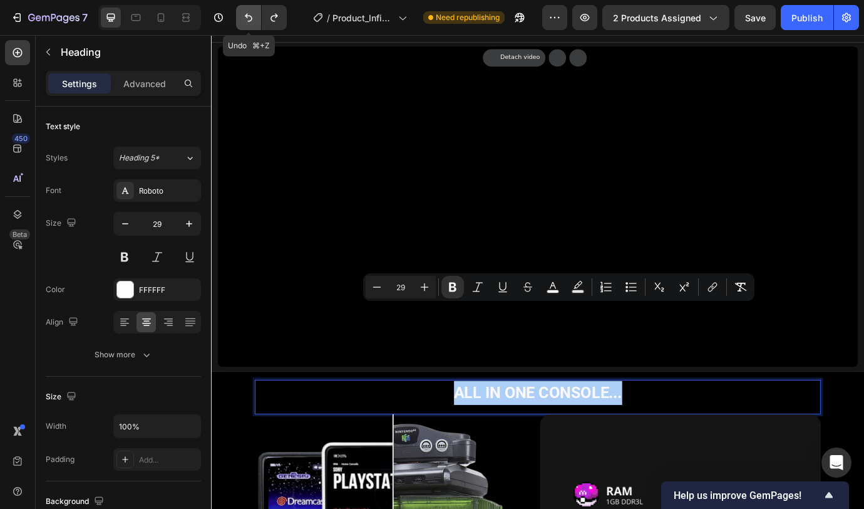
click at [247, 14] on icon "Undo/Redo" at bounding box center [249, 18] width 8 height 8
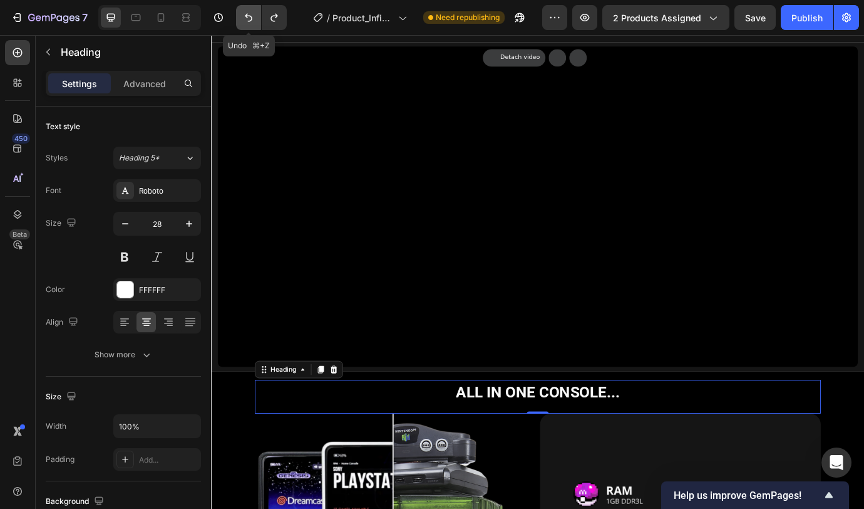
click at [246, 13] on icon "Undo/Redo" at bounding box center [248, 17] width 13 height 13
click at [246, 16] on icon "Undo/Redo" at bounding box center [249, 18] width 8 height 8
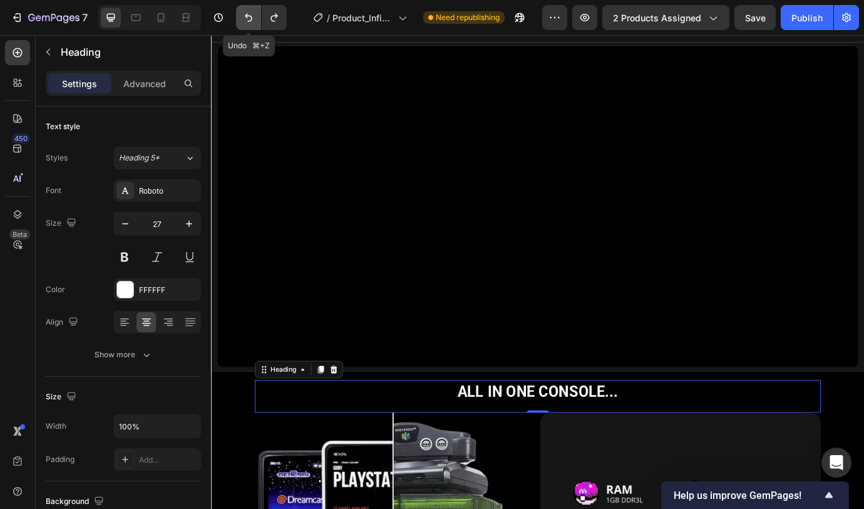
click at [245, 14] on icon "Undo/Redo" at bounding box center [248, 17] width 13 height 13
type input "25"
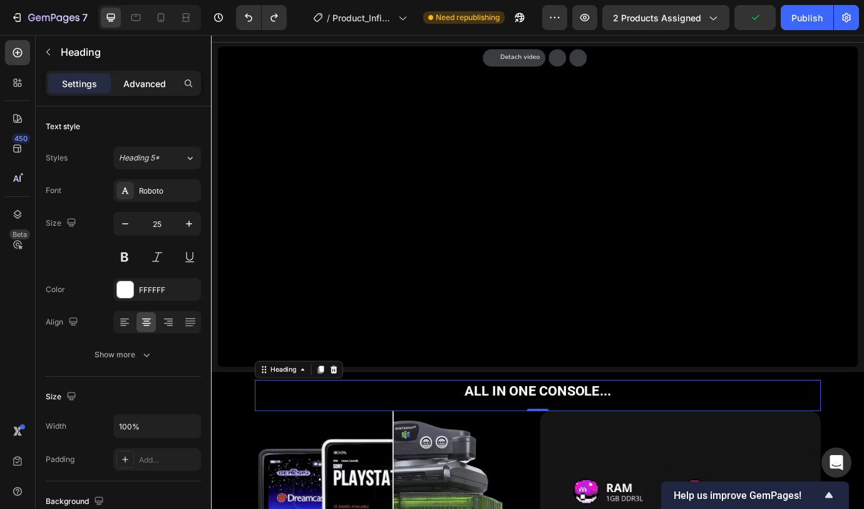
click at [157, 86] on p "Advanced" at bounding box center [144, 83] width 43 height 13
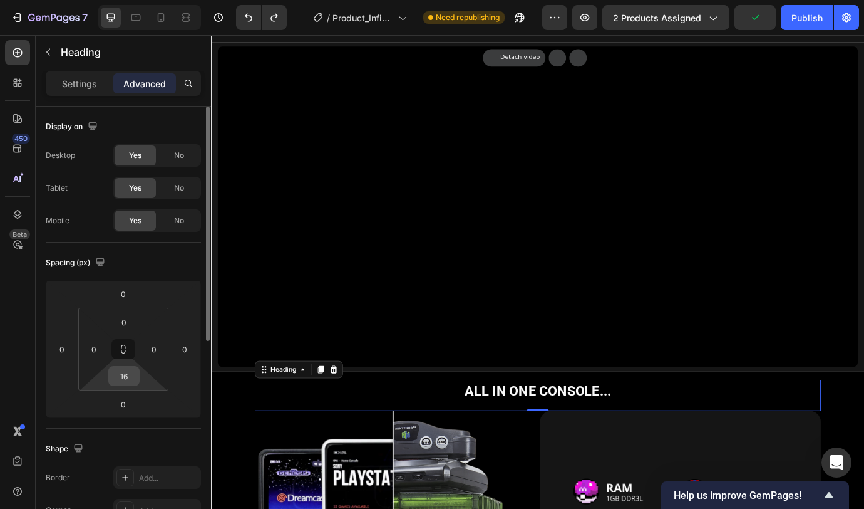
click at [126, 372] on input "16" at bounding box center [124, 375] width 25 height 19
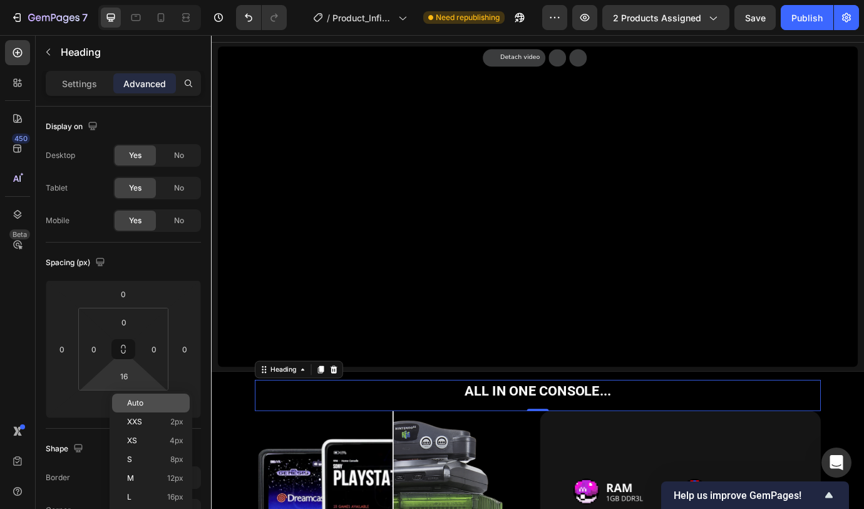
click at [144, 399] on p "Auto" at bounding box center [155, 402] width 56 height 9
type input "Auto"
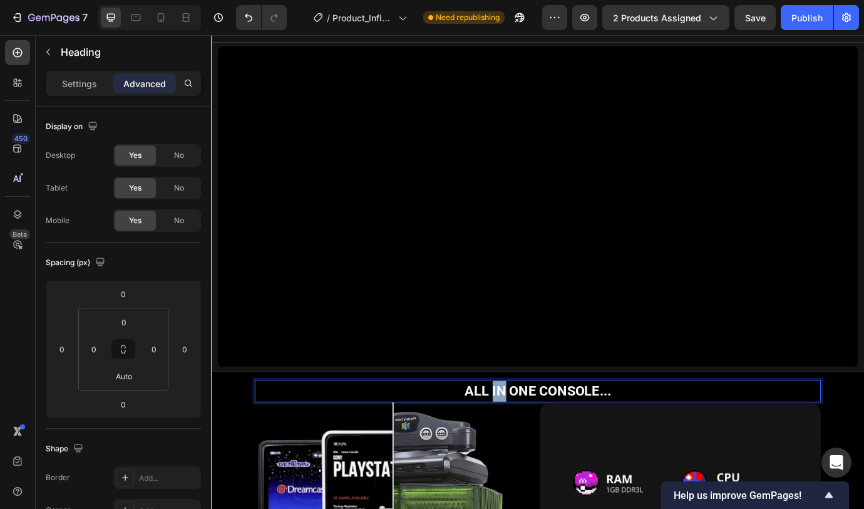
click at [532, 435] on strong "ALL IN ONE CONSOLE..." at bounding box center [587, 444] width 169 height 18
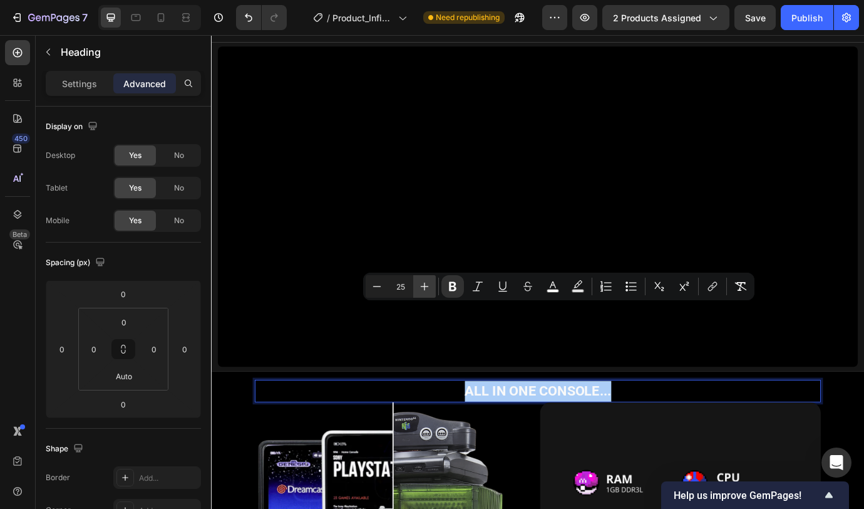
click at [425, 285] on icon "Editor contextual toolbar" at bounding box center [424, 286] width 13 height 13
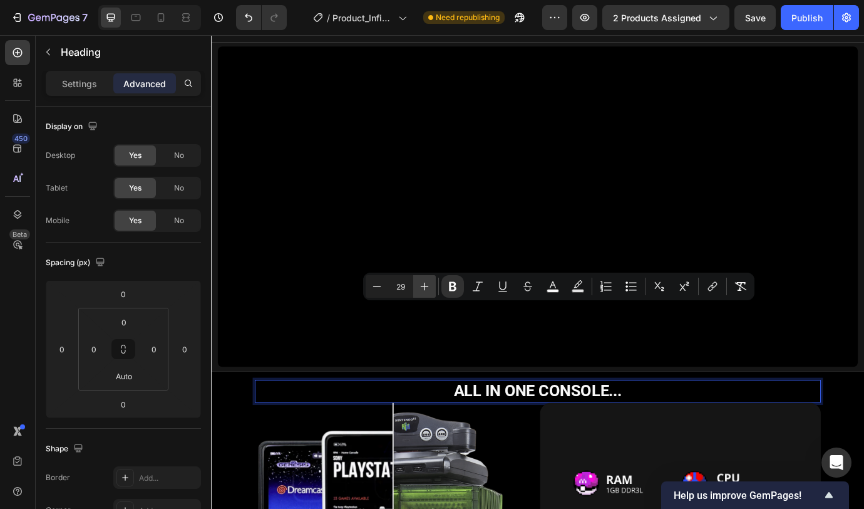
type input "30"
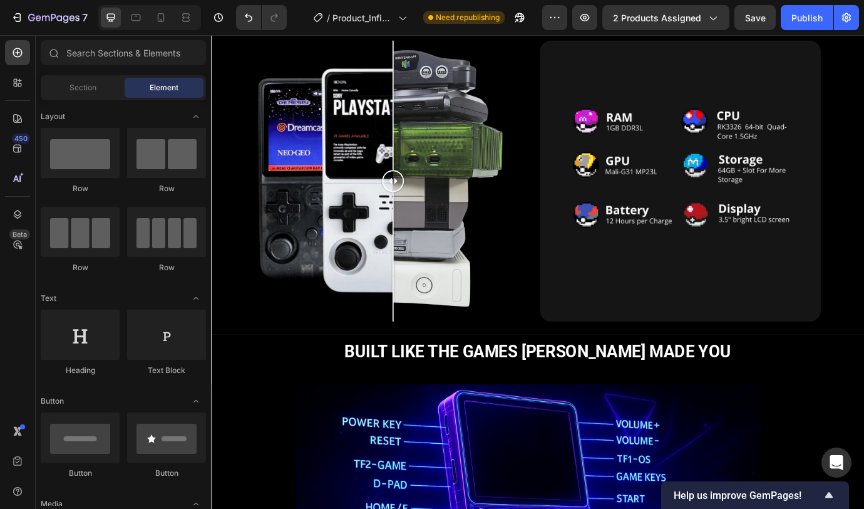
scroll to position [1673, 0]
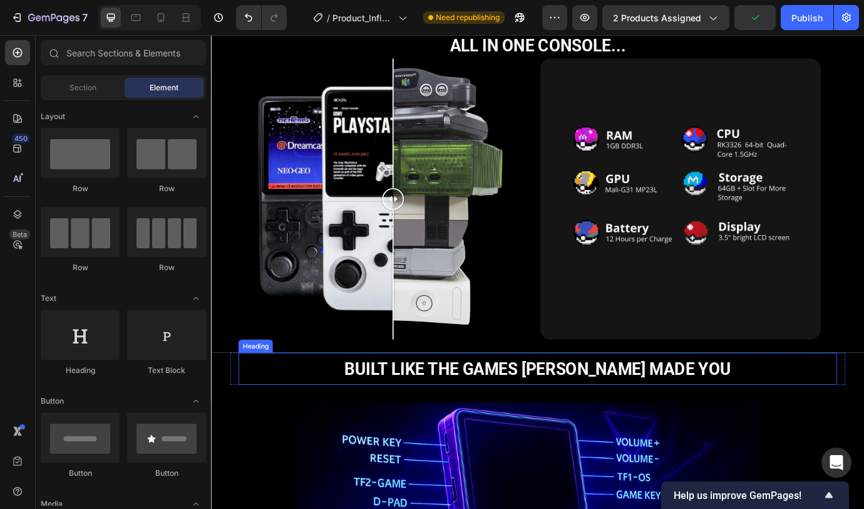
click at [772, 414] on h2 "Built like the games [PERSON_NAME] made you" at bounding box center [586, 418] width 689 height 37
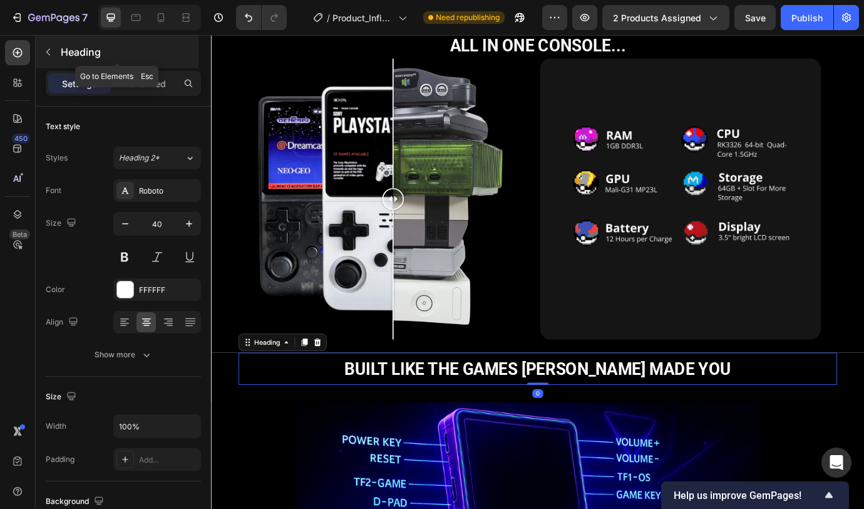
click at [145, 65] on div "Heading" at bounding box center [117, 52] width 163 height 33
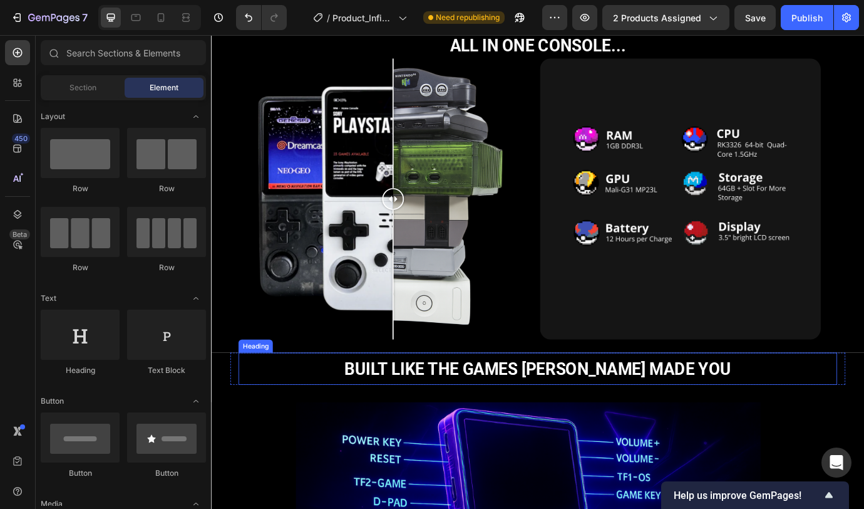
click at [620, 421] on span "Built like the games [PERSON_NAME] made you" at bounding box center [587, 419] width 445 height 22
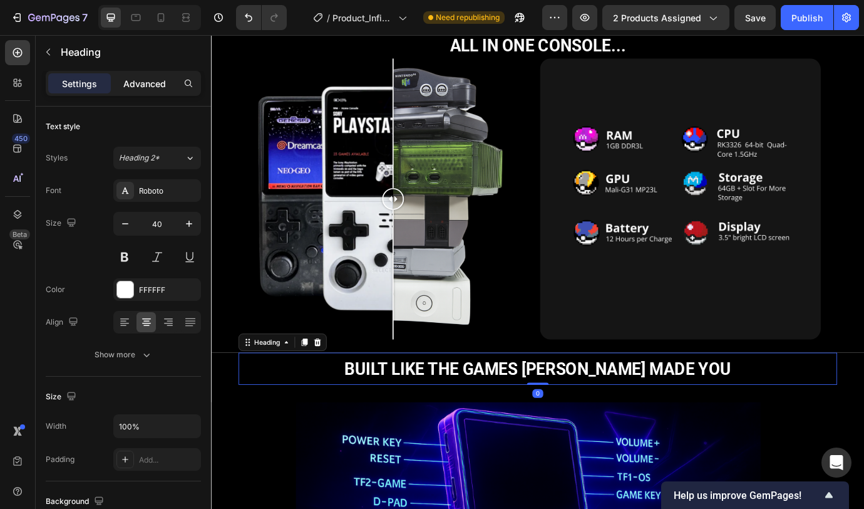
click at [138, 77] on p "Advanced" at bounding box center [144, 83] width 43 height 13
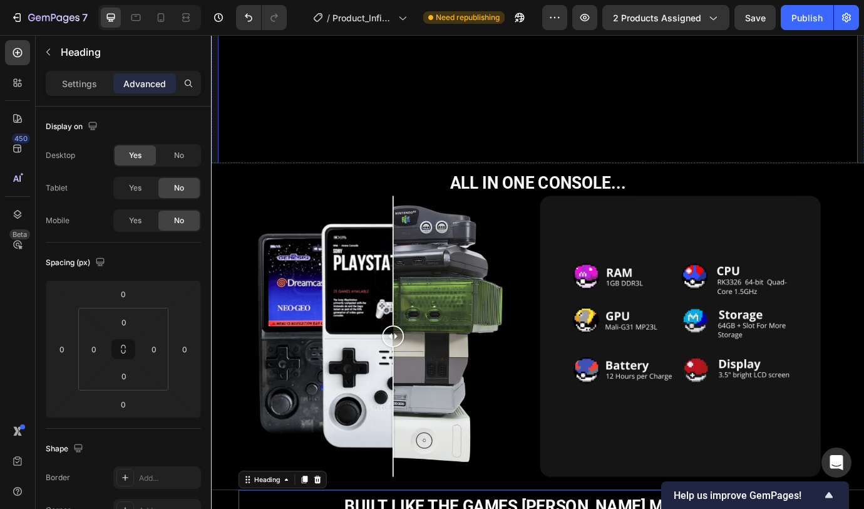
scroll to position [1512, 0]
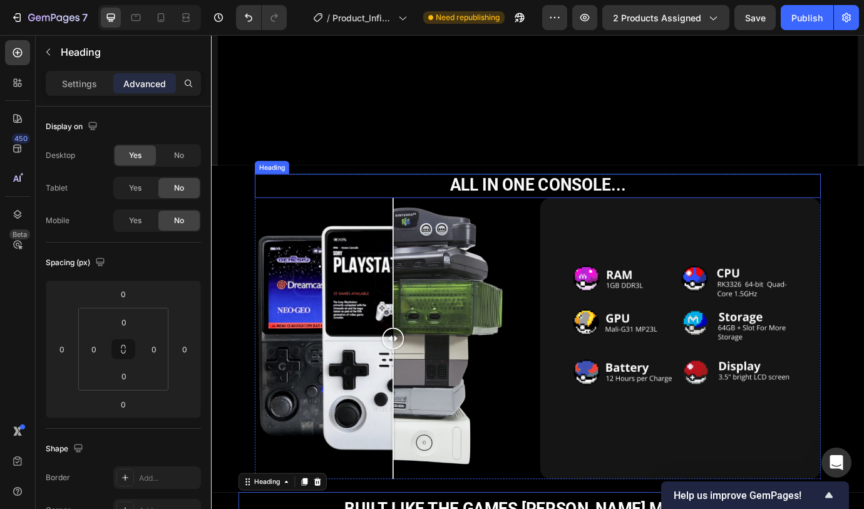
click at [639, 207] on strong "ALL IN ONE CONSOLE..." at bounding box center [587, 208] width 202 height 22
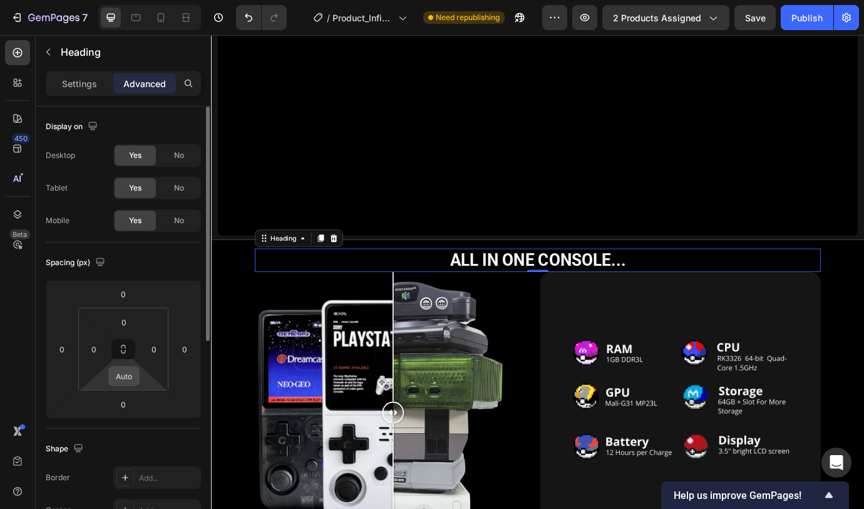
click at [130, 370] on input "Auto" at bounding box center [124, 375] width 25 height 19
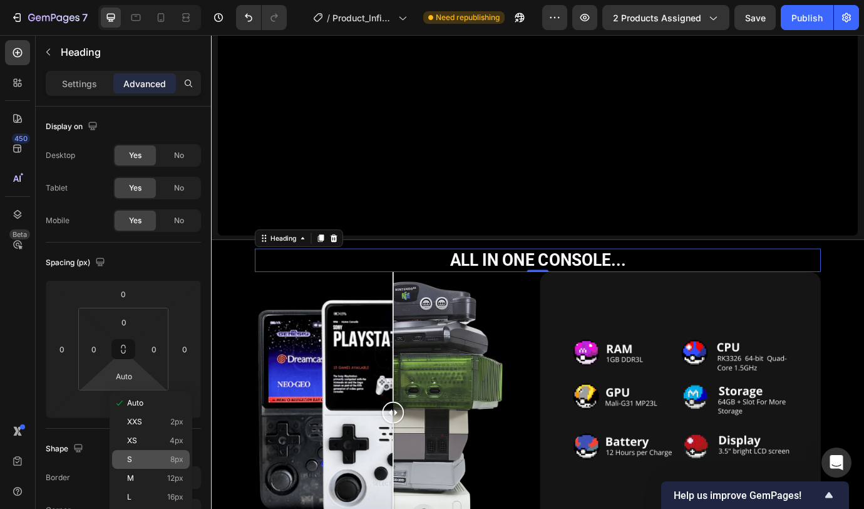
click at [142, 451] on div "S 8px" at bounding box center [151, 459] width 78 height 19
type input "8"
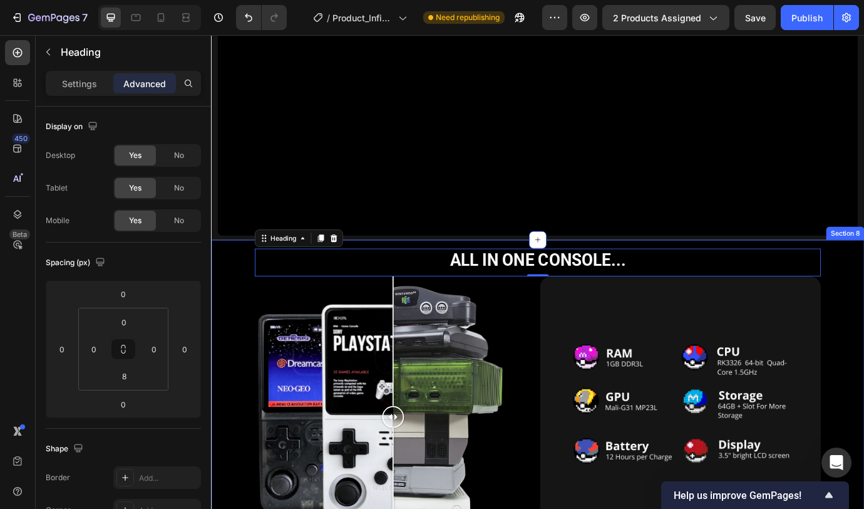
click at [864, 298] on div "ALL IN ONE CONSOLE... Heading ⁠⁠⁠⁠⁠⁠⁠ ALL IN ONE CONSOLE... Heading 0 Image Com…" at bounding box center [587, 461] width 752 height 381
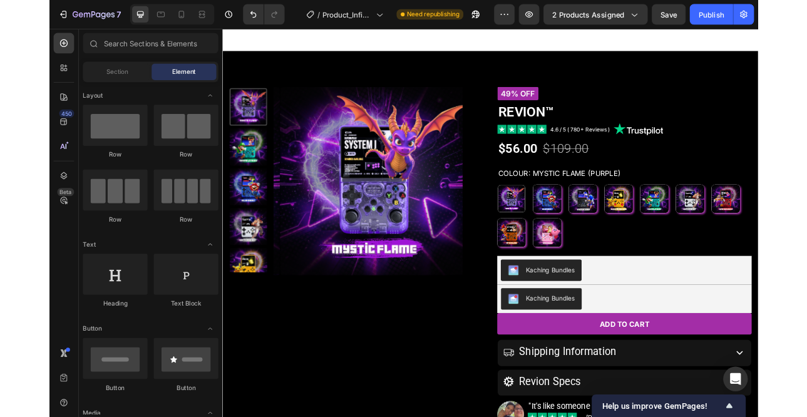
scroll to position [409, 0]
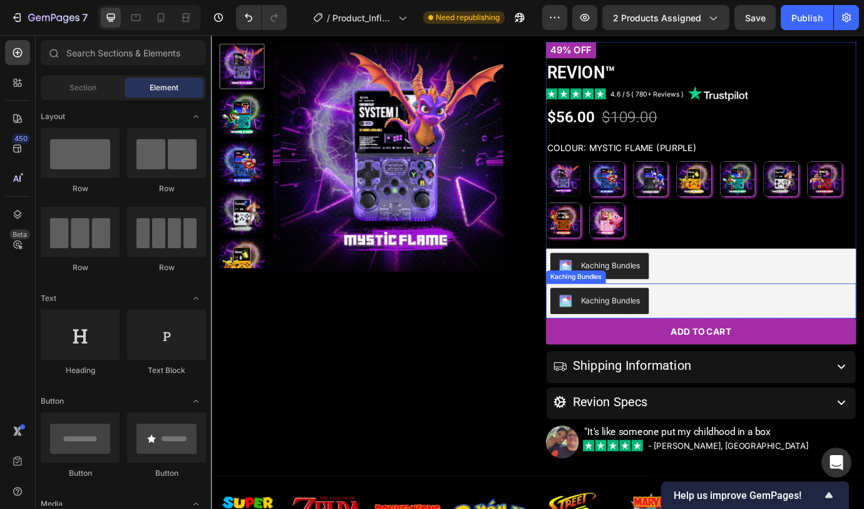
click at [864, 333] on div "Kaching Bundles" at bounding box center [774, 341] width 347 height 30
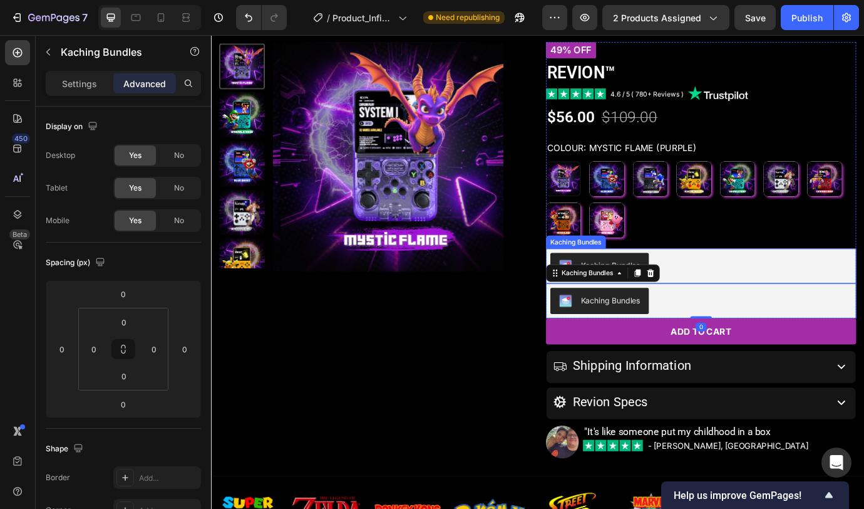
click at [864, 291] on div "Kaching Bundles" at bounding box center [774, 301] width 347 height 30
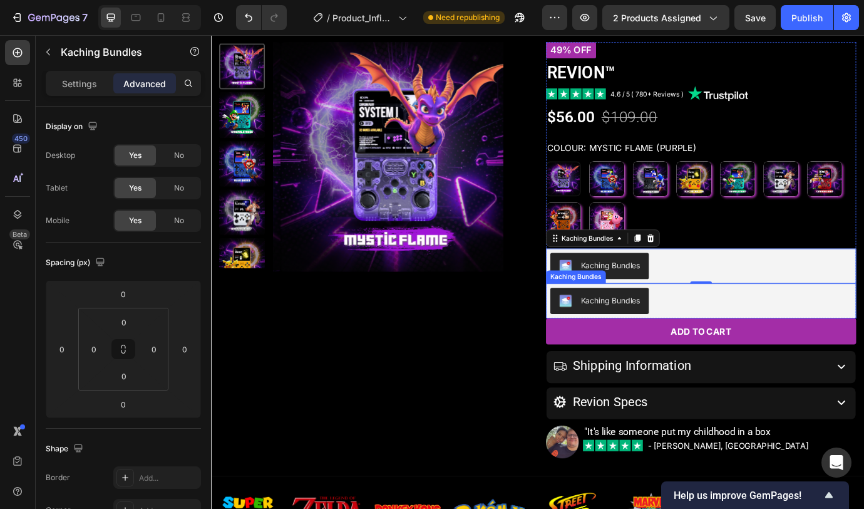
click at [802, 339] on div "Kaching Bundles" at bounding box center [774, 341] width 347 height 30
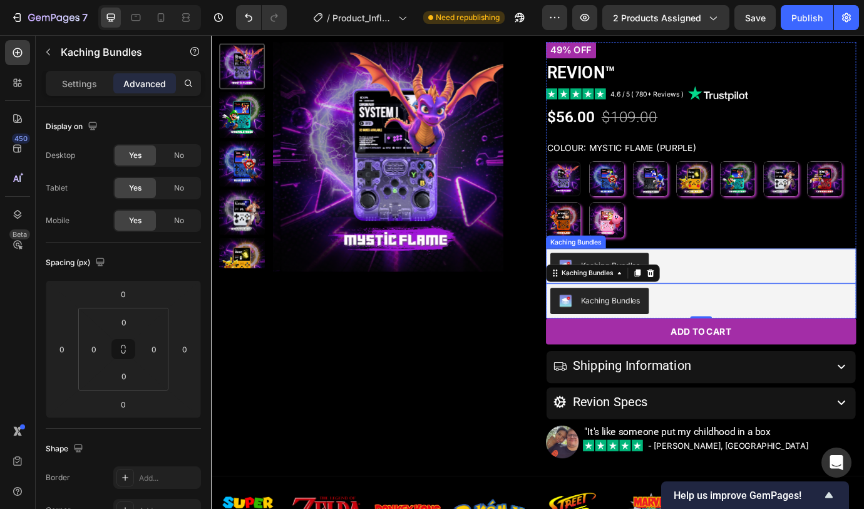
click at [848, 308] on div "Kaching Bundles" at bounding box center [774, 301] width 347 height 30
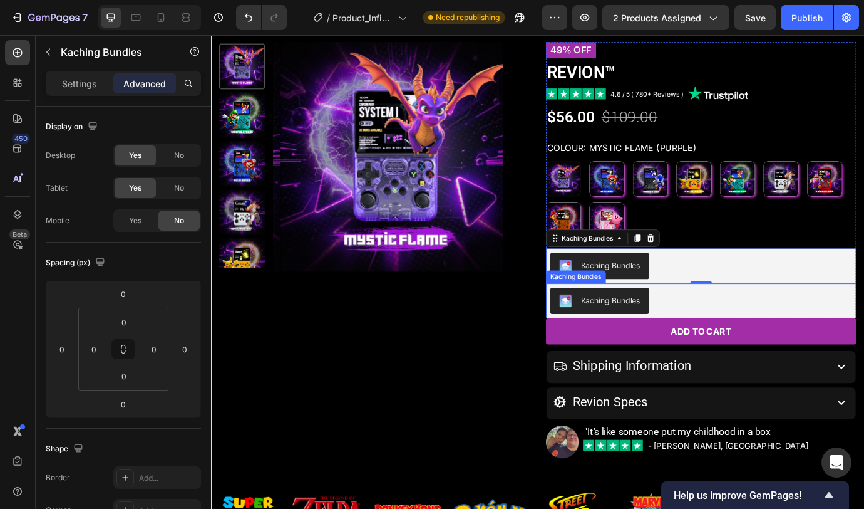
click at [858, 340] on div "Kaching Bundles" at bounding box center [774, 341] width 347 height 30
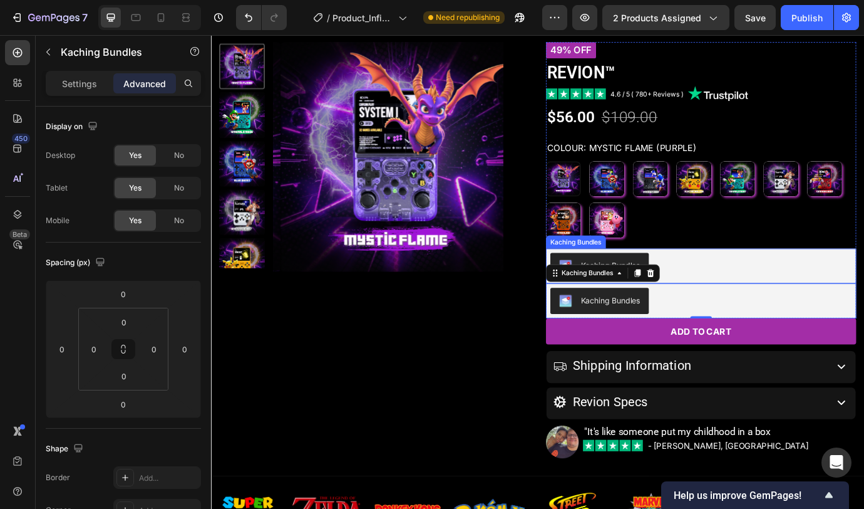
click at [804, 306] on div "Kaching Bundles" at bounding box center [774, 301] width 347 height 30
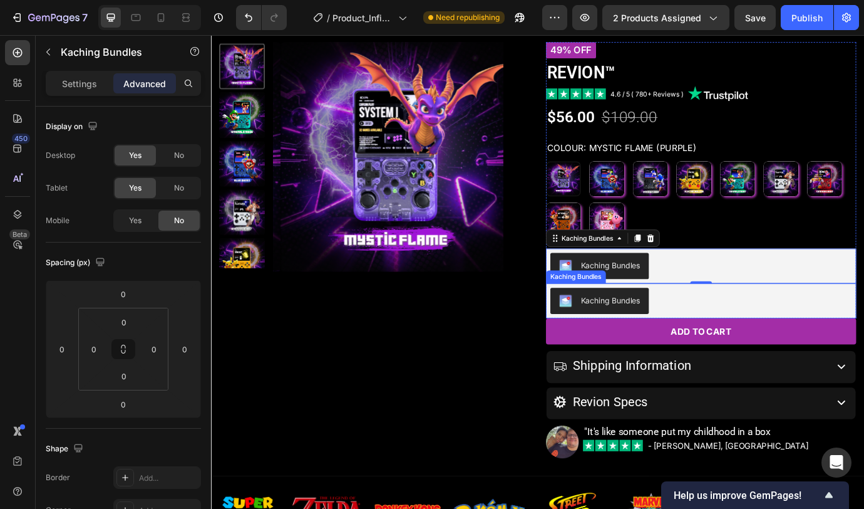
click at [805, 343] on div "Kaching Bundles" at bounding box center [774, 341] width 347 height 30
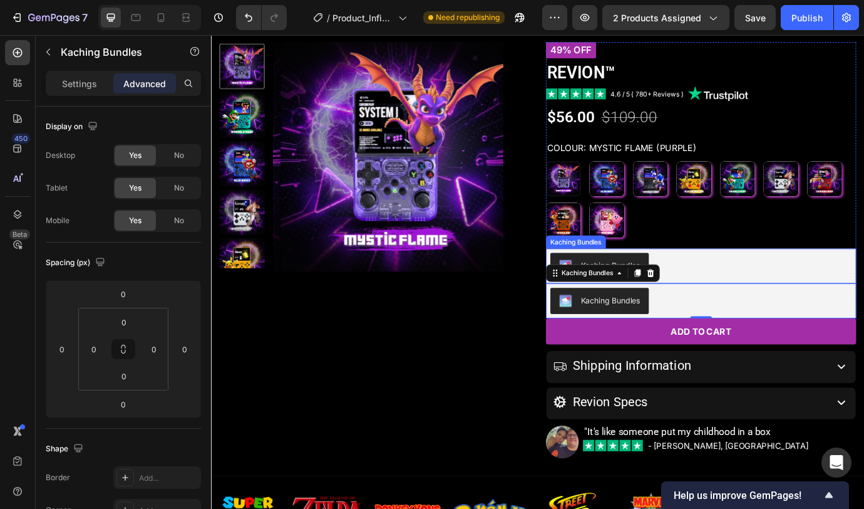
click at [843, 304] on div "Kaching Bundles" at bounding box center [774, 301] width 347 height 30
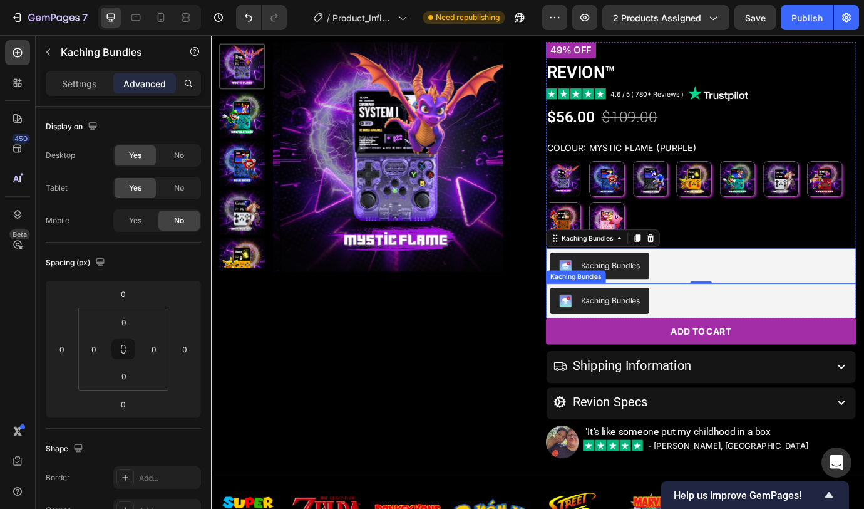
click at [834, 340] on div "Kaching Bundles" at bounding box center [774, 341] width 347 height 30
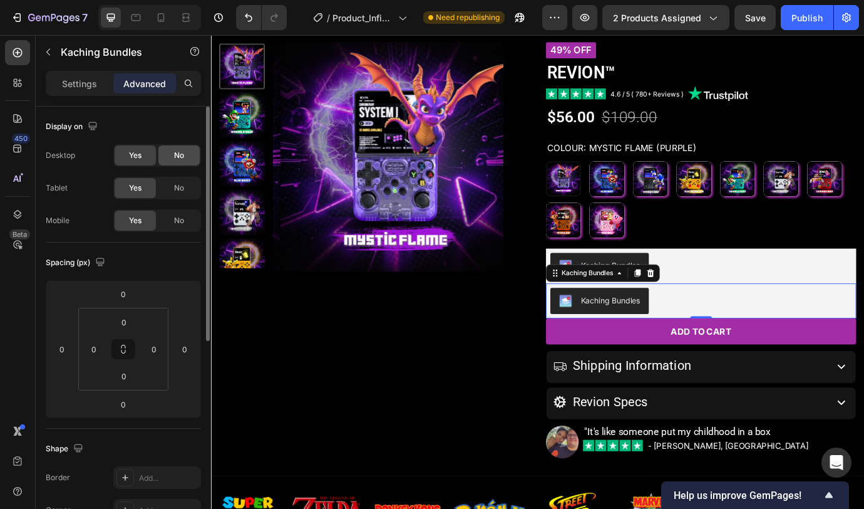
click at [176, 152] on span "No" at bounding box center [179, 155] width 10 height 11
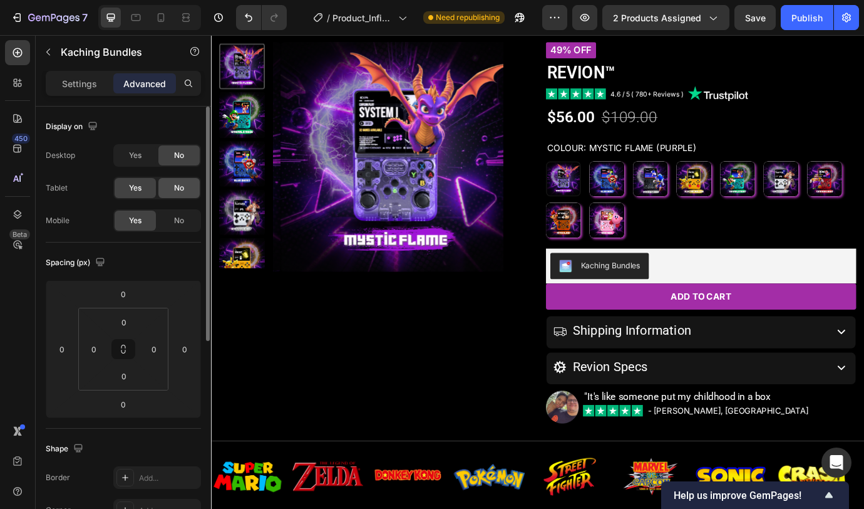
click at [182, 190] on span "No" at bounding box center [179, 187] width 10 height 11
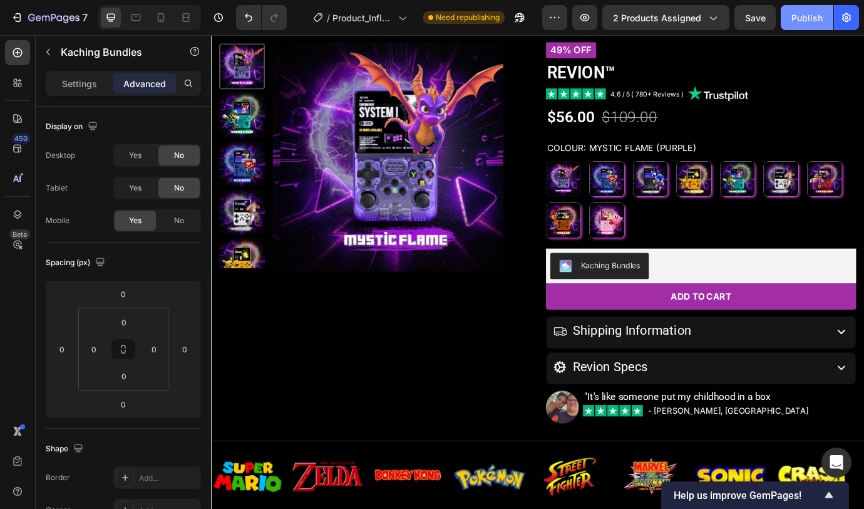
click at [810, 17] on div "Publish" at bounding box center [807, 17] width 31 height 13
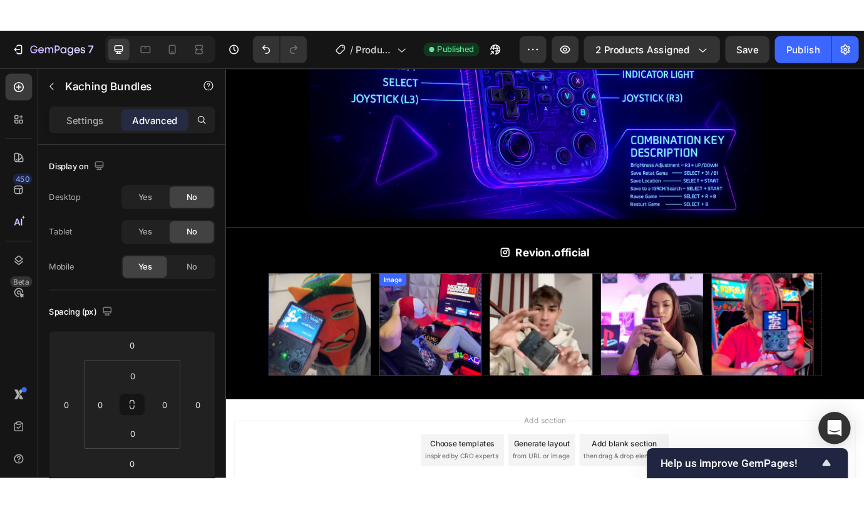
scroll to position [1919, 0]
